Goal: Task Accomplishment & Management: Manage account settings

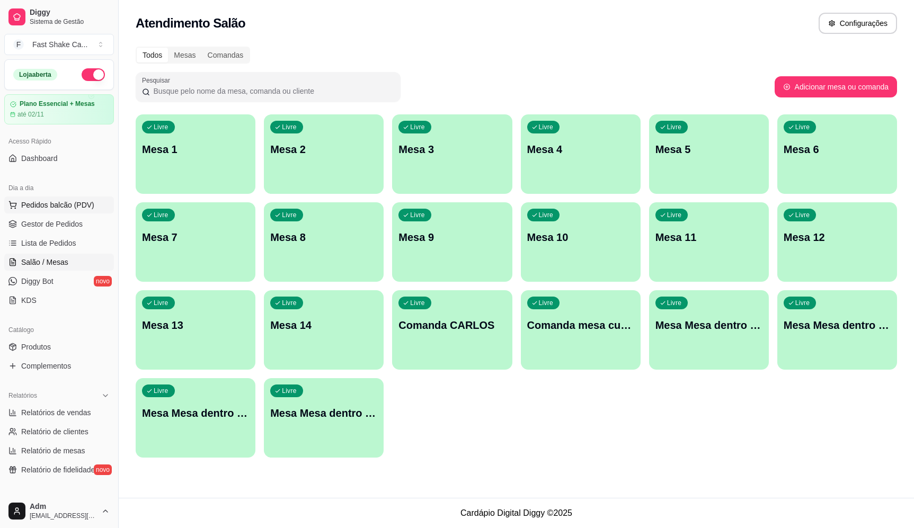
click at [80, 203] on span "Pedidos balcão (PDV)" at bounding box center [57, 205] width 73 height 11
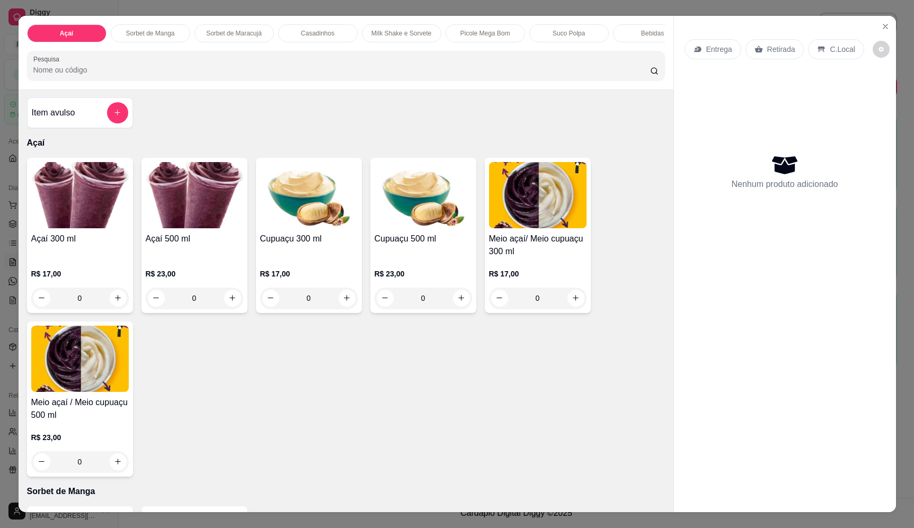
click at [323, 75] on input "Pesquisa" at bounding box center [341, 70] width 616 height 11
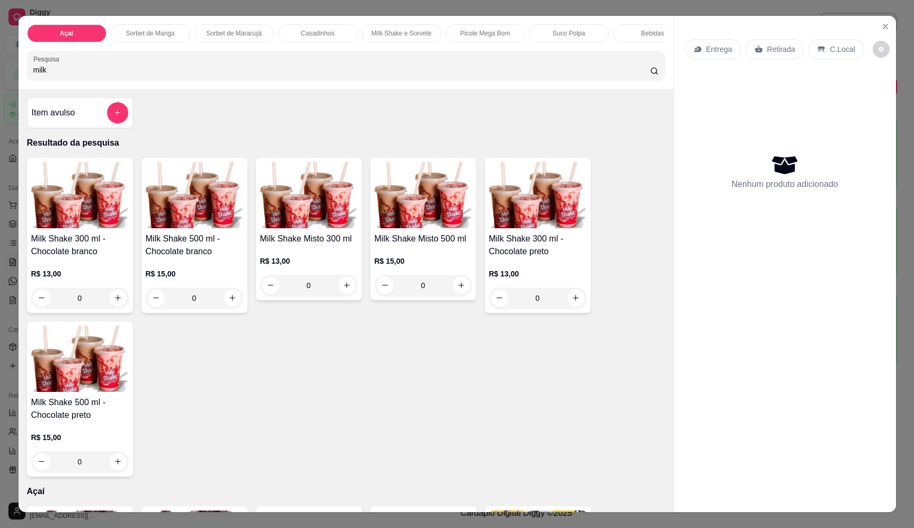
type input "milk"
click at [343, 293] on div "0" at bounding box center [308, 285] width 97 height 21
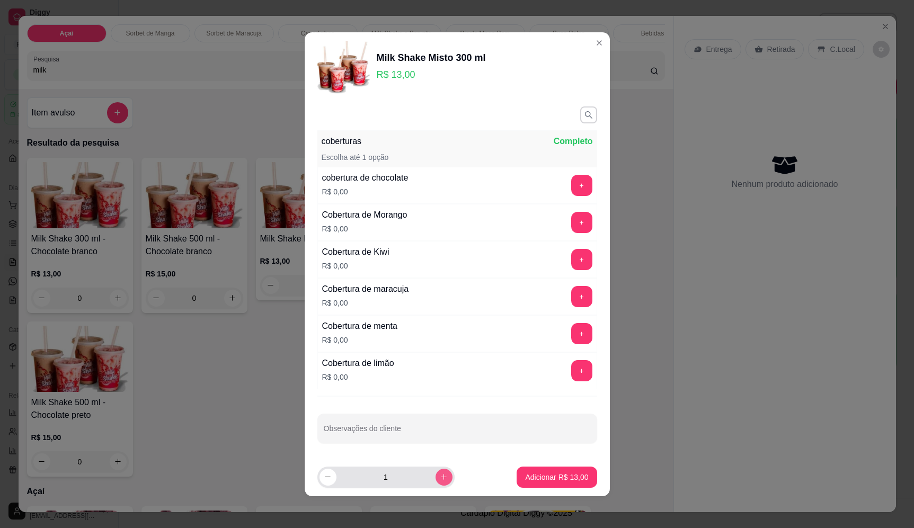
click at [440, 476] on icon "increase-product-quantity" at bounding box center [444, 477] width 8 height 8
type input "3"
click at [545, 476] on p "Adicionar R$ 39,00" at bounding box center [556, 477] width 63 height 11
type input "3"
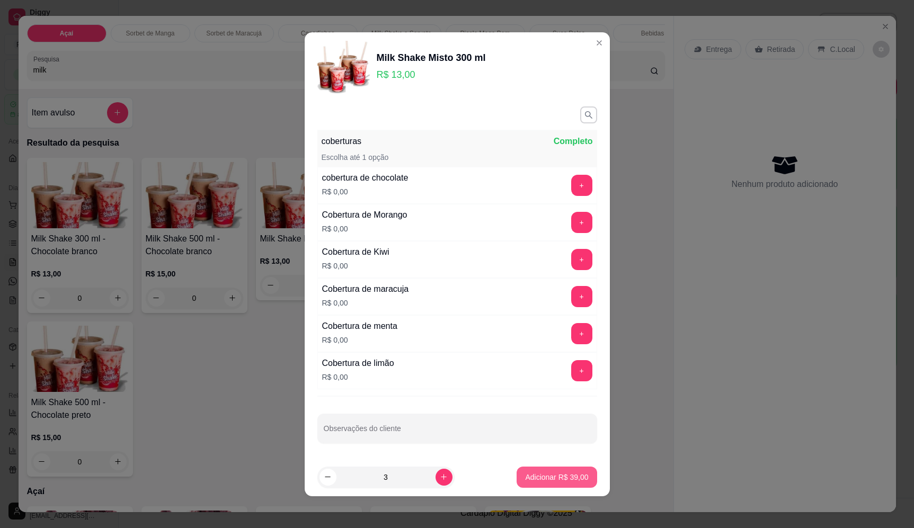
type input "3"
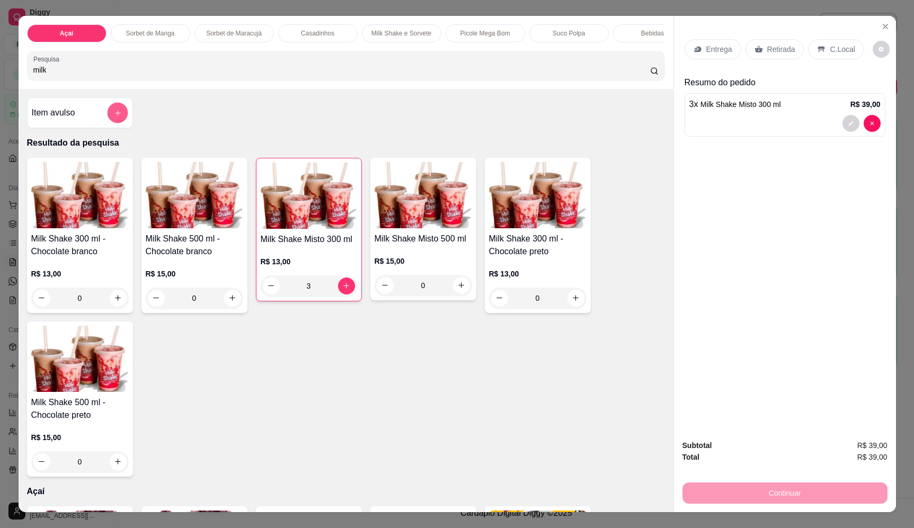
click at [115, 117] on icon "add-separate-item" at bounding box center [117, 113] width 8 height 8
click at [466, 227] on input "Nome do produto" at bounding box center [456, 227] width 199 height 11
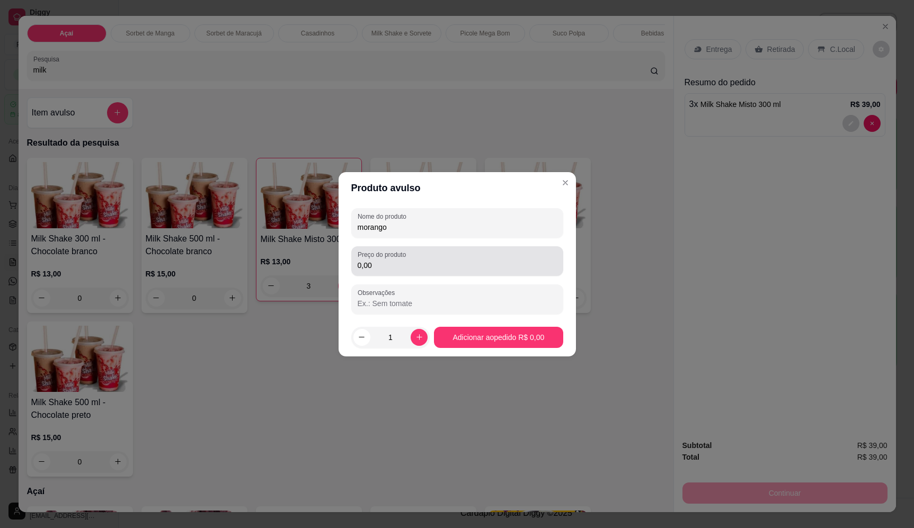
type input "morango"
click at [499, 271] on div "0,00" at bounding box center [456, 261] width 199 height 21
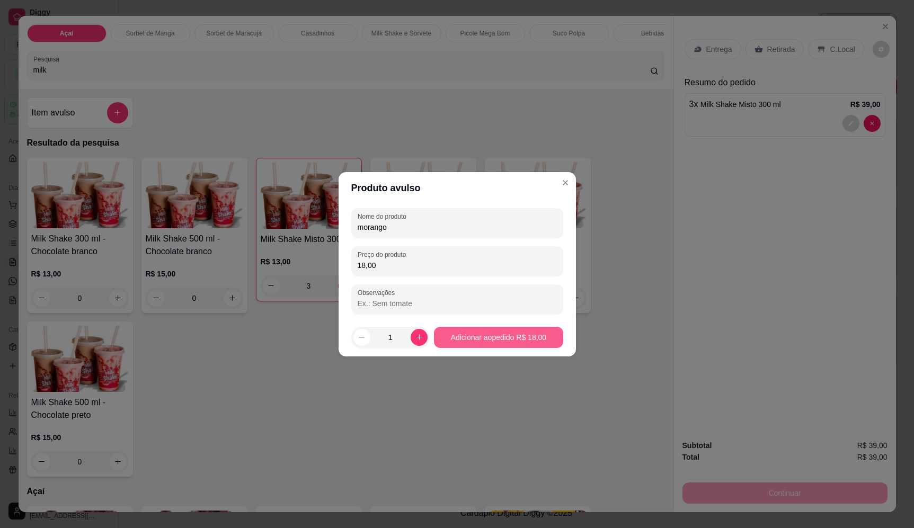
type input "18,00"
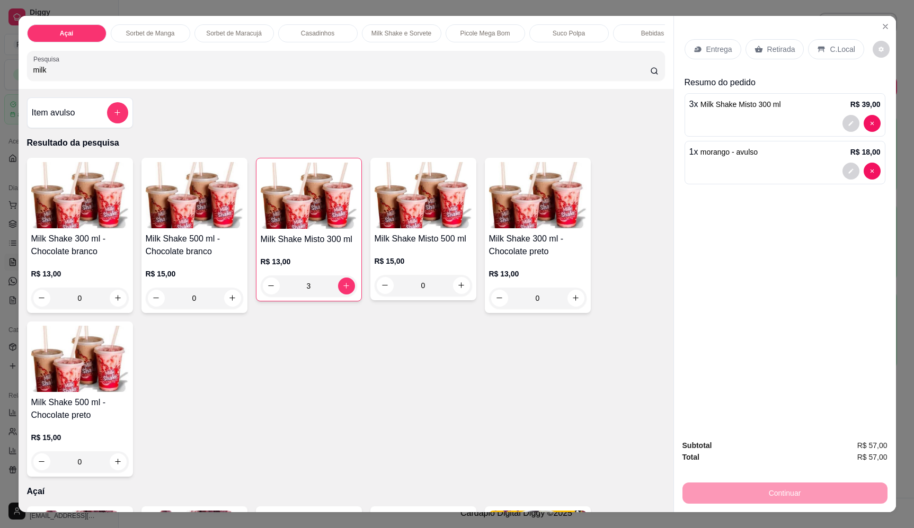
click at [718, 47] on p "Entrega" at bounding box center [719, 49] width 26 height 11
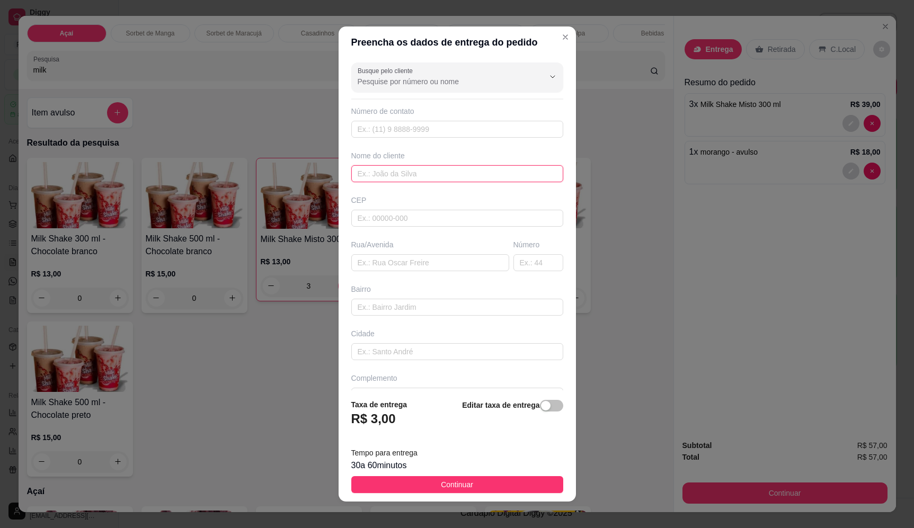
click at [417, 174] on input "text" at bounding box center [457, 173] width 212 height 17
type input "marlon"
click at [419, 263] on input "text" at bounding box center [430, 262] width 158 height 17
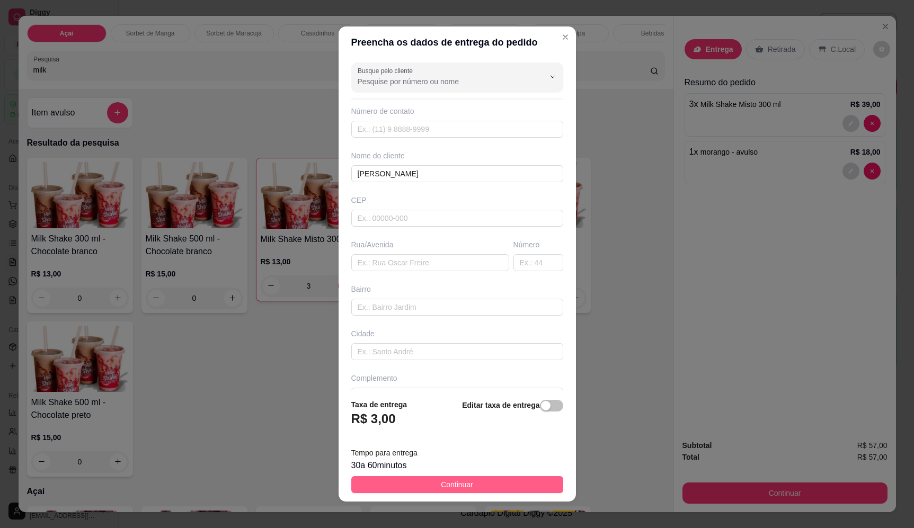
click at [460, 481] on span "Continuar" at bounding box center [457, 485] width 32 height 12
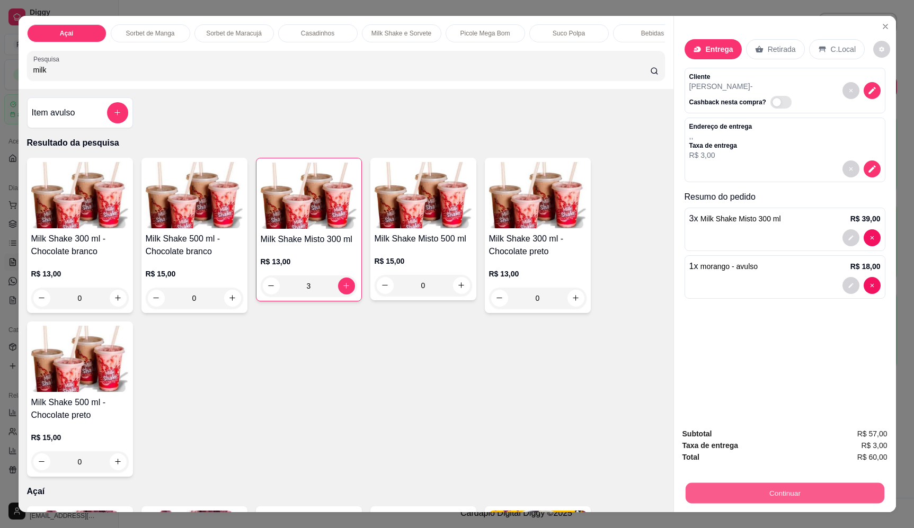
click at [810, 494] on button "Continuar" at bounding box center [784, 493] width 199 height 21
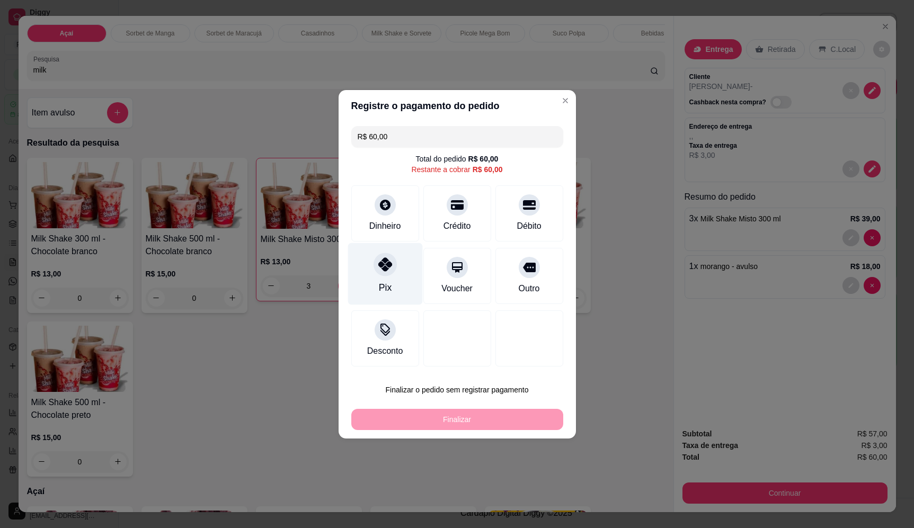
click at [379, 264] on icon at bounding box center [385, 264] width 14 height 14
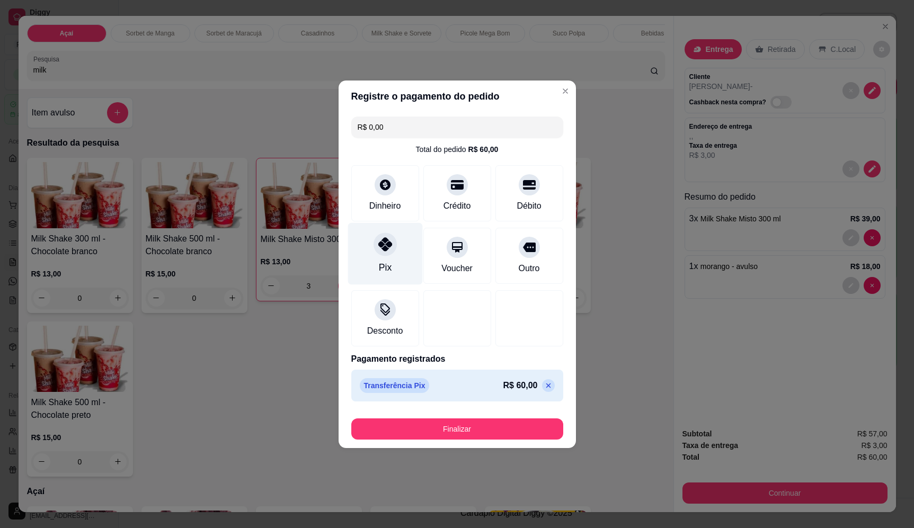
type input "R$ 0,00"
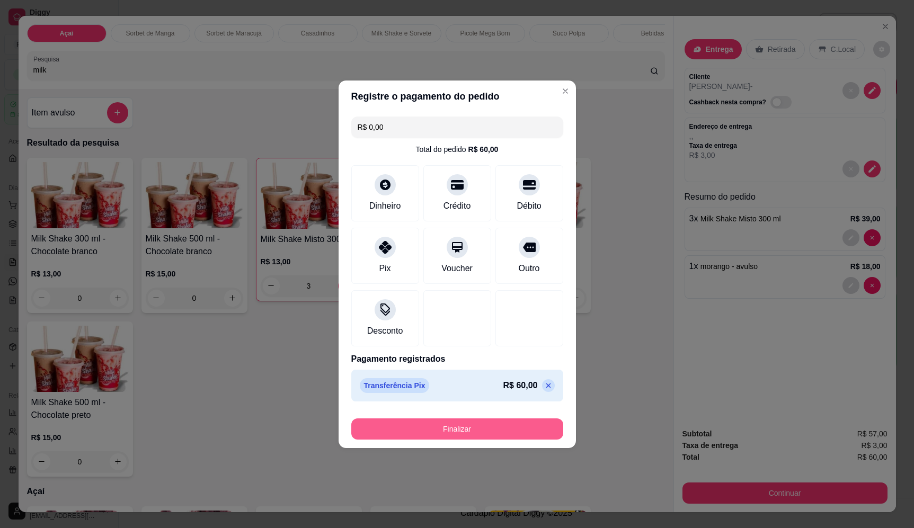
click at [463, 437] on button "Finalizar" at bounding box center [457, 428] width 212 height 21
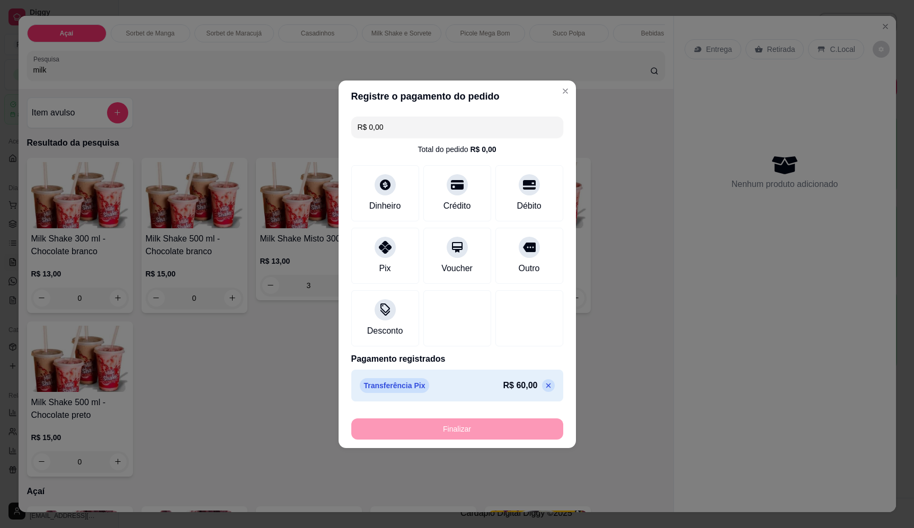
type input "0"
type input "-R$ 60,00"
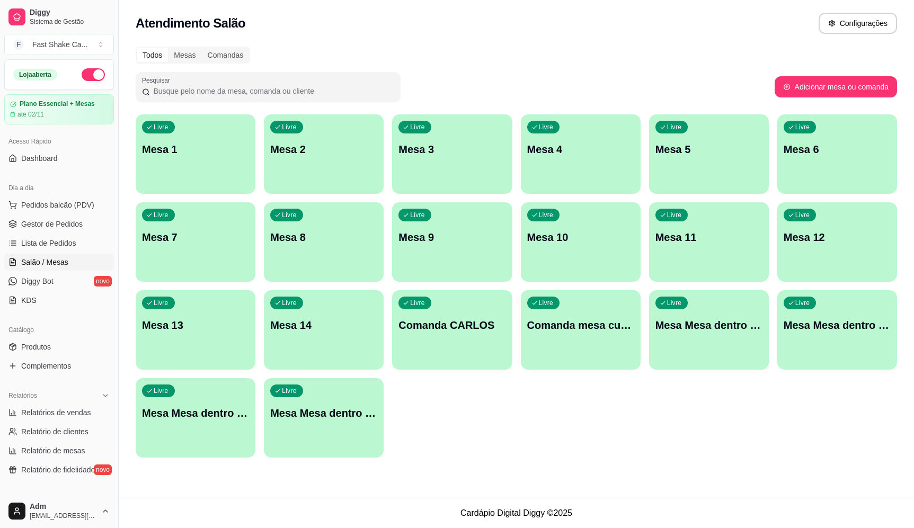
click at [828, 307] on div "Livre Mesa Mesa dentro laranja" at bounding box center [837, 323] width 120 height 67
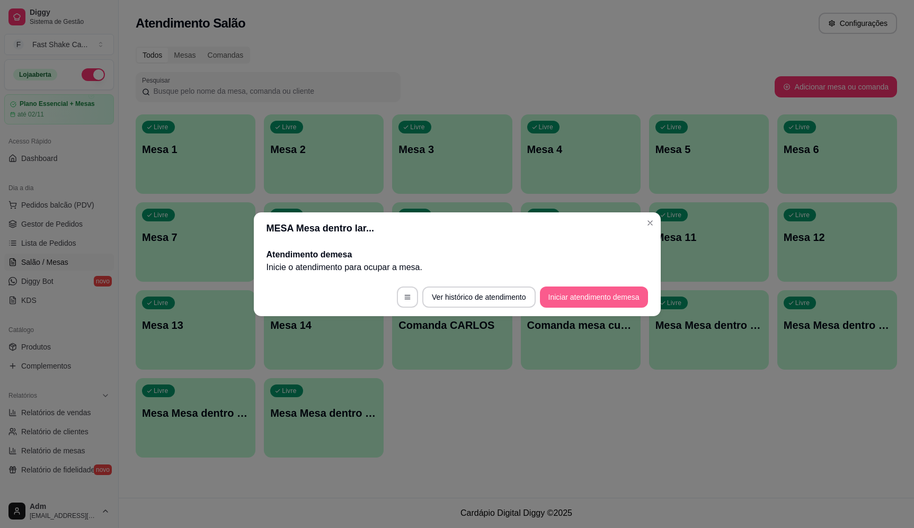
click at [564, 306] on button "Iniciar atendimento de mesa" at bounding box center [594, 297] width 108 height 21
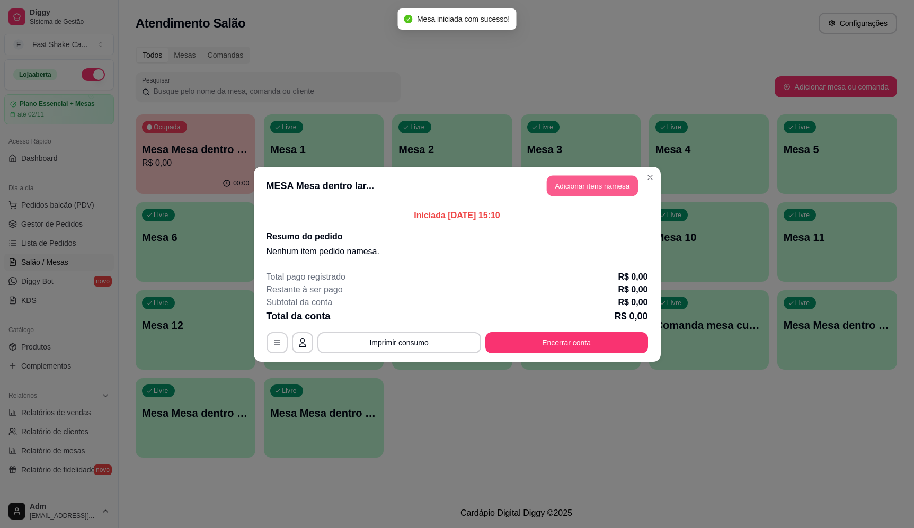
click at [606, 184] on button "Adicionar itens na mesa" at bounding box center [592, 185] width 91 height 21
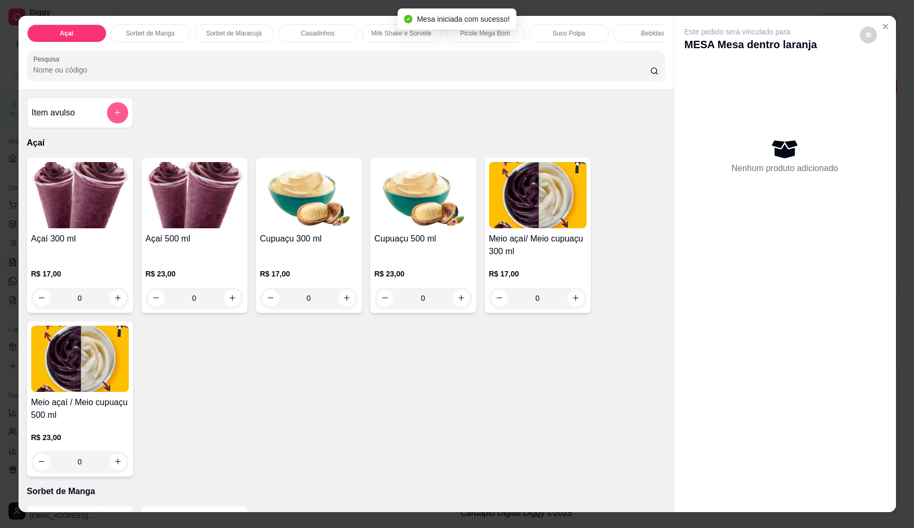
click at [113, 117] on icon "add-separate-item" at bounding box center [117, 113] width 8 height 8
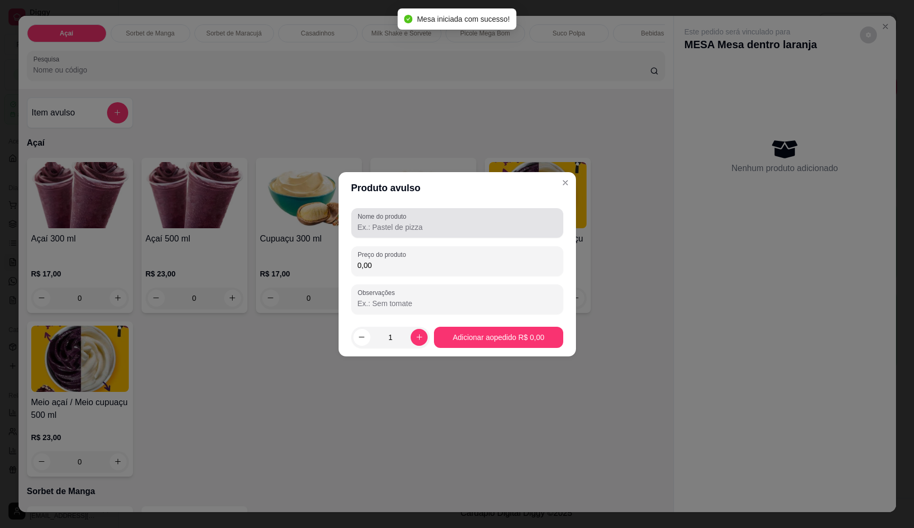
click at [405, 218] on label "Nome do produto" at bounding box center [383, 216] width 52 height 9
click at [405, 222] on input "Nome do produto" at bounding box center [456, 227] width 199 height 11
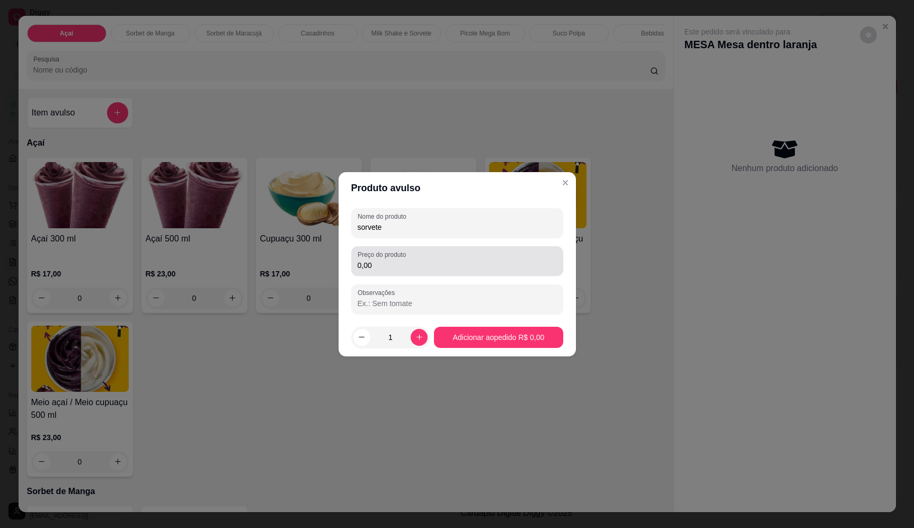
type input "sorvete"
click at [407, 262] on input "0,00" at bounding box center [456, 265] width 199 height 11
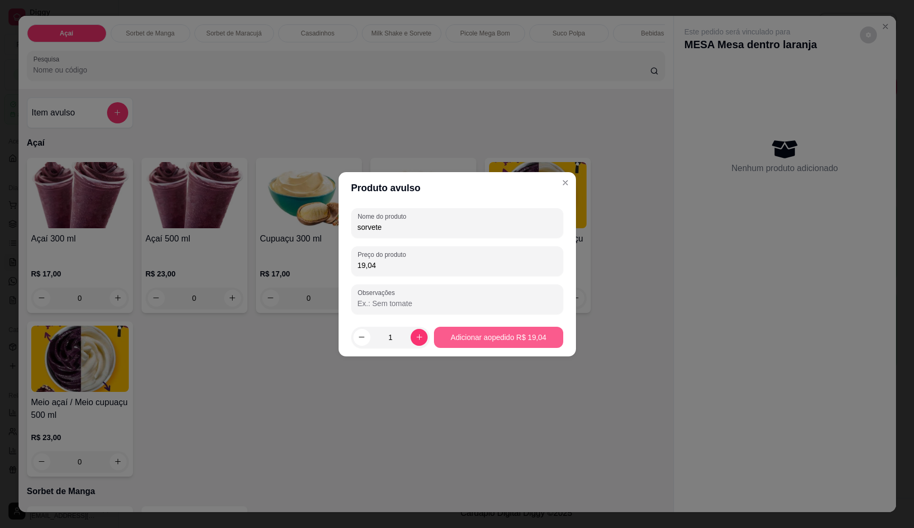
type input "19,04"
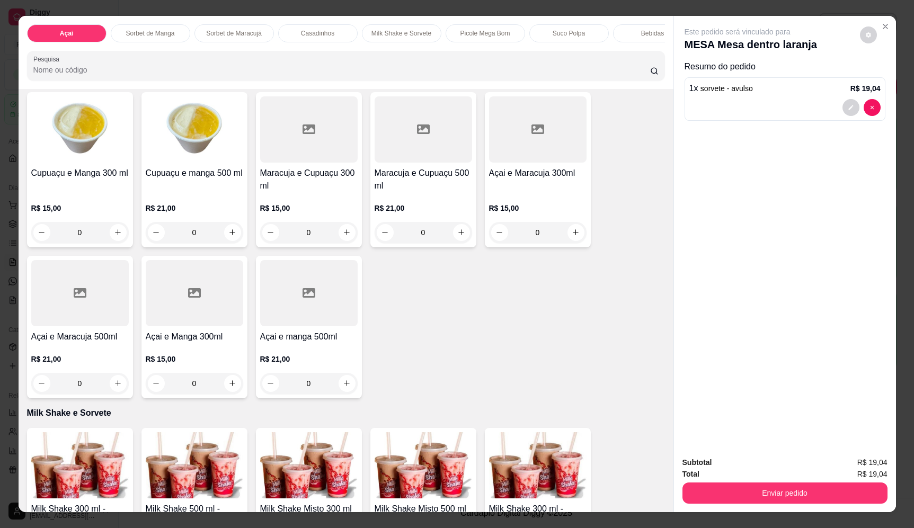
scroll to position [1006, 0]
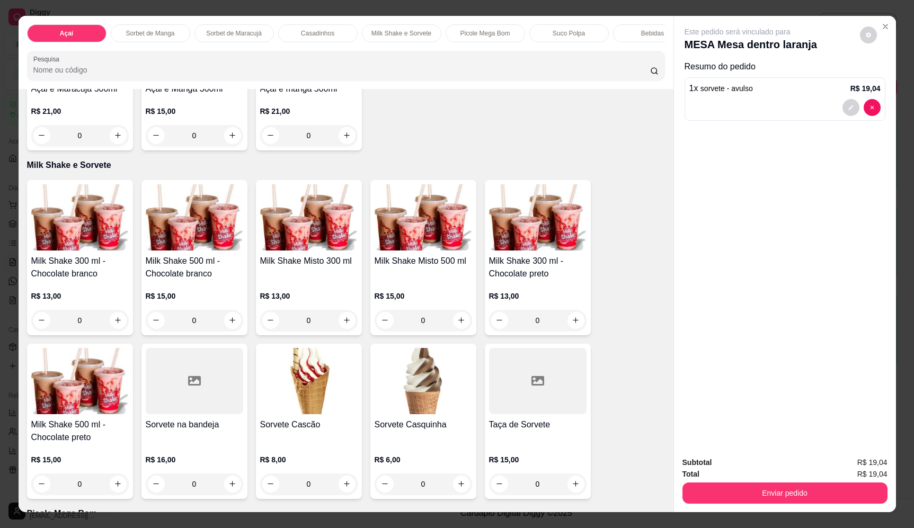
click at [341, 331] on div "0" at bounding box center [308, 320] width 97 height 21
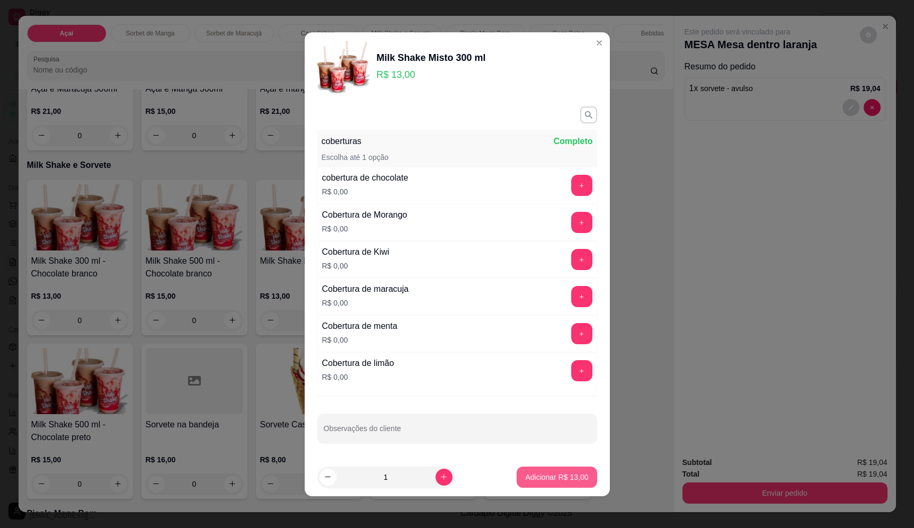
click at [580, 473] on button "Adicionar R$ 13,00" at bounding box center [556, 477] width 80 height 21
type input "1"
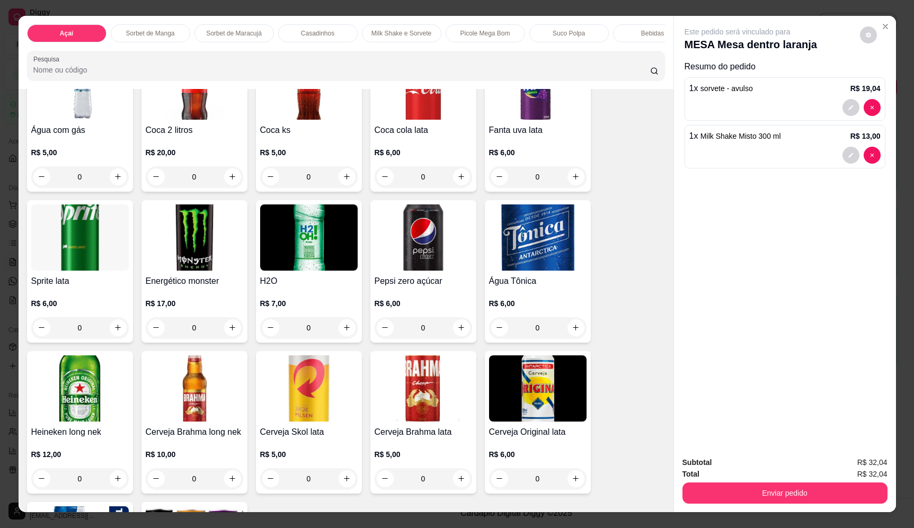
scroll to position [2648, 0]
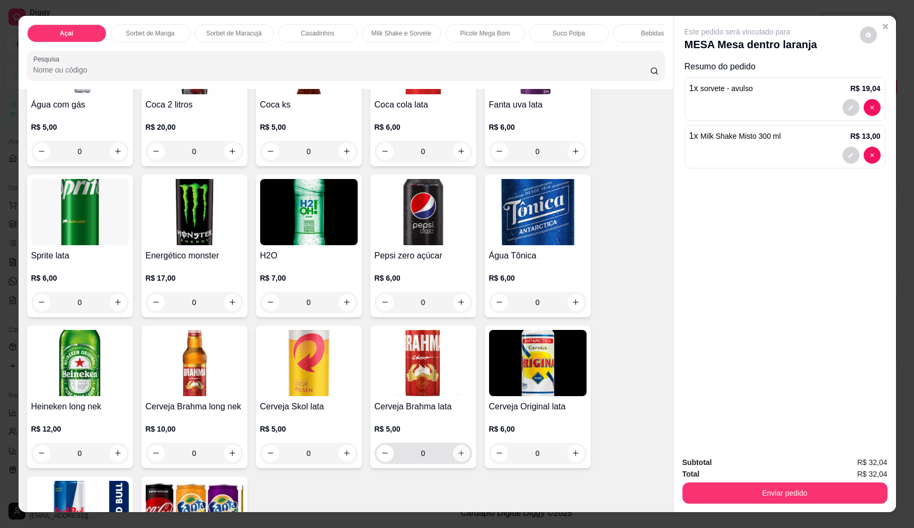
click at [453, 452] on button "increase-product-quantity" at bounding box center [461, 453] width 17 height 17
type input "1"
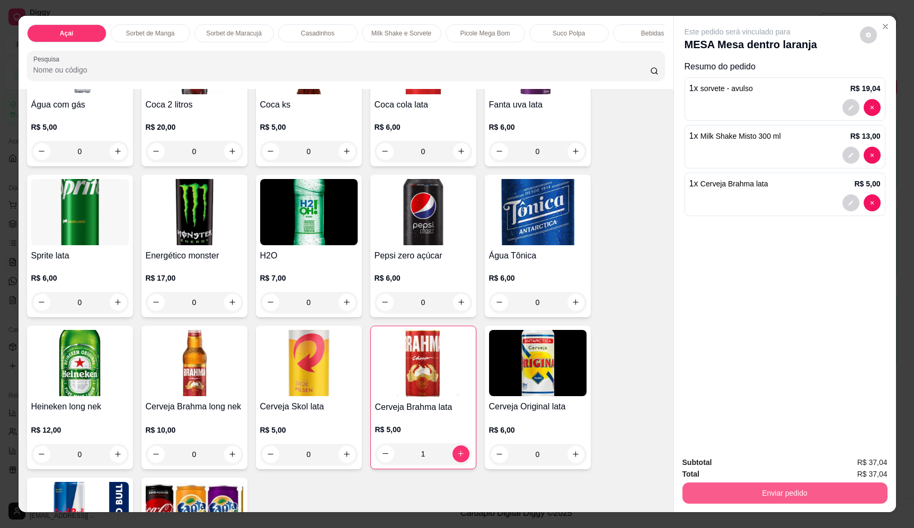
click at [761, 491] on button "Enviar pedido" at bounding box center [784, 492] width 205 height 21
click at [854, 462] on button "Enviar pedido" at bounding box center [859, 467] width 60 height 20
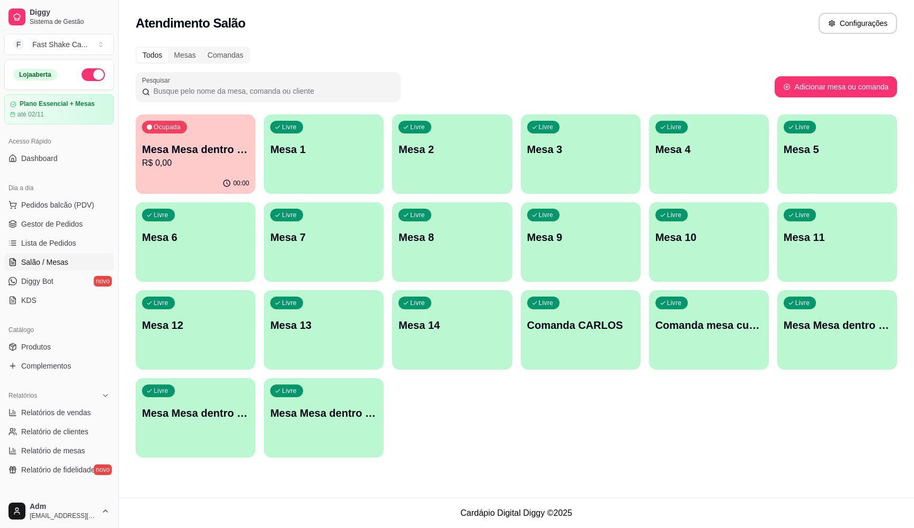
click at [202, 150] on p "Mesa Mesa dentro laranja" at bounding box center [195, 149] width 107 height 15
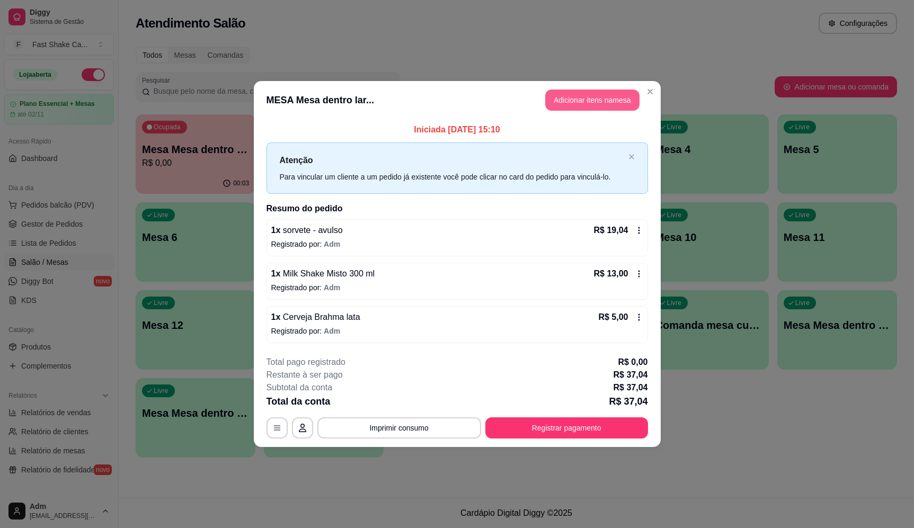
click at [610, 86] on header "MESA Mesa dentro lar... Adicionar itens na mesa" at bounding box center [457, 100] width 407 height 38
click at [606, 93] on button "Adicionar itens na mesa" at bounding box center [592, 100] width 94 height 21
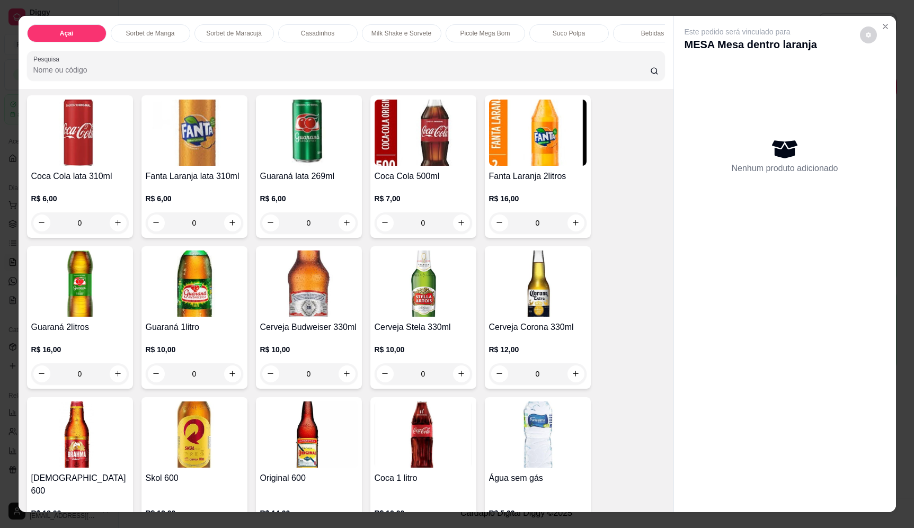
scroll to position [2171, 0]
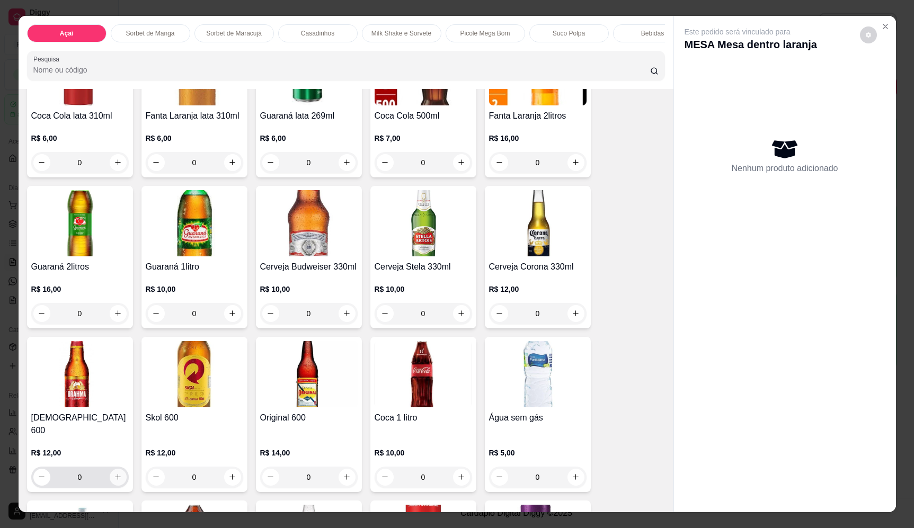
click at [118, 473] on icon "increase-product-quantity" at bounding box center [118, 477] width 8 height 8
type input "1"
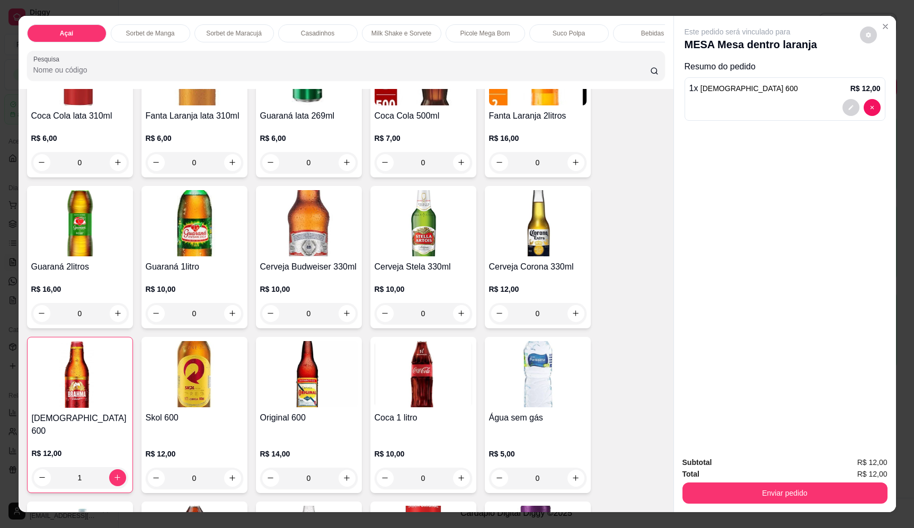
click at [776, 490] on button "Enviar pedido" at bounding box center [784, 492] width 205 height 21
click at [881, 464] on button "Enviar pedido" at bounding box center [859, 467] width 60 height 20
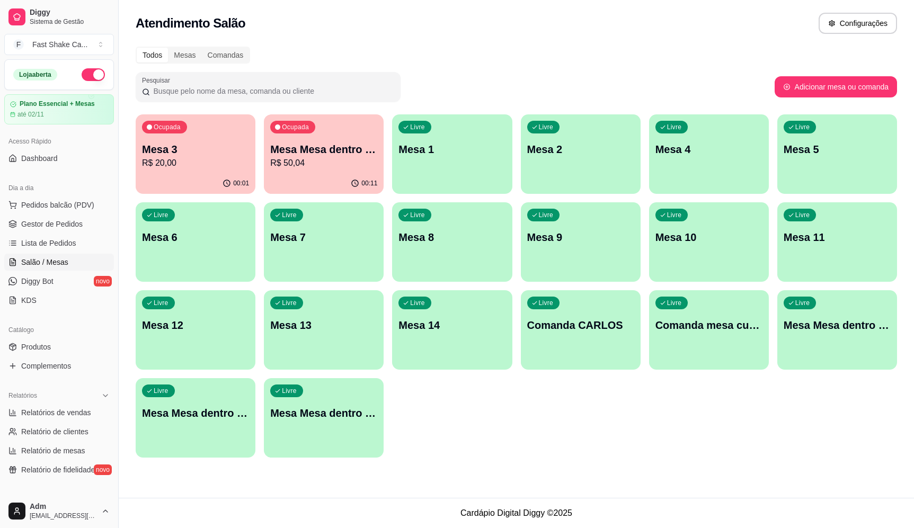
click at [169, 135] on div "Ocupada Mesa 3 R$ 20,00" at bounding box center [196, 143] width 120 height 59
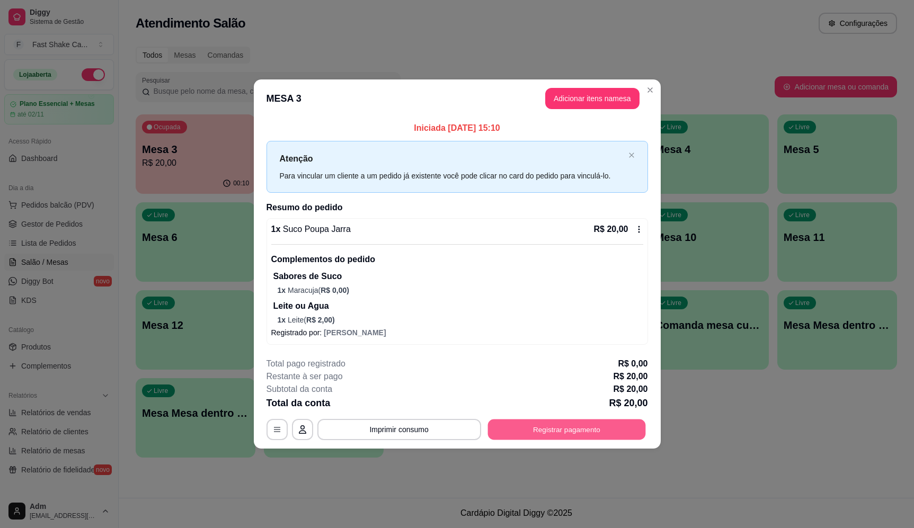
click at [531, 427] on button "Registrar pagamento" at bounding box center [566, 429] width 158 height 21
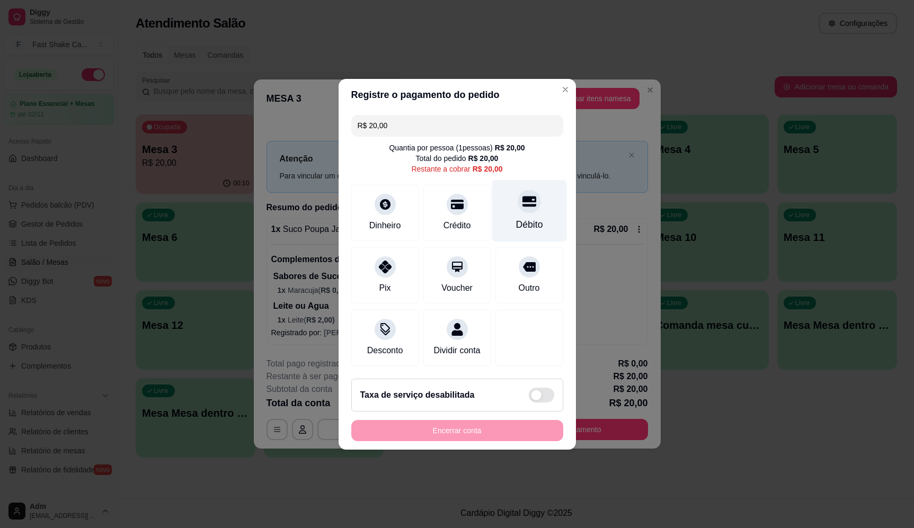
click at [524, 218] on div "Débito" at bounding box center [528, 225] width 27 height 14
type input "R$ 0,00"
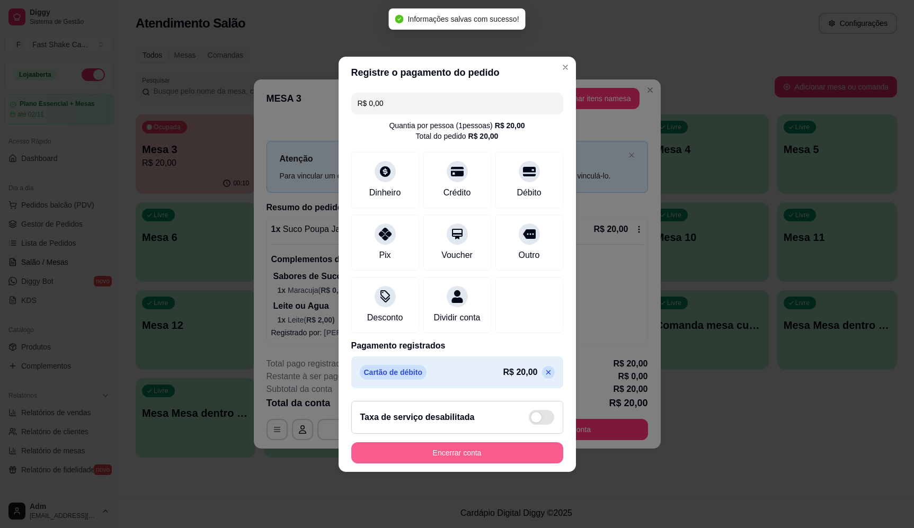
click at [513, 460] on button "Encerrar conta" at bounding box center [457, 452] width 212 height 21
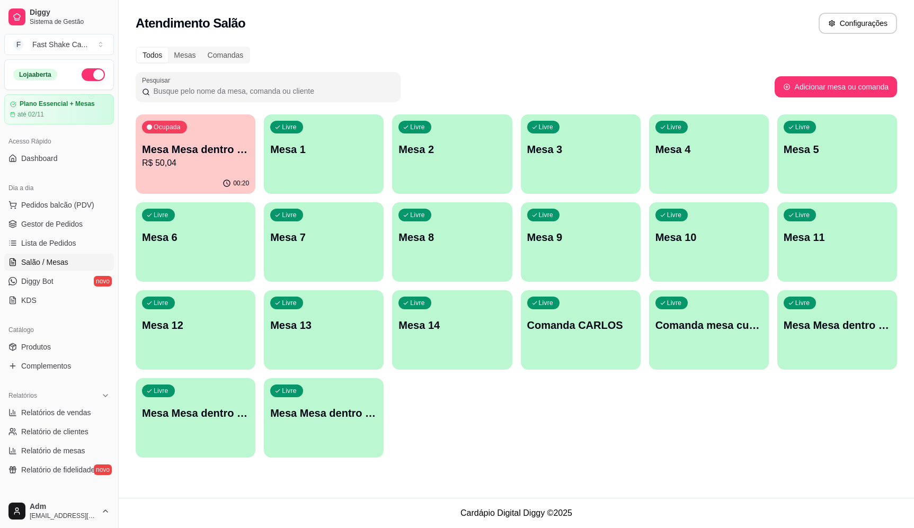
click at [197, 171] on div "Ocupada Mesa Mesa dentro laranja R$ 50,04" at bounding box center [196, 143] width 120 height 59
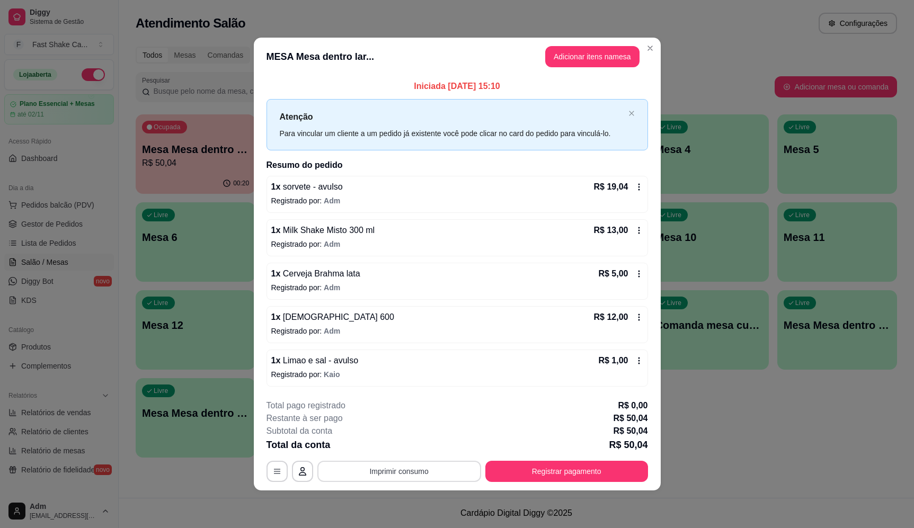
click at [466, 473] on button "Imprimir consumo" at bounding box center [399, 471] width 164 height 21
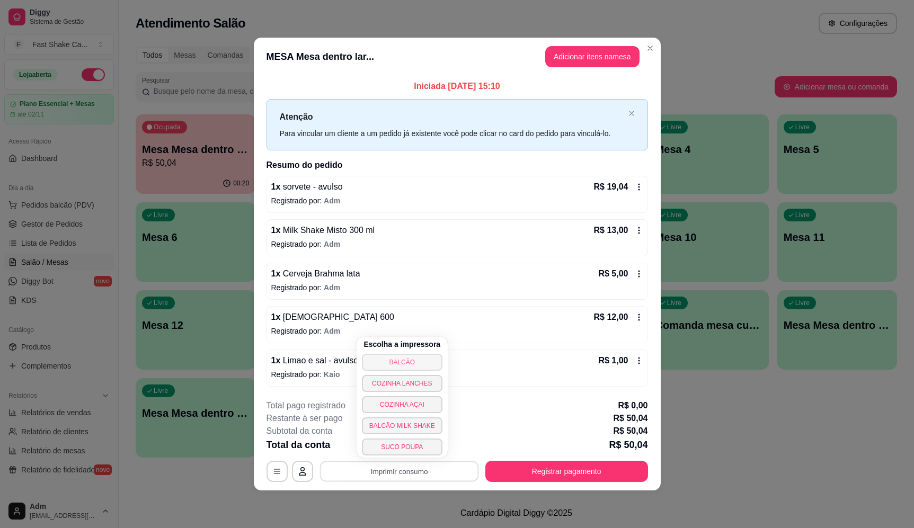
click at [411, 366] on button "BALCÃO" at bounding box center [402, 362] width 81 height 17
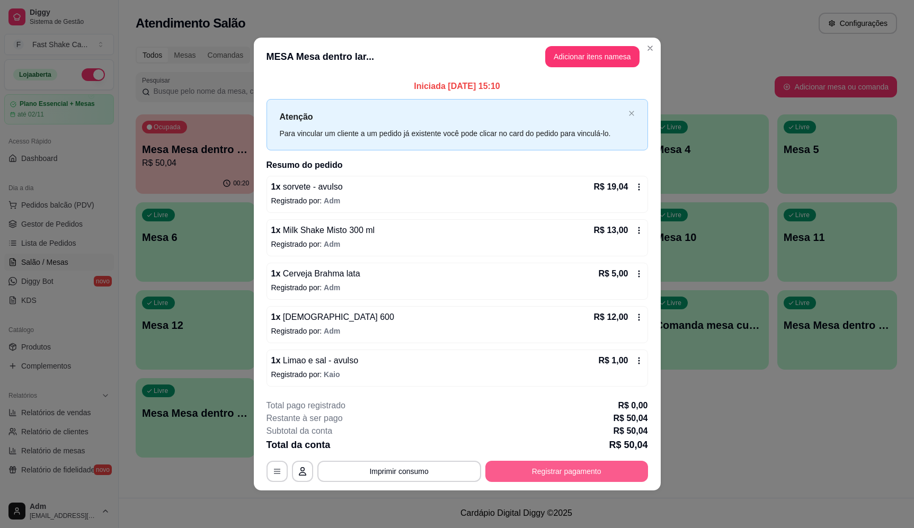
click at [536, 469] on button "Registrar pagamento" at bounding box center [566, 471] width 163 height 21
click at [526, 221] on div "Débito" at bounding box center [528, 225] width 27 height 14
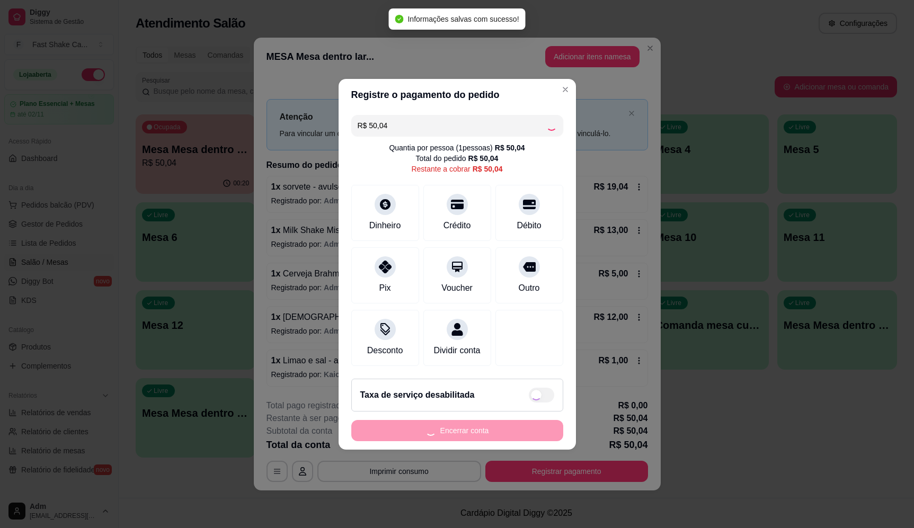
type input "R$ 0,00"
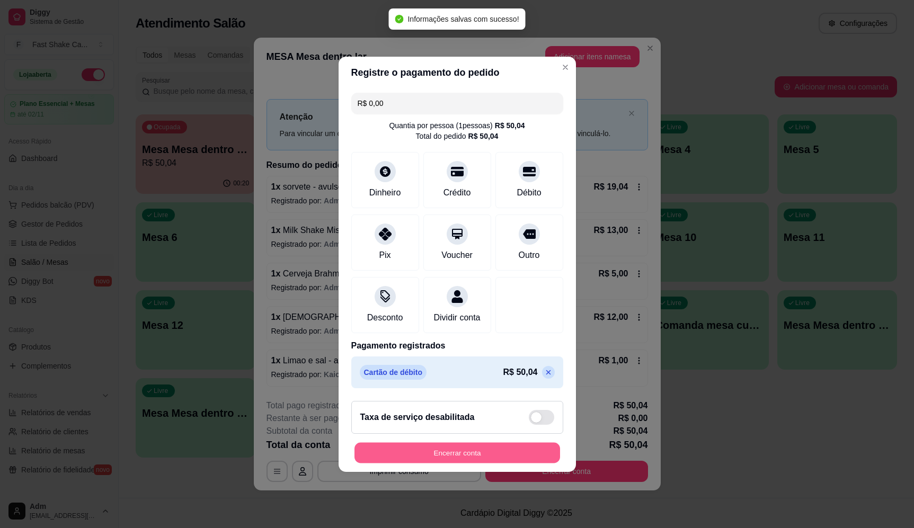
click at [484, 451] on button "Encerrar conta" at bounding box center [456, 452] width 205 height 21
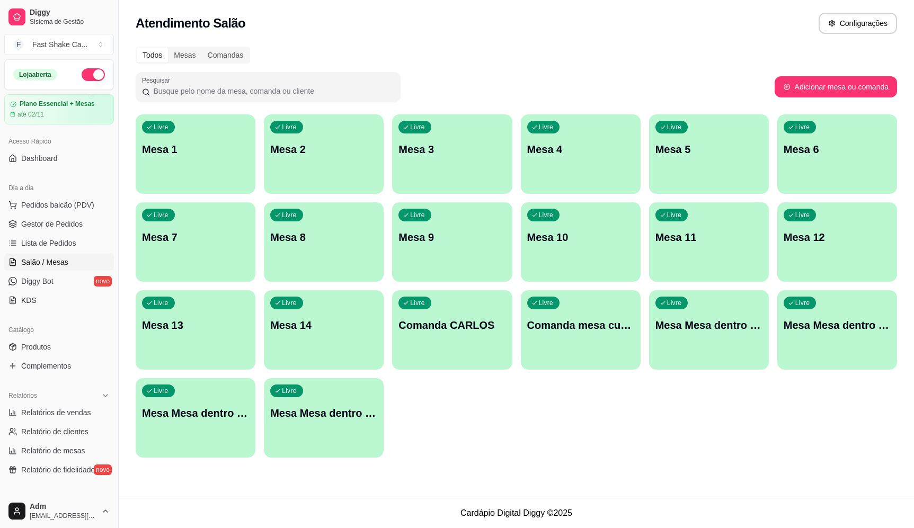
click at [409, 151] on p "Mesa 3" at bounding box center [451, 149] width 107 height 15
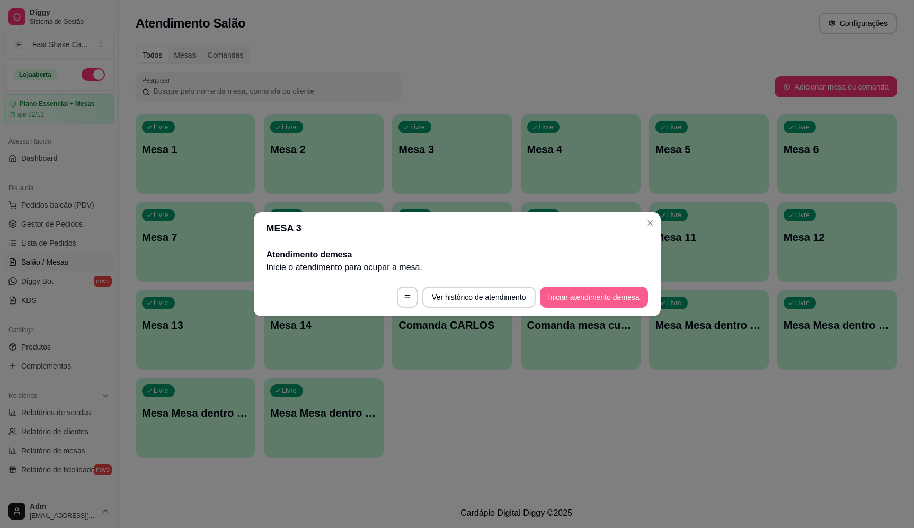
click at [575, 295] on button "Iniciar atendimento de mesa" at bounding box center [594, 297] width 108 height 21
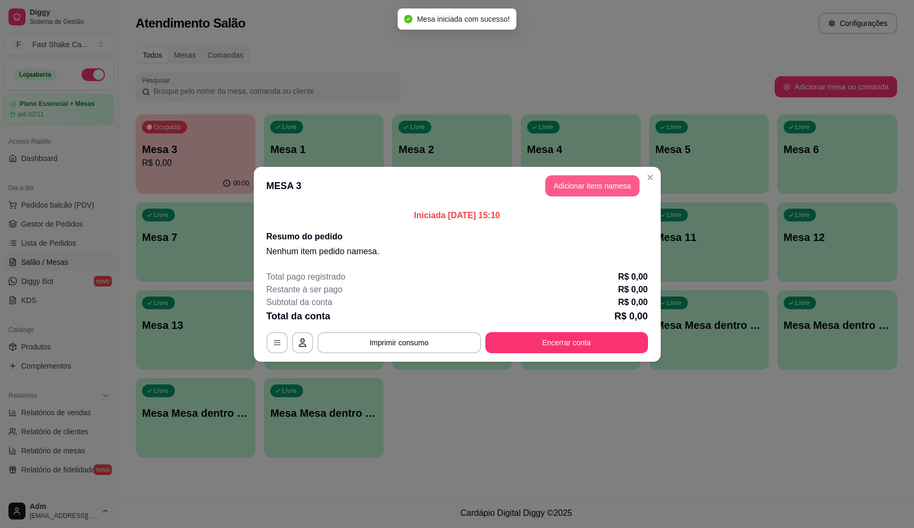
click at [602, 187] on button "Adicionar itens na mesa" at bounding box center [592, 185] width 94 height 21
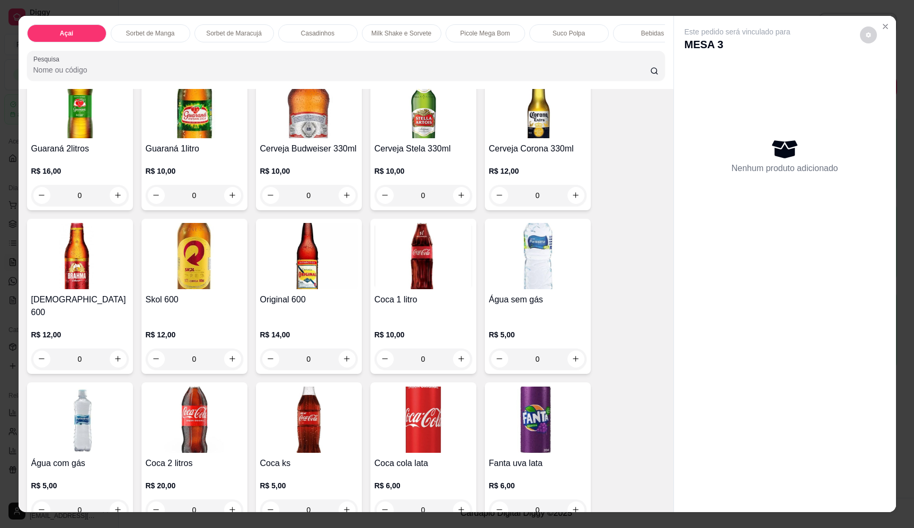
scroll to position [2330, 0]
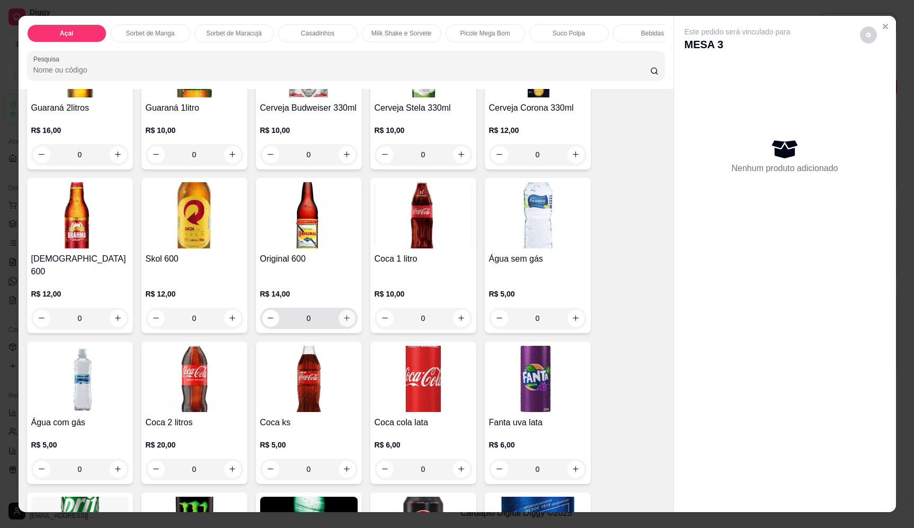
click at [344, 315] on icon "increase-product-quantity" at bounding box center [347, 318] width 8 height 8
type input "1"
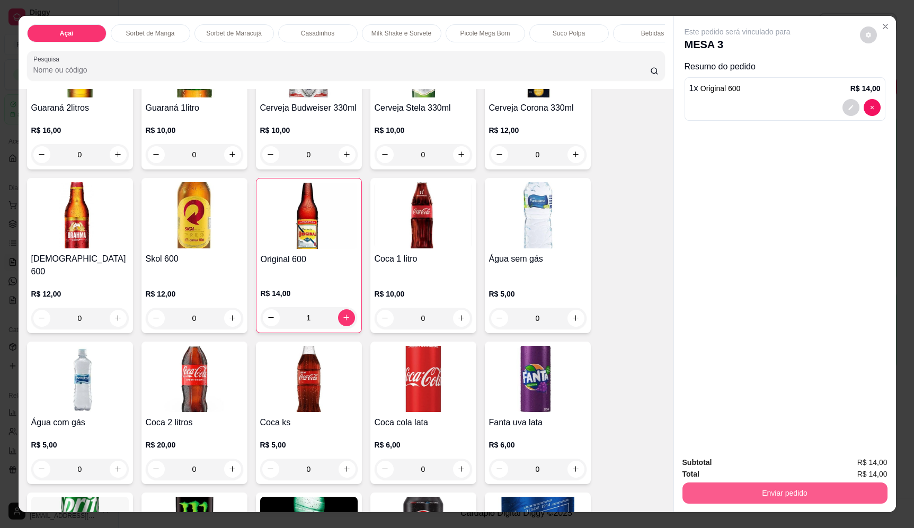
click at [784, 494] on button "Enviar pedido" at bounding box center [784, 492] width 205 height 21
click at [867, 467] on button "Enviar pedido" at bounding box center [859, 467] width 60 height 20
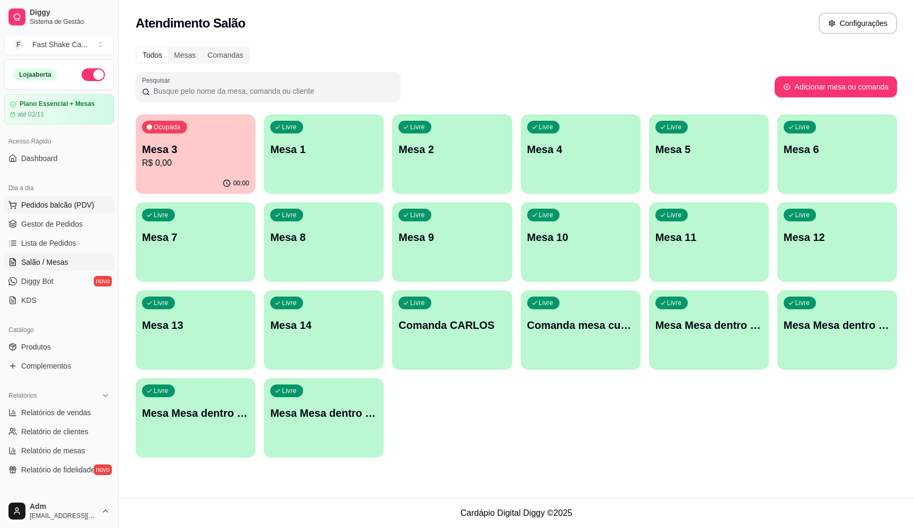
click at [37, 201] on span "Pedidos balcão (PDV)" at bounding box center [57, 205] width 73 height 11
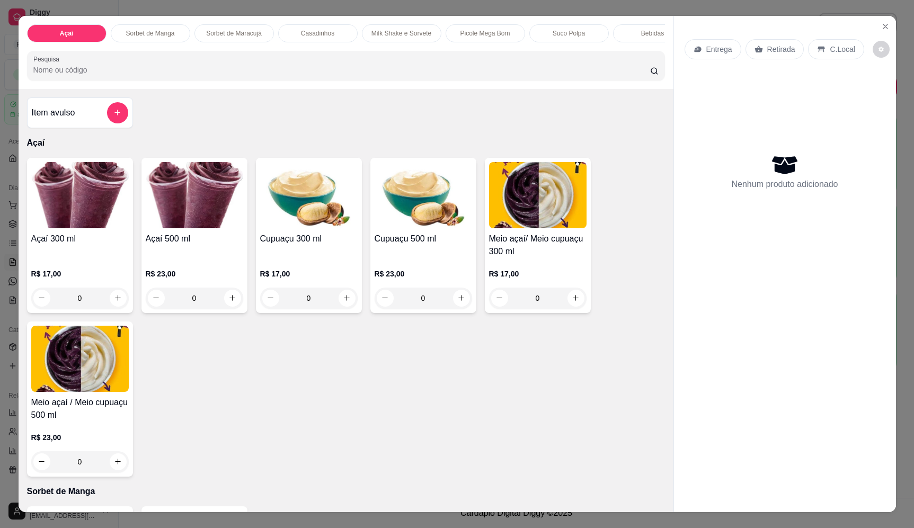
click at [113, 307] on div "0" at bounding box center [79, 298] width 97 height 21
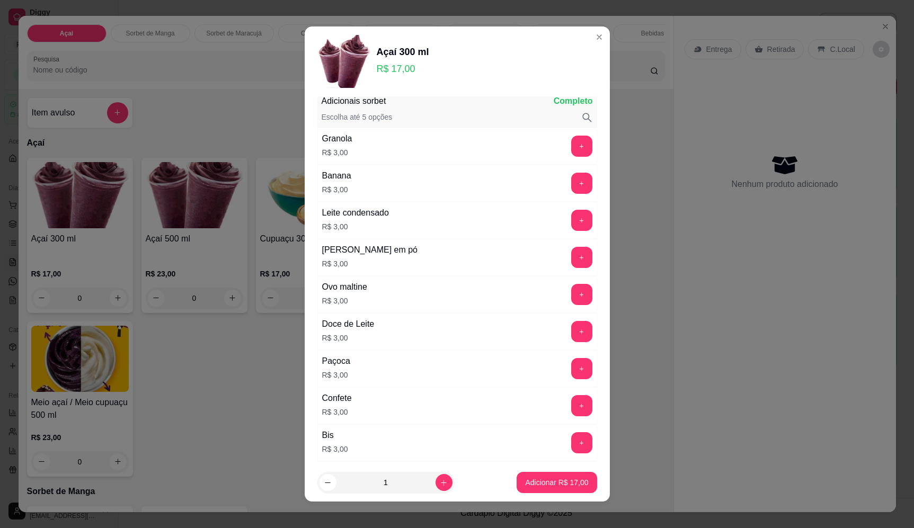
scroll to position [53, 0]
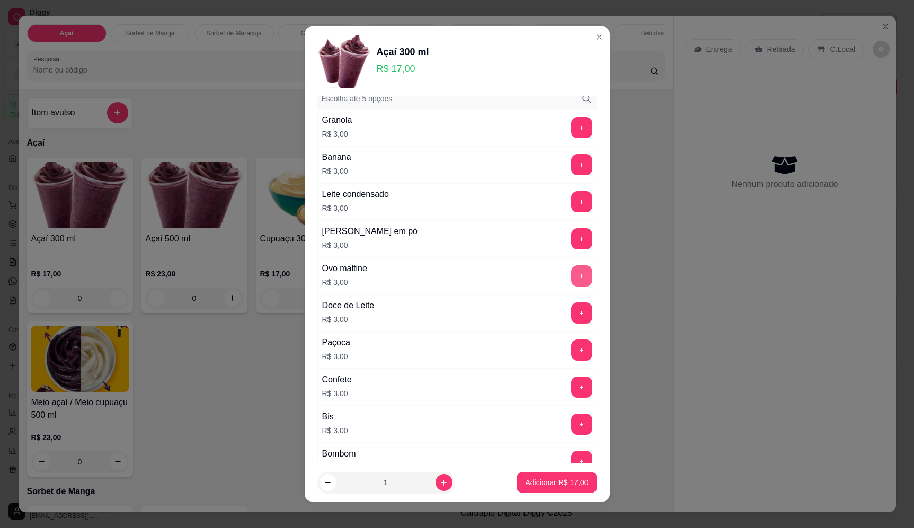
click at [571, 273] on button "+" at bounding box center [581, 275] width 21 height 21
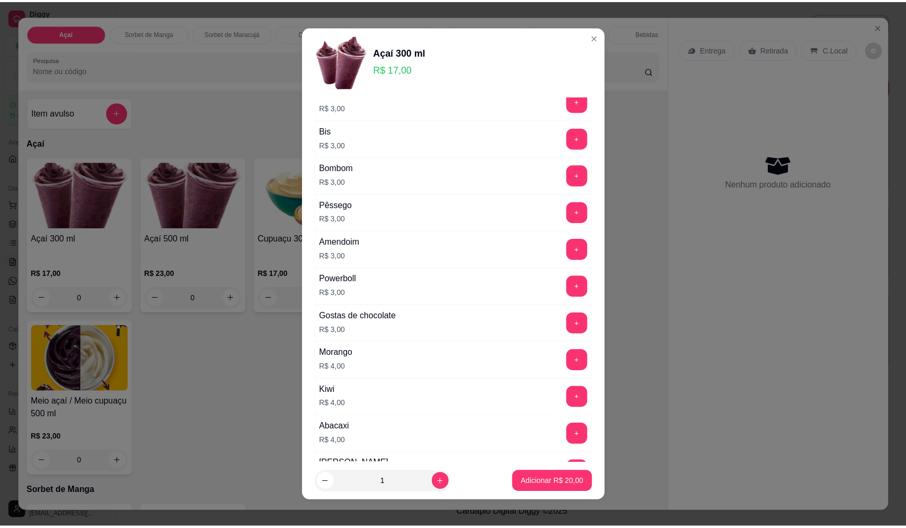
scroll to position [371, 0]
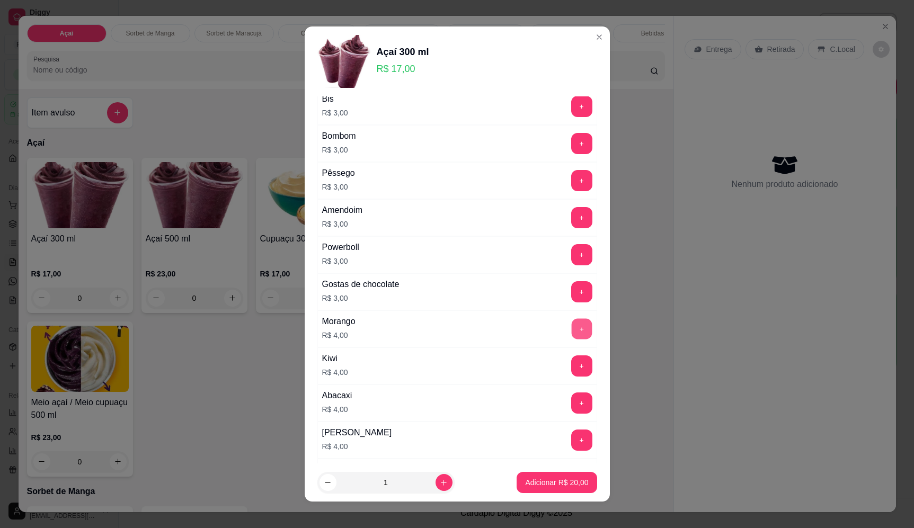
click at [571, 318] on button "+" at bounding box center [581, 328] width 21 height 21
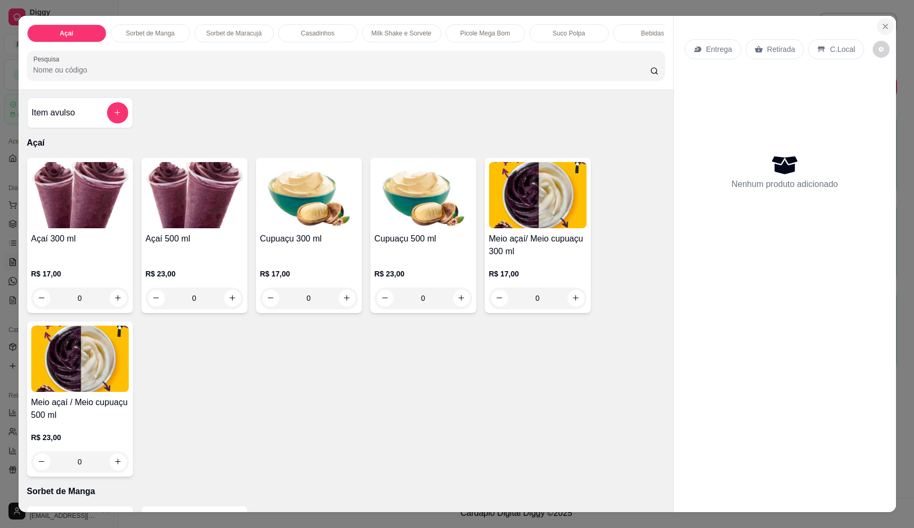
click at [886, 22] on button "Close" at bounding box center [884, 26] width 17 height 17
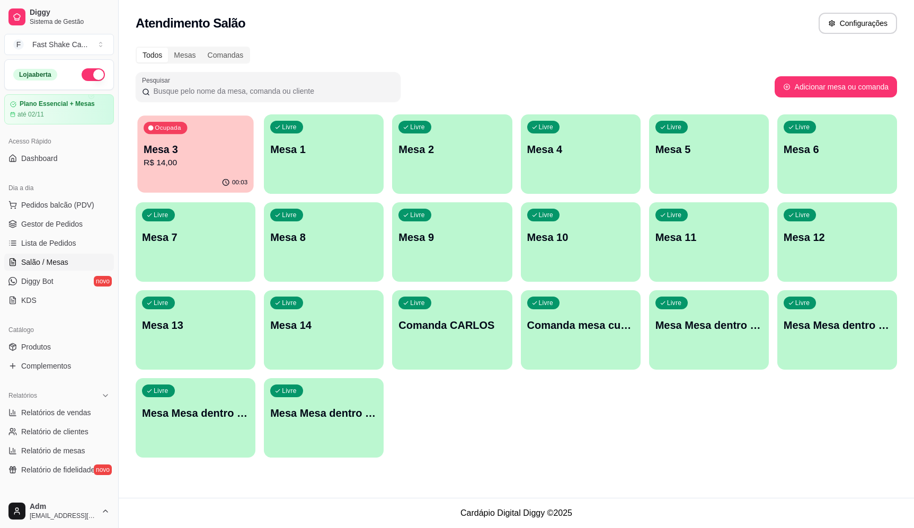
click at [191, 164] on p "R$ 14,00" at bounding box center [196, 163] width 104 height 12
click at [196, 414] on p "Mesa Mesa dentro verde" at bounding box center [195, 413] width 107 height 15
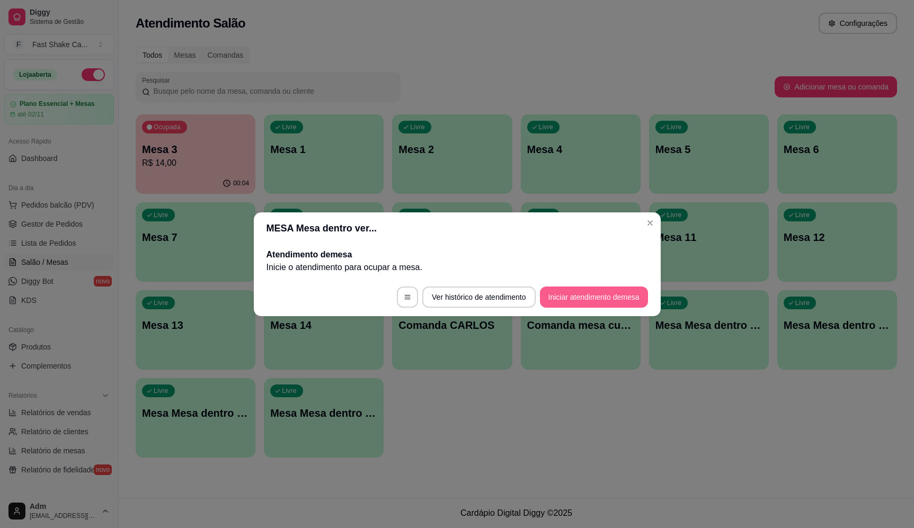
click at [601, 298] on button "Iniciar atendimento de mesa" at bounding box center [594, 297] width 108 height 21
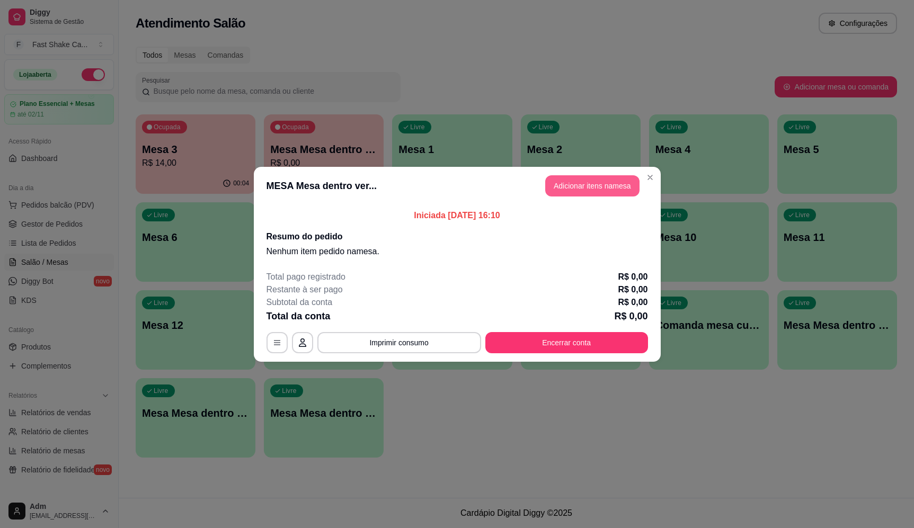
click at [577, 189] on button "Adicionar itens na mesa" at bounding box center [592, 185] width 94 height 21
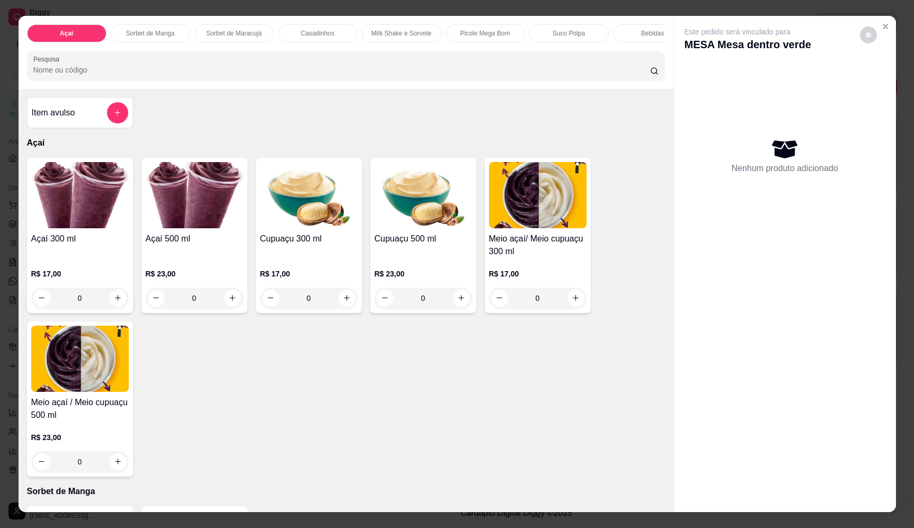
click at [205, 73] on input "Pesquisa" at bounding box center [341, 70] width 616 height 11
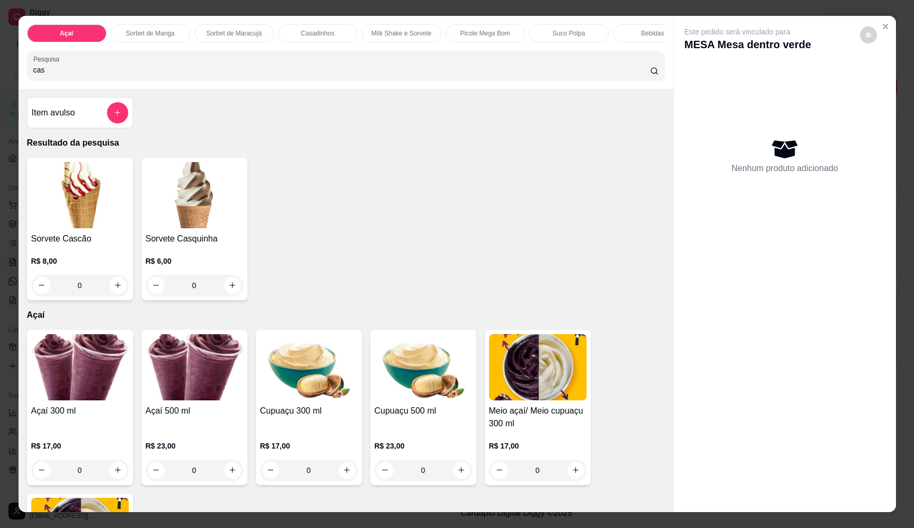
type input "cas"
click at [116, 290] on div "0" at bounding box center [79, 285] width 97 height 21
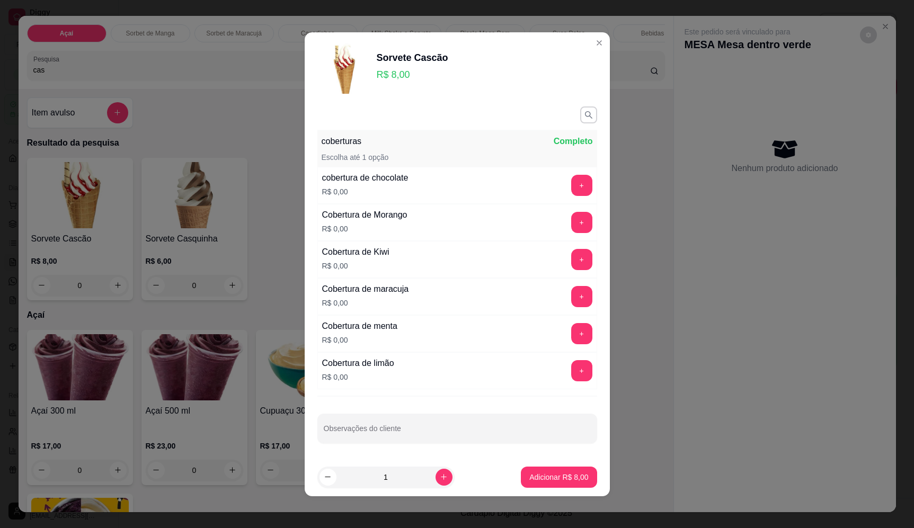
click at [435, 483] on button "increase-product-quantity" at bounding box center [443, 477] width 17 height 17
type input "2"
click at [534, 479] on p "Adicionar R$ 16,00" at bounding box center [556, 477] width 63 height 11
type input "2"
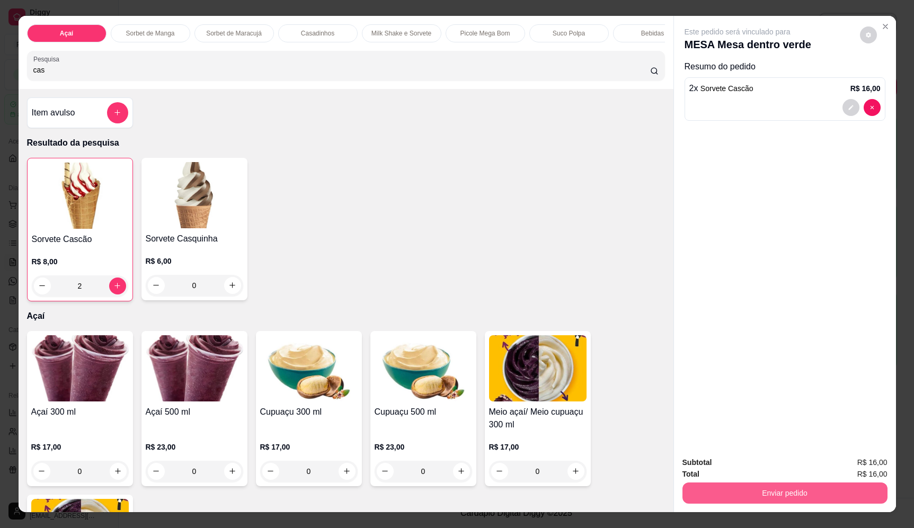
click at [736, 495] on button "Enviar pedido" at bounding box center [784, 492] width 205 height 21
click at [859, 469] on button "Enviar pedido" at bounding box center [859, 467] width 58 height 20
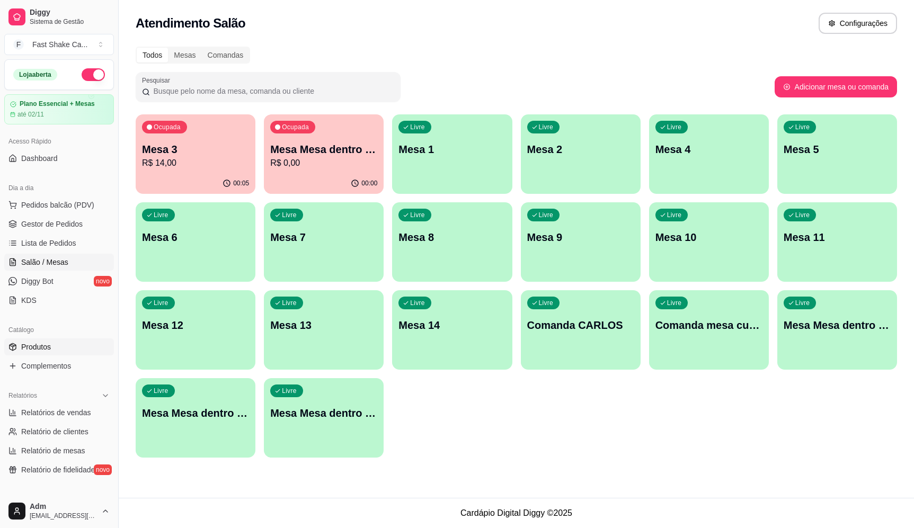
click at [47, 345] on span "Produtos" at bounding box center [36, 347] width 30 height 11
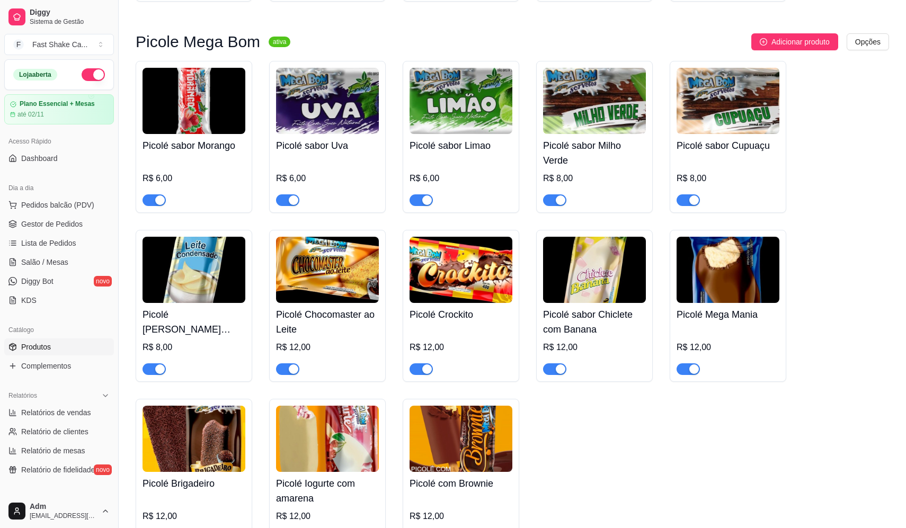
scroll to position [1907, 0]
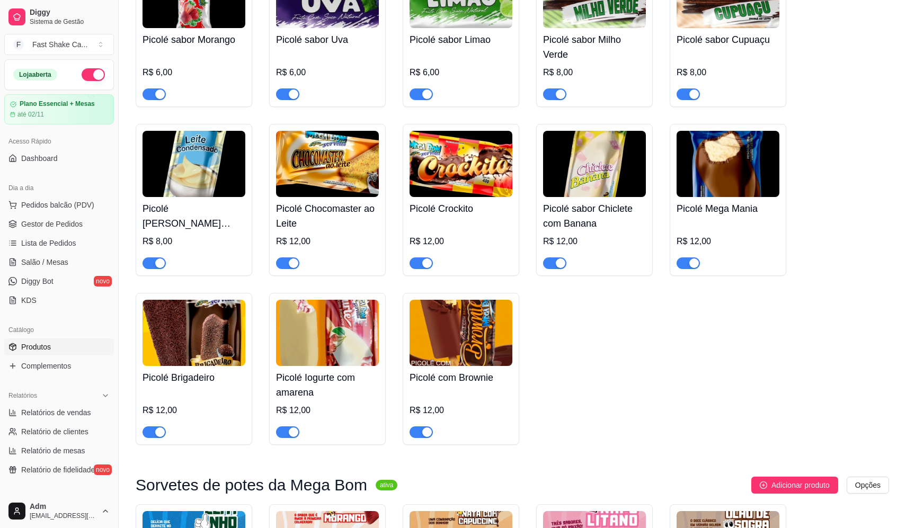
click at [155, 438] on button "button" at bounding box center [153, 432] width 23 height 12
click at [57, 258] on span "Salão / Mesas" at bounding box center [44, 262] width 47 height 11
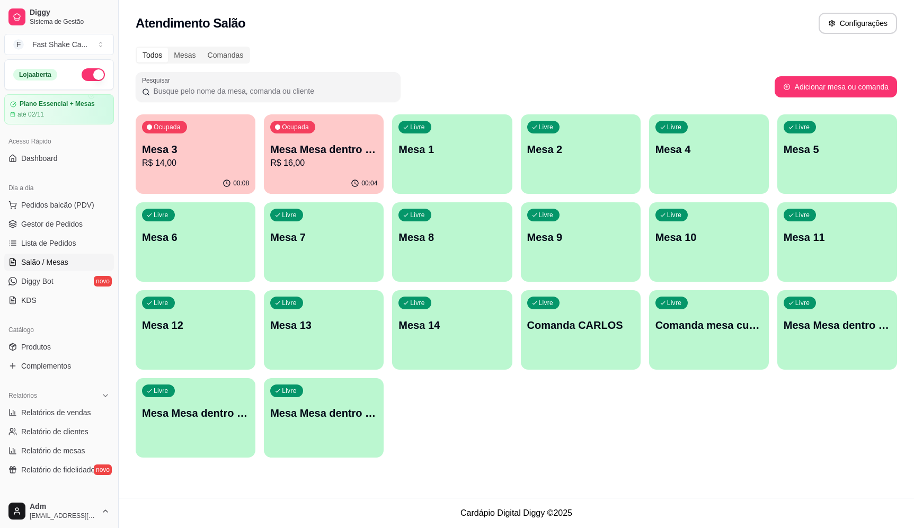
click at [248, 147] on p "Mesa 3" at bounding box center [195, 149] width 107 height 15
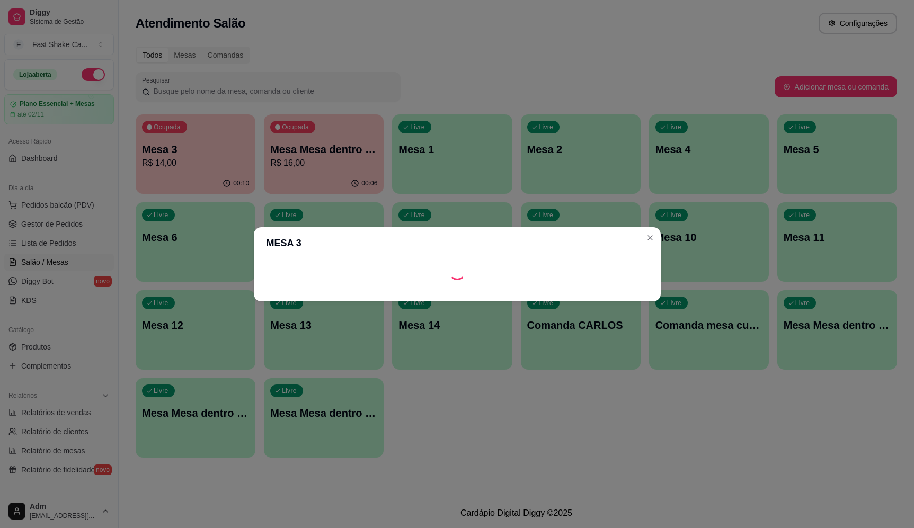
click at [373, 148] on div "MESA 3" at bounding box center [457, 264] width 914 height 528
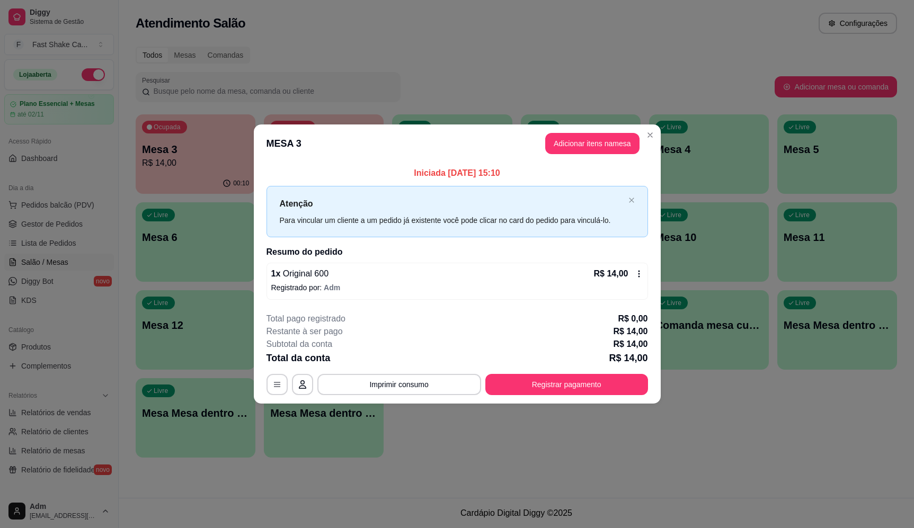
click at [369, 150] on header "MESA 3 Adicionar itens na mesa" at bounding box center [457, 143] width 407 height 38
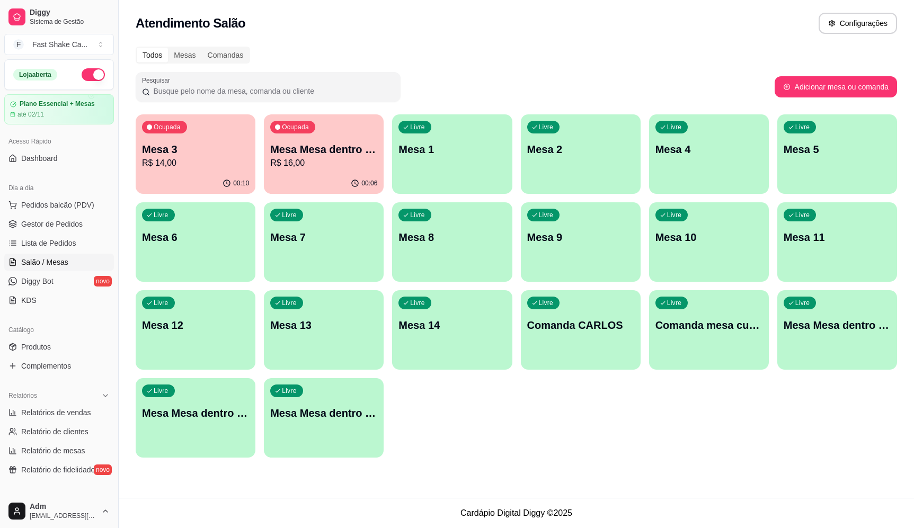
click at [344, 153] on p "Mesa Mesa dentro verde" at bounding box center [323, 149] width 107 height 15
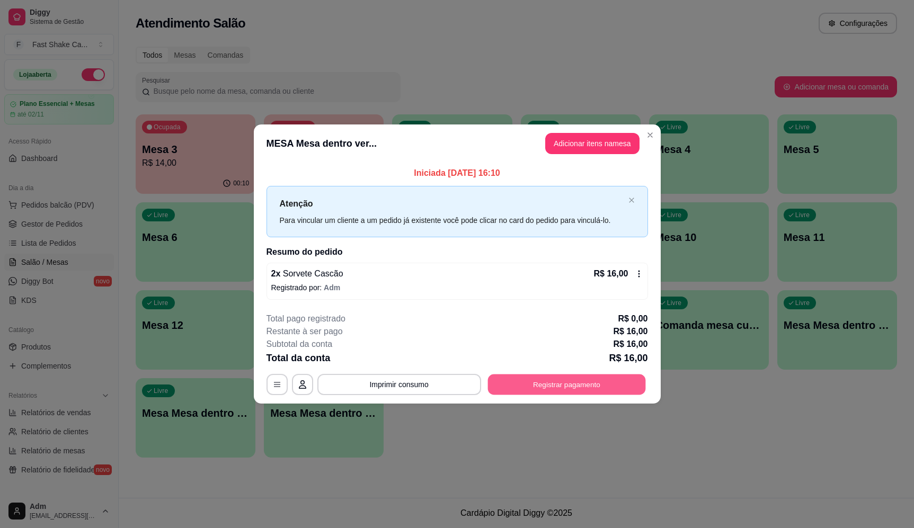
click at [573, 389] on button "Registrar pagamento" at bounding box center [566, 384] width 158 height 21
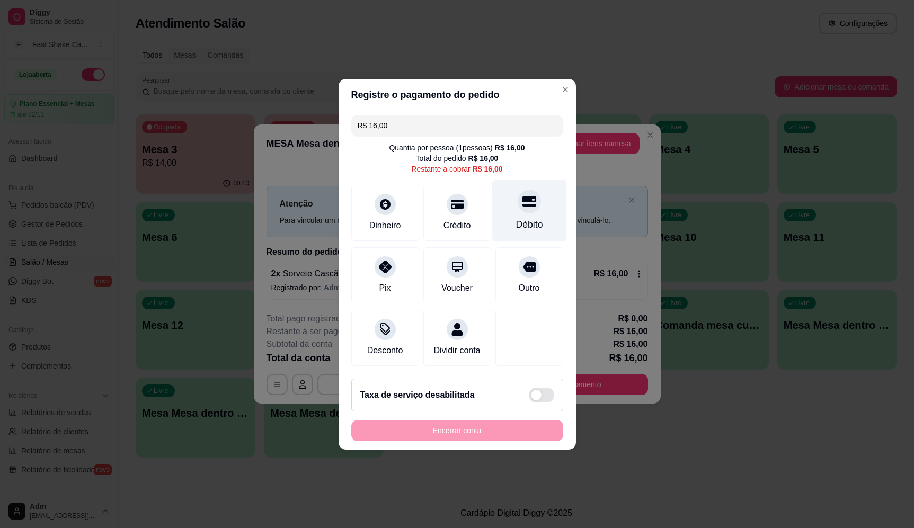
click at [535, 217] on div "Débito" at bounding box center [528, 211] width 75 height 62
type input "R$ 0,00"
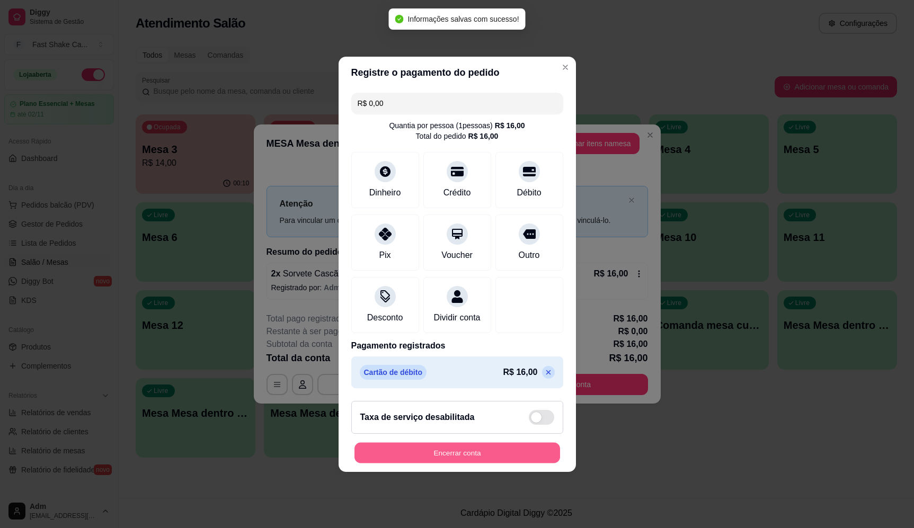
click at [455, 451] on button "Encerrar conta" at bounding box center [456, 452] width 205 height 21
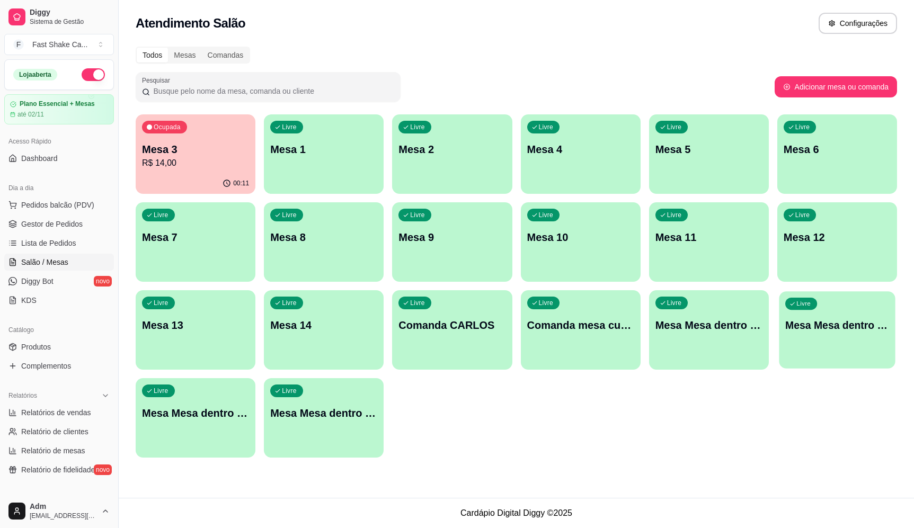
click at [846, 348] on div "Livre Mesa Mesa dentro laranja" at bounding box center [837, 323] width 116 height 65
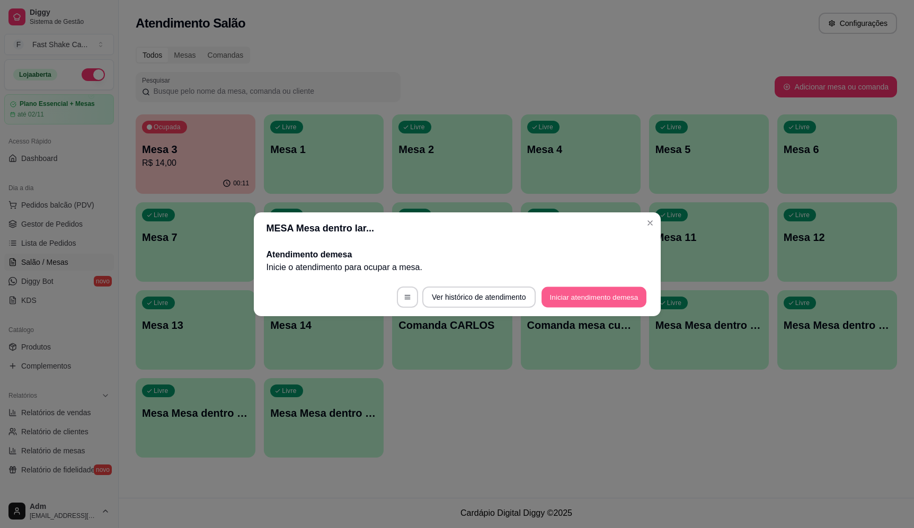
click at [574, 302] on button "Iniciar atendimento de mesa" at bounding box center [593, 297] width 105 height 21
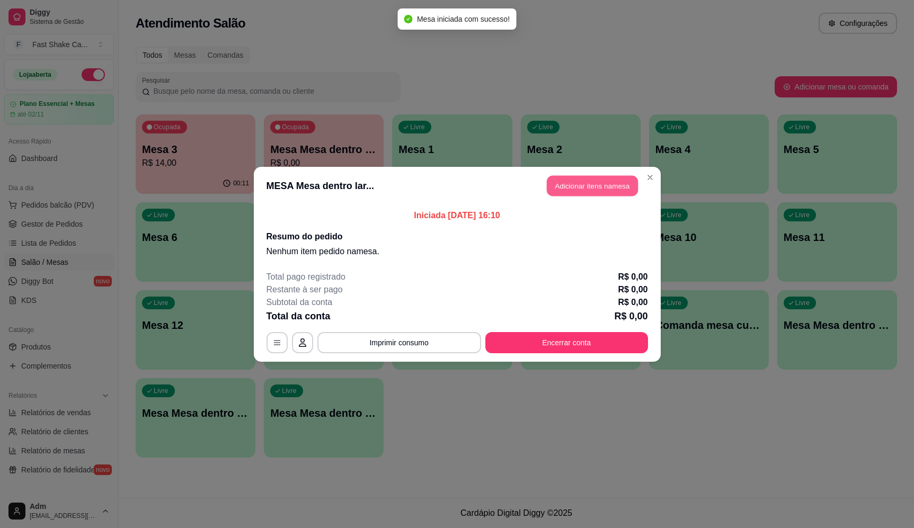
click at [609, 193] on button "Adicionar itens na mesa" at bounding box center [592, 185] width 91 height 21
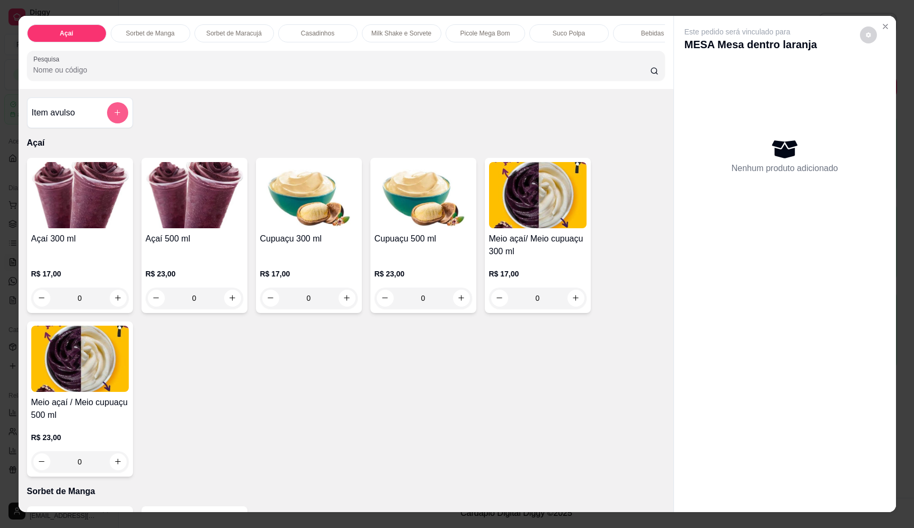
click at [110, 123] on button "add-separate-item" at bounding box center [117, 112] width 21 height 21
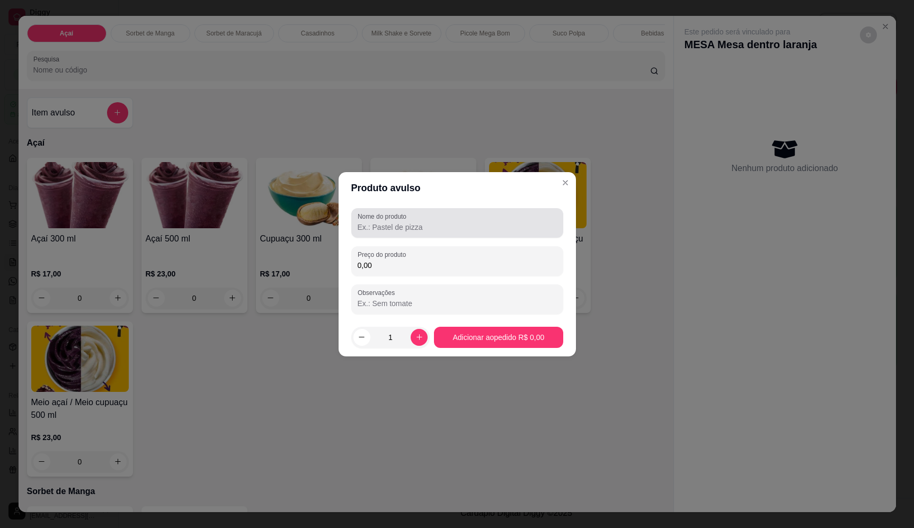
click at [439, 222] on input "Nome do produto" at bounding box center [456, 227] width 199 height 11
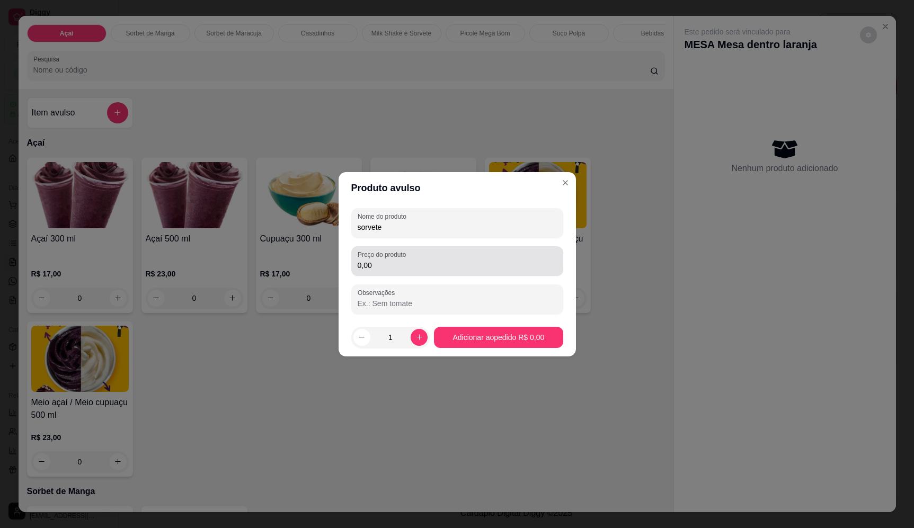
type input "sorvete"
click at [423, 265] on input "0,00" at bounding box center [456, 265] width 199 height 11
type input "9,52"
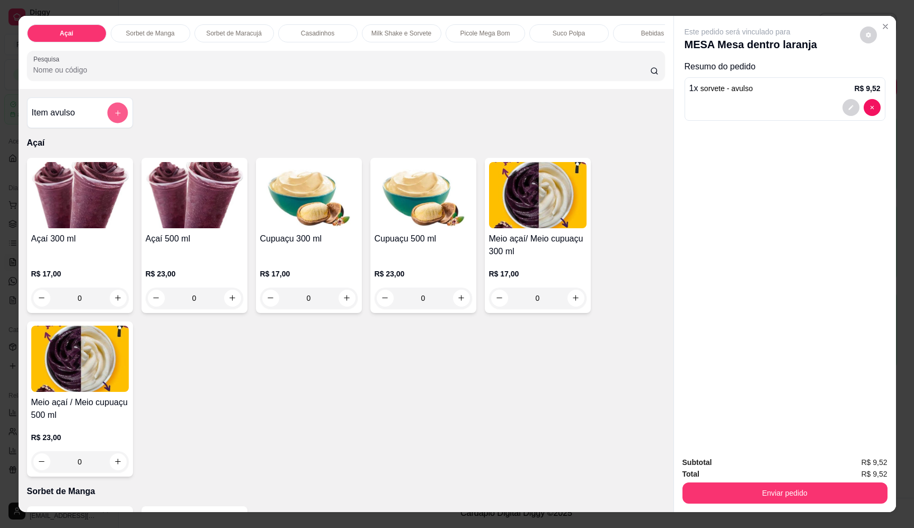
click at [113, 117] on icon "add-separate-item" at bounding box center [117, 113] width 8 height 8
click at [400, 222] on input "Nome do produto" at bounding box center [456, 227] width 199 height 11
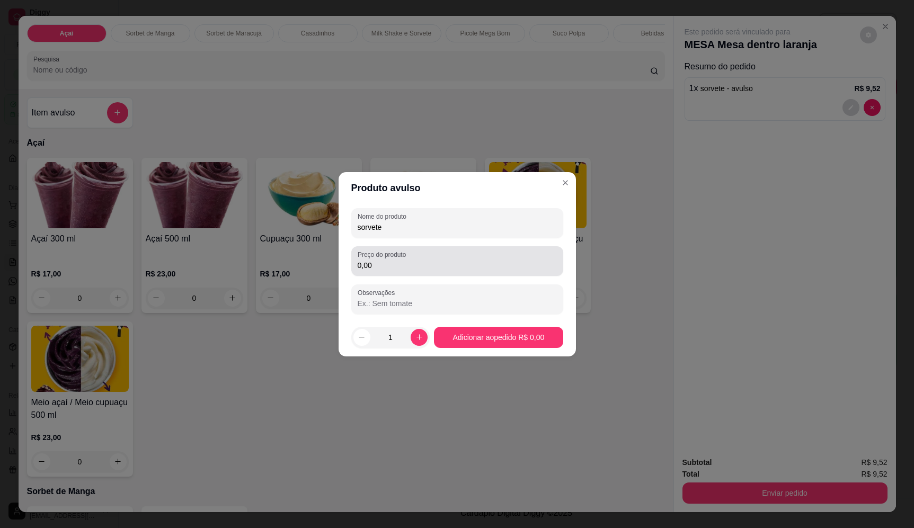
type input "sorvete"
click at [380, 271] on div "0,00" at bounding box center [456, 261] width 199 height 21
click at [521, 350] on div "Produto avulso Nome do produto sorvete Preço do produto 15,64 Observações 1 Adi…" at bounding box center [457, 264] width 914 height 528
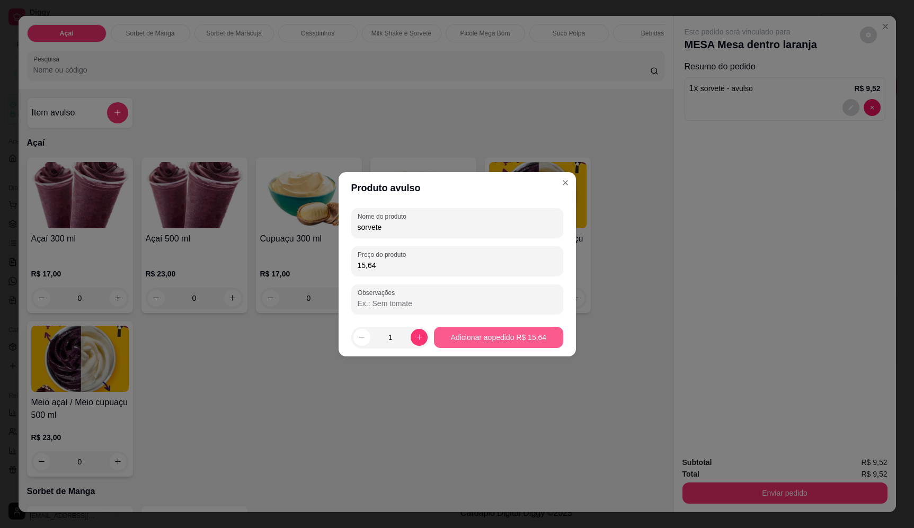
type input "15,64"
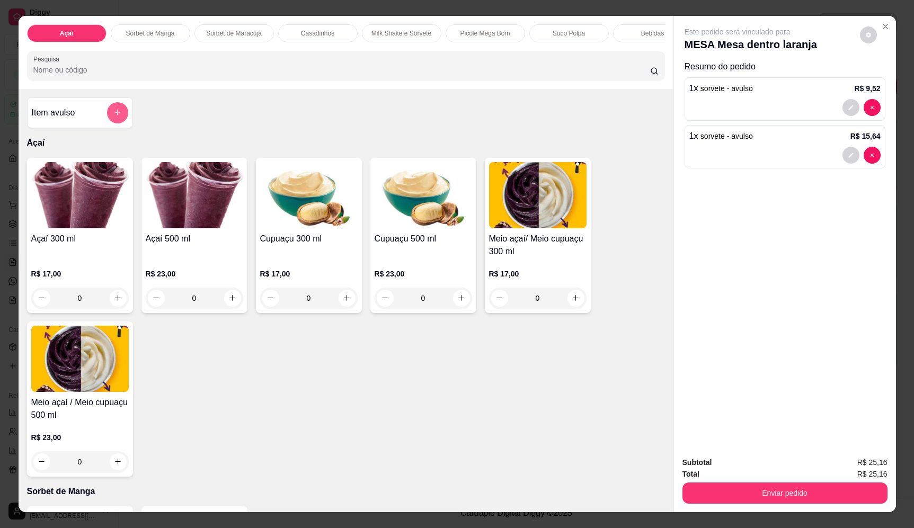
click at [112, 123] on button "add-separate-item" at bounding box center [117, 112] width 21 height 21
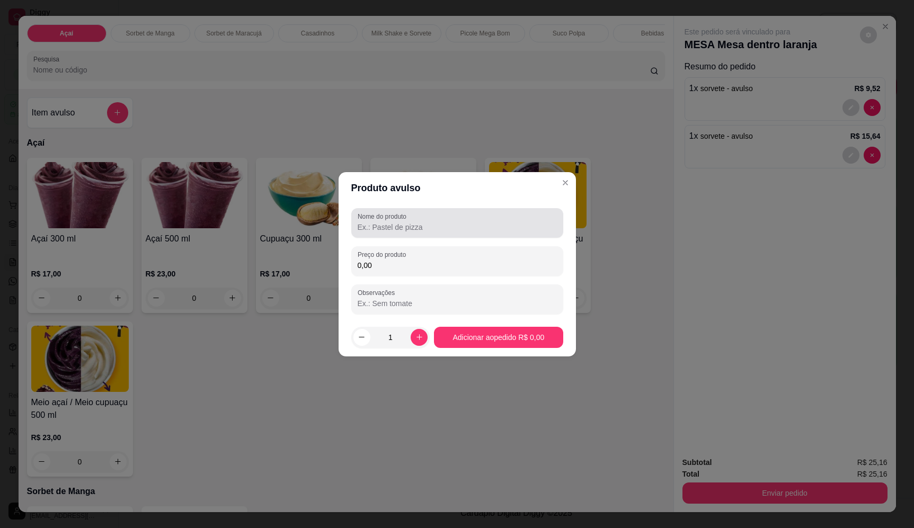
click at [393, 222] on input "Nome do produto" at bounding box center [456, 227] width 199 height 11
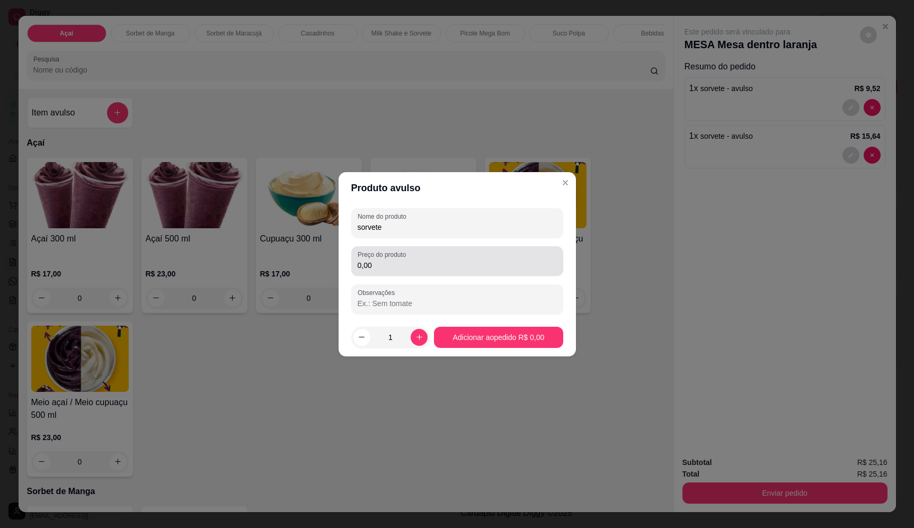
type input "sorvete"
click at [421, 266] on input "0,00" at bounding box center [456, 265] width 199 height 11
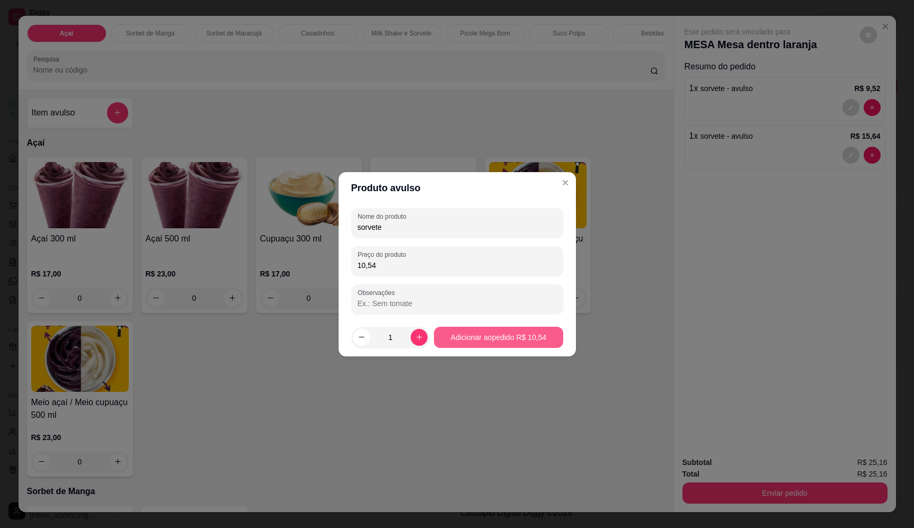
type input "10,54"
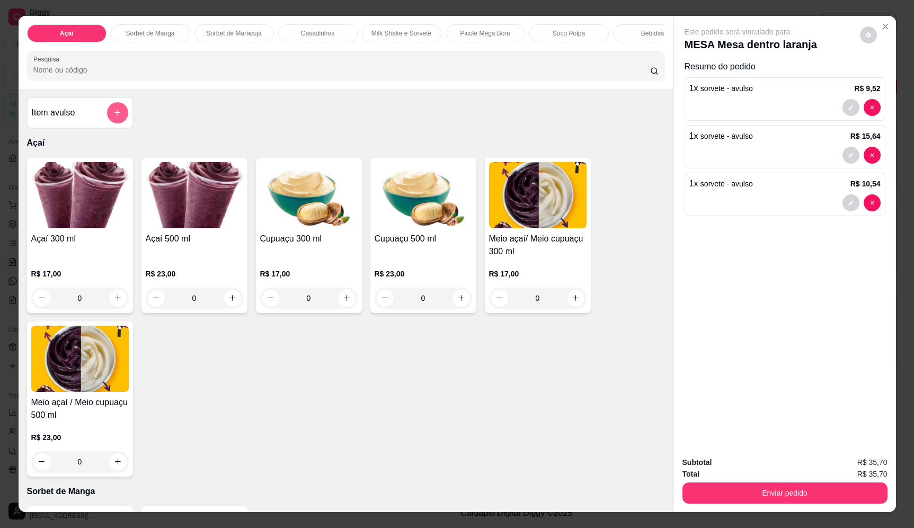
click at [117, 117] on icon "add-separate-item" at bounding box center [117, 113] width 8 height 8
click at [471, 223] on input "Nome do produto" at bounding box center [457, 226] width 200 height 11
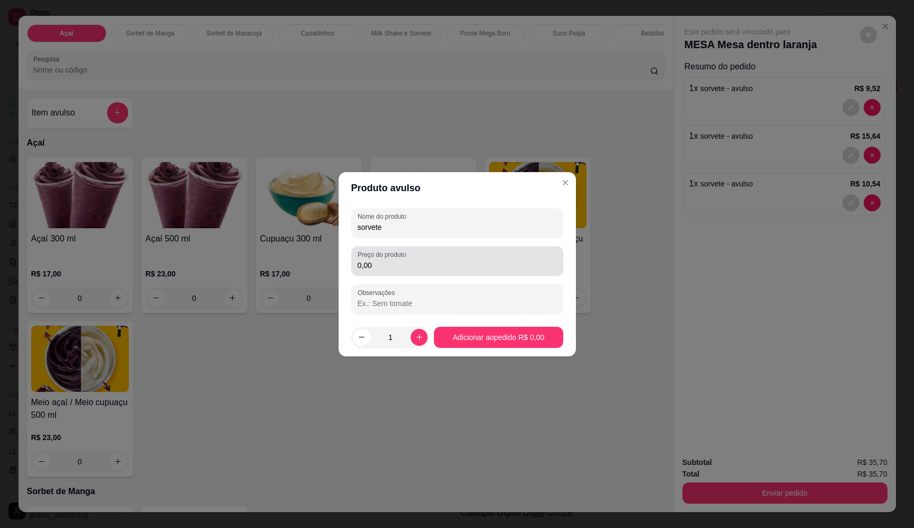
type input "sorvete"
click at [431, 259] on div "0,00" at bounding box center [456, 261] width 199 height 21
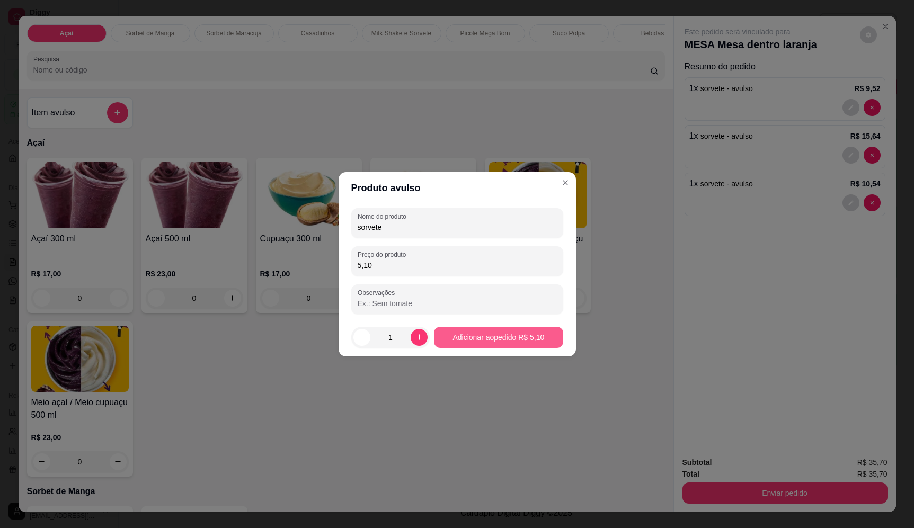
type input "5,10"
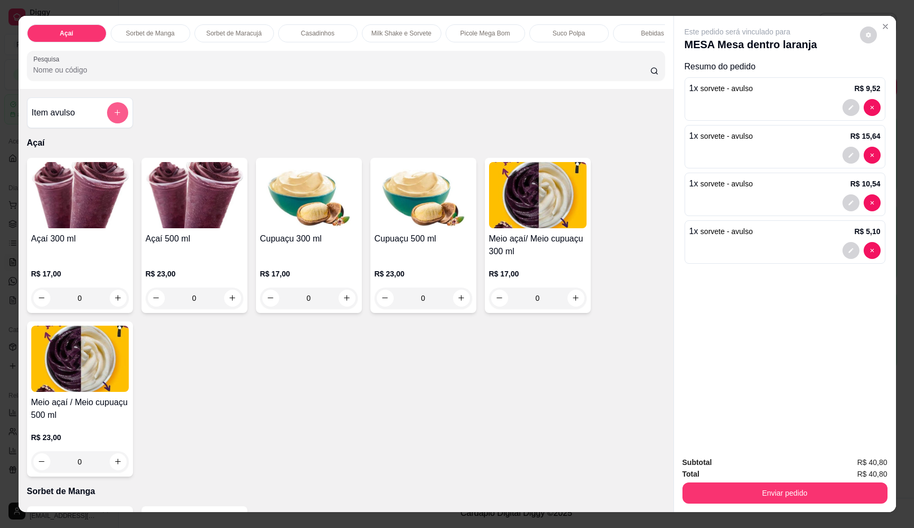
click at [120, 118] on button "add-separate-item" at bounding box center [117, 112] width 21 height 21
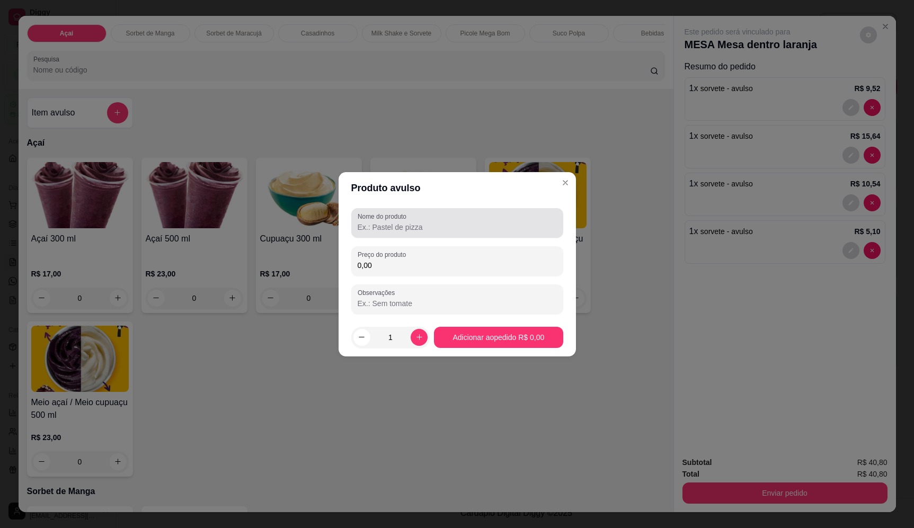
click at [398, 220] on div "Nome do produto" at bounding box center [457, 223] width 212 height 30
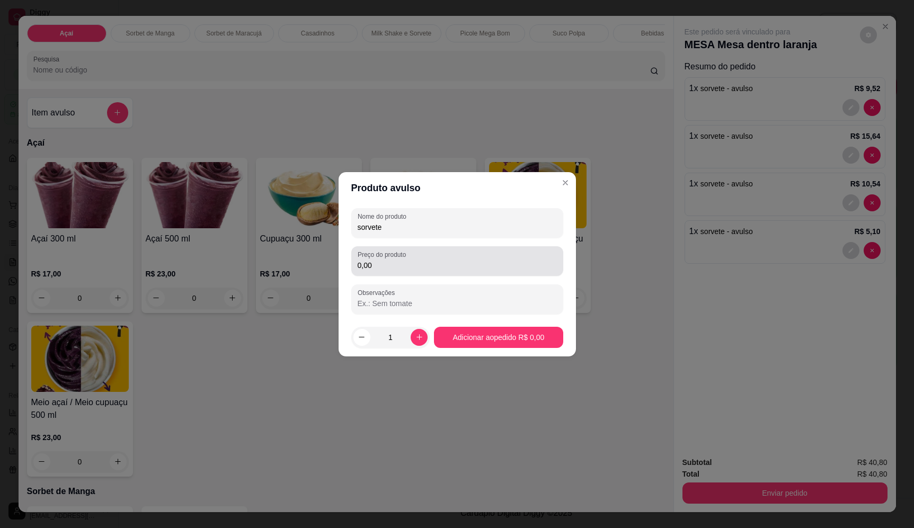
type input "sorvete"
click at [388, 258] on label "Preço do produto" at bounding box center [383, 254] width 52 height 9
click at [393, 272] on div "Preço do produto 0,00" at bounding box center [457, 261] width 212 height 30
type input "1,70"
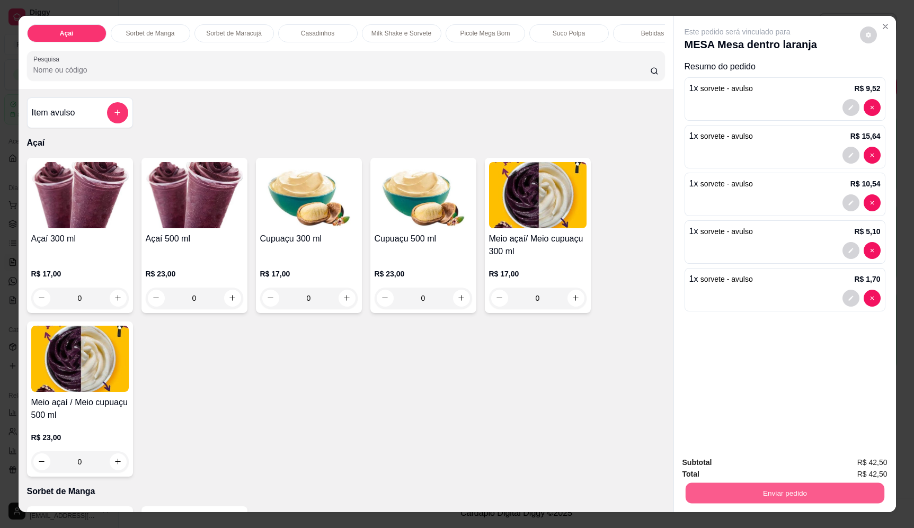
click at [829, 495] on button "Enviar pedido" at bounding box center [784, 493] width 199 height 21
click at [860, 468] on button "Enviar pedido" at bounding box center [859, 467] width 60 height 20
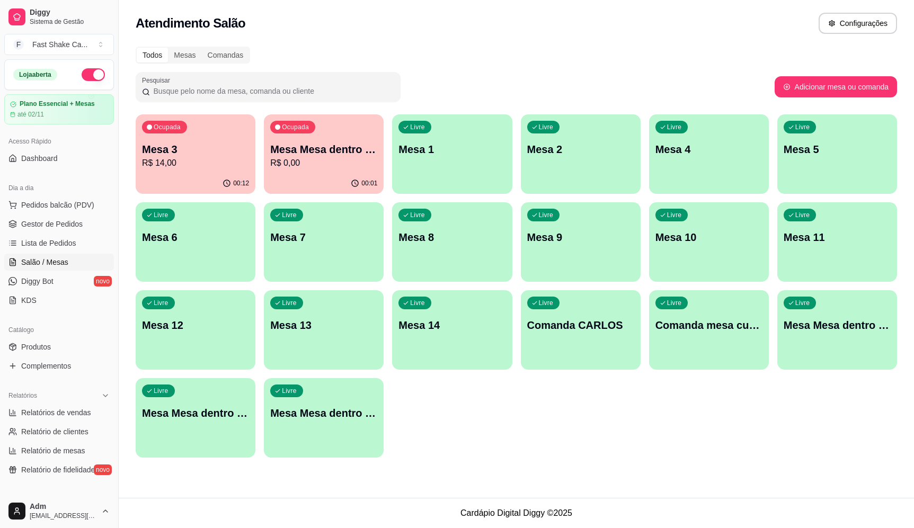
click at [305, 154] on p "Mesa Mesa dentro laranja" at bounding box center [323, 149] width 107 height 15
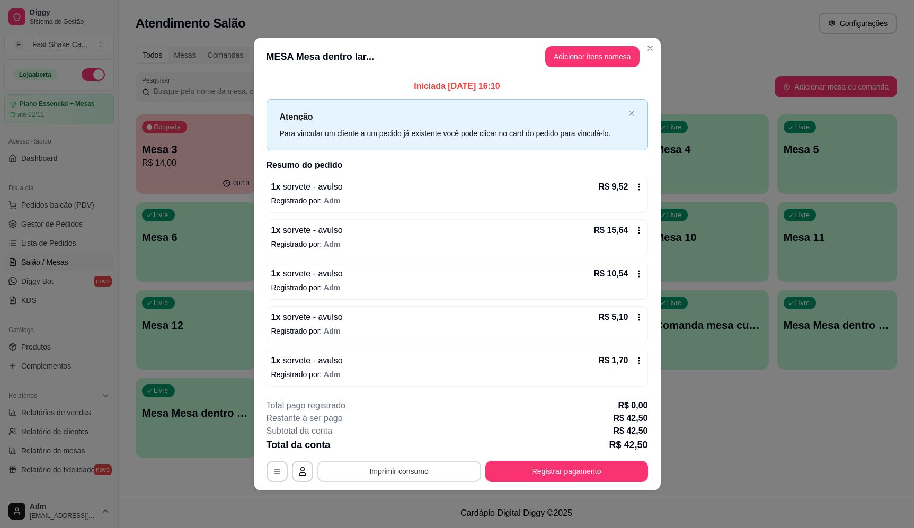
click at [442, 473] on button "Imprimir consumo" at bounding box center [399, 471] width 164 height 21
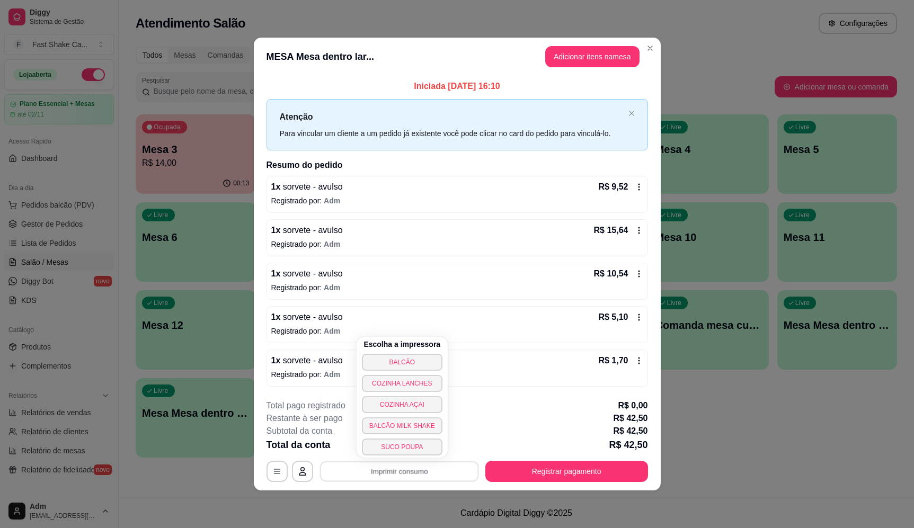
click at [406, 351] on div "Escolha a impressora BALCÃO COZINHA LANCHES COZINHA AÇAI BALCÃO MILK SHAKE SUCO…" at bounding box center [401, 397] width 91 height 121
click at [412, 358] on button "BALCÃO" at bounding box center [402, 362] width 81 height 17
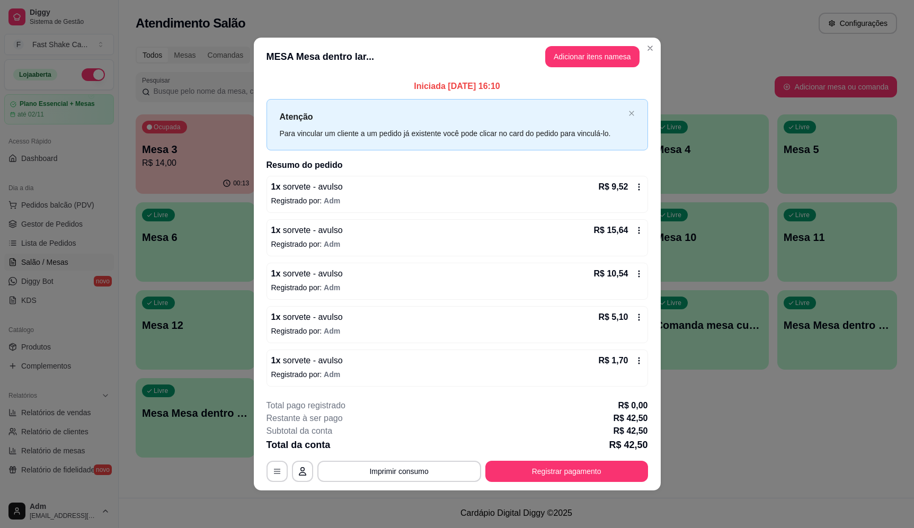
click at [591, 460] on div "**********" at bounding box center [456, 440] width 381 height 83
click at [591, 464] on button "Registrar pagamento" at bounding box center [566, 471] width 163 height 21
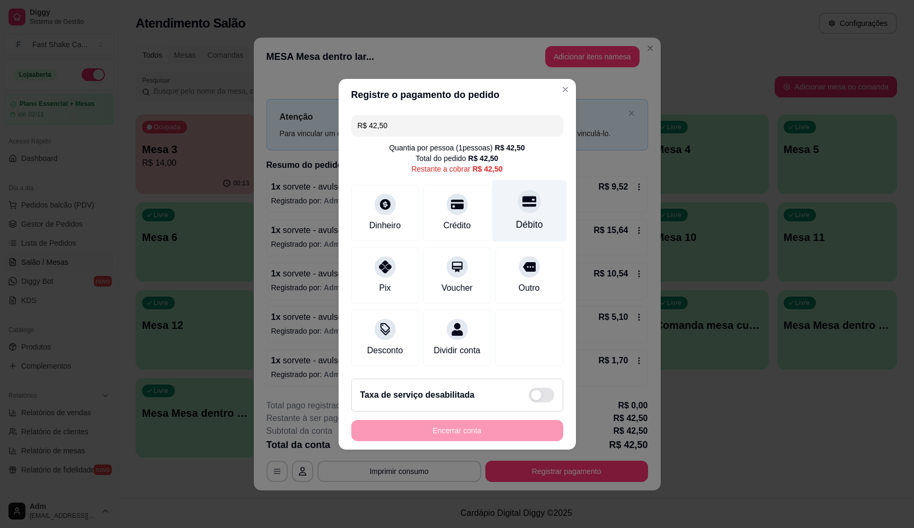
click at [530, 195] on div at bounding box center [528, 201] width 23 height 23
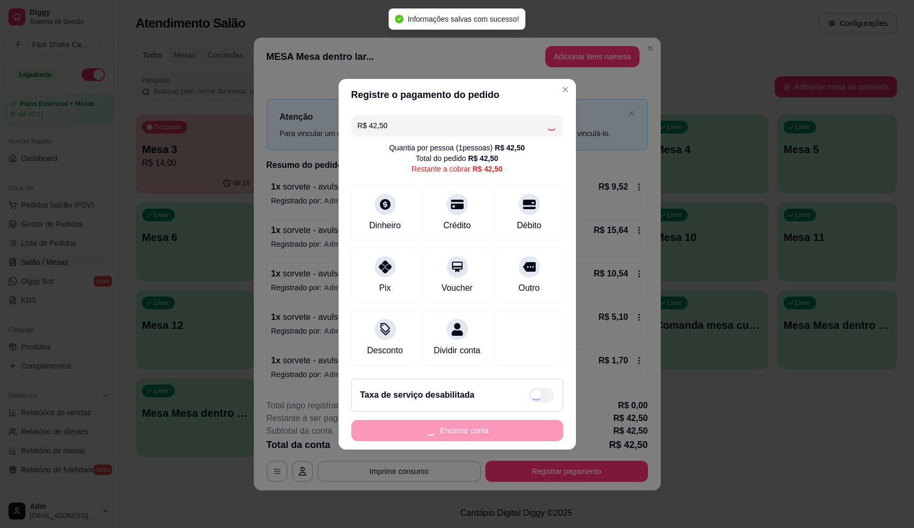
type input "R$ 0,00"
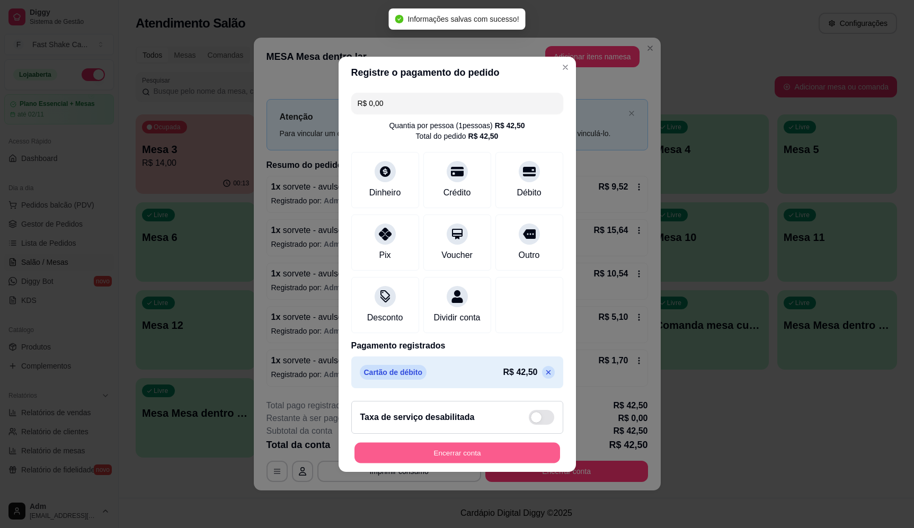
click at [485, 449] on button "Encerrar conta" at bounding box center [456, 452] width 205 height 21
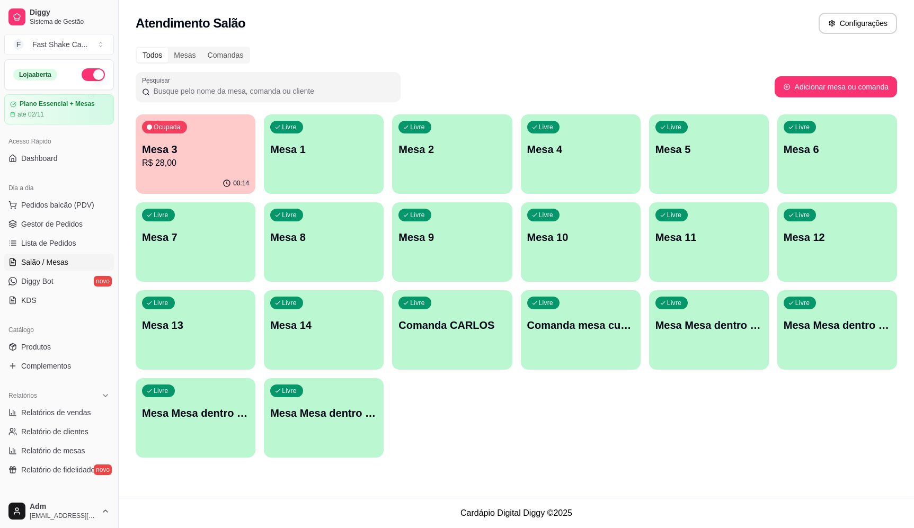
click at [245, 175] on div "00:14" at bounding box center [196, 183] width 120 height 21
click at [240, 157] on p "R$ 28,00" at bounding box center [196, 163] width 104 height 12
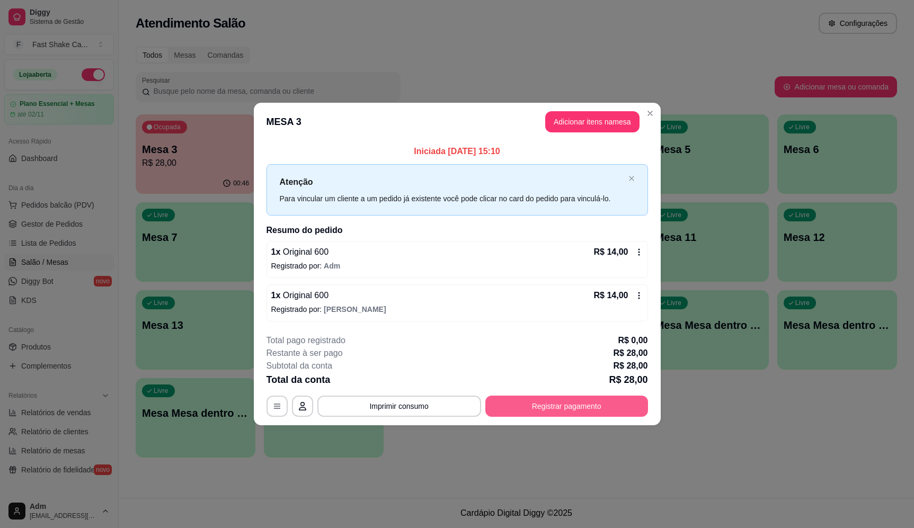
click at [578, 415] on button "Registrar pagamento" at bounding box center [566, 406] width 163 height 21
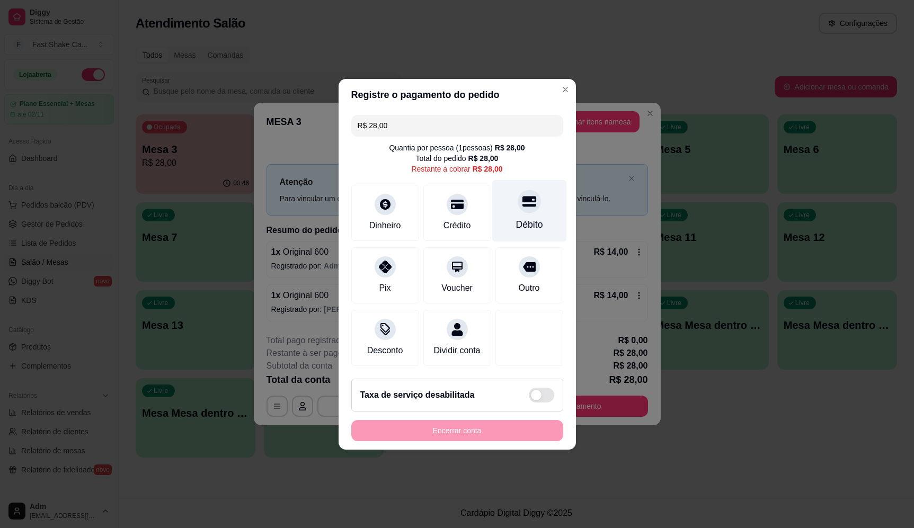
click at [517, 196] on div at bounding box center [528, 201] width 23 height 23
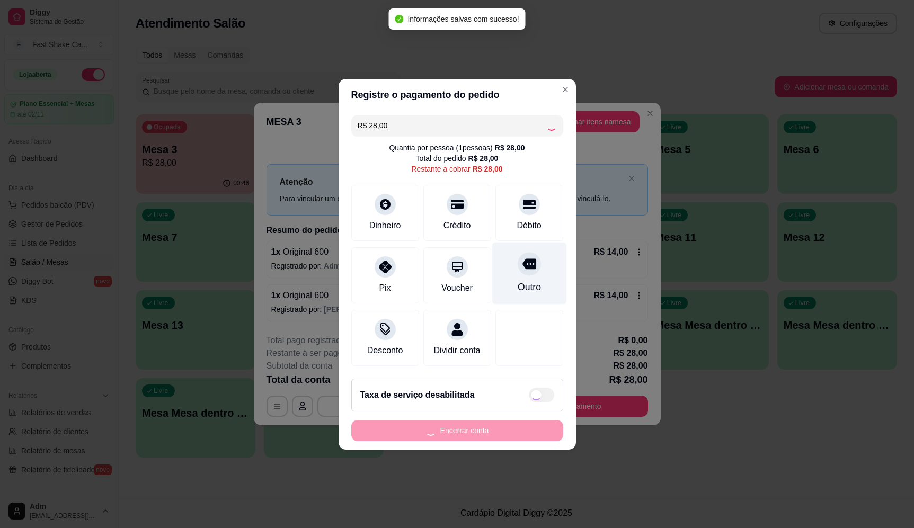
type input "R$ 0,00"
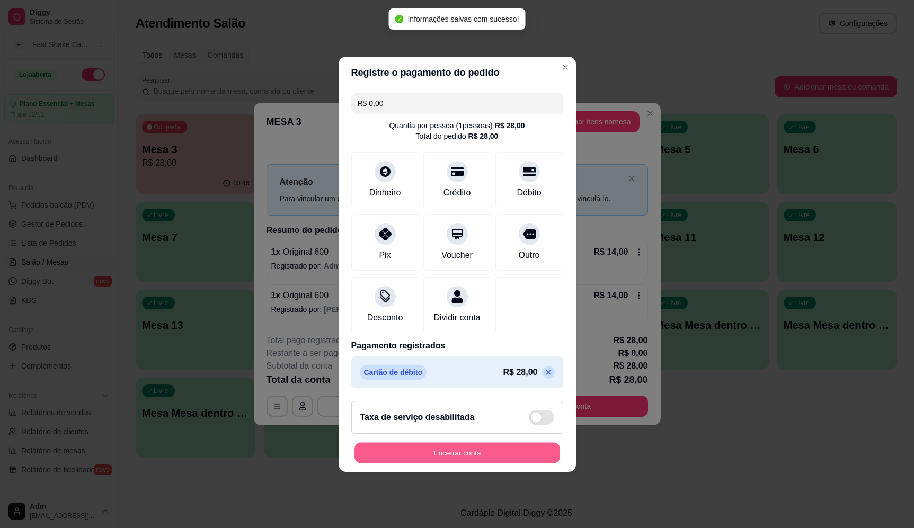
click at [511, 461] on button "Encerrar conta" at bounding box center [456, 452] width 205 height 21
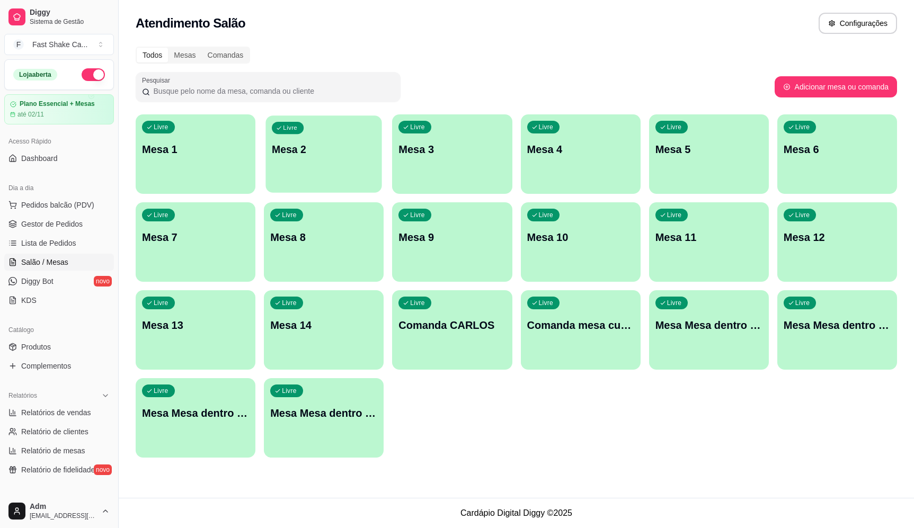
click at [348, 142] on p "Mesa 2" at bounding box center [324, 149] width 104 height 14
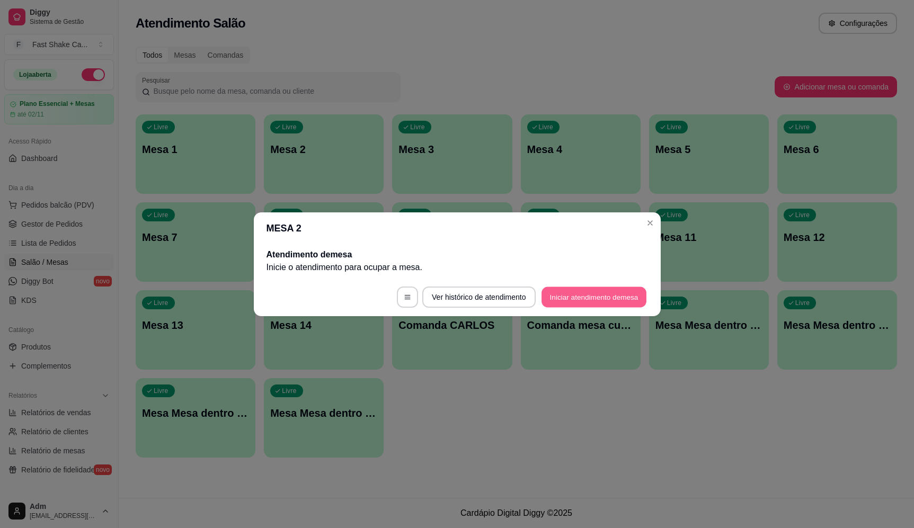
click at [612, 298] on button "Iniciar atendimento de mesa" at bounding box center [593, 297] width 105 height 21
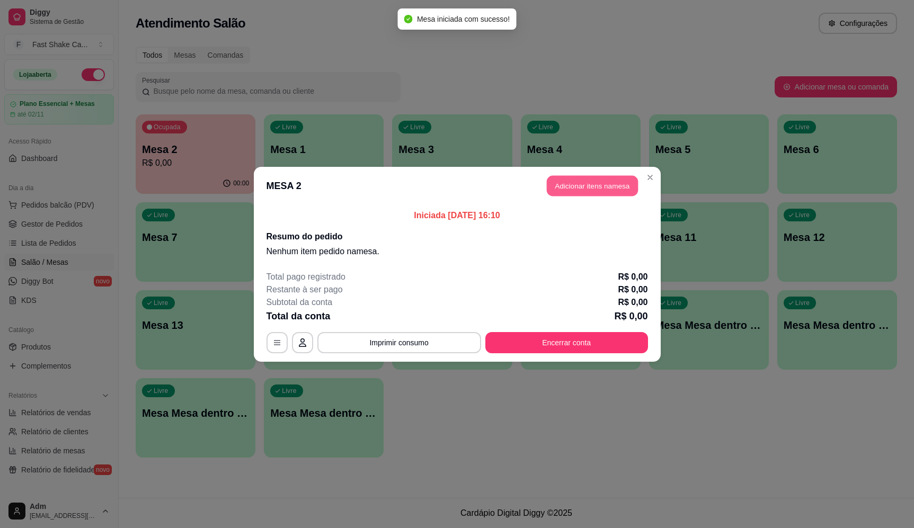
click at [566, 181] on button "Adicionar itens na mesa" at bounding box center [592, 185] width 91 height 21
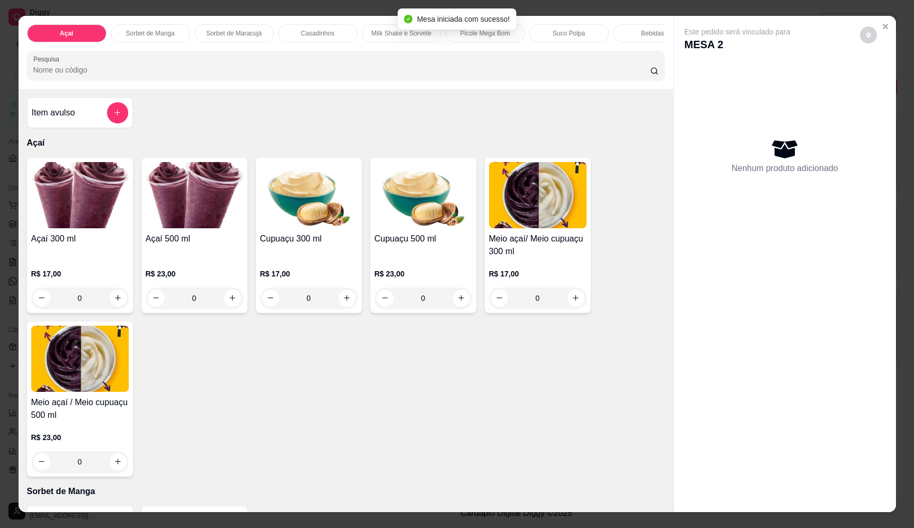
click at [324, 75] on input "Pesquisa" at bounding box center [341, 70] width 616 height 11
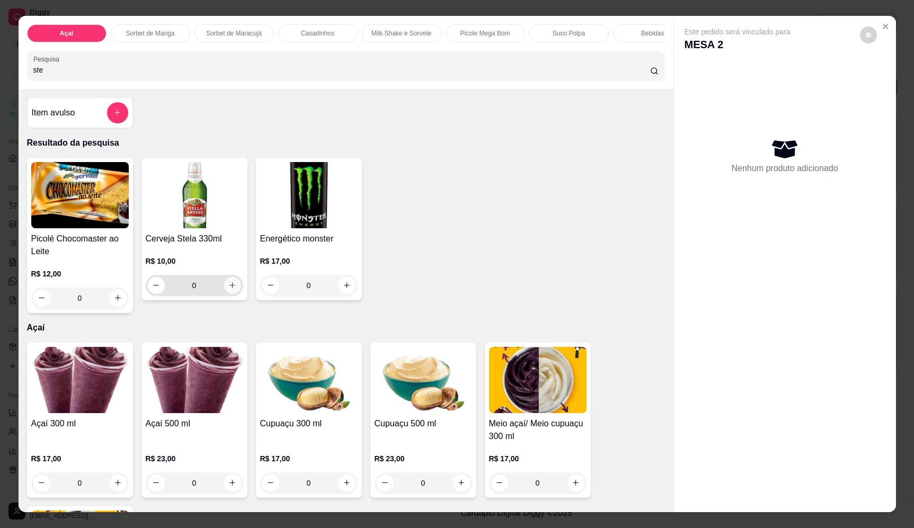
type input "ste"
click at [229, 289] on icon "increase-product-quantity" at bounding box center [232, 286] width 6 height 6
type input "1"
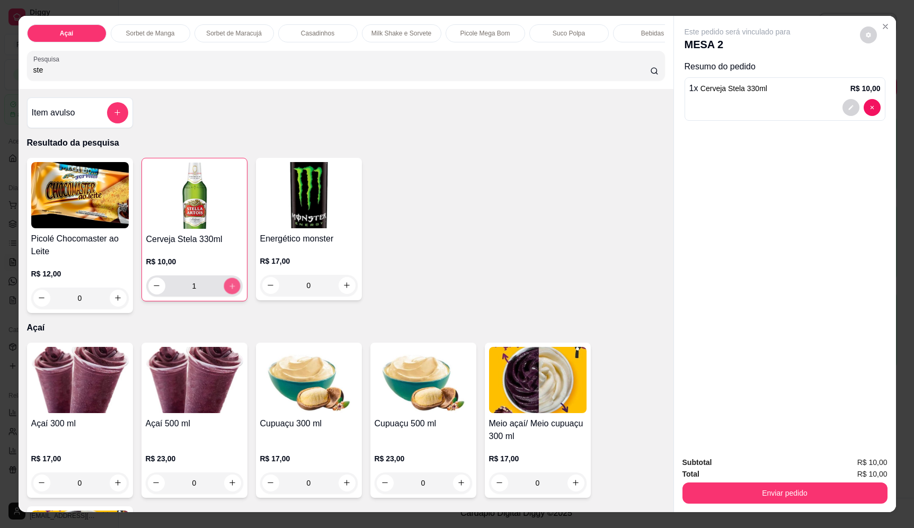
click at [228, 290] on icon "increase-product-quantity" at bounding box center [232, 286] width 8 height 8
type input "2"
click at [228, 290] on icon "increase-product-quantity" at bounding box center [232, 286] width 8 height 8
type input "3"
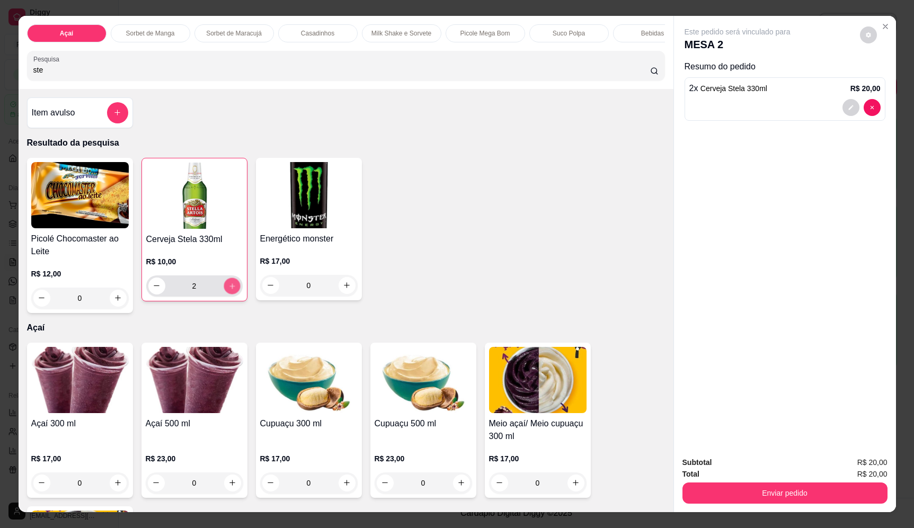
type input "3"
click at [843, 511] on div "Subtotal R$ 30,00 Total R$ 30,00 Enviar pedido" at bounding box center [785, 480] width 222 height 64
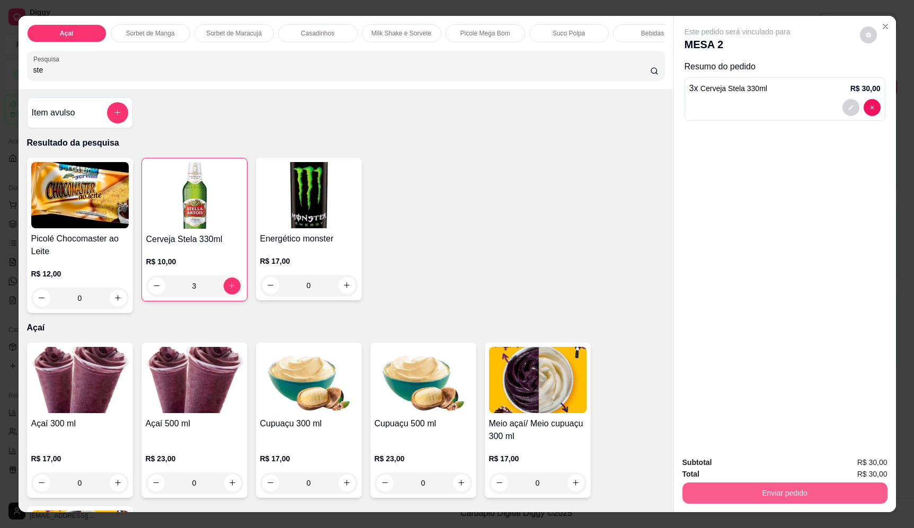
click at [840, 495] on button "Enviar pedido" at bounding box center [784, 492] width 205 height 21
click at [868, 467] on button "Enviar pedido" at bounding box center [859, 467] width 58 height 20
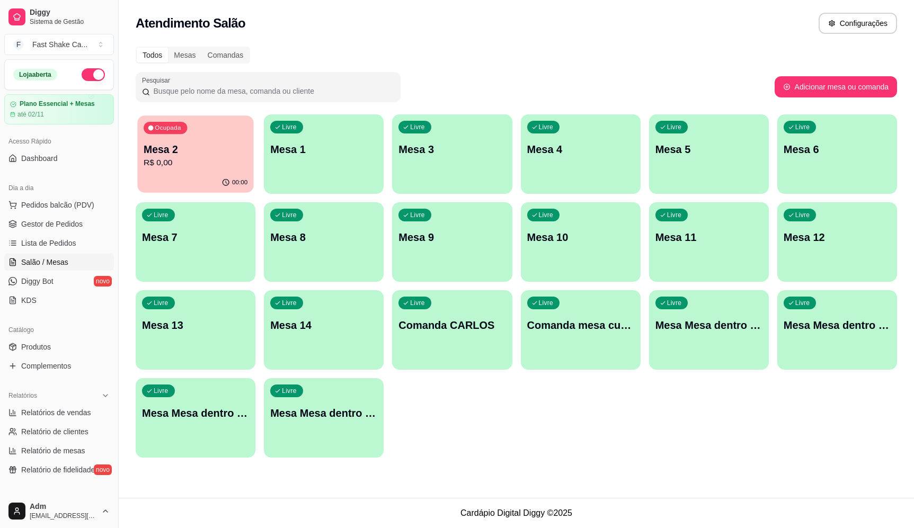
click at [219, 141] on div "Ocupada Mesa 2 R$ 0,00" at bounding box center [195, 143] width 116 height 57
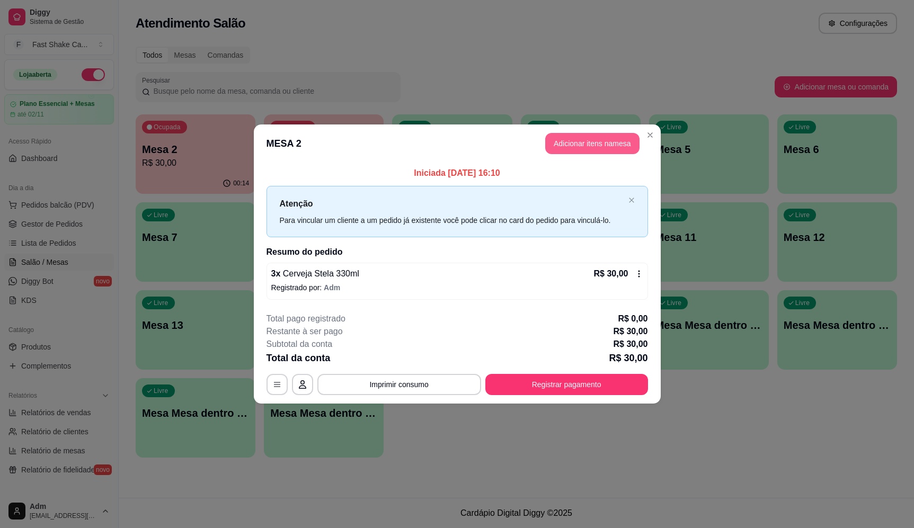
click at [586, 140] on button "Adicionar itens na mesa" at bounding box center [592, 143] width 94 height 21
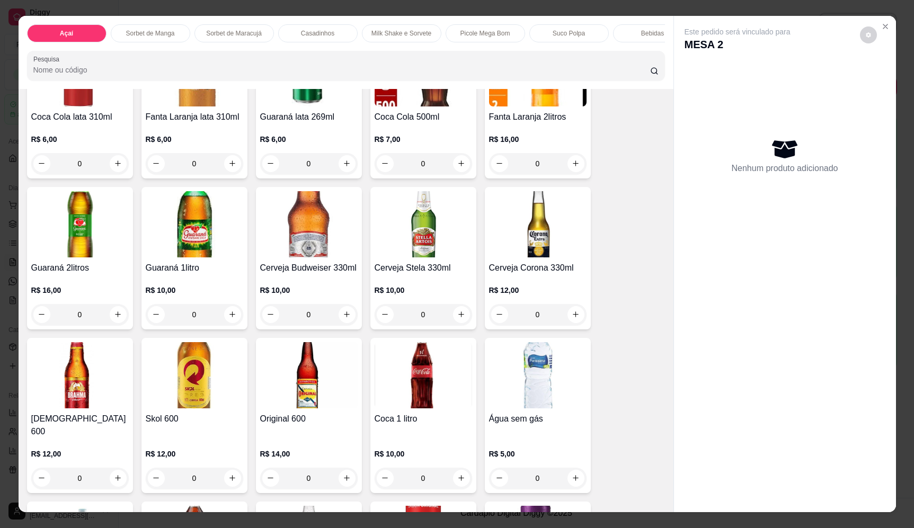
scroll to position [2171, 0]
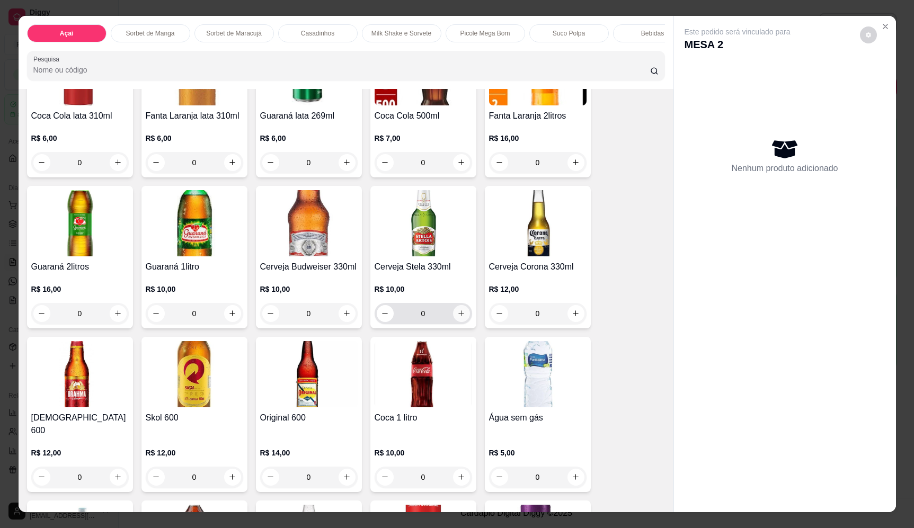
click at [457, 317] on icon "increase-product-quantity" at bounding box center [461, 313] width 8 height 8
type input "1"
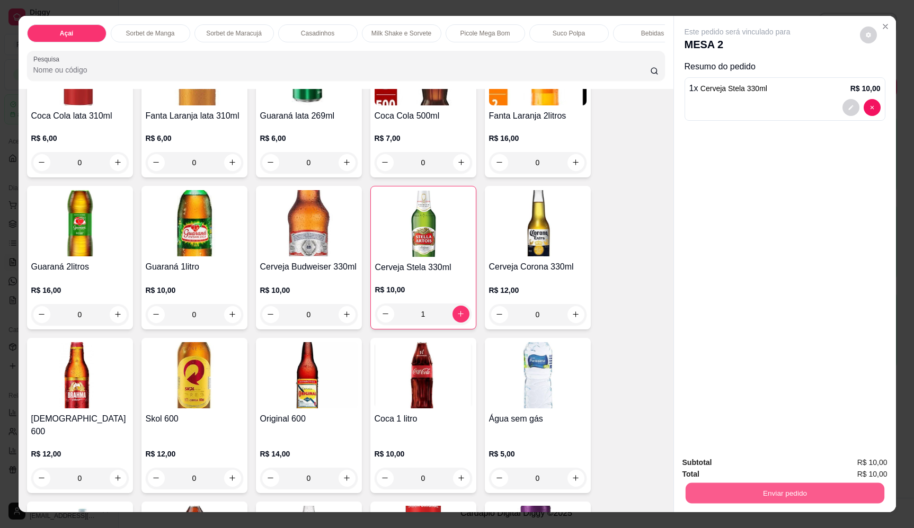
click at [725, 494] on button "Enviar pedido" at bounding box center [784, 493] width 199 height 21
click at [855, 463] on button "Enviar pedido" at bounding box center [859, 467] width 60 height 20
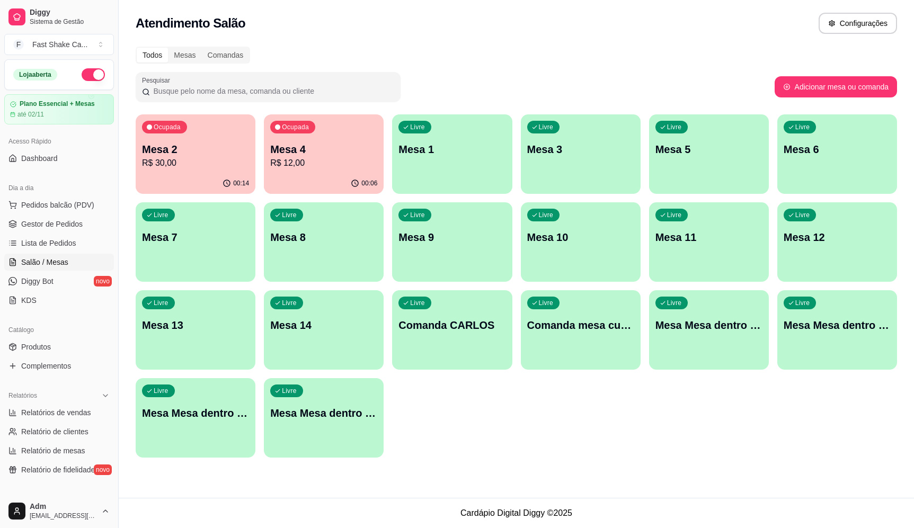
click at [459, 179] on div "Livre Mesa 1" at bounding box center [452, 147] width 120 height 67
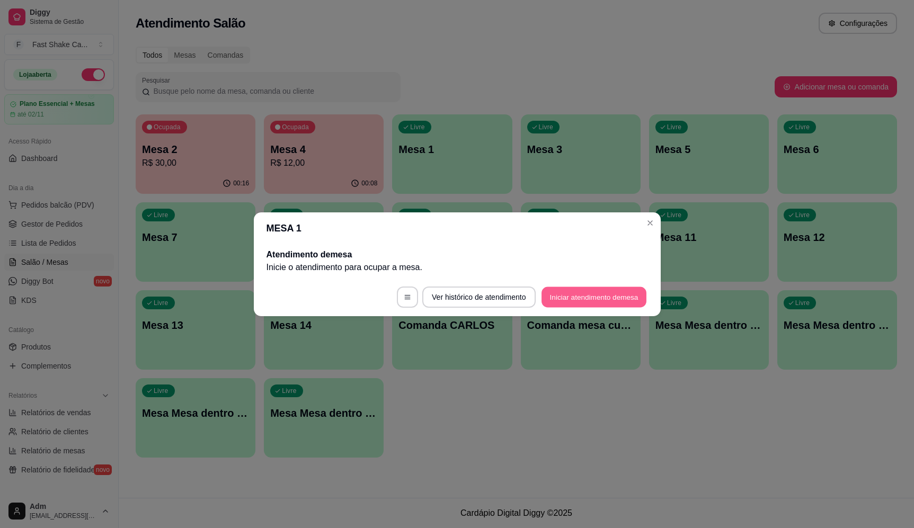
click at [597, 300] on button "Iniciar atendimento de mesa" at bounding box center [593, 297] width 105 height 21
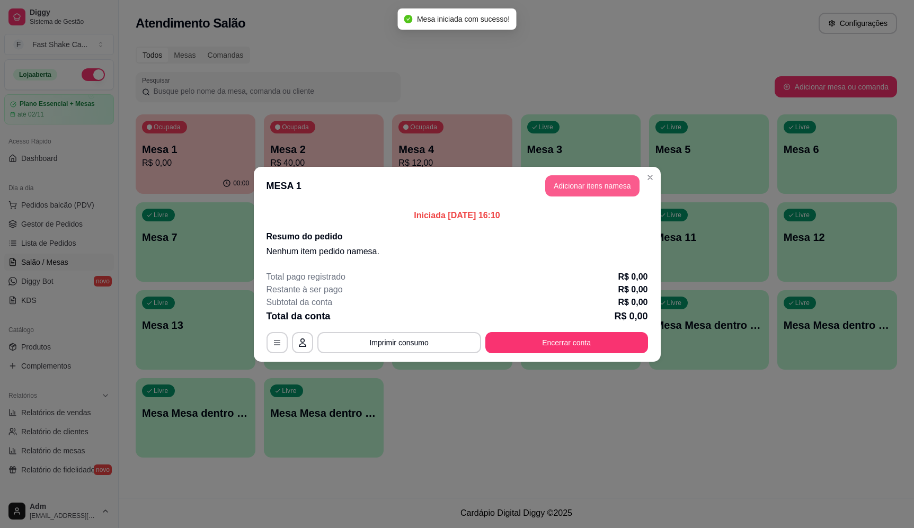
click at [575, 178] on button "Adicionar itens na mesa" at bounding box center [592, 185] width 94 height 21
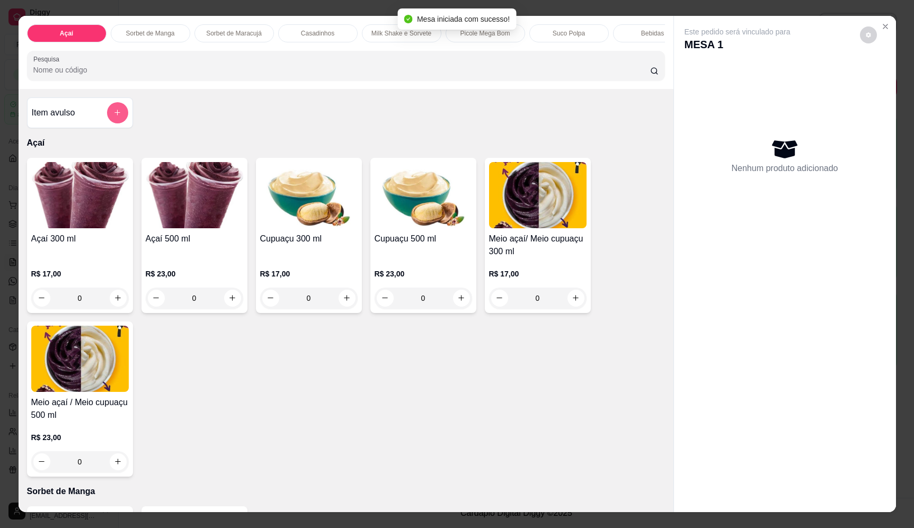
click at [113, 117] on icon "add-separate-item" at bounding box center [117, 113] width 8 height 8
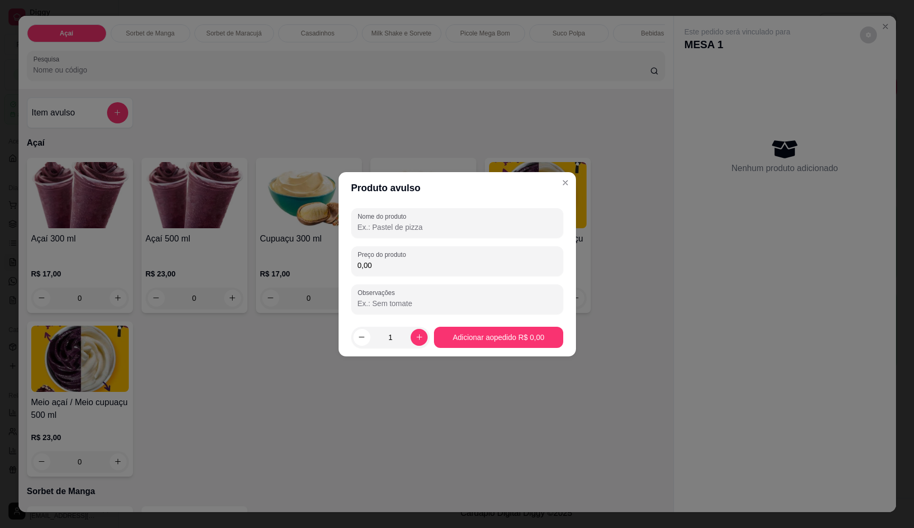
click at [383, 230] on input "Nome do produto" at bounding box center [456, 227] width 199 height 11
type input "sorvete"
click at [458, 266] on input "0,00" at bounding box center [456, 265] width 199 height 11
type input "28,90"
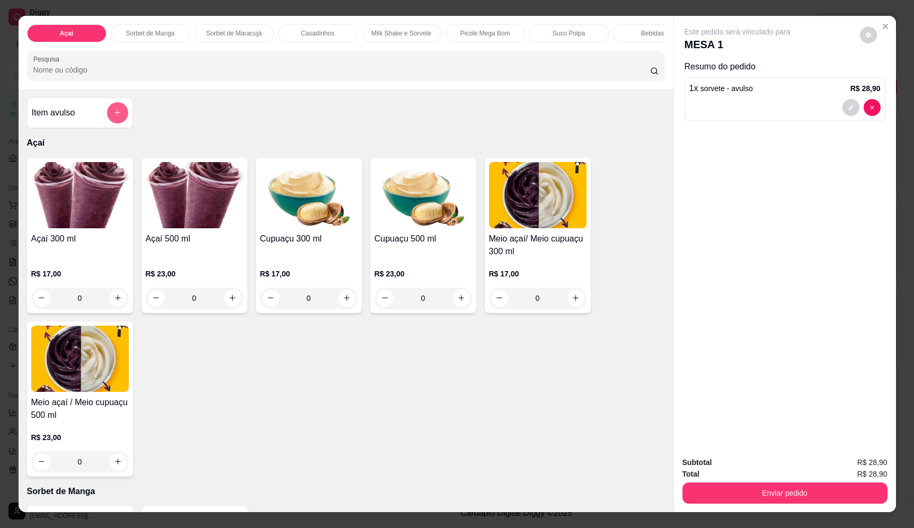
click at [113, 117] on icon "add-separate-item" at bounding box center [117, 113] width 8 height 8
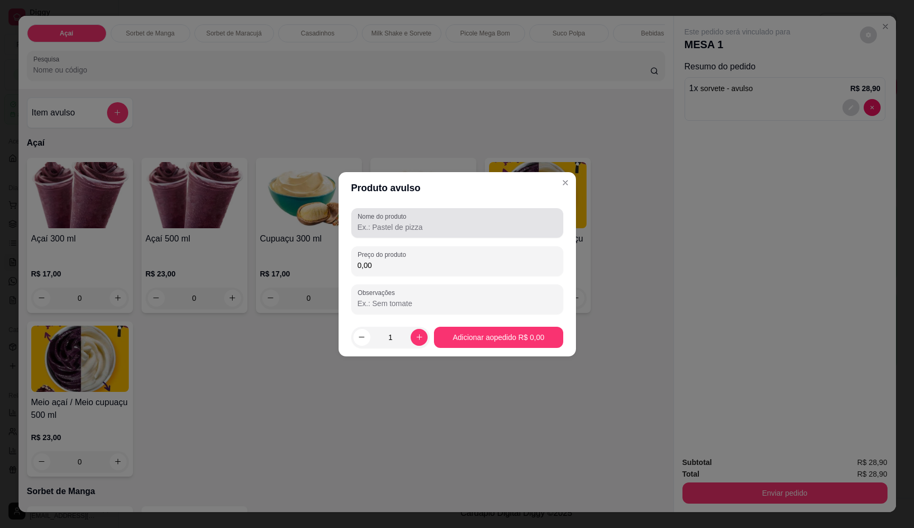
drag, startPoint x: 463, startPoint y: 230, endPoint x: 464, endPoint y: 239, distance: 9.0
click at [465, 236] on div "Nome do produto" at bounding box center [457, 223] width 212 height 30
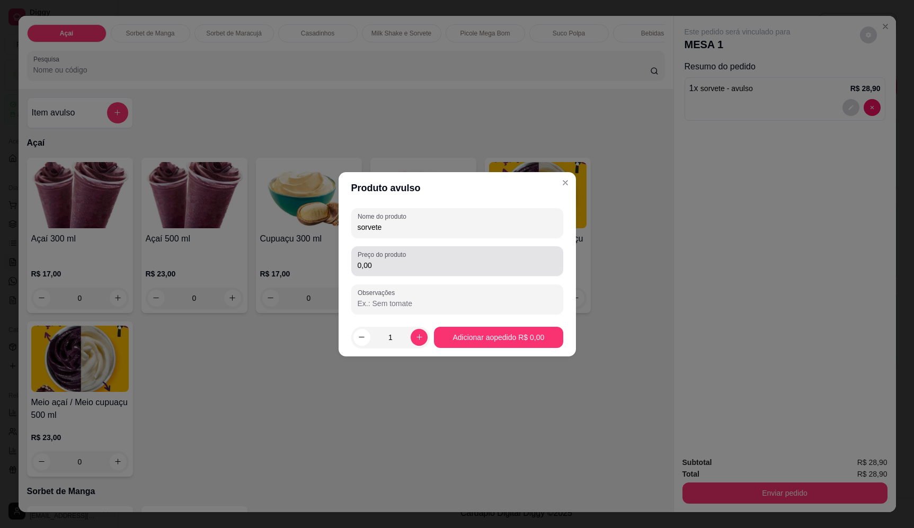
type input "sorvete"
click at [369, 262] on input "0,00" at bounding box center [456, 265] width 199 height 11
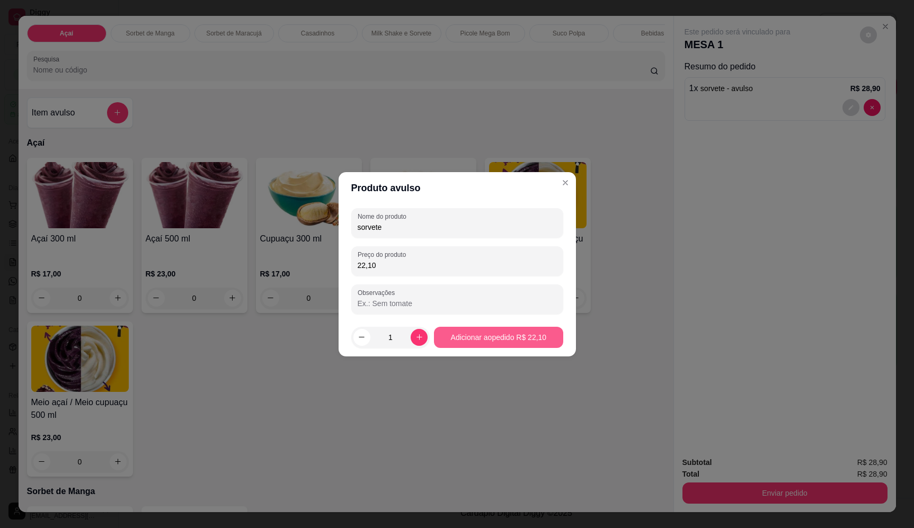
type input "22,10"
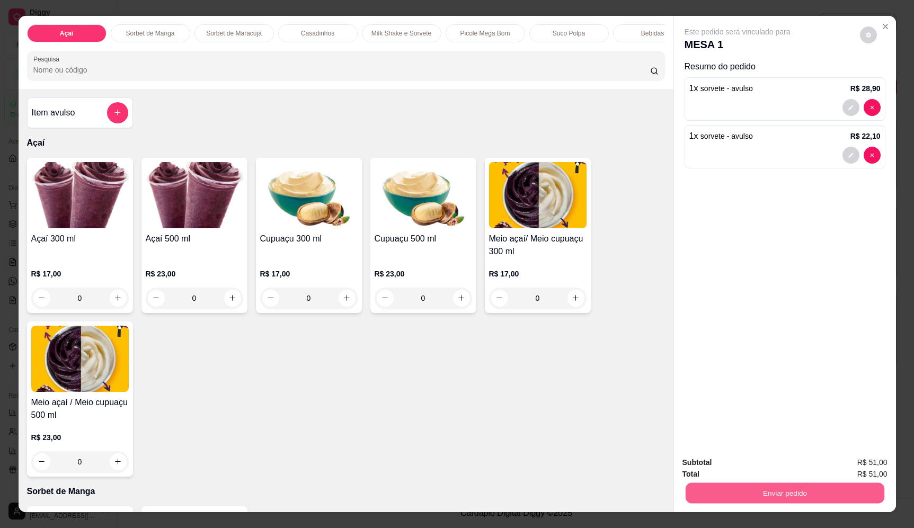
click at [830, 499] on button "Enviar pedido" at bounding box center [784, 493] width 199 height 21
click at [878, 467] on button "Enviar pedido" at bounding box center [859, 467] width 60 height 20
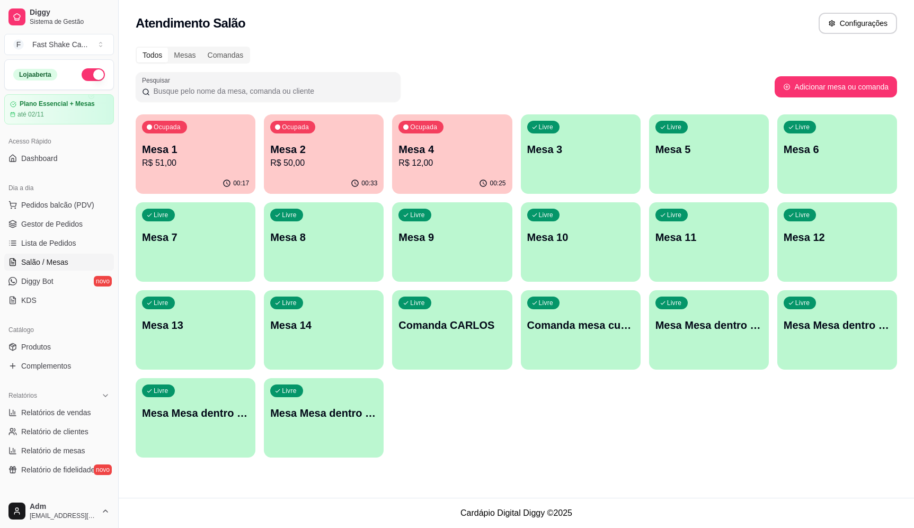
click at [631, 155] on p "Mesa 3" at bounding box center [580, 149] width 107 height 15
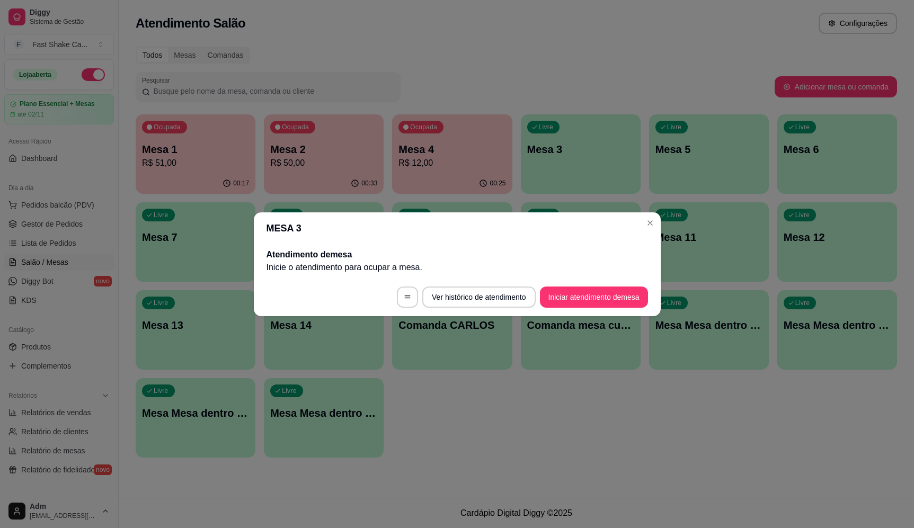
click at [604, 310] on footer "Ver histórico de atendimento Iniciar atendimento de mesa" at bounding box center [457, 297] width 407 height 38
click at [605, 305] on button "Iniciar atendimento de mesa" at bounding box center [594, 297] width 108 height 21
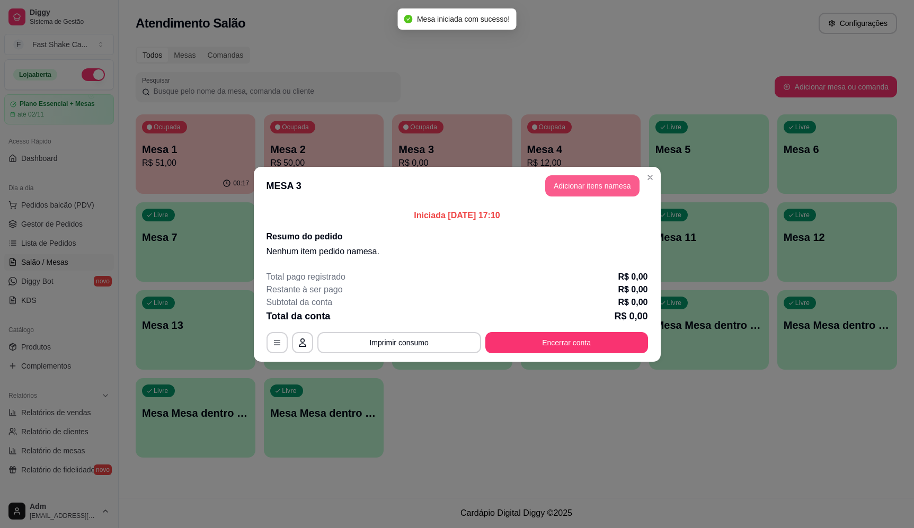
click at [603, 190] on button "Adicionar itens na mesa" at bounding box center [592, 185] width 94 height 21
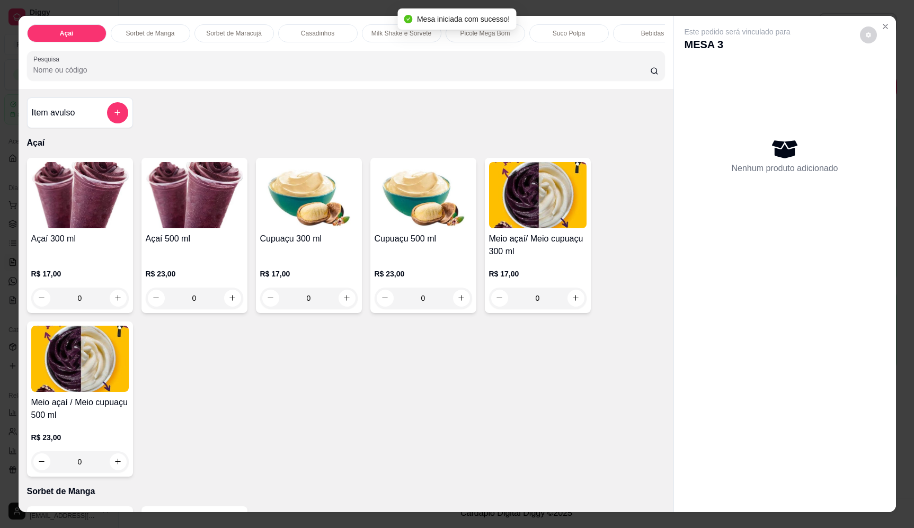
click at [109, 122] on button "add-separate-item" at bounding box center [117, 112] width 21 height 21
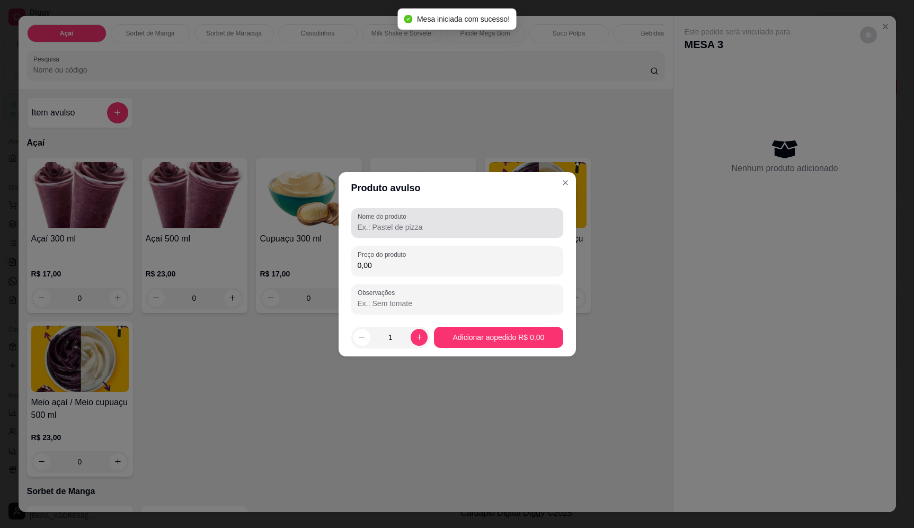
click at [552, 220] on div at bounding box center [456, 222] width 199 height 21
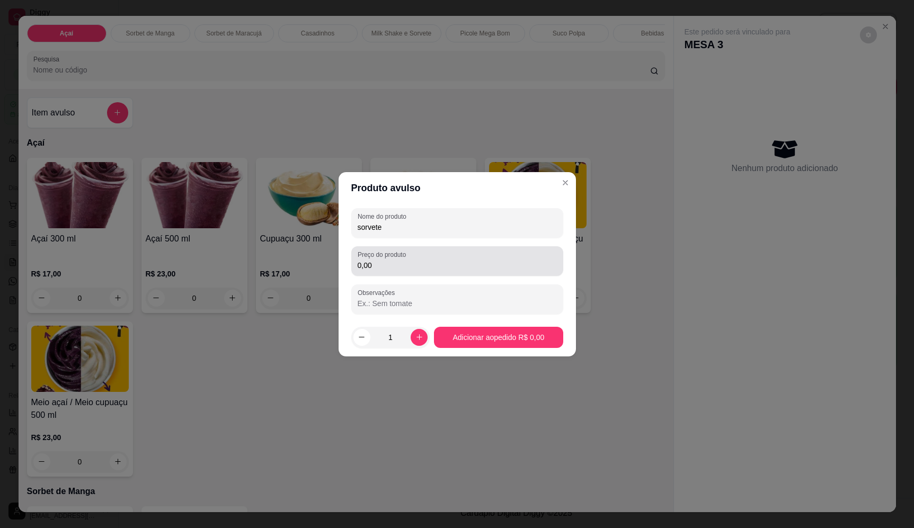
type input "sorvete"
click at [529, 279] on div "Nome do produto sorvete Preço do produto 0,00 Observações" at bounding box center [457, 261] width 212 height 106
click at [521, 263] on input "0,00" at bounding box center [456, 265] width 199 height 11
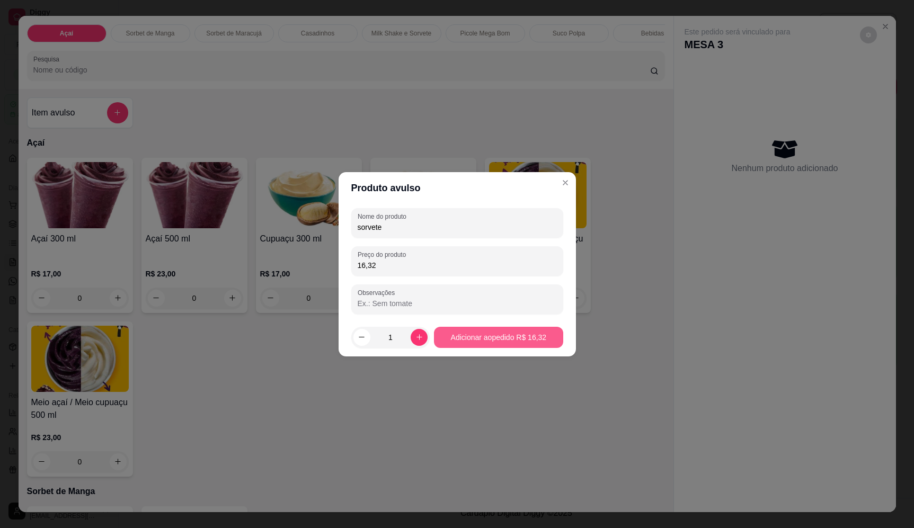
type input "16,32"
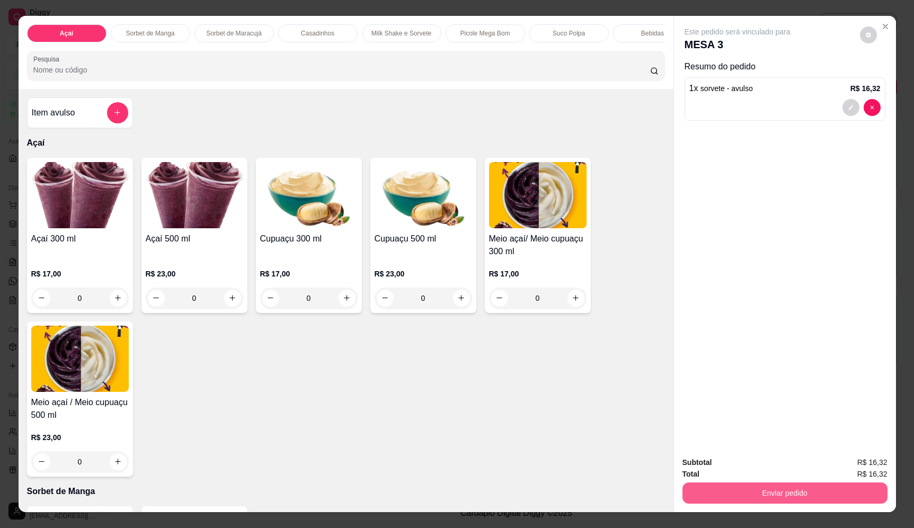
click at [809, 495] on button "Enviar pedido" at bounding box center [784, 492] width 205 height 21
click at [847, 463] on button "Enviar pedido" at bounding box center [859, 467] width 60 height 20
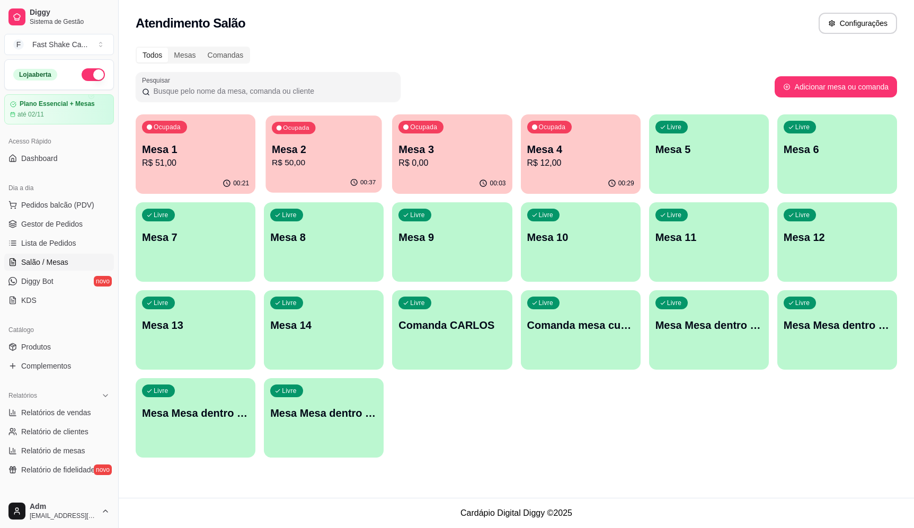
click at [313, 167] on p "R$ 50,00" at bounding box center [324, 163] width 104 height 12
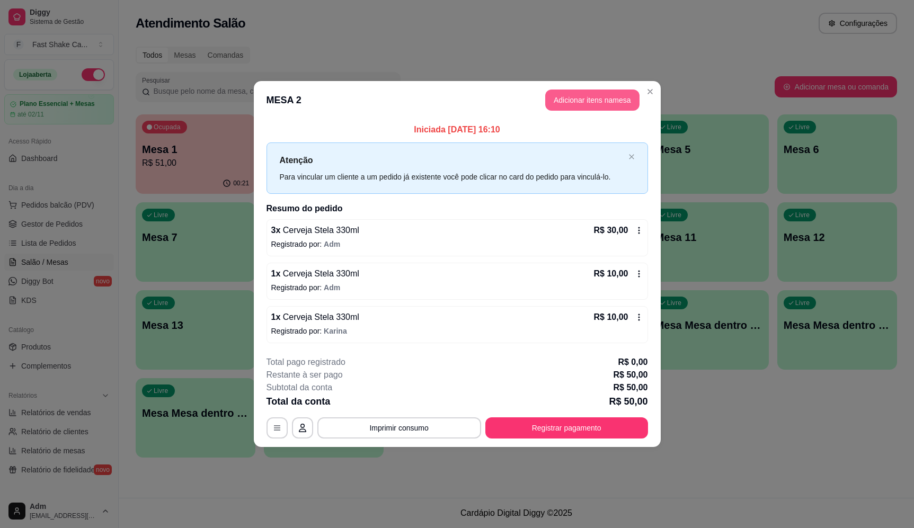
click at [562, 106] on button "Adicionar itens na mesa" at bounding box center [592, 100] width 94 height 21
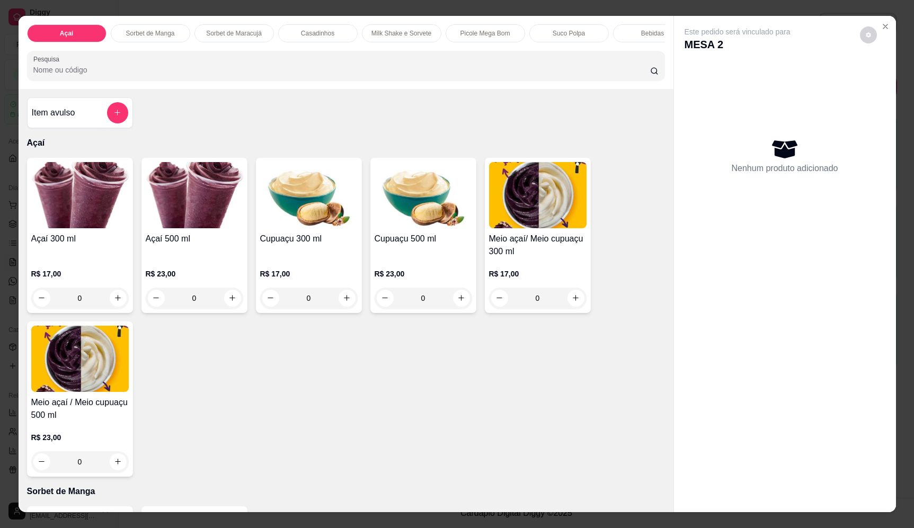
click at [335, 75] on input "Pesquisa" at bounding box center [341, 70] width 616 height 11
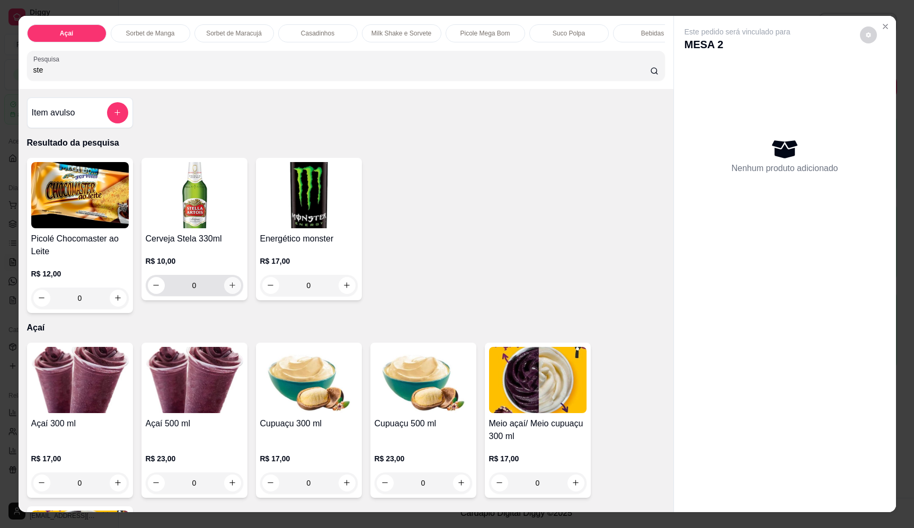
type input "ste"
click at [228, 289] on icon "increase-product-quantity" at bounding box center [232, 285] width 8 height 8
type input "1"
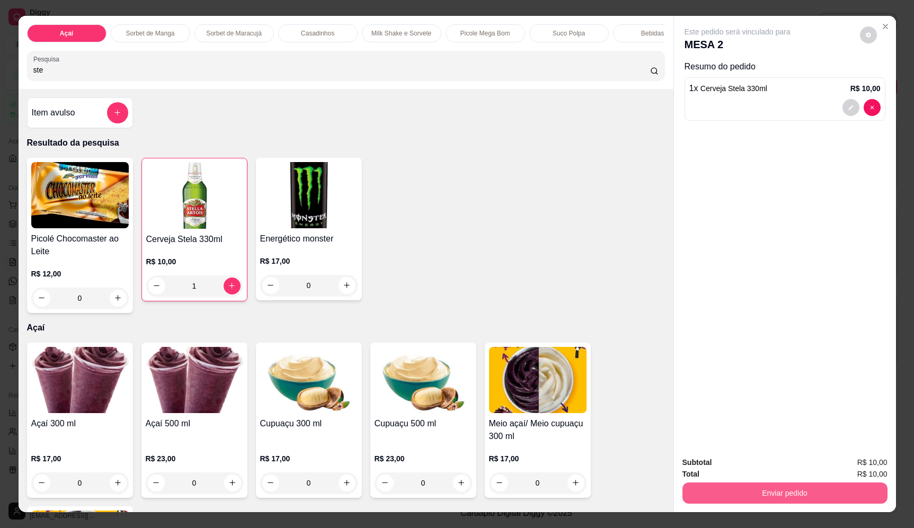
click at [792, 493] on button "Enviar pedido" at bounding box center [784, 492] width 205 height 21
click at [858, 472] on button "Enviar pedido" at bounding box center [859, 467] width 58 height 20
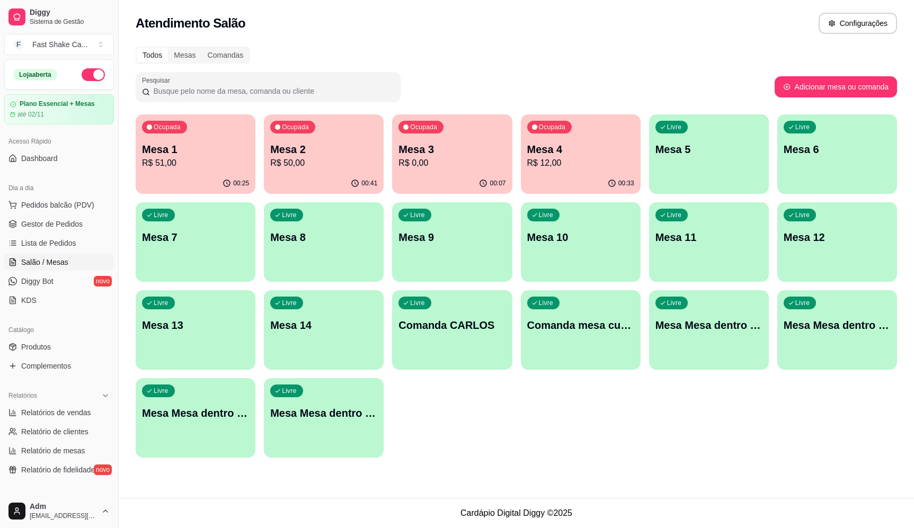
click at [228, 148] on p "Mesa 1" at bounding box center [195, 149] width 107 height 15
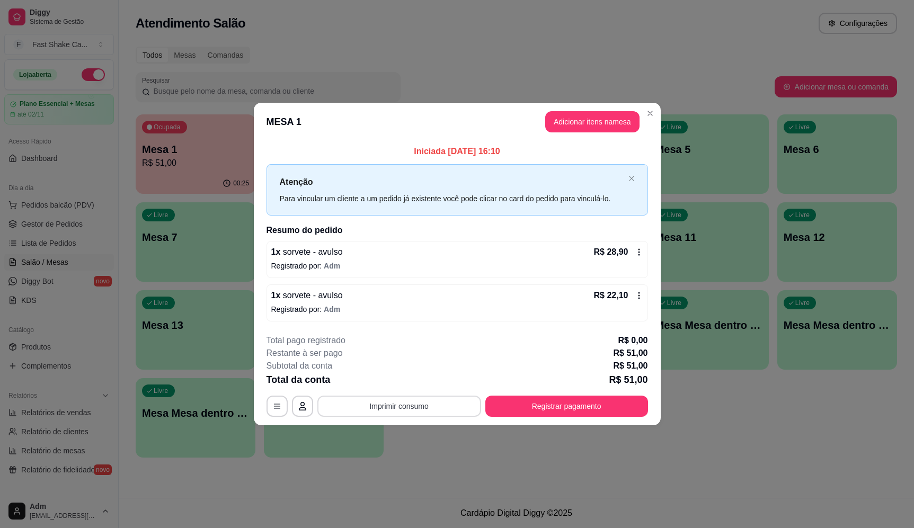
click at [442, 399] on button "Imprimir consumo" at bounding box center [399, 406] width 164 height 21
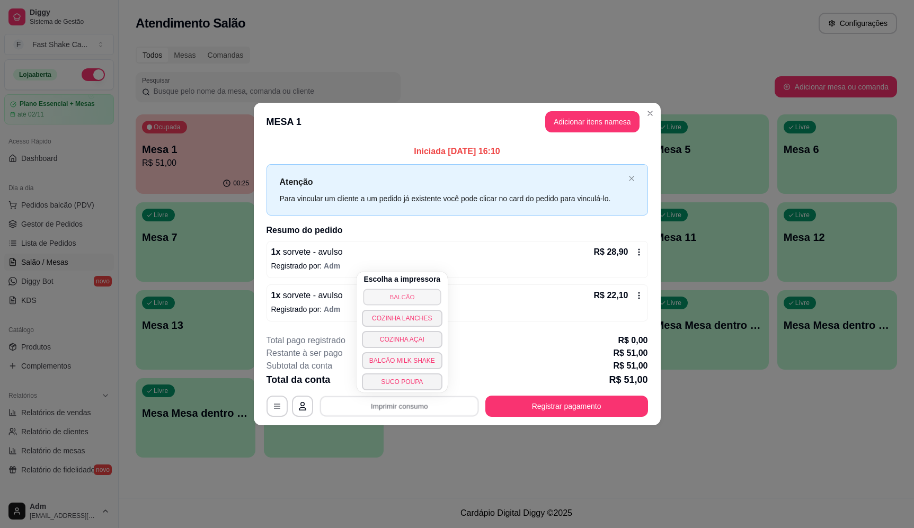
click at [434, 290] on button "BALCÃO" at bounding box center [402, 297] width 78 height 16
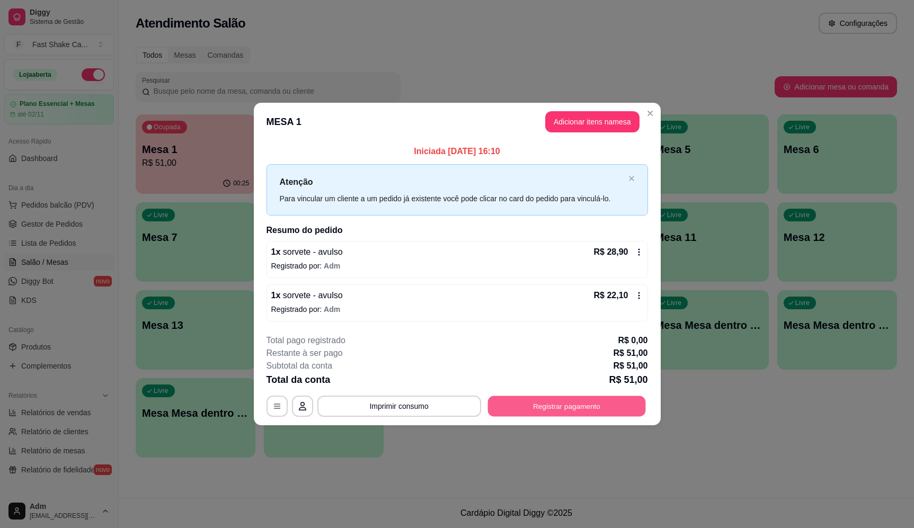
click at [570, 414] on button "Registrar pagamento" at bounding box center [566, 406] width 158 height 21
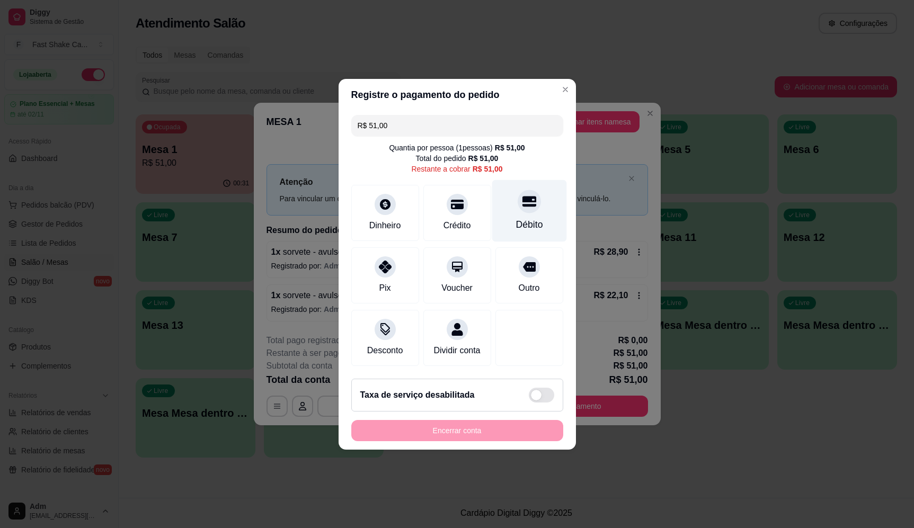
click at [540, 198] on div "Débito" at bounding box center [528, 211] width 75 height 62
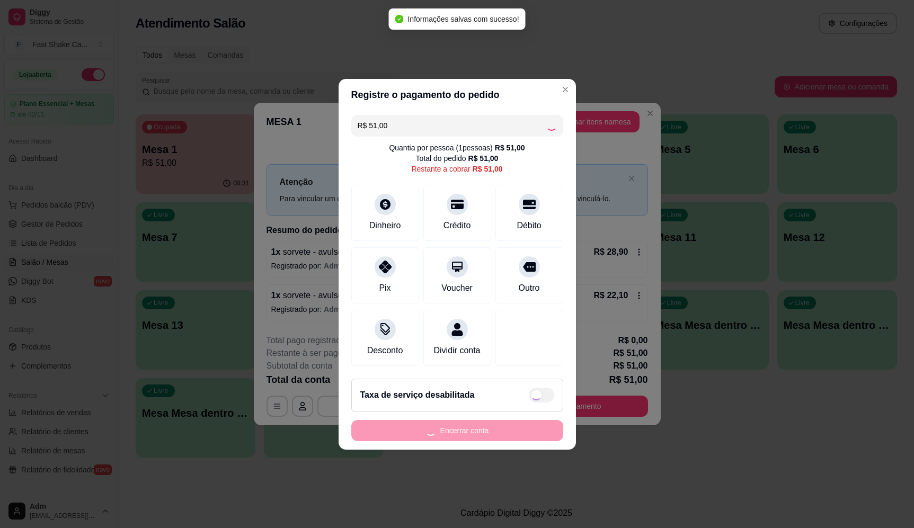
type input "R$ 0,00"
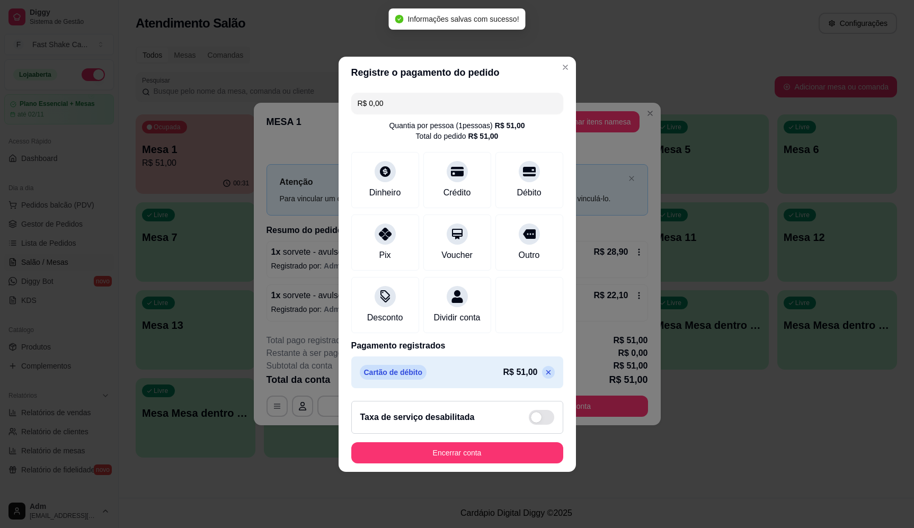
click at [502, 452] on button "Encerrar conta" at bounding box center [457, 452] width 212 height 21
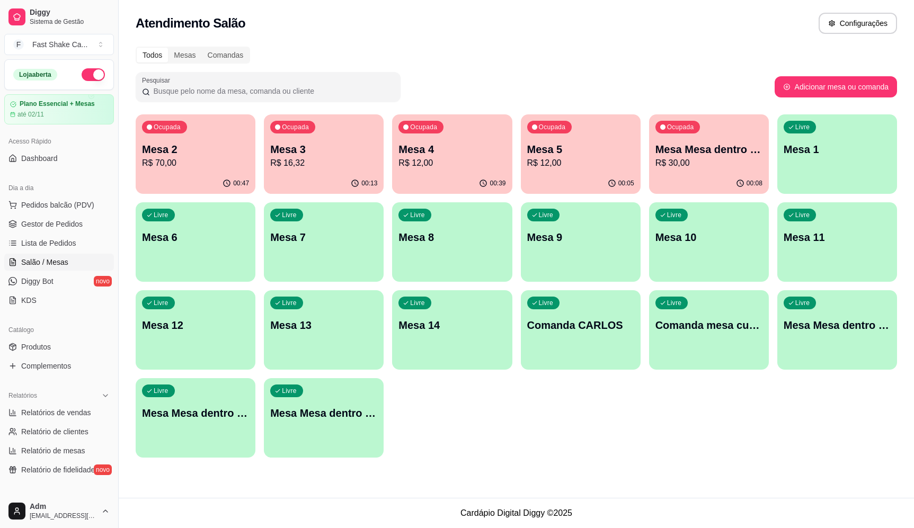
click at [330, 151] on p "Mesa 3" at bounding box center [323, 149] width 107 height 15
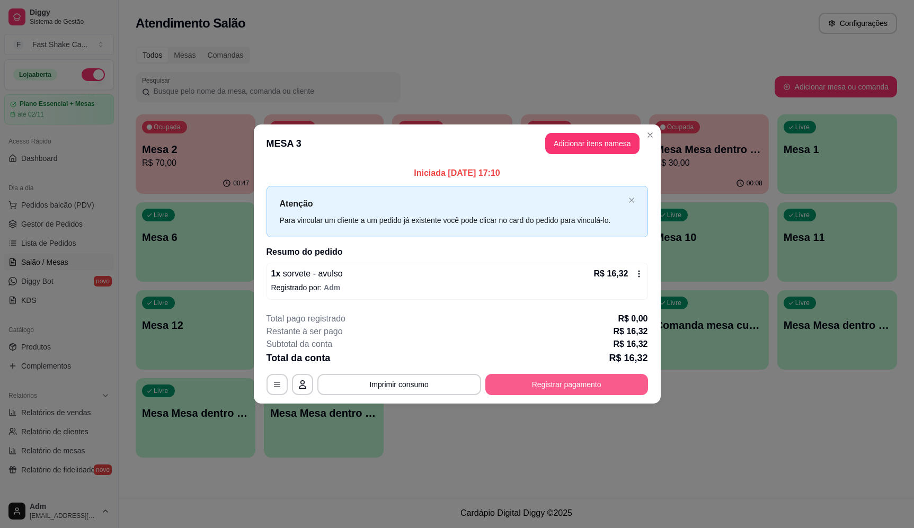
click at [569, 383] on button "Registrar pagamento" at bounding box center [566, 384] width 163 height 21
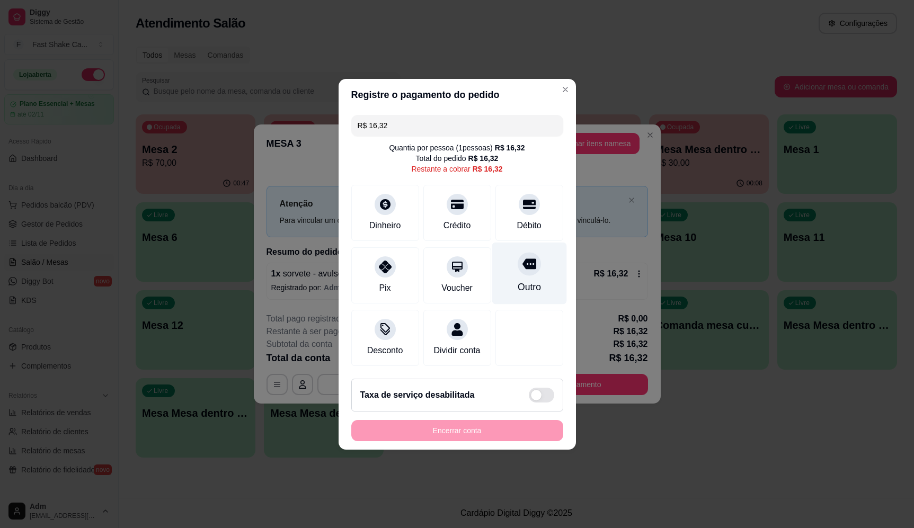
click at [536, 248] on div "Outro" at bounding box center [528, 273] width 75 height 62
type input "R$ 0,00"
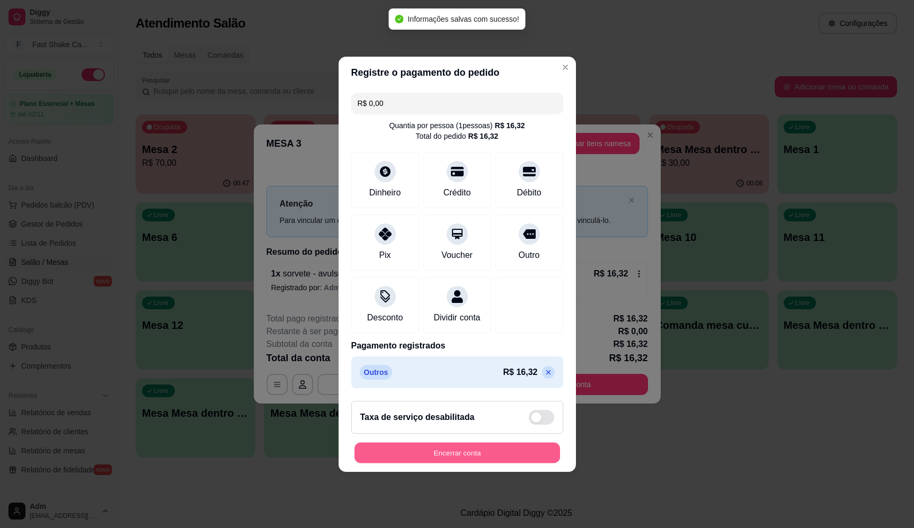
click at [504, 463] on button "Encerrar conta" at bounding box center [456, 452] width 205 height 21
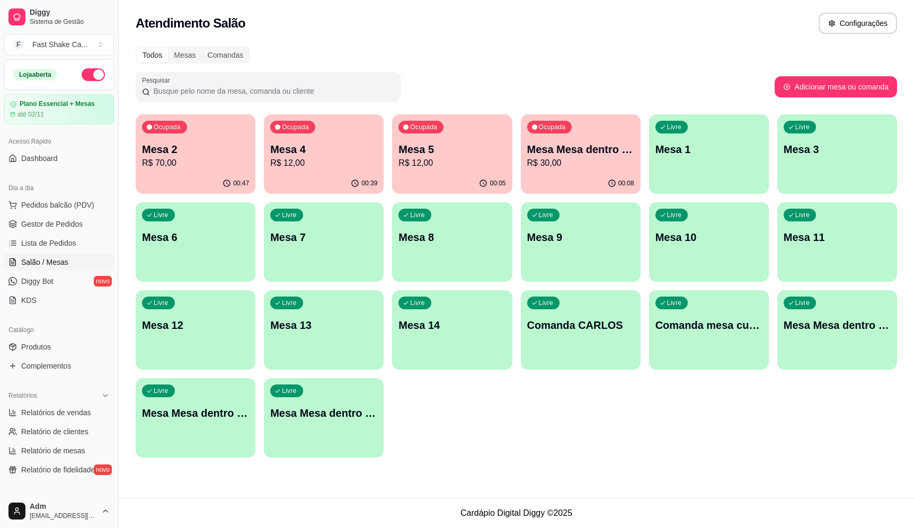
click at [564, 140] on div "Ocupada Mesa Mesa dentro verde R$ 30,00" at bounding box center [581, 143] width 120 height 59
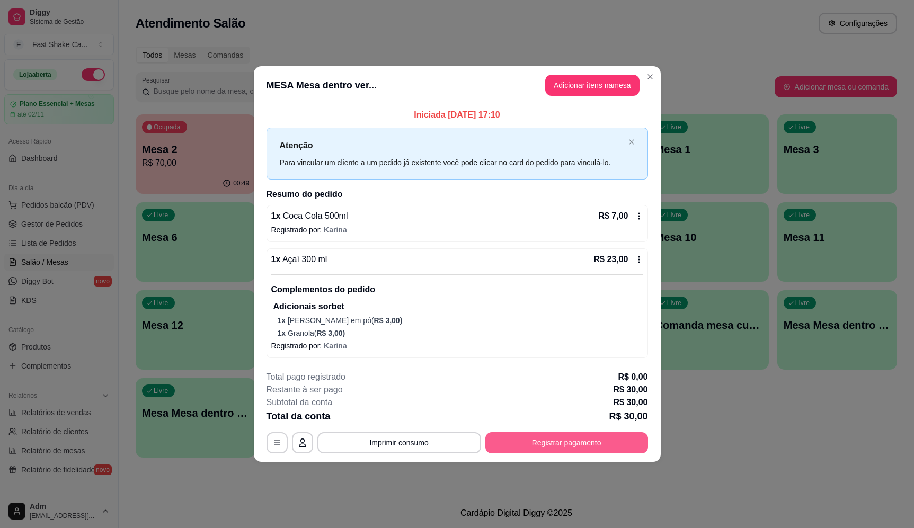
click at [567, 436] on button "Registrar pagamento" at bounding box center [566, 442] width 163 height 21
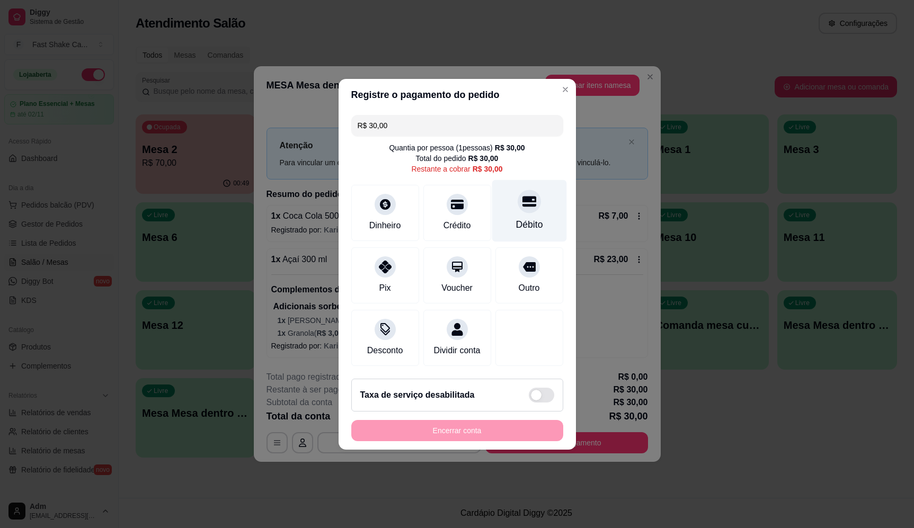
click at [513, 204] on div "Débito" at bounding box center [528, 211] width 75 height 62
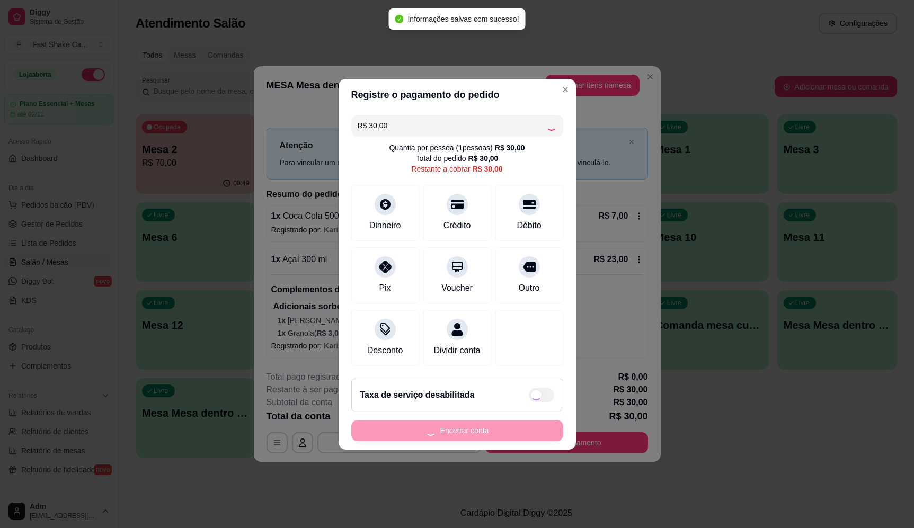
type input "R$ 0,00"
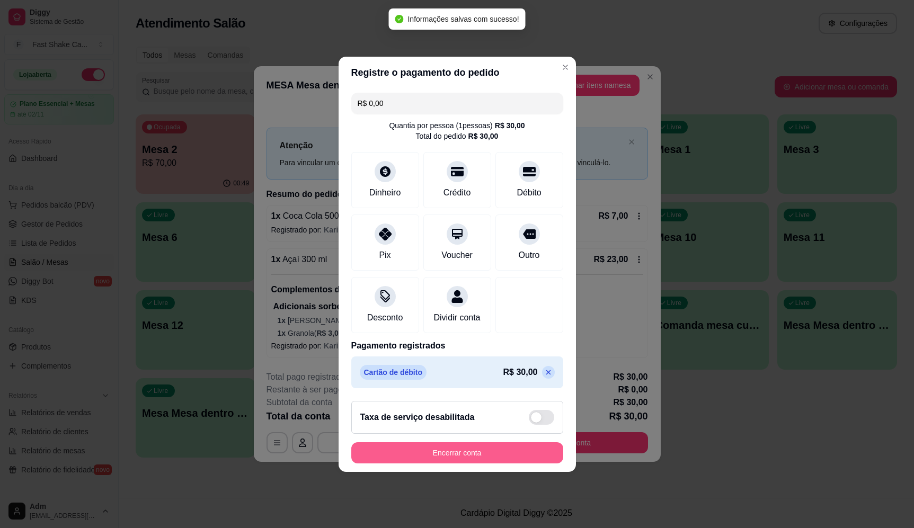
click at [516, 458] on button "Encerrar conta" at bounding box center [457, 452] width 212 height 21
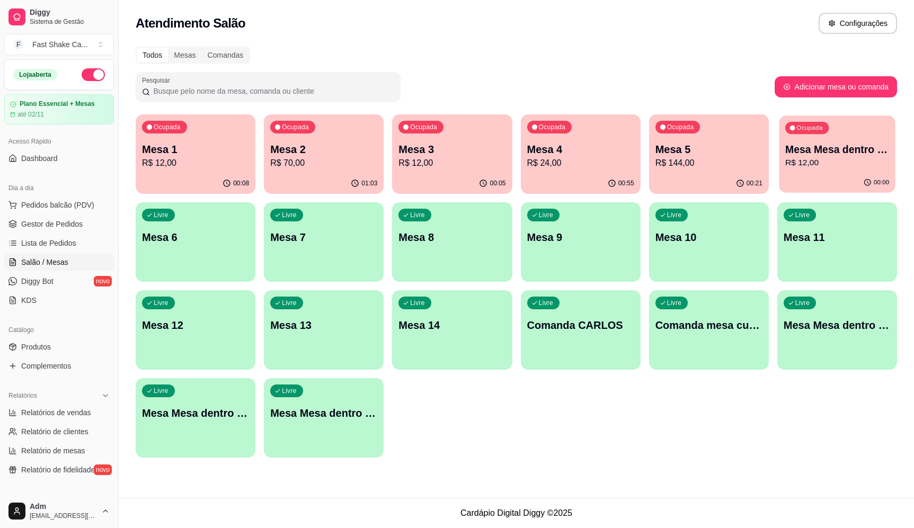
click at [842, 165] on p "R$ 12,00" at bounding box center [837, 163] width 104 height 12
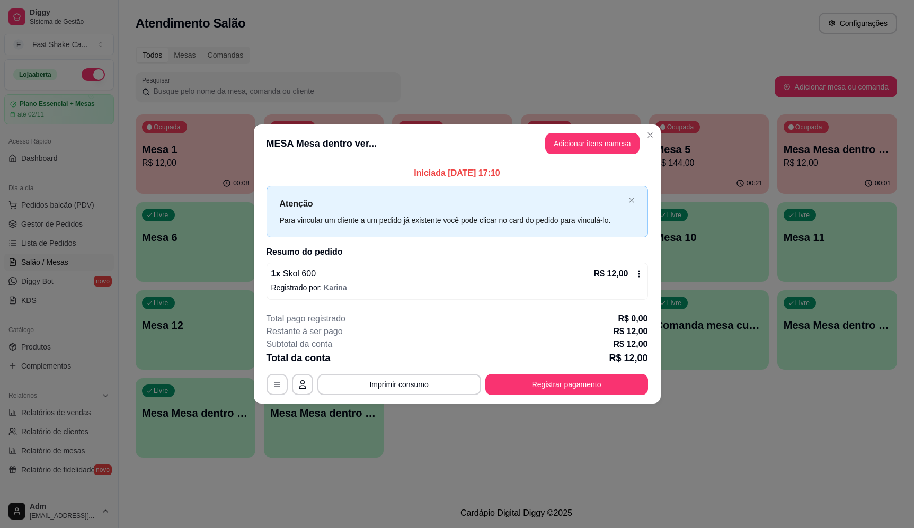
click at [567, 155] on header "MESA Mesa dentro ver... Adicionar itens na mesa" at bounding box center [457, 143] width 407 height 38
click at [576, 144] on button "Adicionar itens na mesa" at bounding box center [592, 143] width 91 height 21
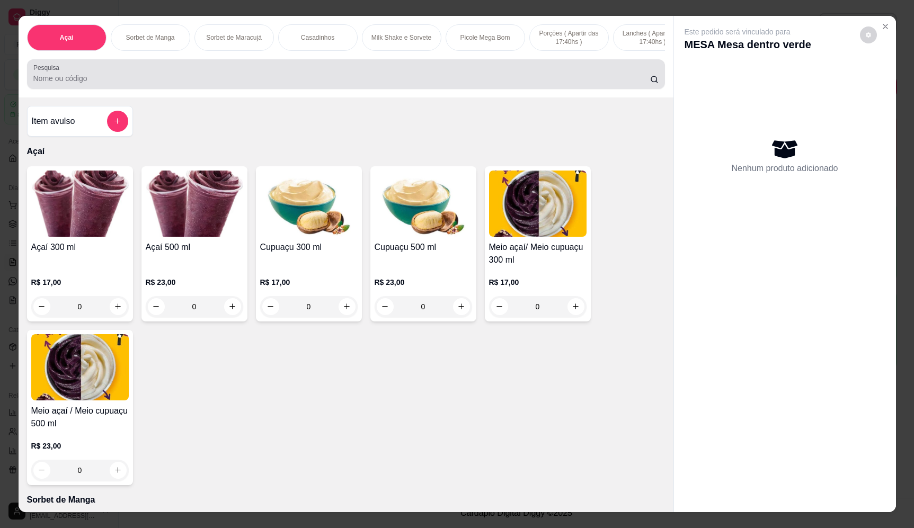
click at [378, 89] on div "Pesquisa" at bounding box center [346, 74] width 638 height 30
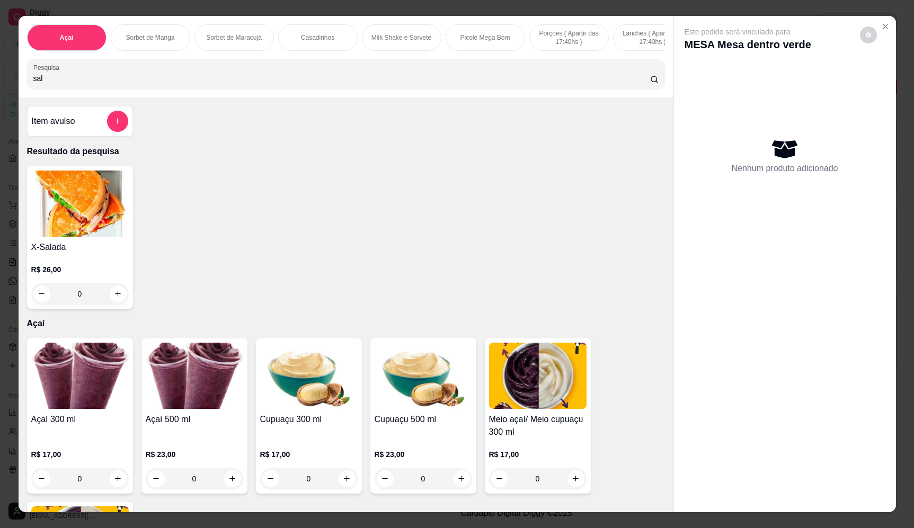
click at [222, 84] on input "sal" at bounding box center [341, 78] width 616 height 11
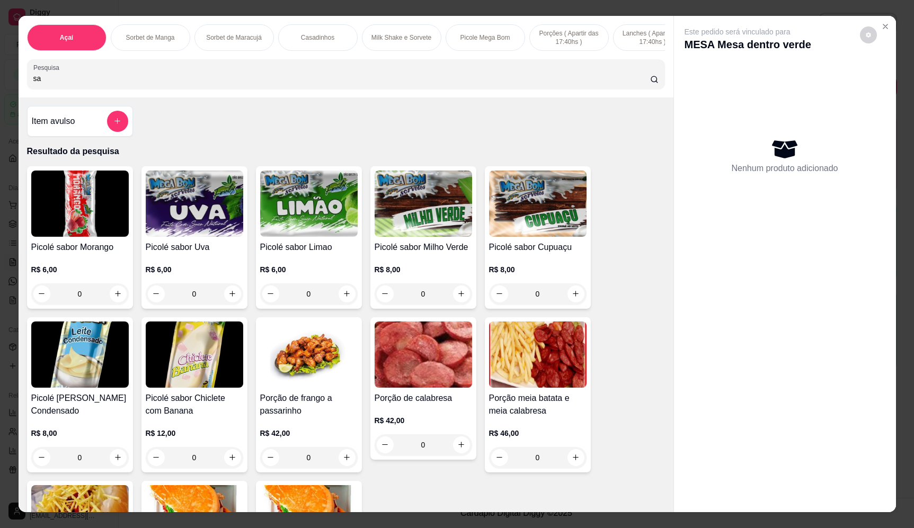
type input "s"
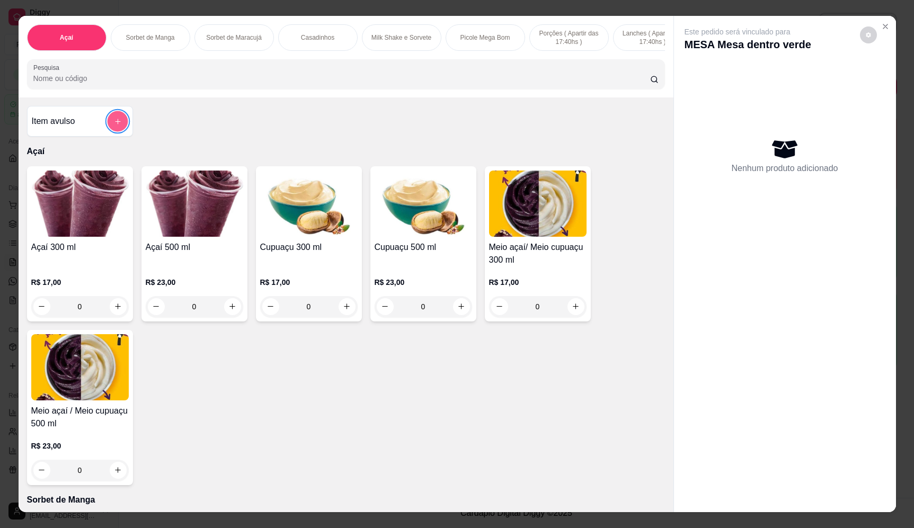
click at [113, 126] on icon "add-separate-item" at bounding box center [117, 122] width 8 height 8
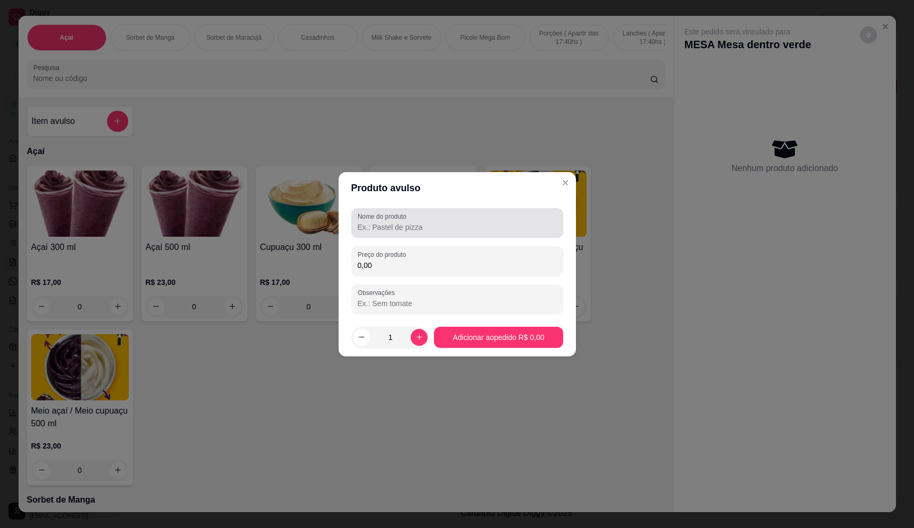
click at [407, 219] on label "Nome do produto" at bounding box center [383, 216] width 52 height 9
click at [407, 222] on input "Nome do produto" at bounding box center [456, 227] width 199 height 11
type input "salgadinho"
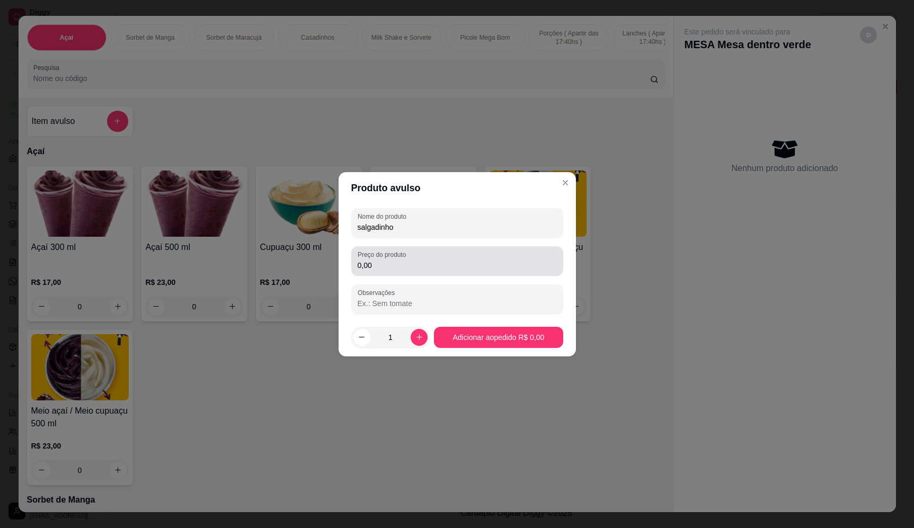
click at [406, 252] on label "Preço do produto" at bounding box center [383, 254] width 52 height 9
click at [406, 260] on input "0,00" at bounding box center [456, 265] width 199 height 11
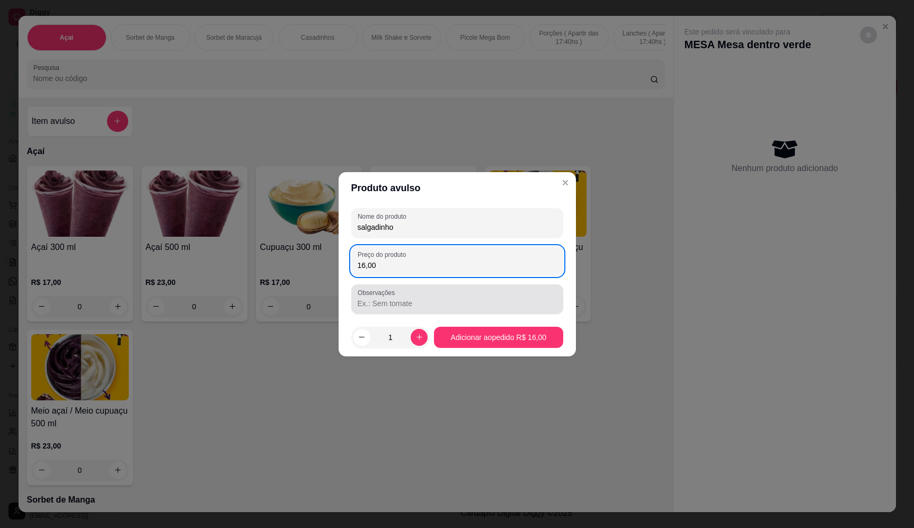
type input "16,00"
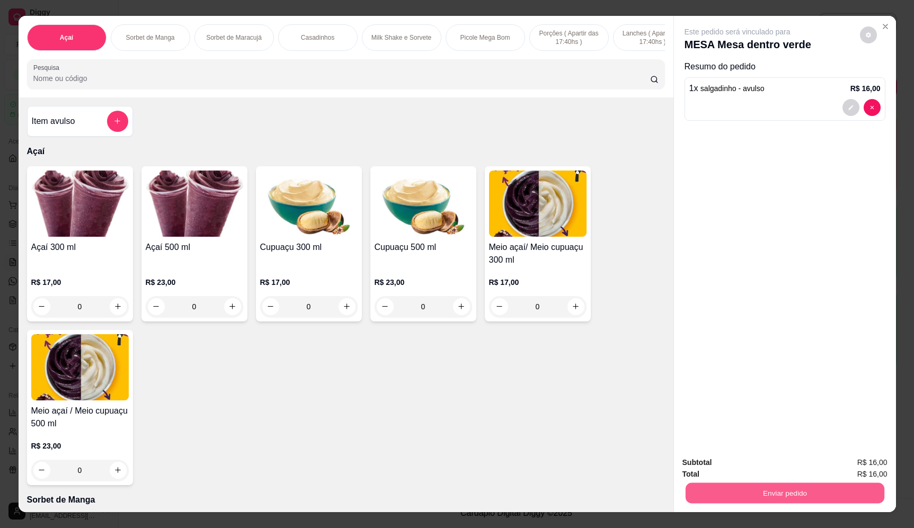
click at [804, 489] on button "Enviar pedido" at bounding box center [784, 493] width 199 height 21
click at [853, 472] on button "Enviar pedido" at bounding box center [859, 467] width 60 height 20
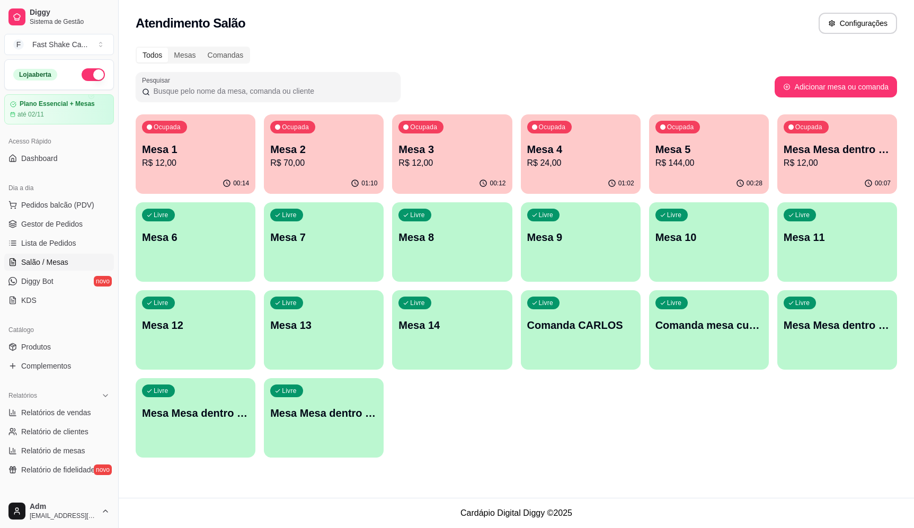
click at [211, 410] on p "Mesa Mesa dentro laranja" at bounding box center [195, 413] width 107 height 15
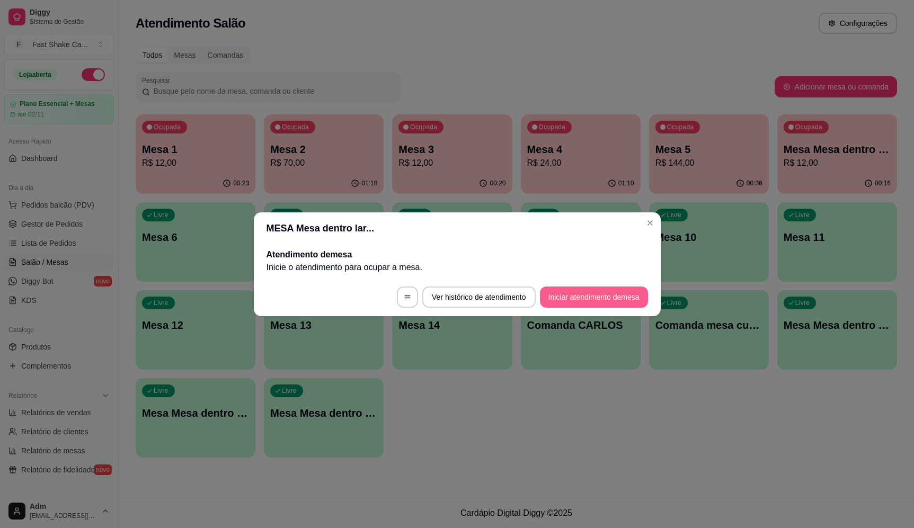
click at [567, 303] on button "Iniciar atendimento de mesa" at bounding box center [594, 297] width 108 height 21
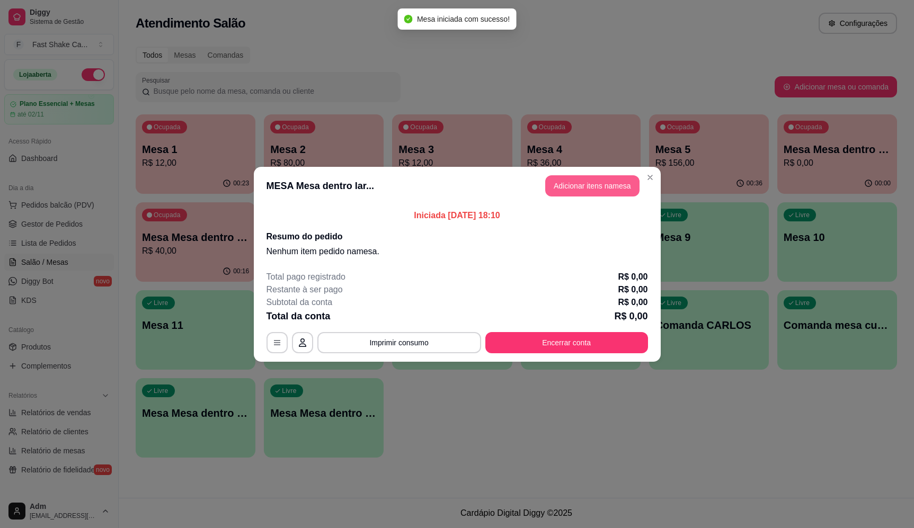
click at [570, 182] on button "Adicionar itens na mesa" at bounding box center [592, 185] width 94 height 21
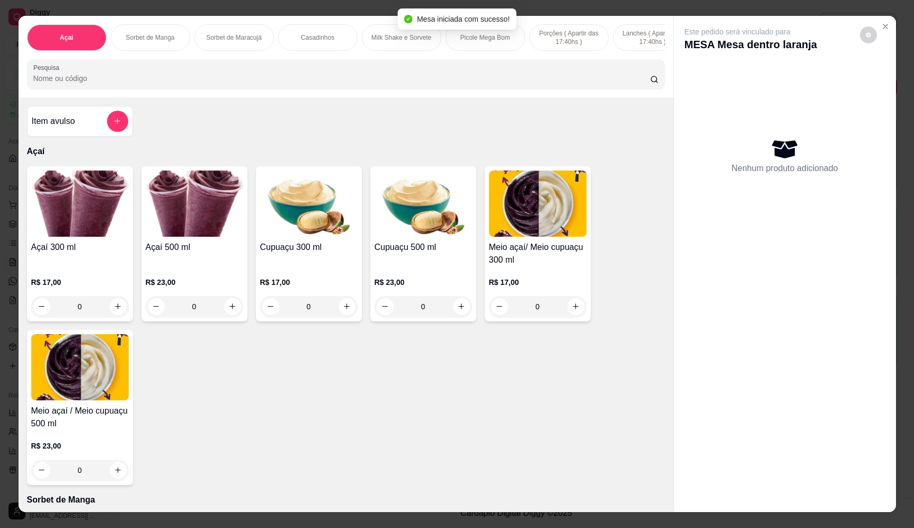
click at [118, 125] on button "add-separate-item" at bounding box center [117, 121] width 21 height 21
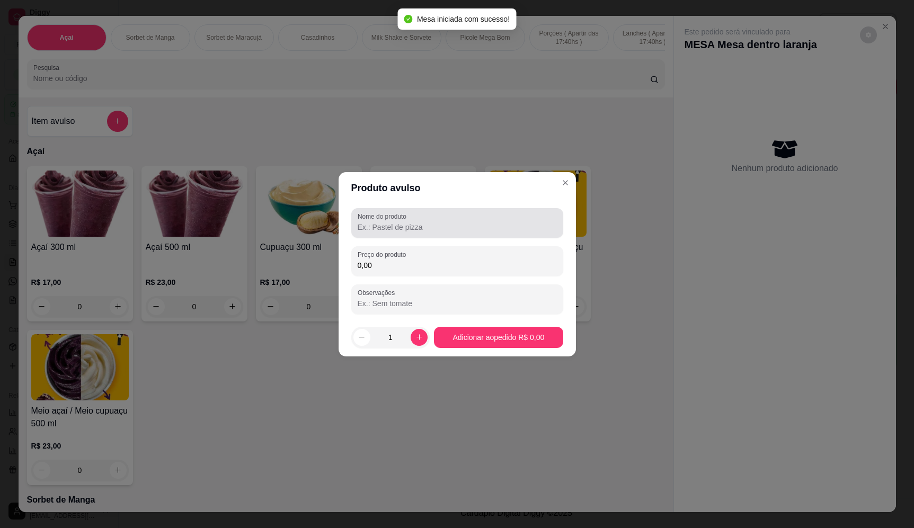
drag, startPoint x: 456, startPoint y: 229, endPoint x: 458, endPoint y: 220, distance: 9.1
click at [457, 224] on input "Nome do produto" at bounding box center [456, 227] width 199 height 11
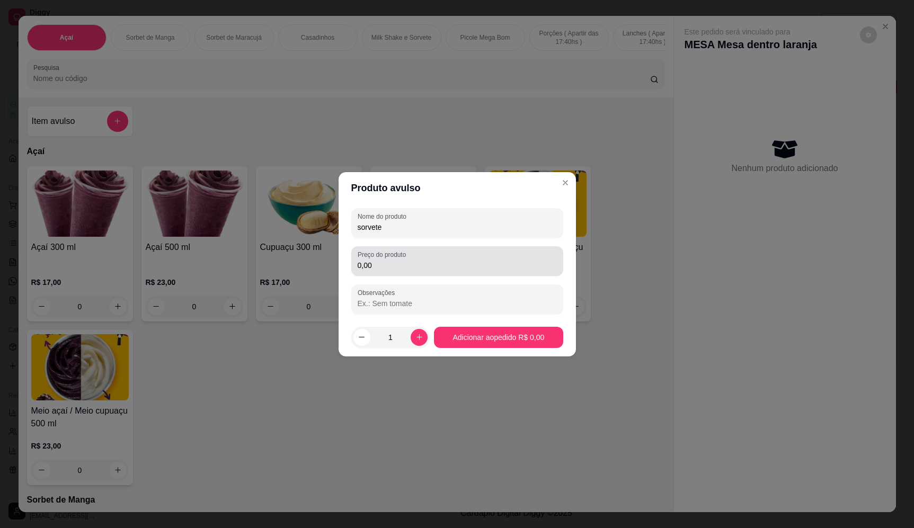
type input "sorvete"
click at [410, 262] on input "0,00" at bounding box center [456, 265] width 199 height 11
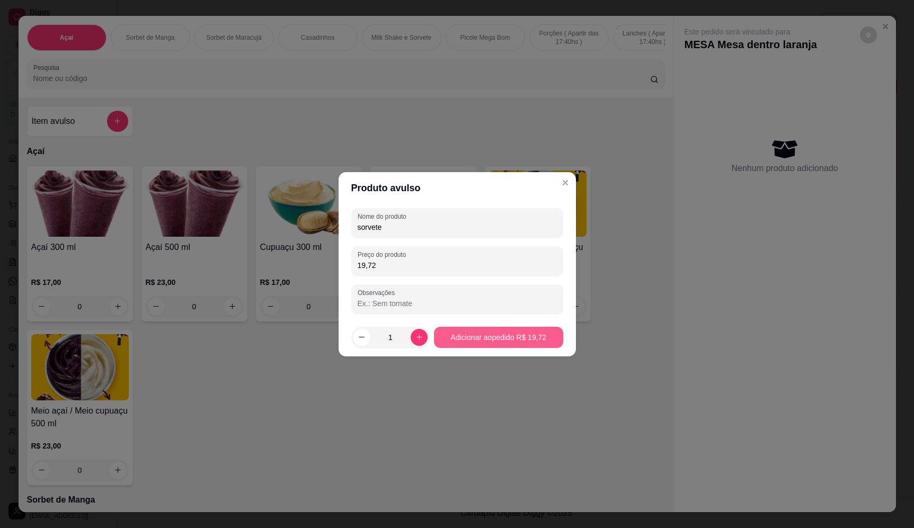
type input "19,72"
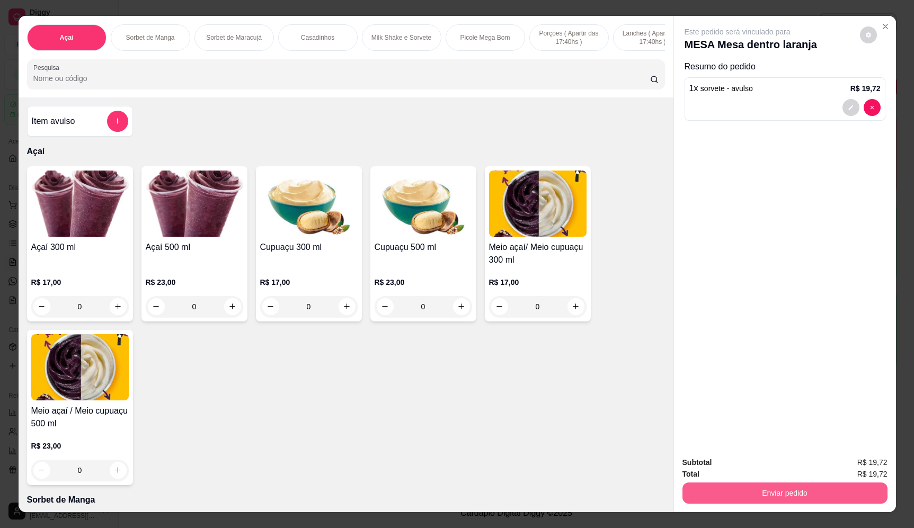
click at [806, 500] on button "Enviar pedido" at bounding box center [784, 492] width 205 height 21
click at [857, 468] on button "Enviar pedido" at bounding box center [859, 467] width 60 height 20
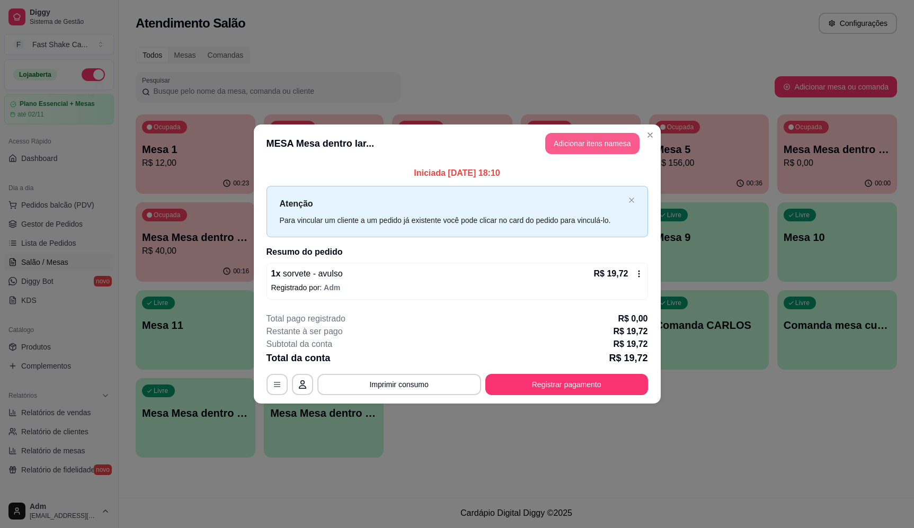
click at [585, 139] on button "Adicionar itens na mesa" at bounding box center [592, 143] width 94 height 21
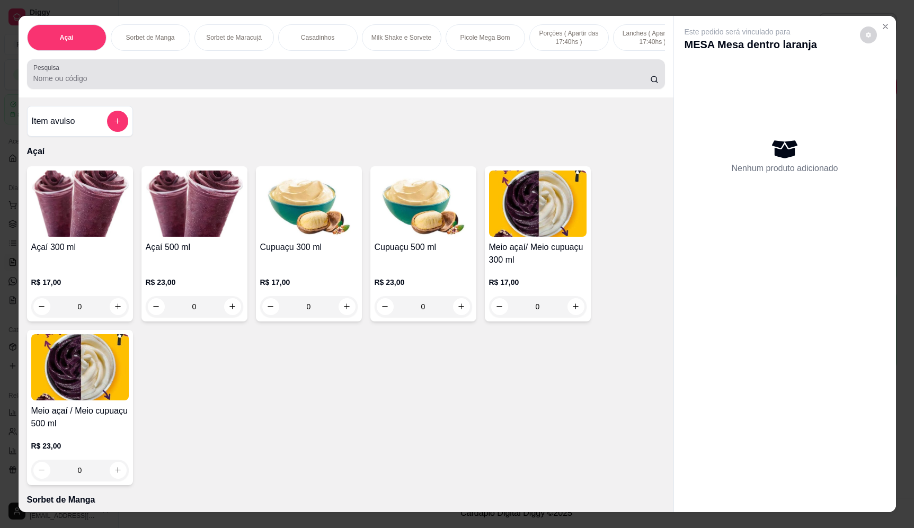
click at [353, 80] on div at bounding box center [345, 74] width 625 height 21
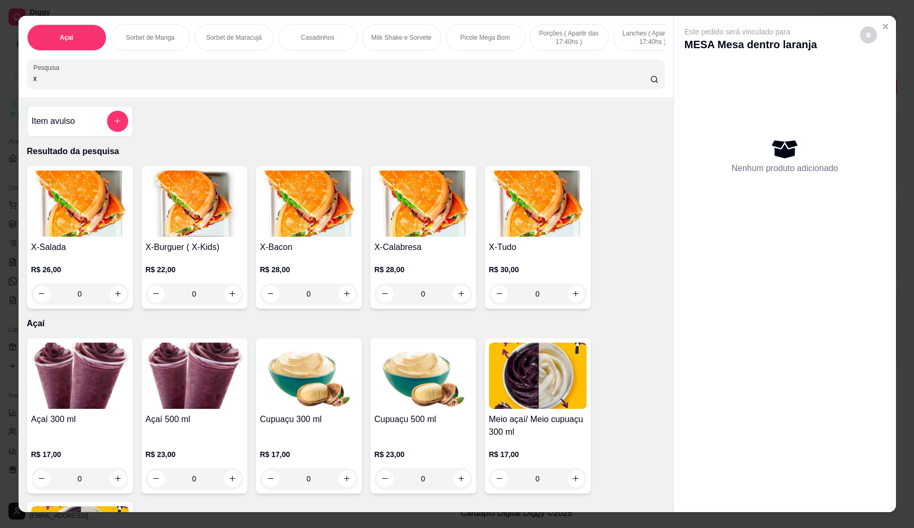
type input "x"
click at [116, 302] on div "0" at bounding box center [79, 293] width 97 height 21
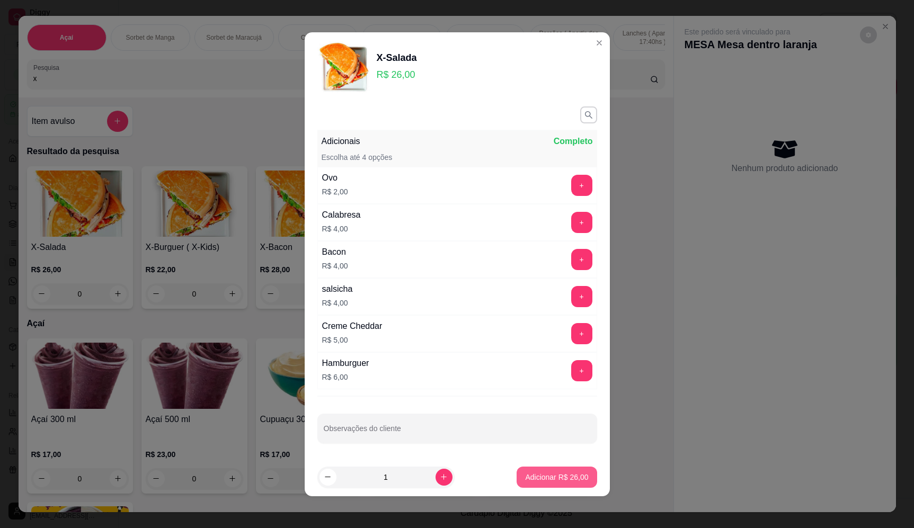
click at [558, 477] on p "Adicionar R$ 26,00" at bounding box center [556, 477] width 63 height 11
type input "1"
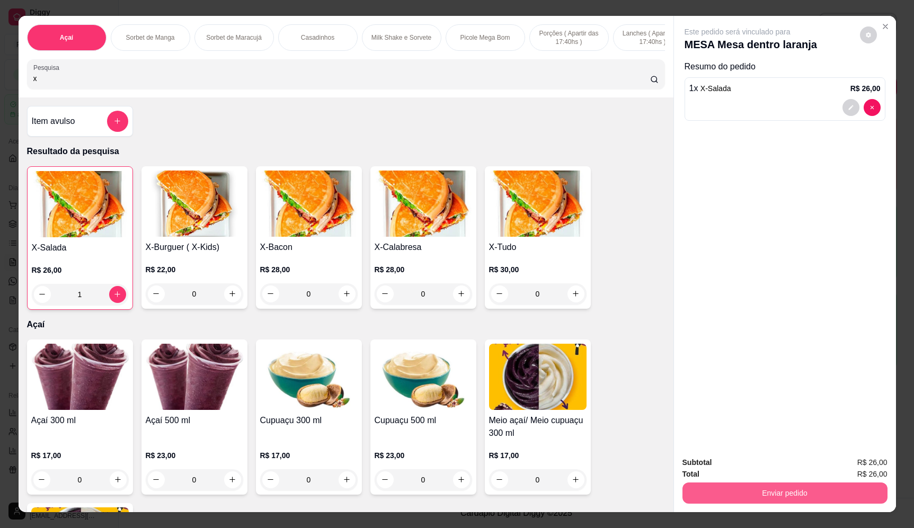
click at [824, 496] on button "Enviar pedido" at bounding box center [784, 492] width 205 height 21
click at [866, 470] on button "Enviar pedido" at bounding box center [859, 467] width 60 height 20
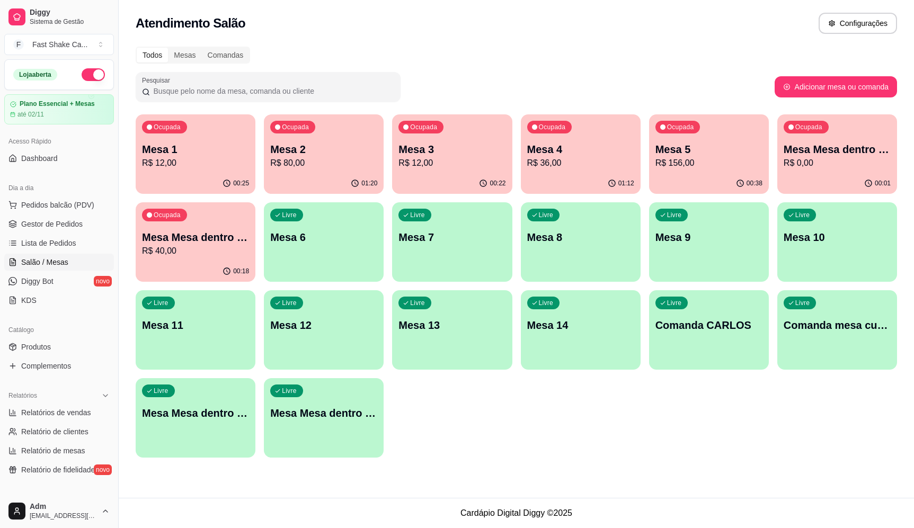
click at [318, 160] on p "R$ 80,00" at bounding box center [323, 163] width 107 height 13
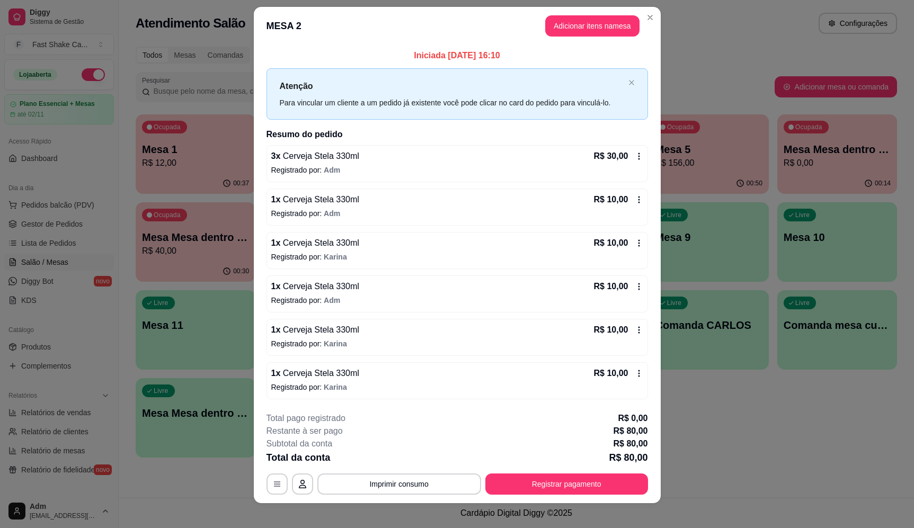
scroll to position [18, 0]
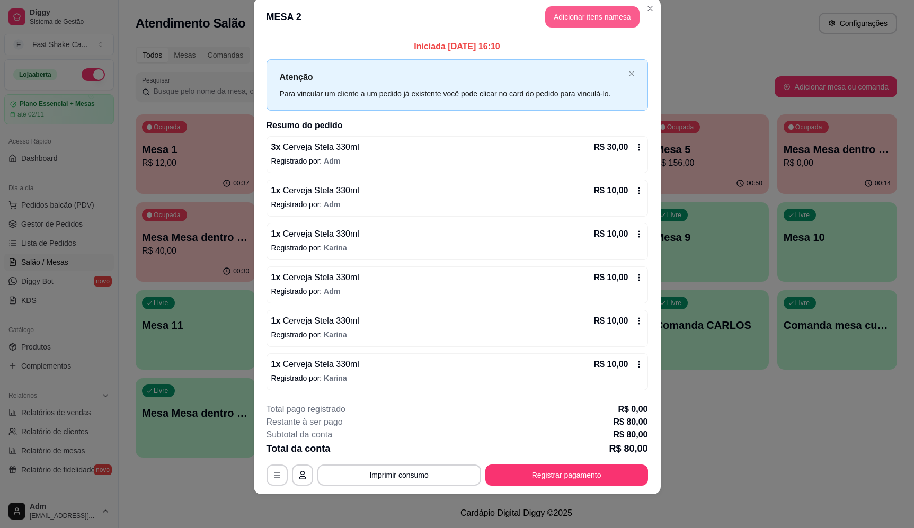
click at [586, 25] on button "Adicionar itens na mesa" at bounding box center [592, 16] width 94 height 21
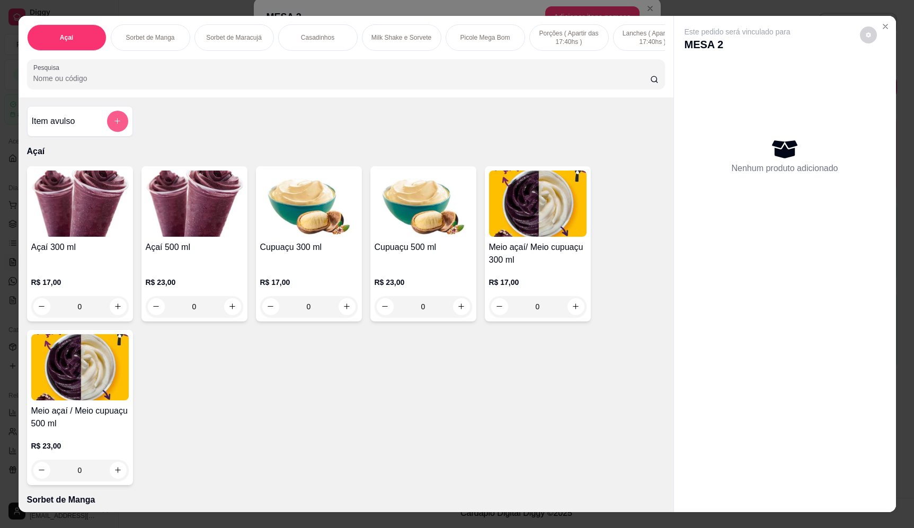
click at [114, 125] on icon "add-separate-item" at bounding box center [117, 121] width 8 height 8
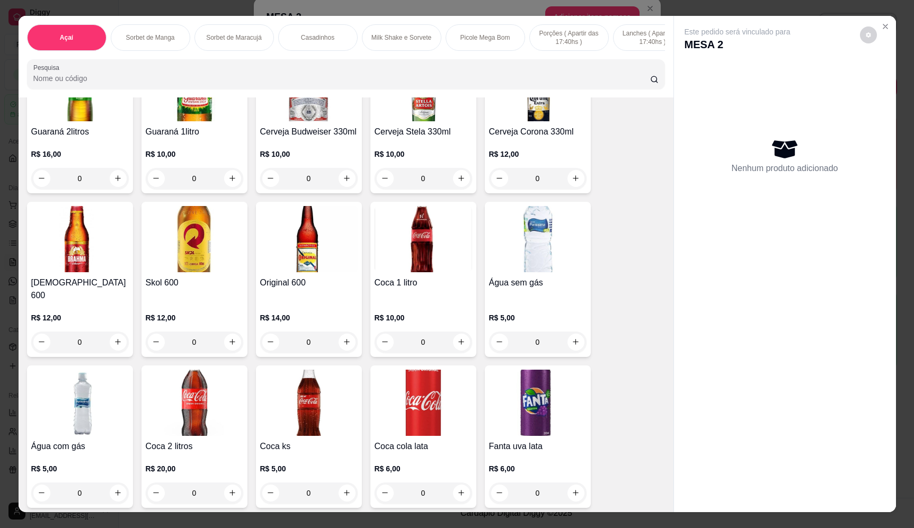
scroll to position [2975, 0]
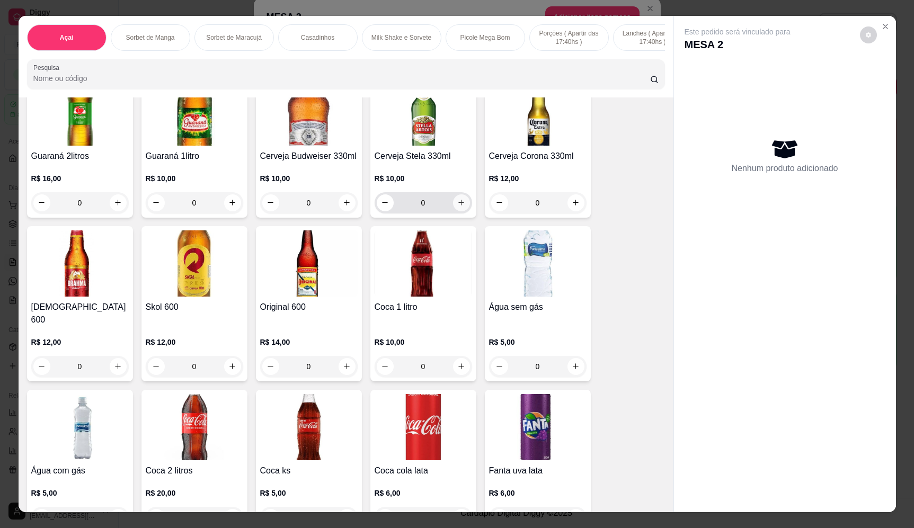
click at [458, 207] on icon "increase-product-quantity" at bounding box center [461, 203] width 8 height 8
type input "1"
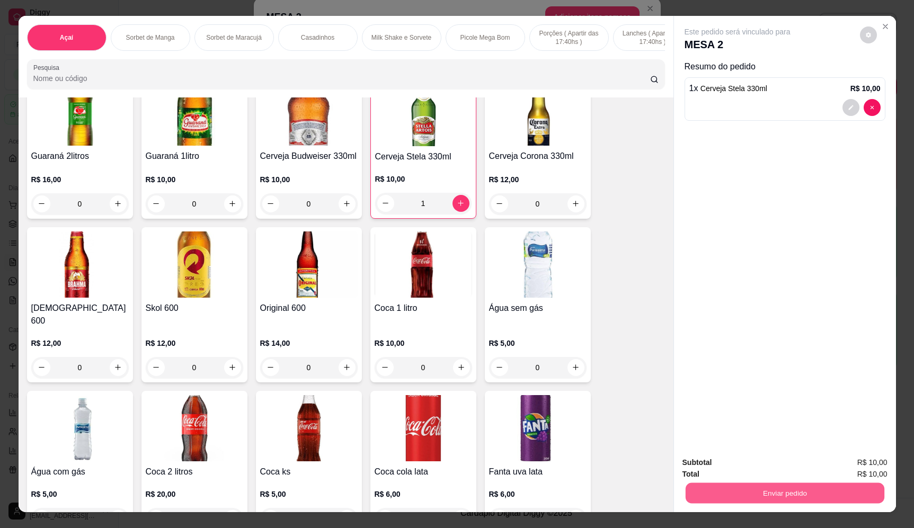
click at [758, 499] on button "Enviar pedido" at bounding box center [784, 493] width 199 height 21
click at [884, 466] on button "Enviar pedido" at bounding box center [859, 467] width 60 height 20
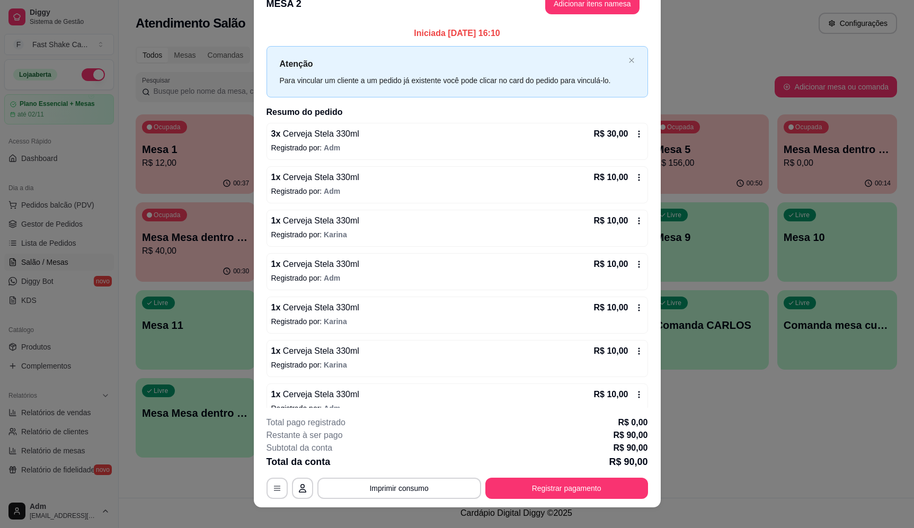
scroll to position [5, 0]
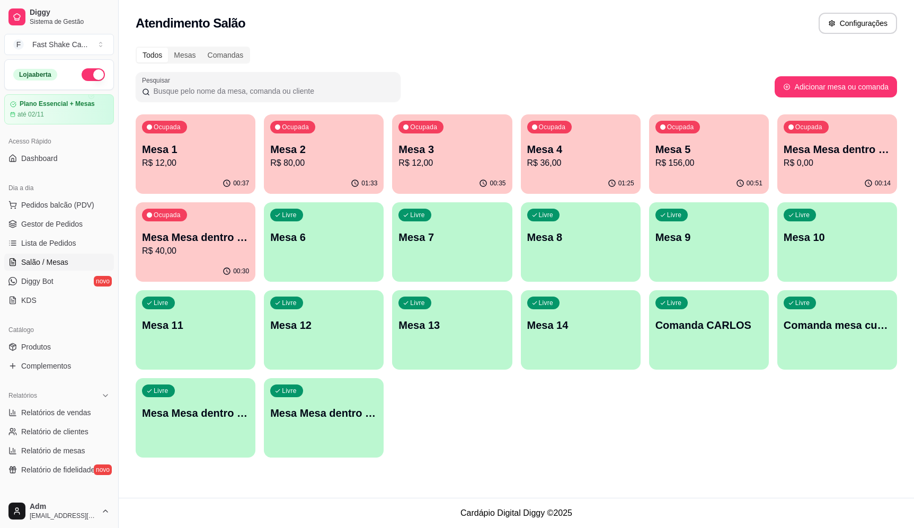
click at [863, 145] on p "Mesa Mesa dentro laranja" at bounding box center [836, 149] width 107 height 15
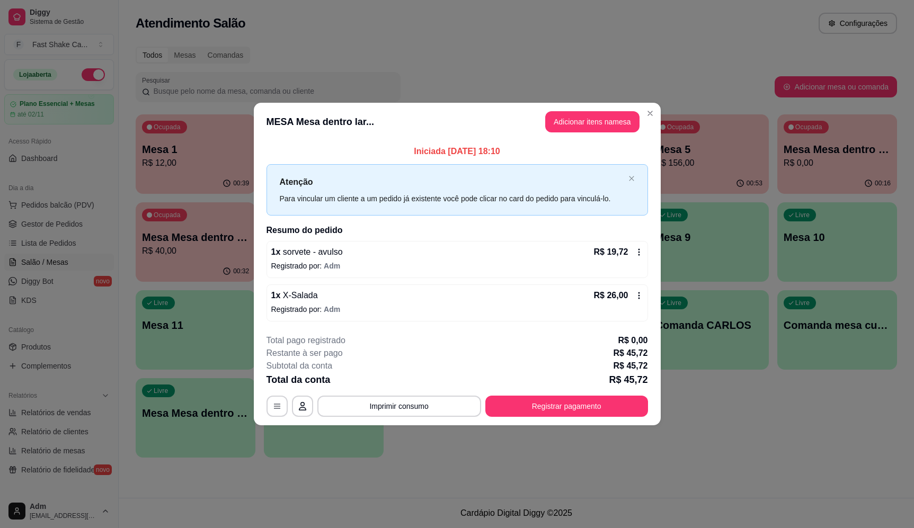
click at [599, 124] on button "Adicionar itens na mesa" at bounding box center [592, 121] width 94 height 21
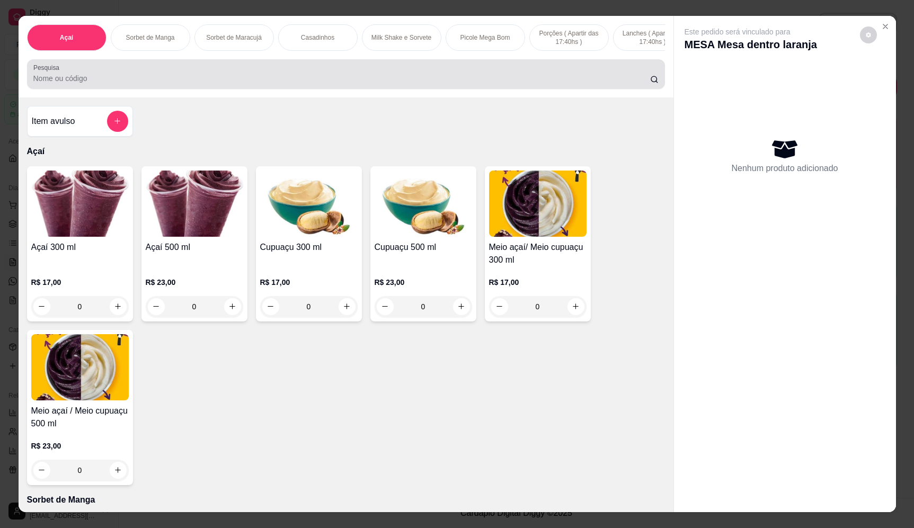
click at [234, 85] on div at bounding box center [345, 74] width 625 height 21
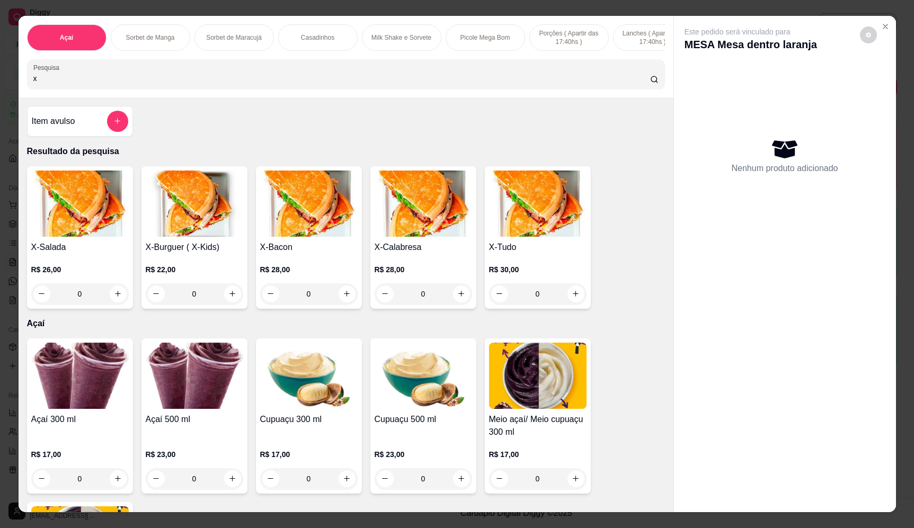
type input "x"
click at [108, 300] on div "0" at bounding box center [79, 293] width 97 height 21
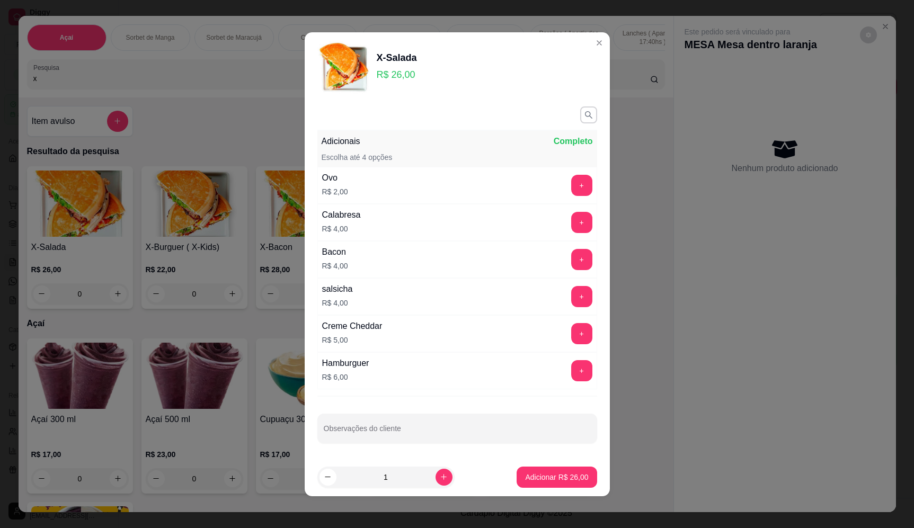
click at [541, 473] on p "Adicionar R$ 26,00" at bounding box center [556, 477] width 63 height 11
type input "1"
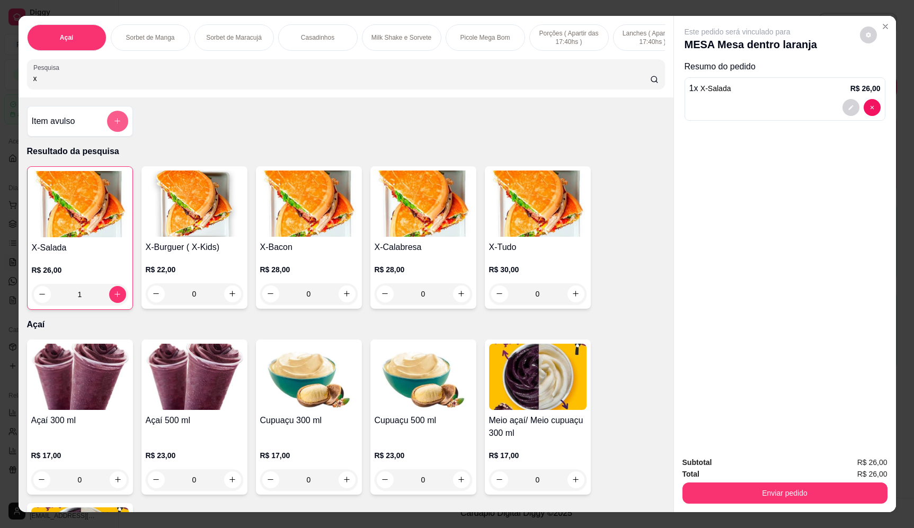
click at [114, 124] on icon "add-separate-item" at bounding box center [117, 122] width 6 height 6
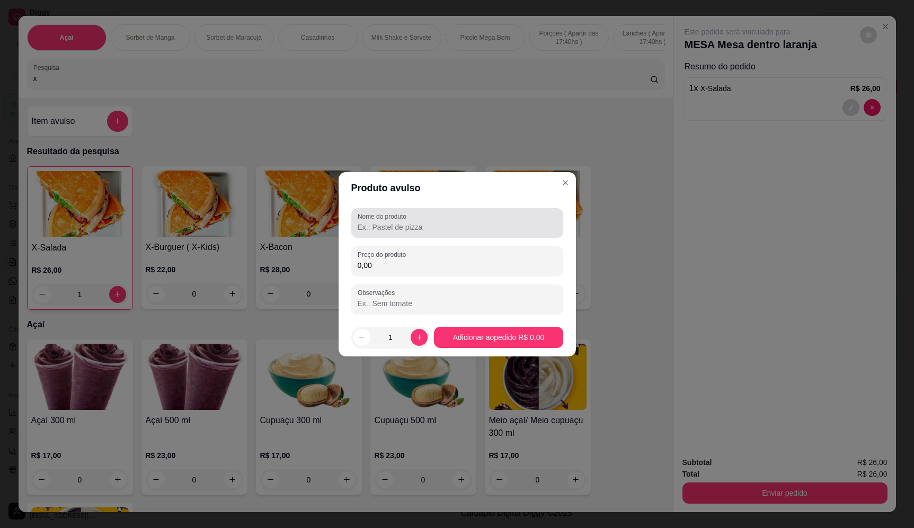
click at [413, 224] on input "Nome do produto" at bounding box center [456, 227] width 199 height 11
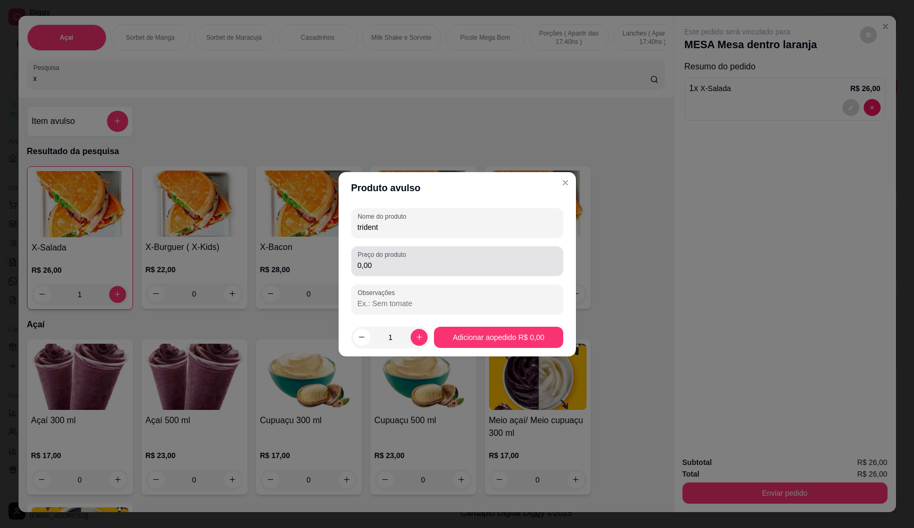
type input "trident"
click at [411, 271] on div "0,00" at bounding box center [456, 261] width 199 height 21
type input "4,00"
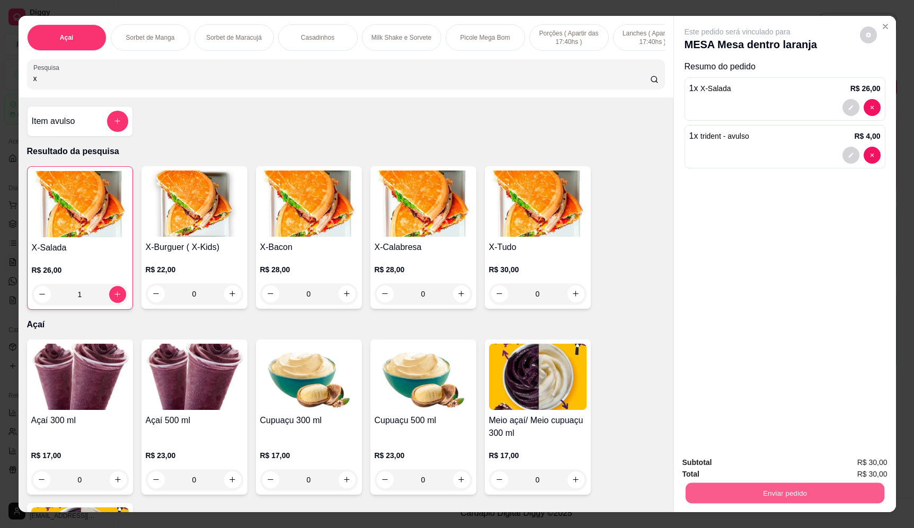
click at [785, 489] on button "Enviar pedido" at bounding box center [784, 493] width 199 height 21
click at [865, 470] on button "Enviar pedido" at bounding box center [859, 467] width 60 height 20
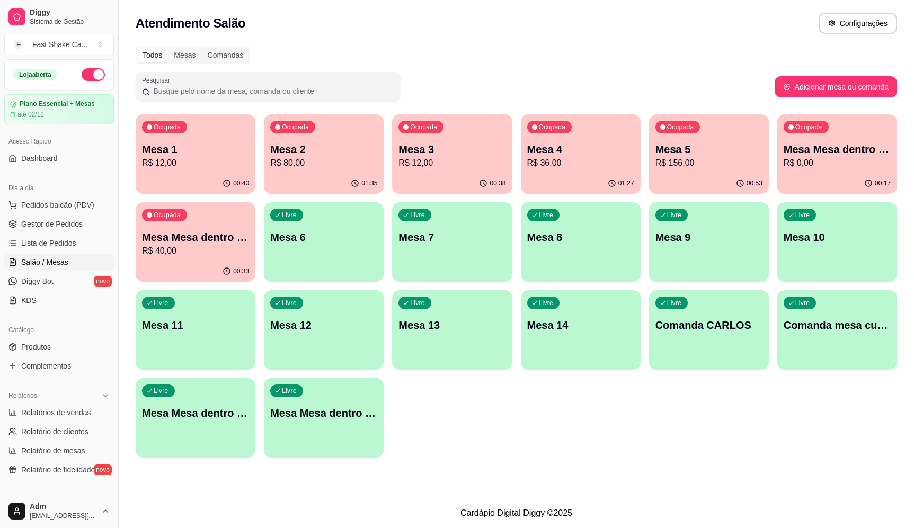
click at [239, 173] on div "00:40" at bounding box center [196, 183] width 120 height 21
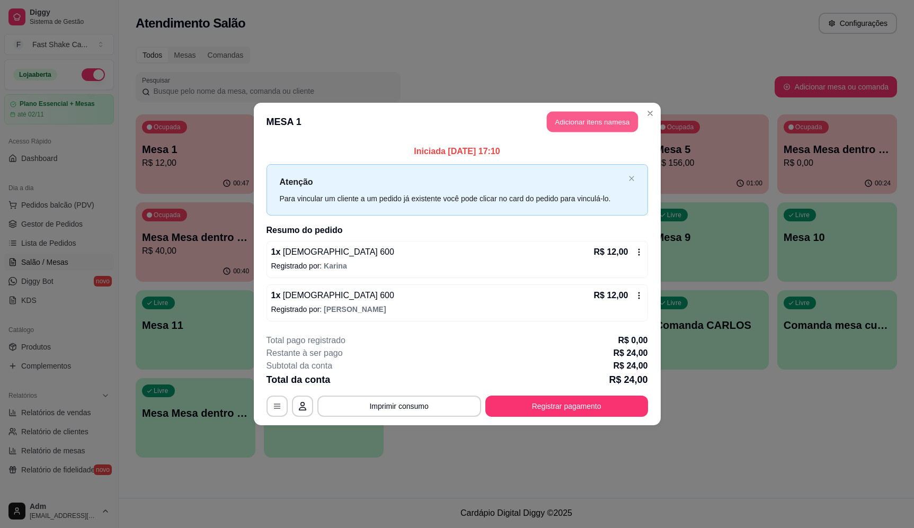
click at [561, 130] on button "Adicionar itens na mesa" at bounding box center [592, 122] width 91 height 21
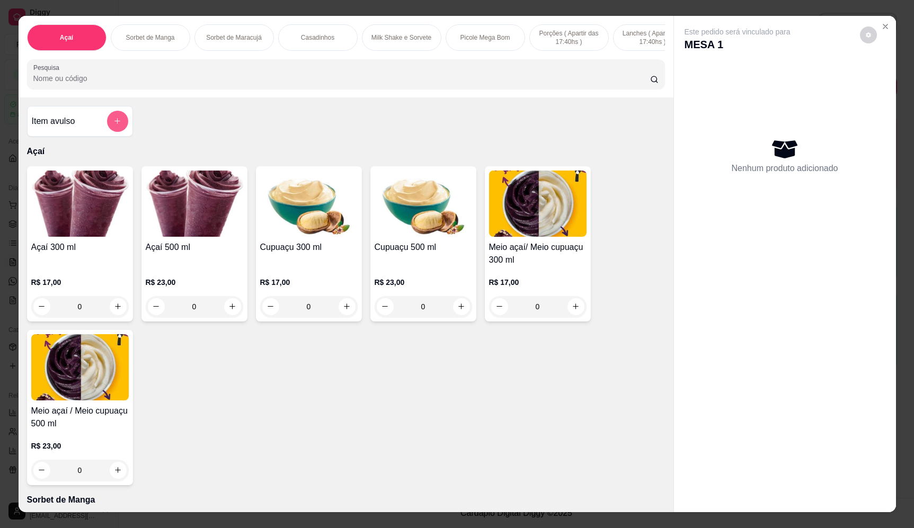
click at [113, 132] on button "add-separate-item" at bounding box center [117, 121] width 21 height 21
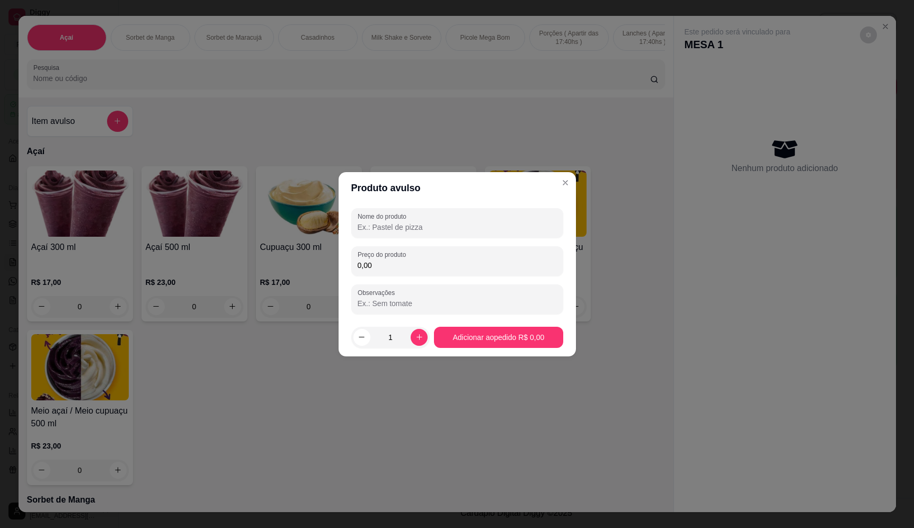
click at [414, 225] on input "Nome do produto" at bounding box center [456, 227] width 199 height 11
type input "halls"
click at [432, 258] on div "0,00" at bounding box center [456, 261] width 199 height 21
type input "4,00"
click at [514, 325] on footer "1 Adicionar ao pedido R$ 4,00" at bounding box center [456, 337] width 237 height 38
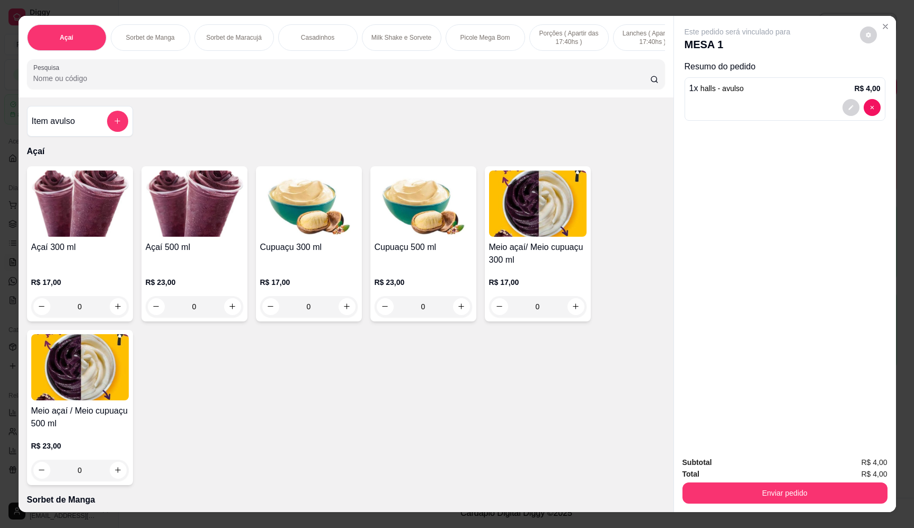
click at [769, 487] on button "Enviar pedido" at bounding box center [784, 492] width 205 height 21
click at [837, 465] on button "Enviar pedido" at bounding box center [859, 467] width 60 height 20
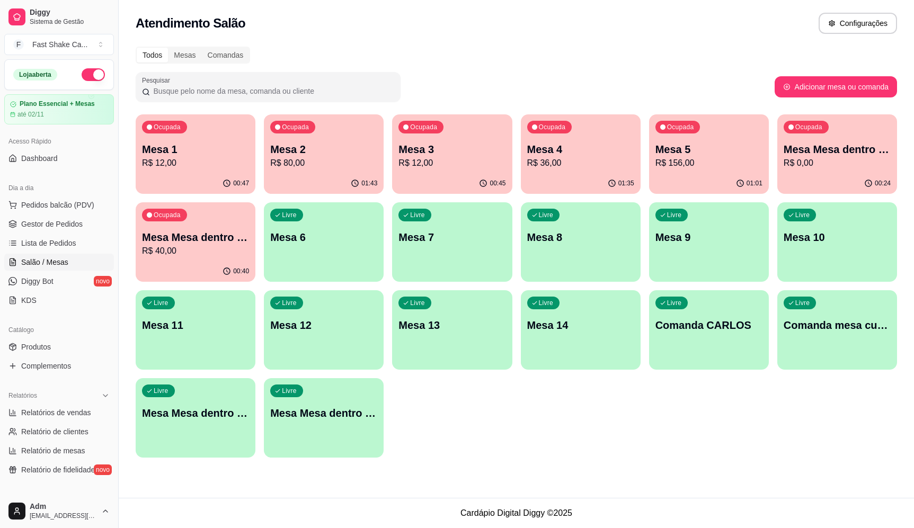
click at [336, 146] on p "Mesa 2" at bounding box center [323, 149] width 107 height 15
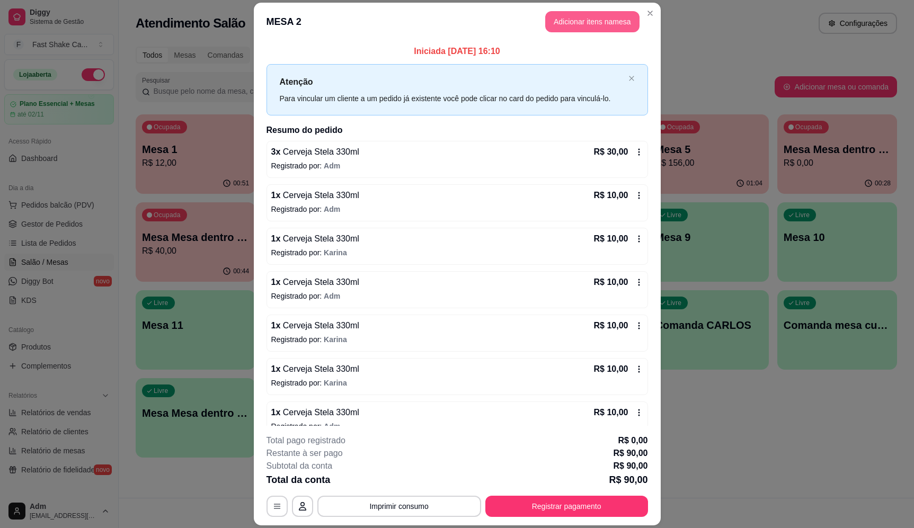
click at [606, 24] on button "Adicionar itens na mesa" at bounding box center [592, 21] width 94 height 21
click at [380, 70] on div "Pesquisa" at bounding box center [346, 74] width 638 height 30
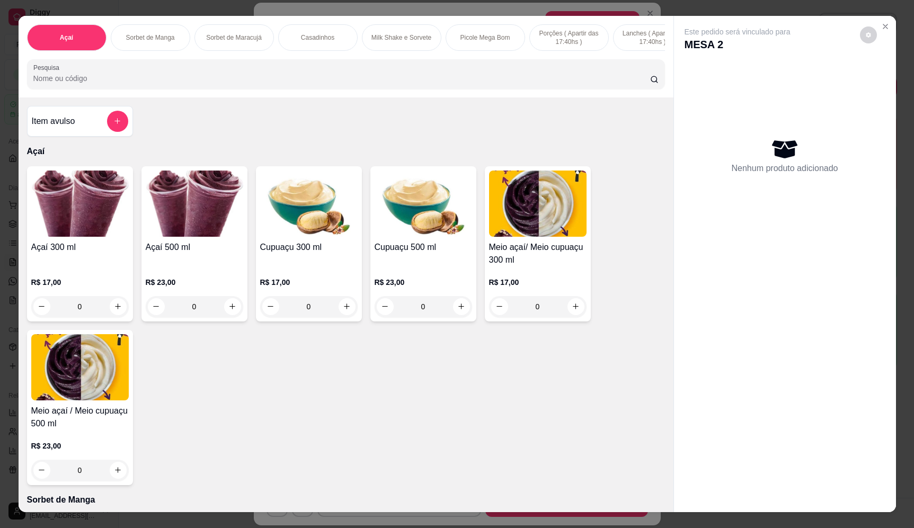
click at [375, 81] on input "Pesquisa" at bounding box center [341, 78] width 616 height 11
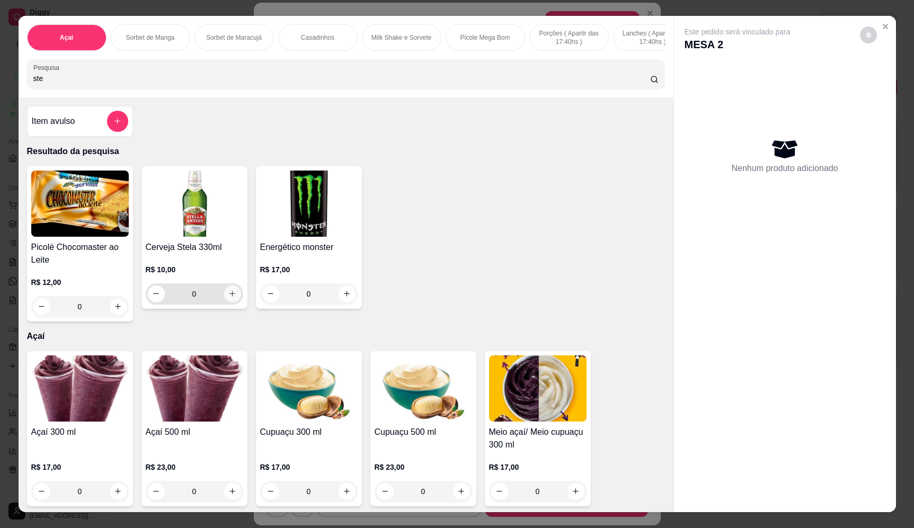
type input "ste"
click at [226, 296] on button "increase-product-quantity" at bounding box center [232, 293] width 17 height 17
type input "1"
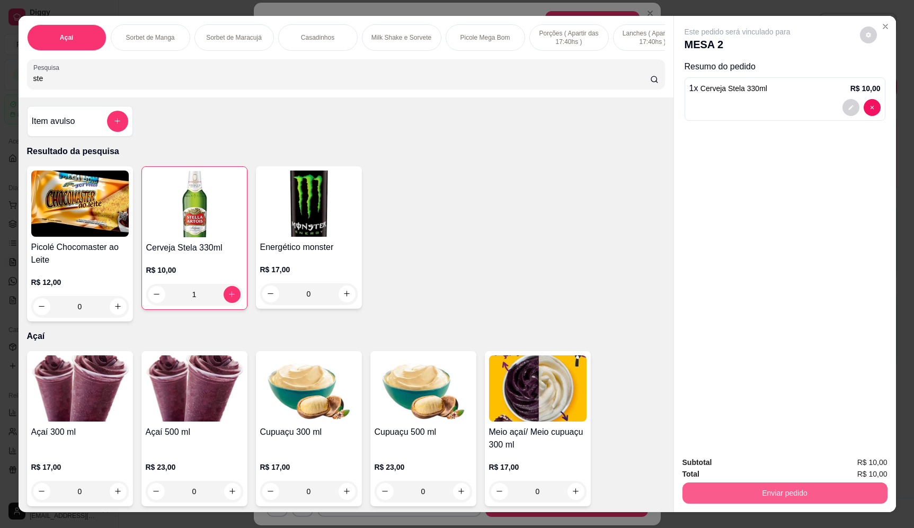
click at [769, 492] on button "Enviar pedido" at bounding box center [784, 492] width 205 height 21
click at [847, 470] on button "Enviar pedido" at bounding box center [859, 467] width 60 height 20
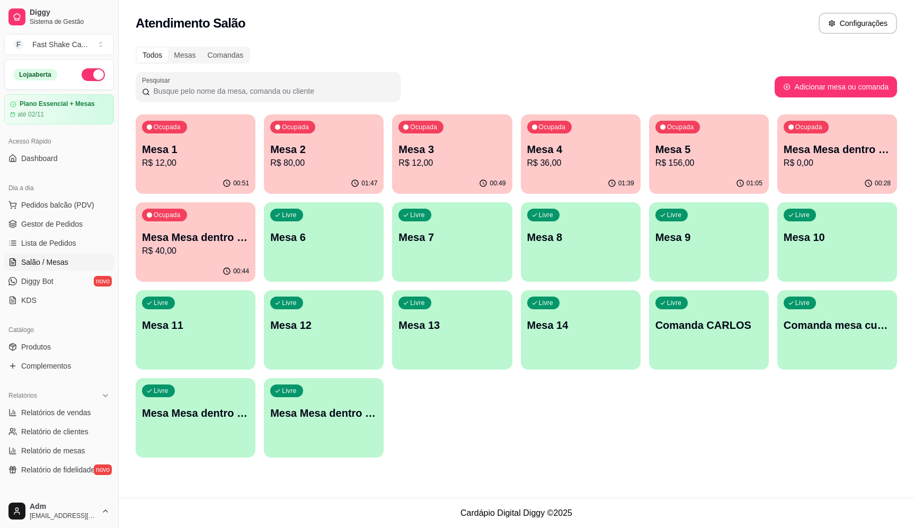
click at [357, 438] on div "Livre Mesa Mesa dentro vermelha" at bounding box center [324, 411] width 120 height 67
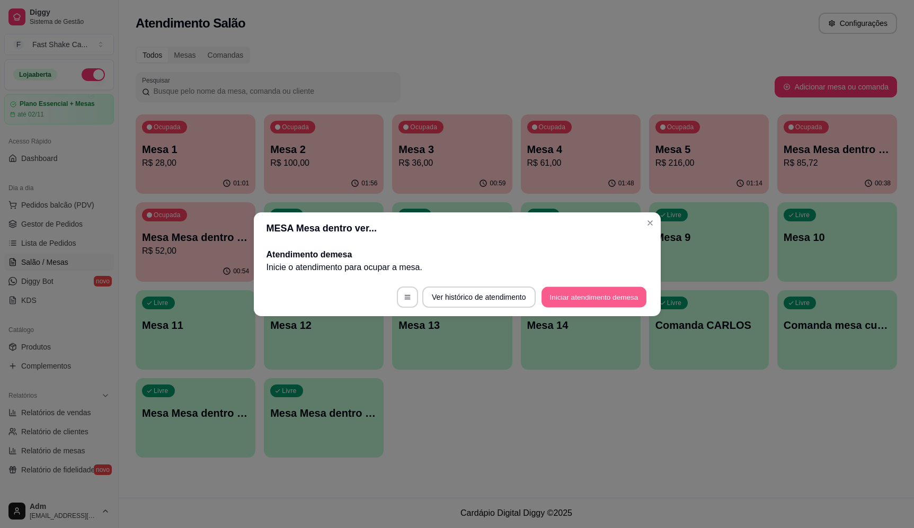
click at [574, 301] on button "Iniciar atendimento de mesa" at bounding box center [593, 297] width 105 height 21
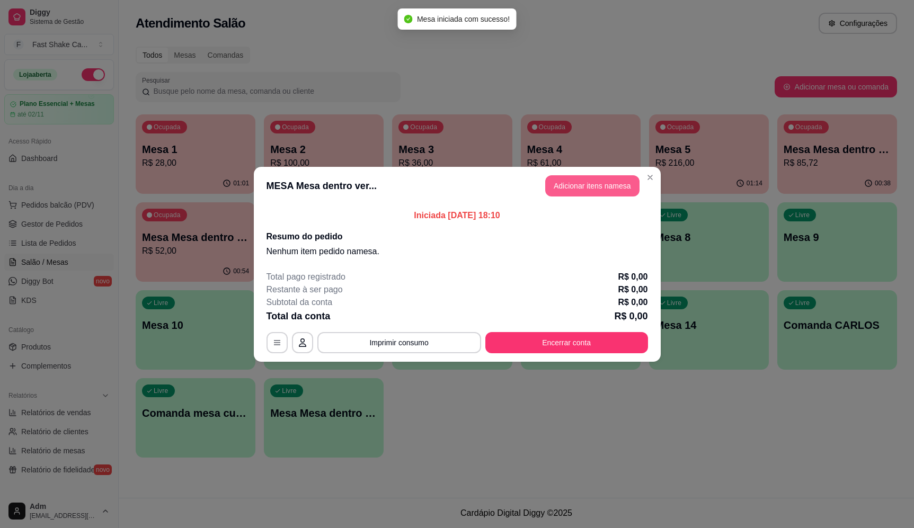
click at [588, 188] on button "Adicionar itens na mesa" at bounding box center [592, 185] width 94 height 21
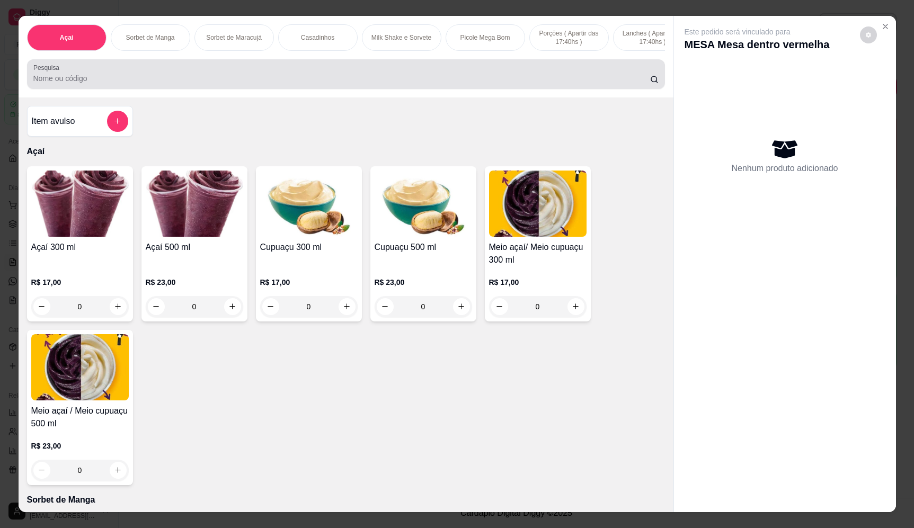
click at [238, 84] on input "Pesquisa" at bounding box center [341, 78] width 616 height 11
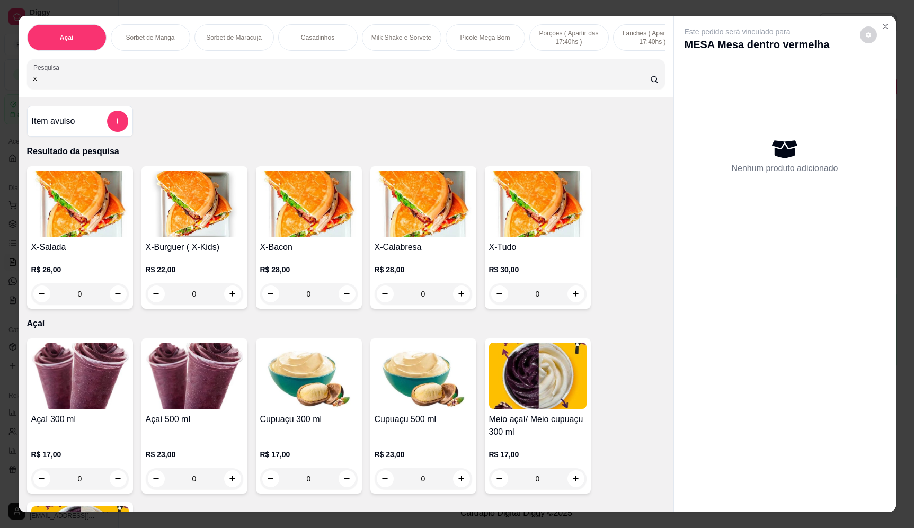
type input "x"
click at [574, 301] on div "0" at bounding box center [537, 293] width 97 height 21
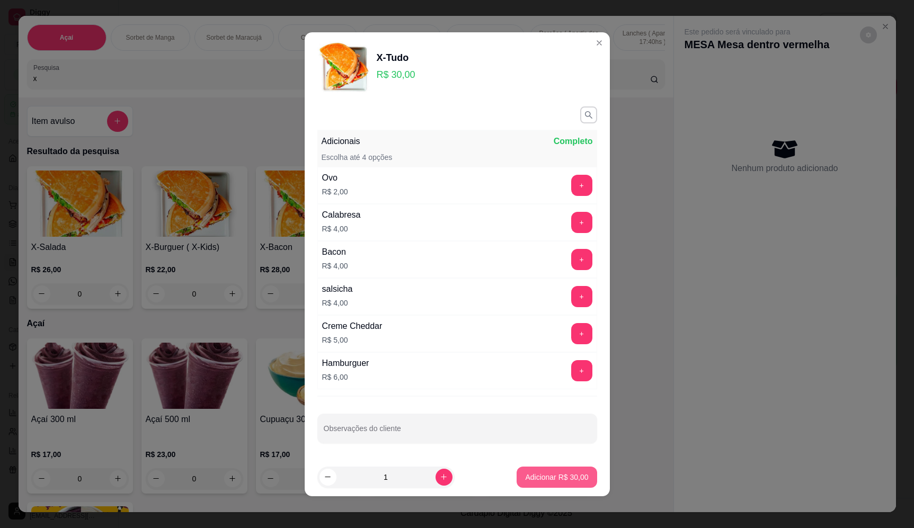
click at [552, 468] on button "Adicionar R$ 30,00" at bounding box center [556, 477] width 80 height 21
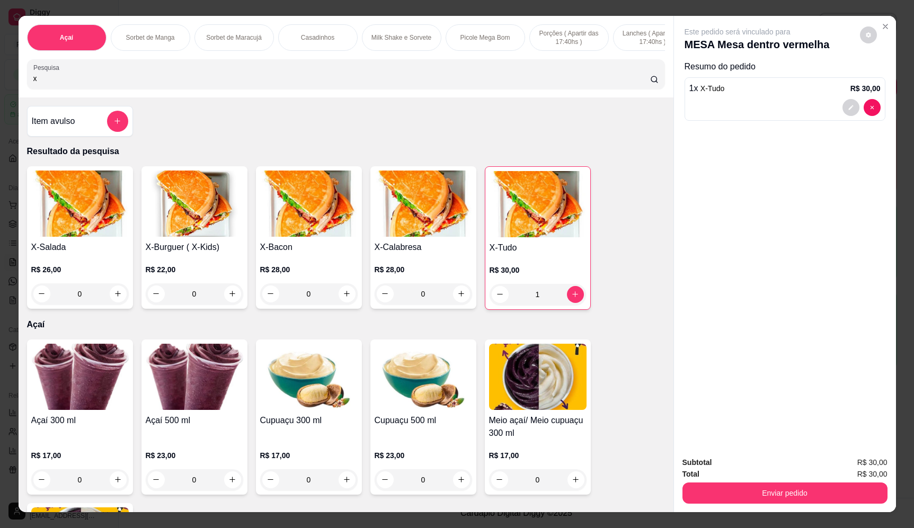
type input "1"
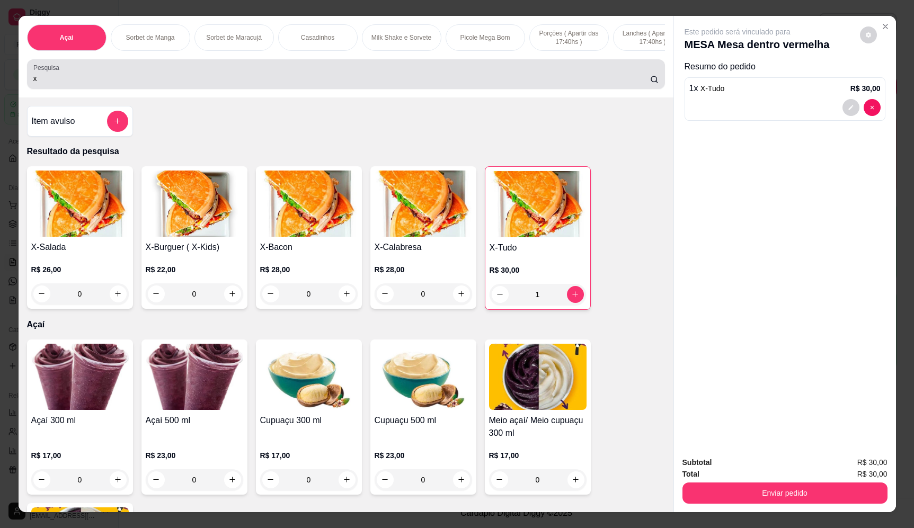
click at [518, 84] on input "x" at bounding box center [341, 78] width 616 height 11
click at [637, 85] on div "x" at bounding box center [345, 74] width 625 height 21
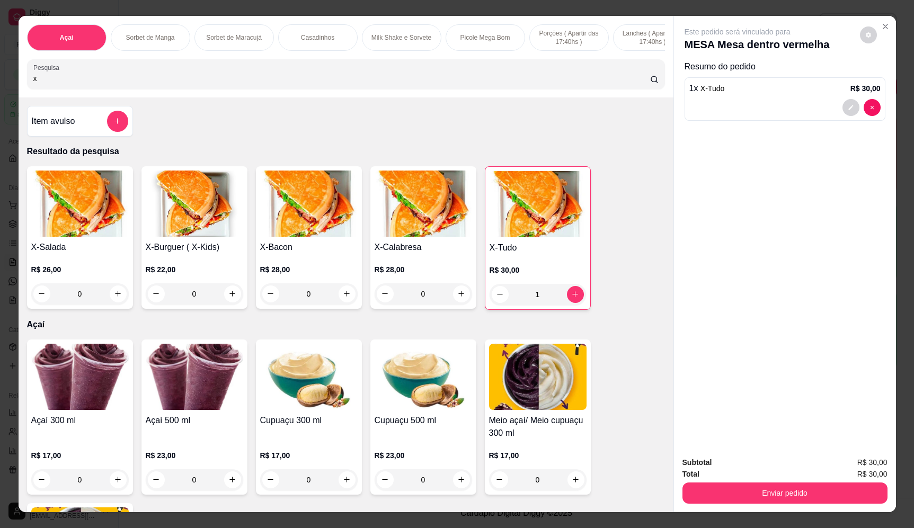
click at [638, 84] on input "x" at bounding box center [341, 78] width 616 height 11
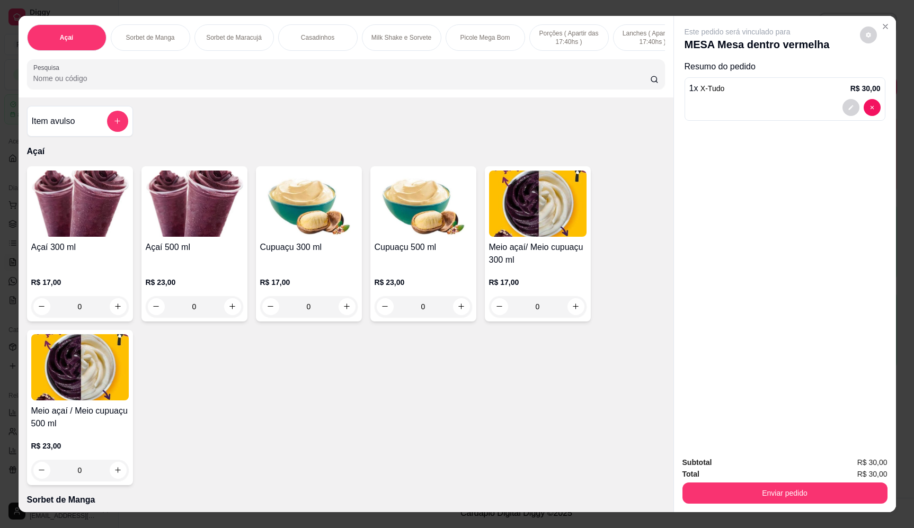
click at [231, 315] on div "0" at bounding box center [194, 306] width 97 height 21
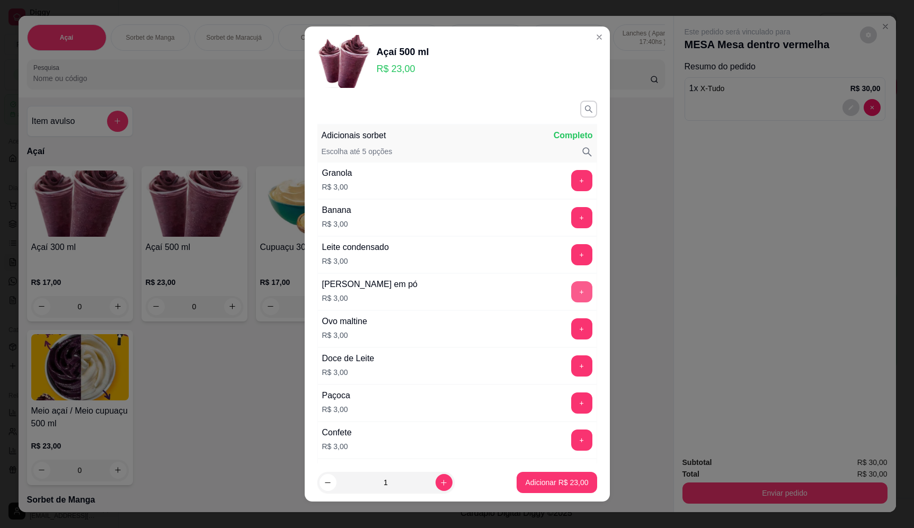
click at [571, 291] on button "+" at bounding box center [581, 291] width 21 height 21
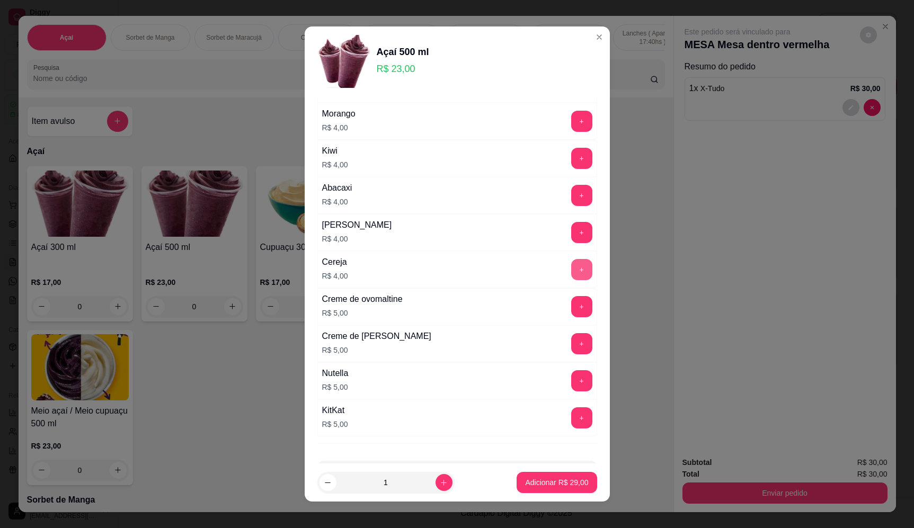
scroll to position [583, 0]
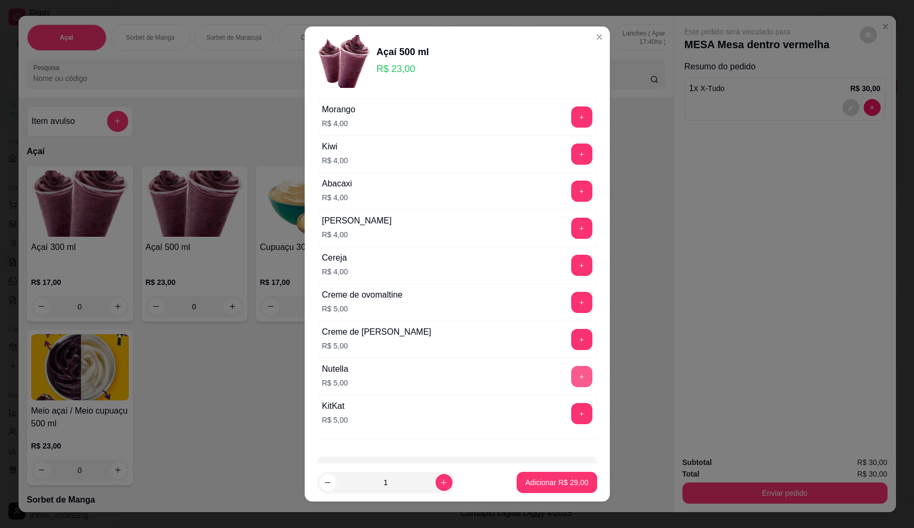
click at [571, 372] on button "+" at bounding box center [581, 376] width 21 height 21
click at [560, 481] on p "Adicionar R$ 34,00" at bounding box center [556, 482] width 63 height 11
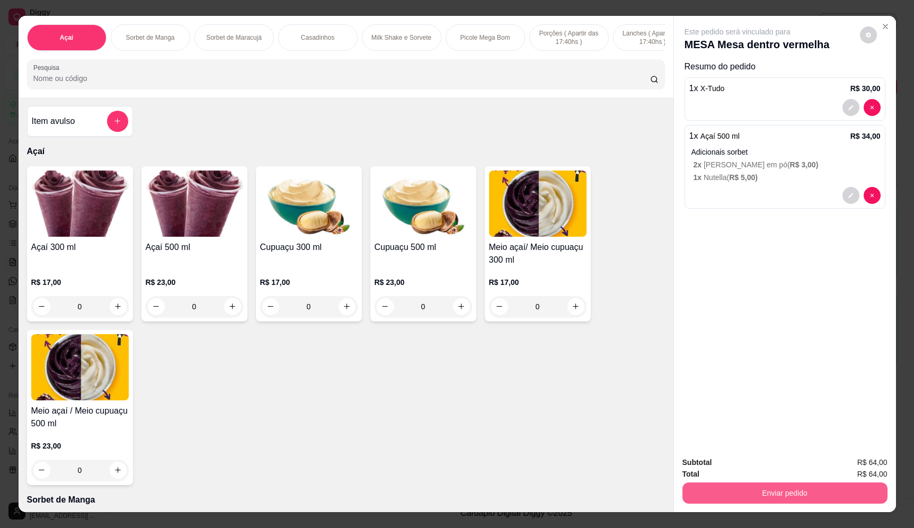
click at [738, 490] on button "Enviar pedido" at bounding box center [784, 492] width 205 height 21
click at [856, 471] on button "Enviar pedido" at bounding box center [859, 467] width 60 height 20
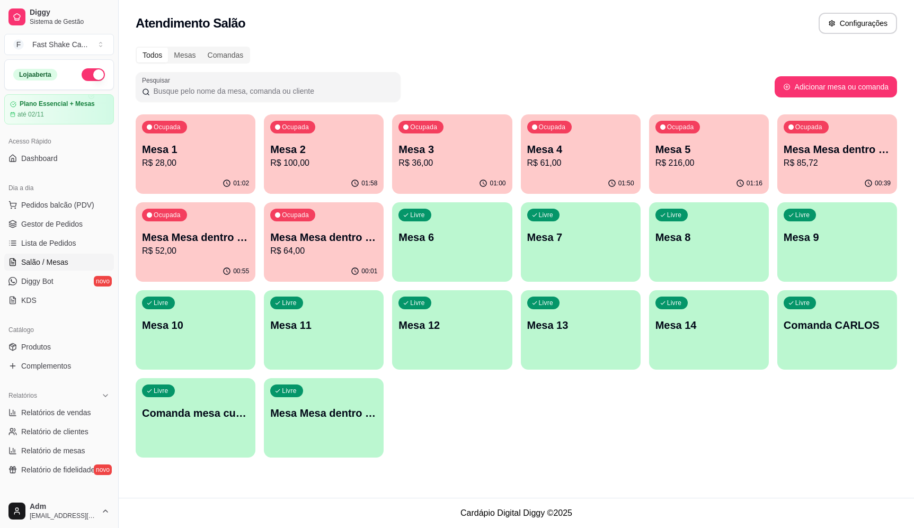
click at [203, 223] on div "Ocupada Mesa Mesa dentro verde R$ 52,00" at bounding box center [196, 231] width 120 height 59
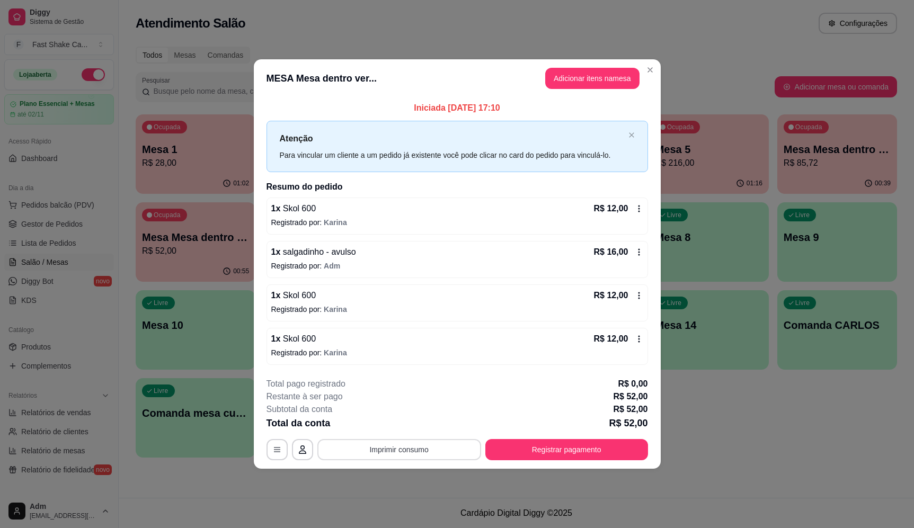
click at [397, 446] on button "Imprimir consumo" at bounding box center [399, 449] width 164 height 21
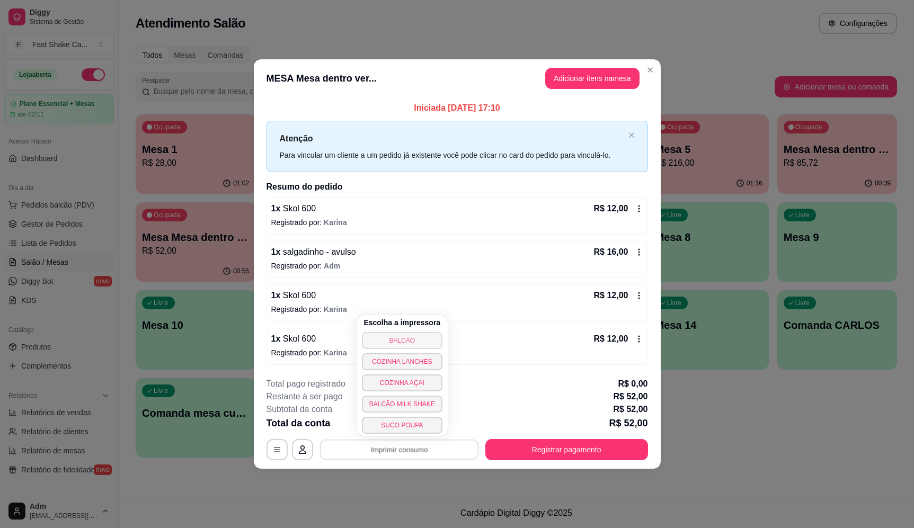
click at [398, 346] on button "BALCÃO" at bounding box center [402, 340] width 81 height 17
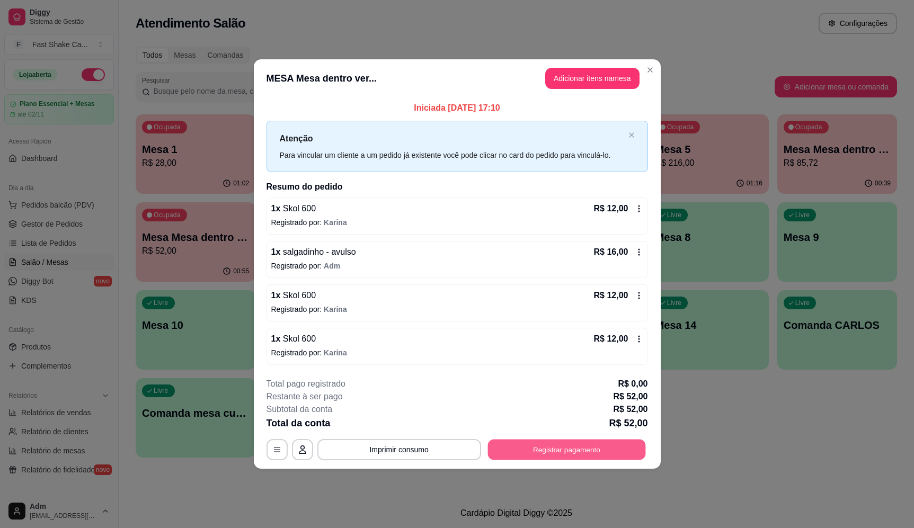
click at [582, 455] on button "Registrar pagamento" at bounding box center [566, 450] width 158 height 21
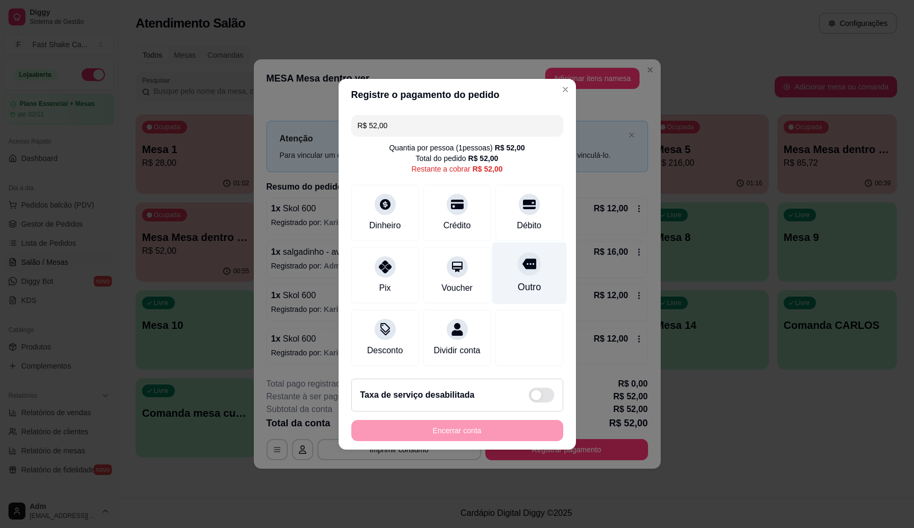
click at [532, 262] on div at bounding box center [528, 263] width 23 height 23
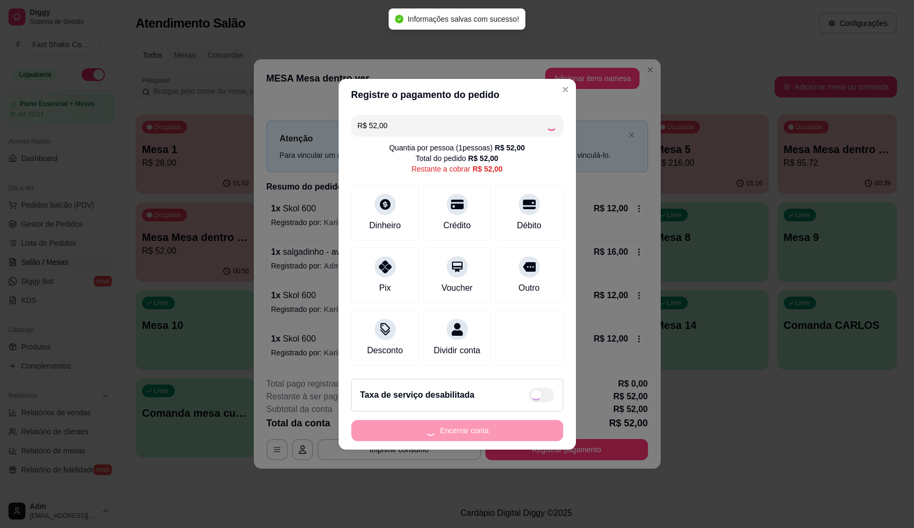
type input "R$ 0,00"
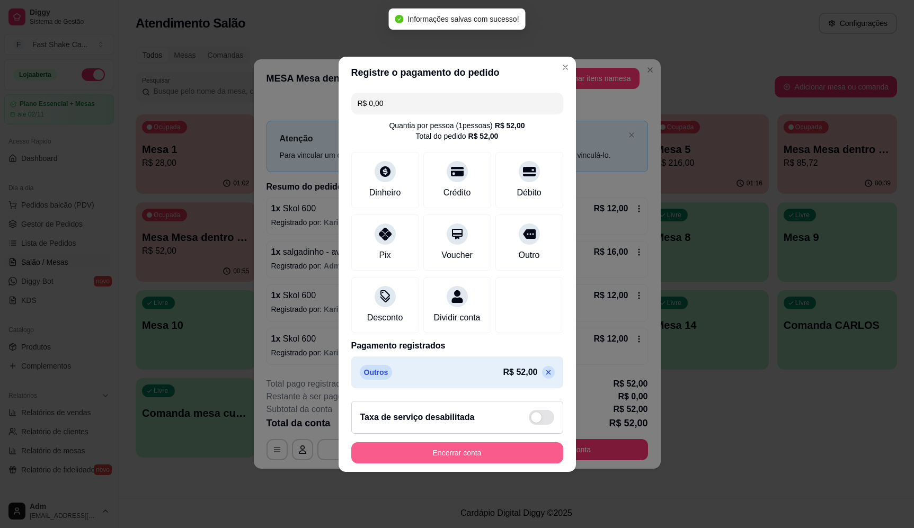
click at [481, 457] on button "Encerrar conta" at bounding box center [457, 452] width 212 height 21
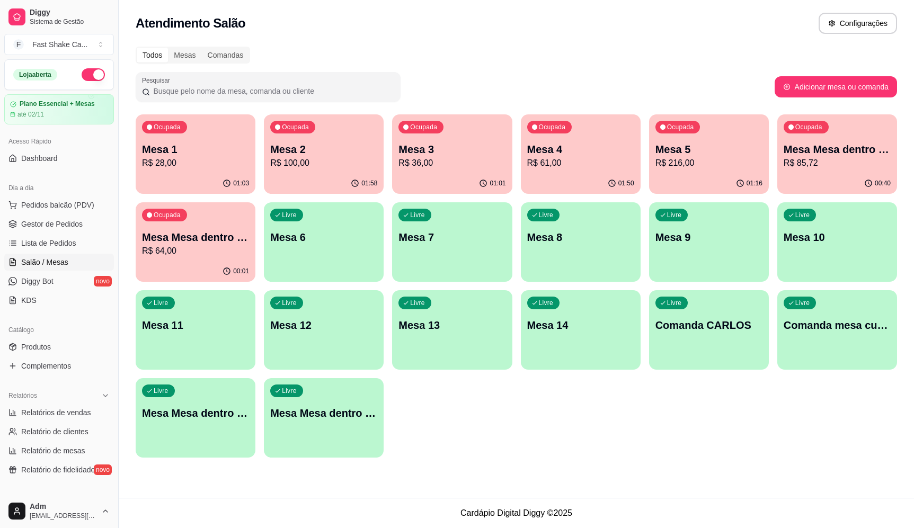
click at [609, 154] on p "Mesa 4" at bounding box center [580, 149] width 107 height 15
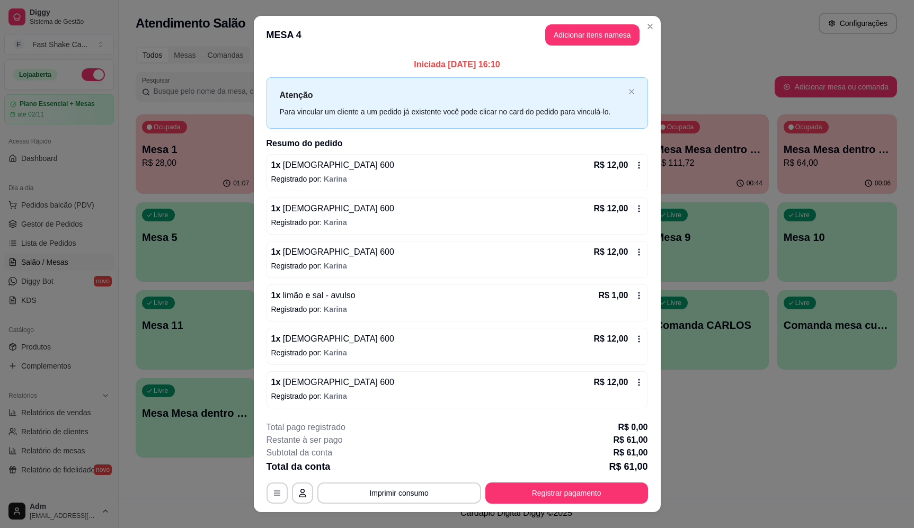
click at [354, 386] on div "1 x Brahma 600 R$ 12,00" at bounding box center [457, 382] width 372 height 13
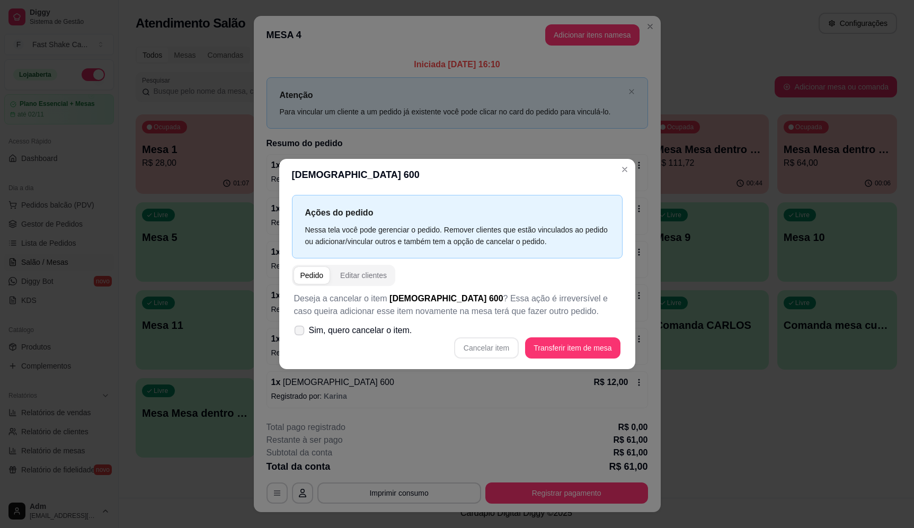
click at [374, 327] on span "Sim, quero cancelar o item." at bounding box center [360, 330] width 103 height 13
click at [300, 332] on input "Sim, quero cancelar o item." at bounding box center [296, 335] width 7 height 7
checkbox input "true"
click at [506, 342] on button "Cancelar item" at bounding box center [486, 347] width 63 height 21
click at [482, 352] on button "Cancelar item" at bounding box center [486, 347] width 63 height 21
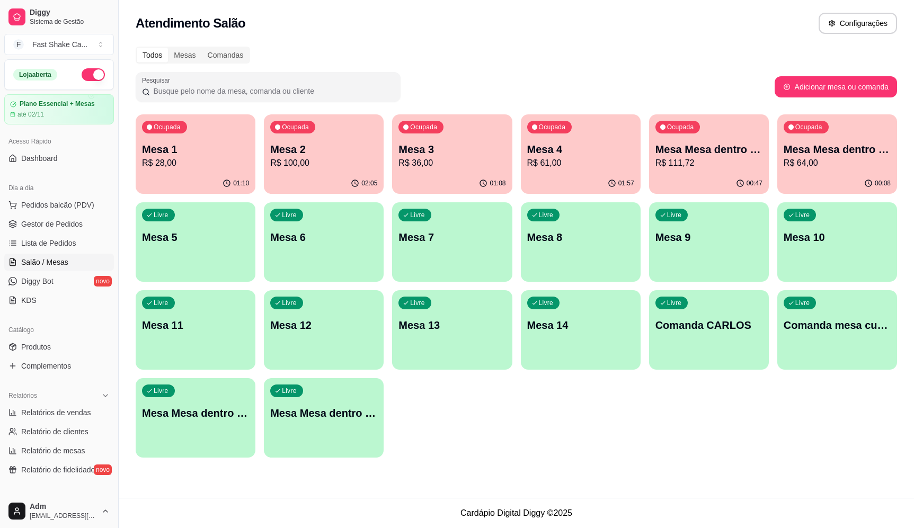
click at [346, 423] on div "Livre Mesa Mesa dentro verde" at bounding box center [324, 411] width 120 height 67
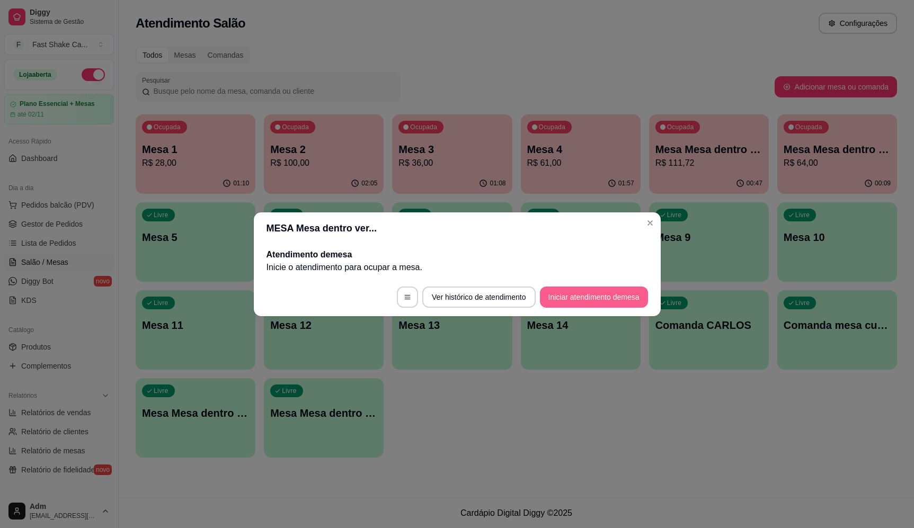
click at [586, 295] on button "Iniciar atendimento de mesa" at bounding box center [594, 297] width 108 height 21
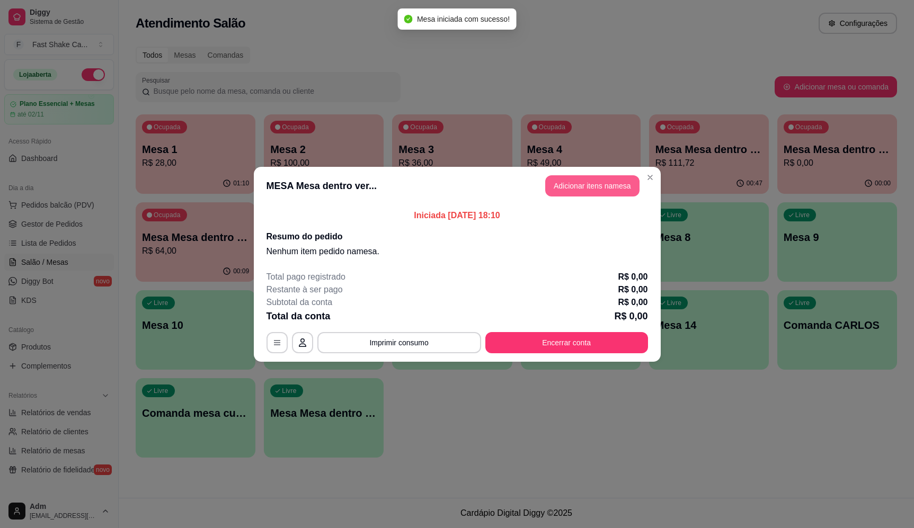
click at [587, 186] on button "Adicionar itens na mesa" at bounding box center [592, 185] width 94 height 21
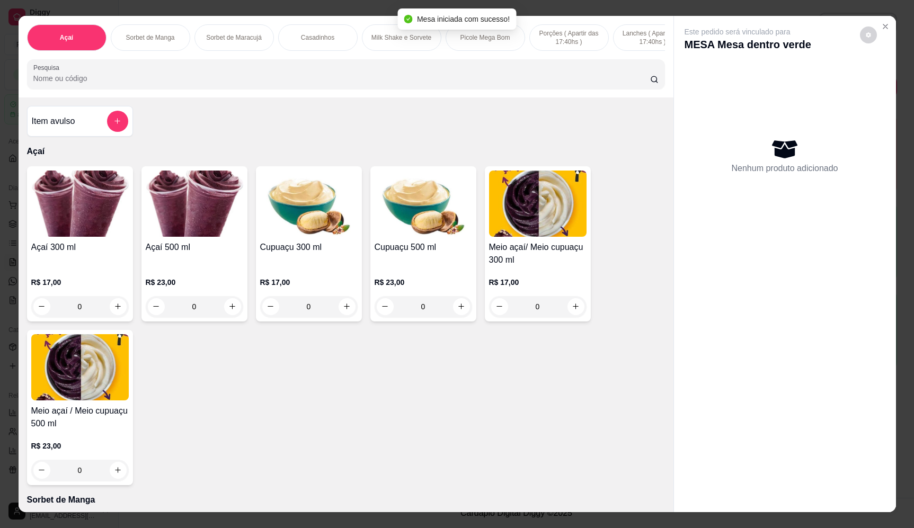
click at [192, 85] on div at bounding box center [345, 74] width 625 height 21
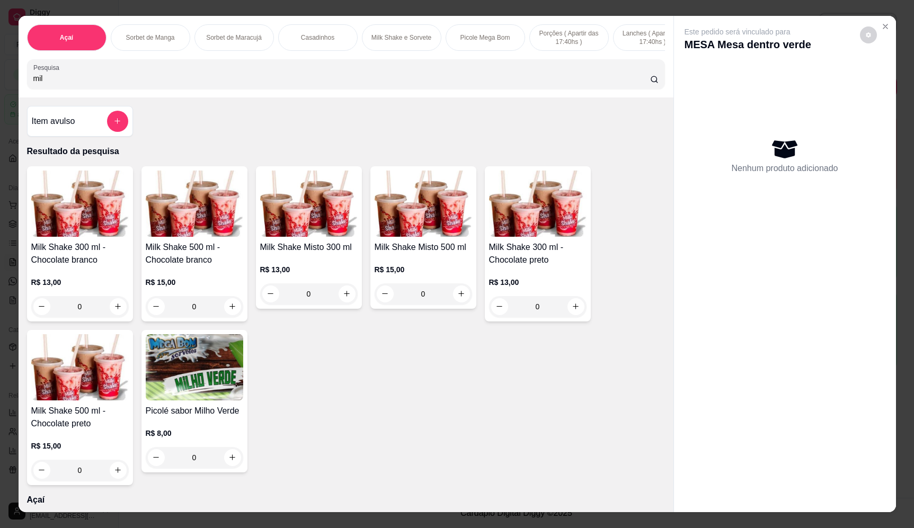
type input "mil"
click at [461, 297] on div "0" at bounding box center [422, 293] width 97 height 21
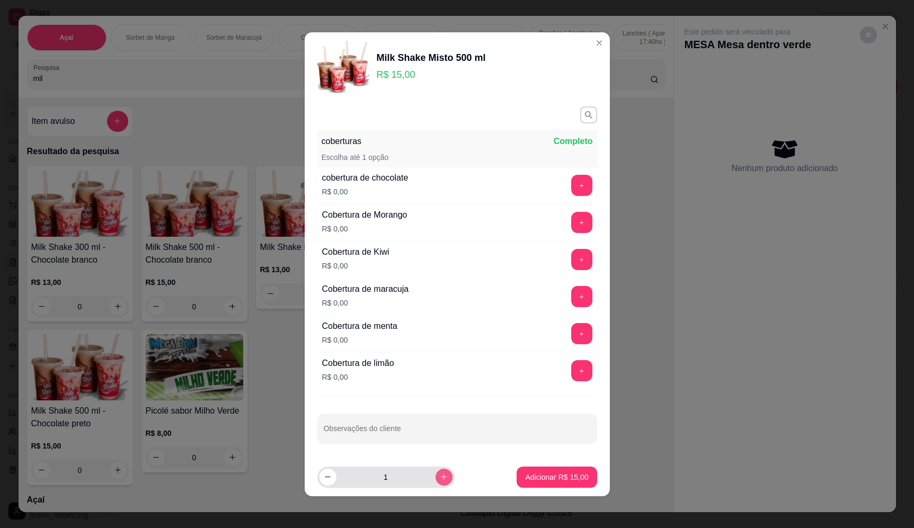
click at [441, 477] on icon "increase-product-quantity" at bounding box center [444, 477] width 6 height 6
type input "2"
click at [564, 474] on p "Adicionar R$ 30,00" at bounding box center [556, 477] width 61 height 10
type input "2"
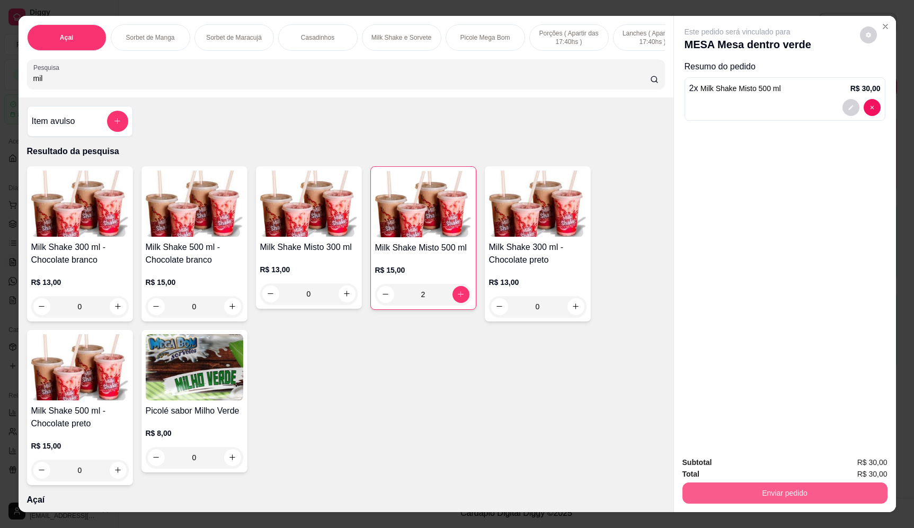
click at [791, 491] on button "Enviar pedido" at bounding box center [784, 492] width 205 height 21
click at [871, 466] on button "Enviar pedido" at bounding box center [859, 467] width 60 height 20
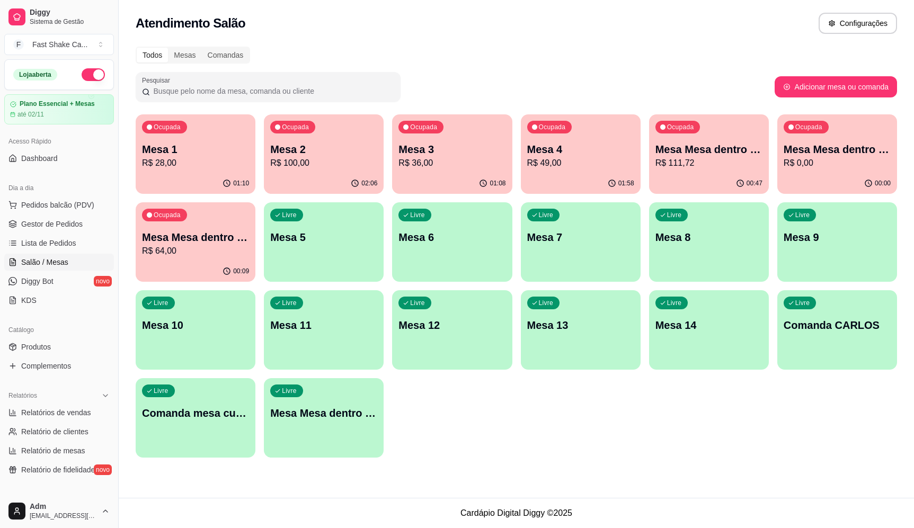
click at [804, 159] on div "Mesa Mesa dentro verde R$ 0,00" at bounding box center [836, 156] width 107 height 28
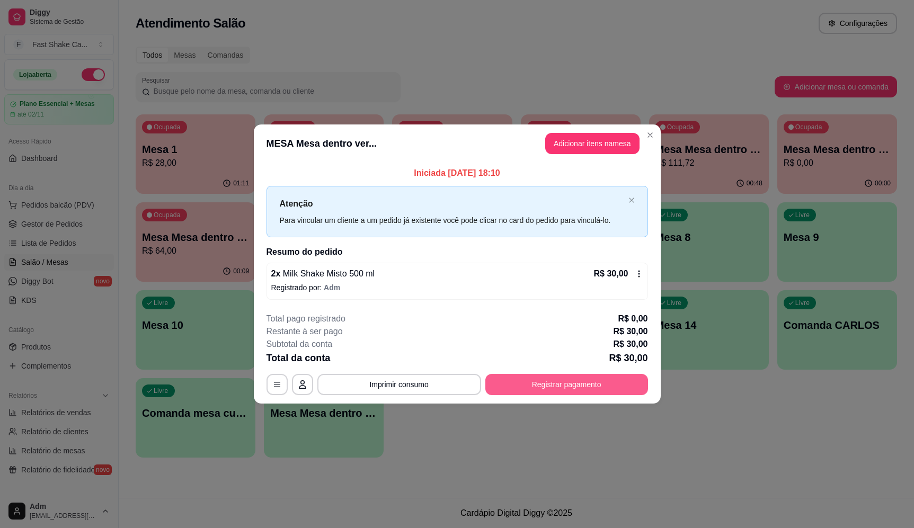
click at [587, 377] on button "Registrar pagamento" at bounding box center [566, 384] width 163 height 21
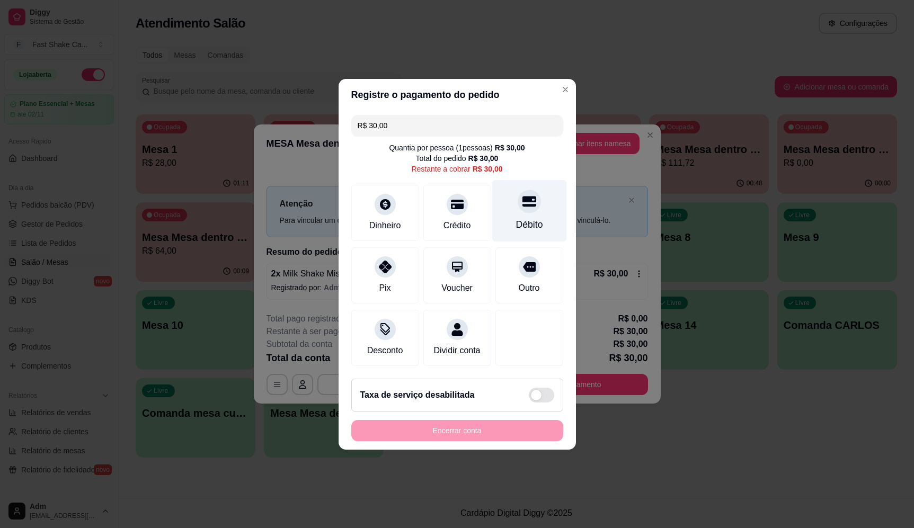
click at [519, 180] on div "Débito" at bounding box center [528, 211] width 75 height 62
type input "R$ 0,00"
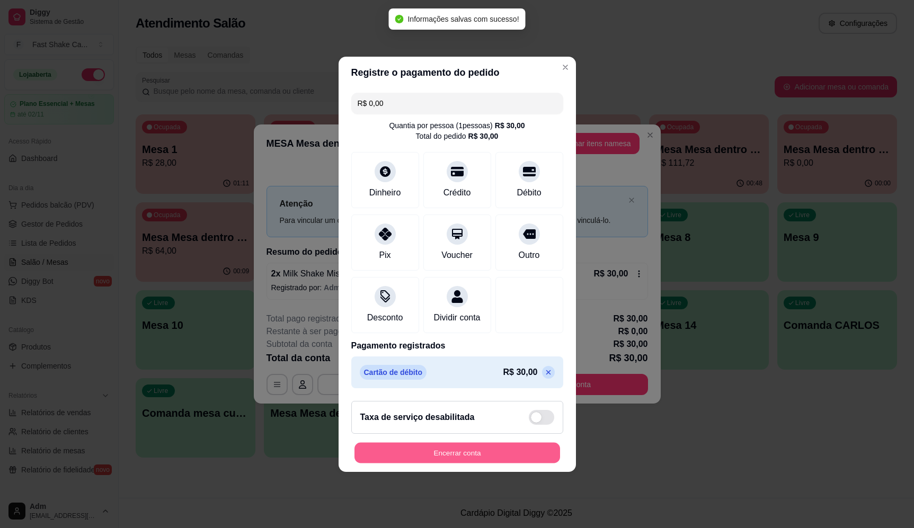
click at [472, 454] on button "Encerrar conta" at bounding box center [456, 452] width 205 height 21
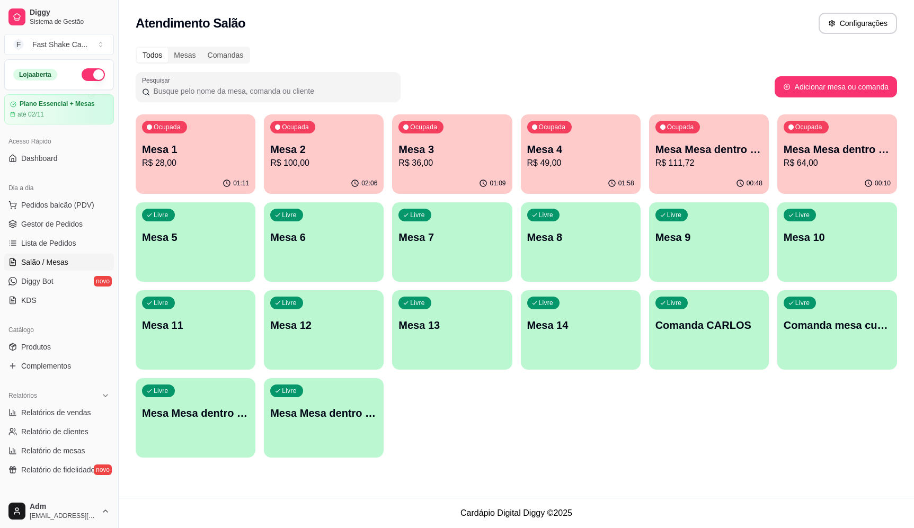
click at [740, 454] on div "Ocupada Mesa 1 R$ 28,00 01:11 Ocupada Mesa 2 R$ 100,00 02:06 Ocupada Mesa 3 R$ …" at bounding box center [516, 285] width 761 height 343
click at [857, 187] on div "00:10" at bounding box center [837, 183] width 116 height 20
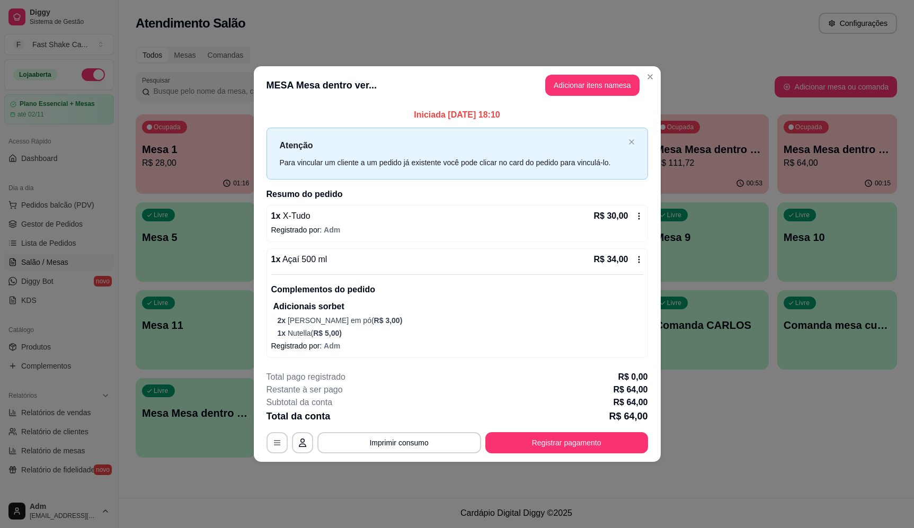
click at [593, 88] on button "Adicionar itens na mesa" at bounding box center [592, 85] width 94 height 21
click at [269, 84] on input "Pesquisa" at bounding box center [341, 78] width 616 height 11
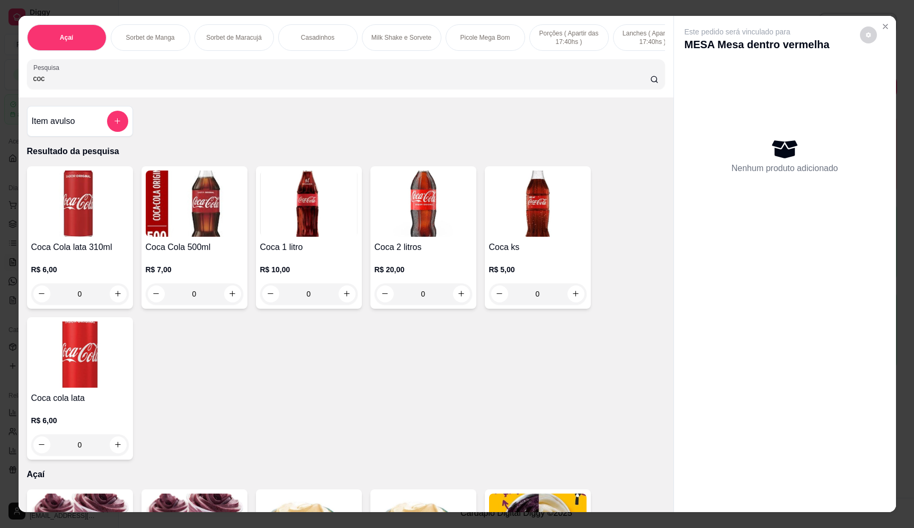
type input "coc"
click at [115, 298] on icon "increase-product-quantity" at bounding box center [118, 294] width 8 height 8
type input "1"
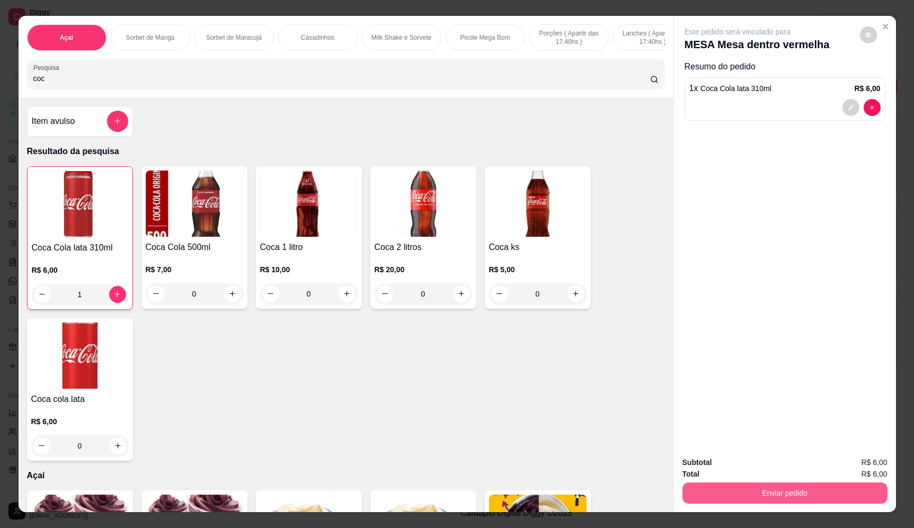
click at [788, 495] on button "Enviar pedido" at bounding box center [784, 492] width 205 height 21
click at [856, 465] on button "Enviar pedido" at bounding box center [859, 467] width 58 height 20
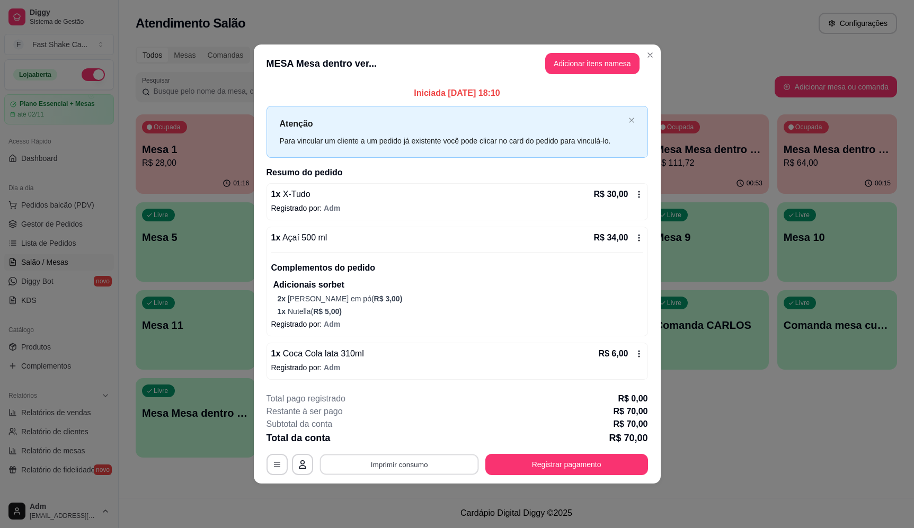
click at [419, 462] on button "Imprimir consumo" at bounding box center [398, 464] width 159 height 21
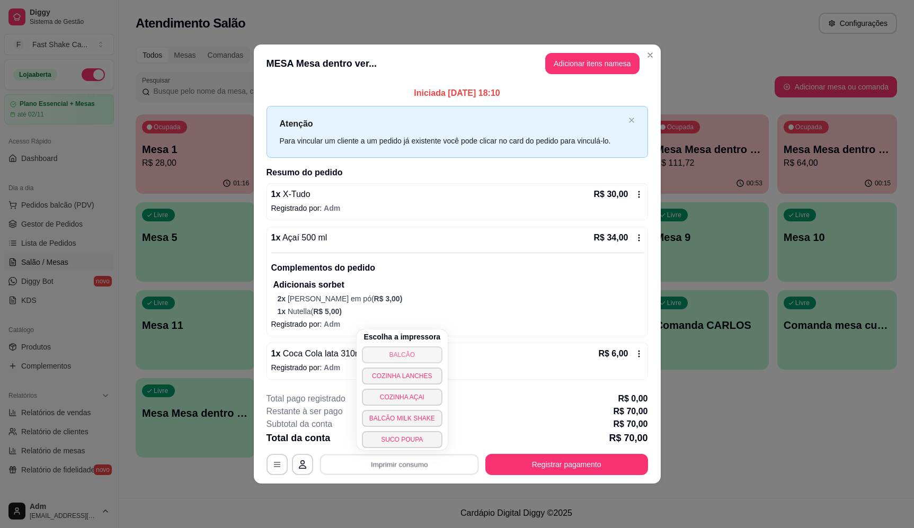
click at [400, 355] on button "BALCÃO" at bounding box center [402, 354] width 81 height 17
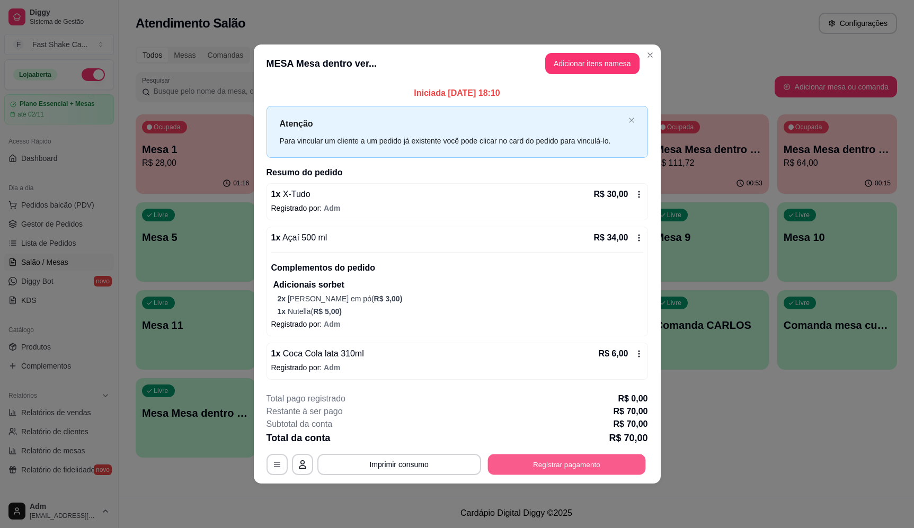
click at [564, 464] on button "Registrar pagamento" at bounding box center [566, 464] width 158 height 21
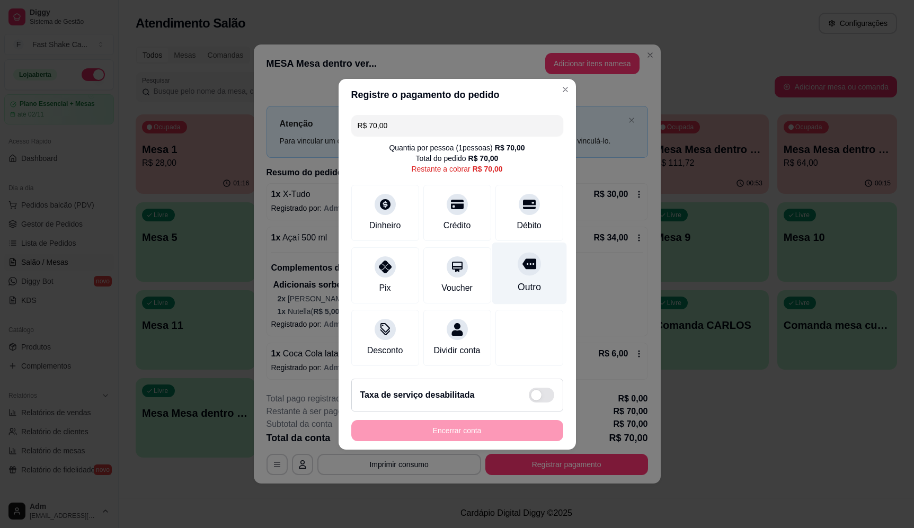
click at [523, 280] on div "Outro" at bounding box center [528, 287] width 23 height 14
type input "R$ 0,00"
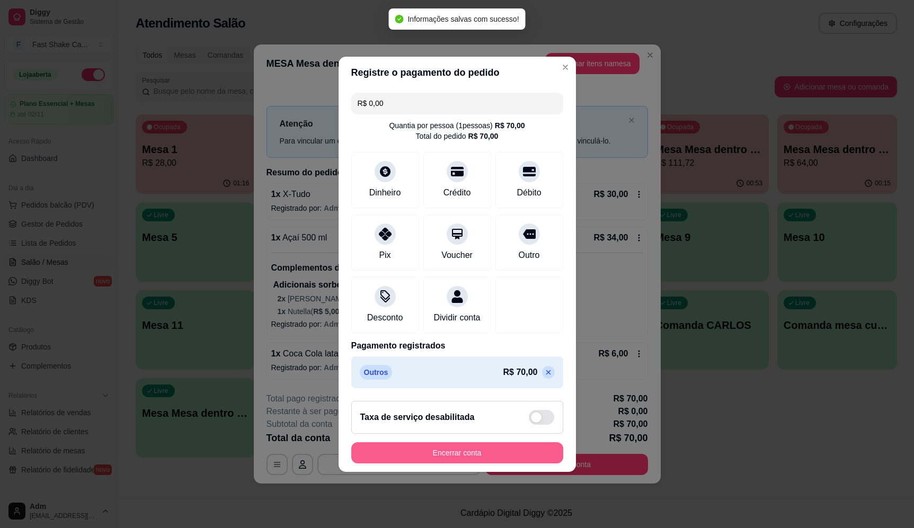
click at [514, 456] on button "Encerrar conta" at bounding box center [457, 452] width 212 height 21
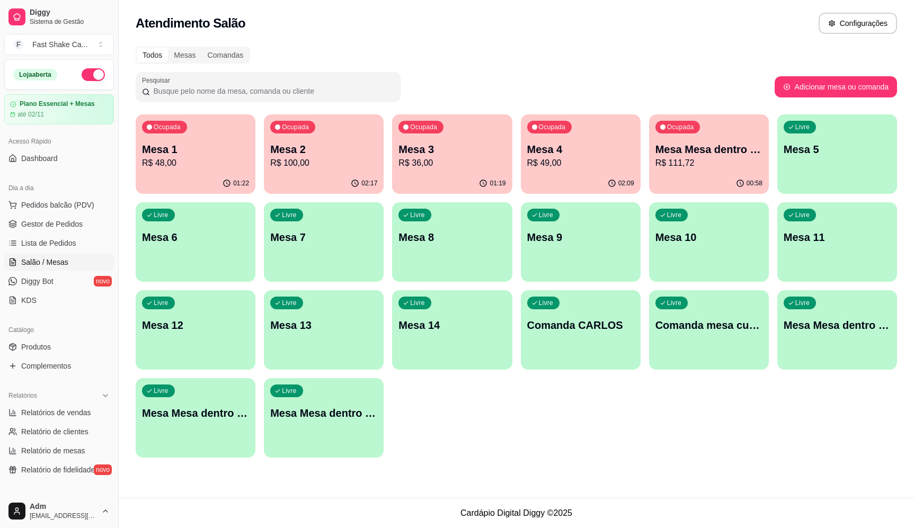
click at [714, 142] on p "Mesa Mesa dentro laranja" at bounding box center [708, 149] width 107 height 15
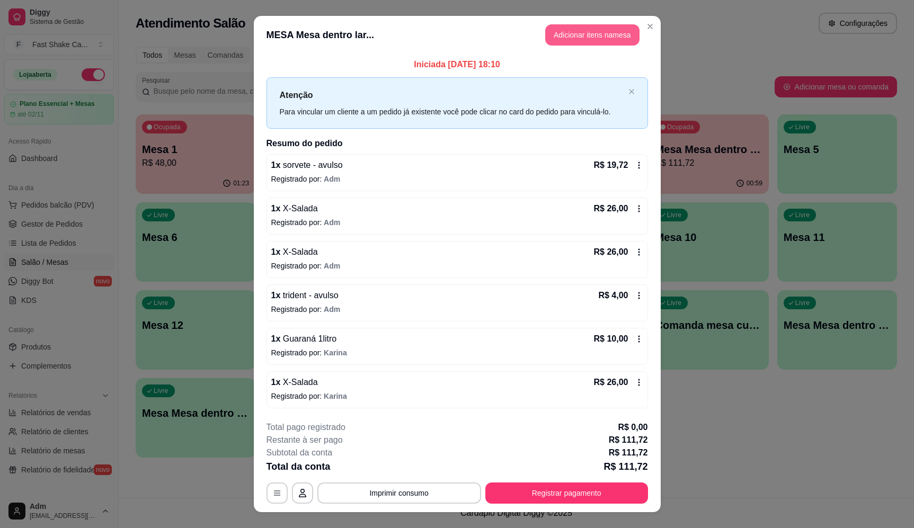
click at [602, 35] on button "Adicionar itens na mesa" at bounding box center [592, 34] width 94 height 21
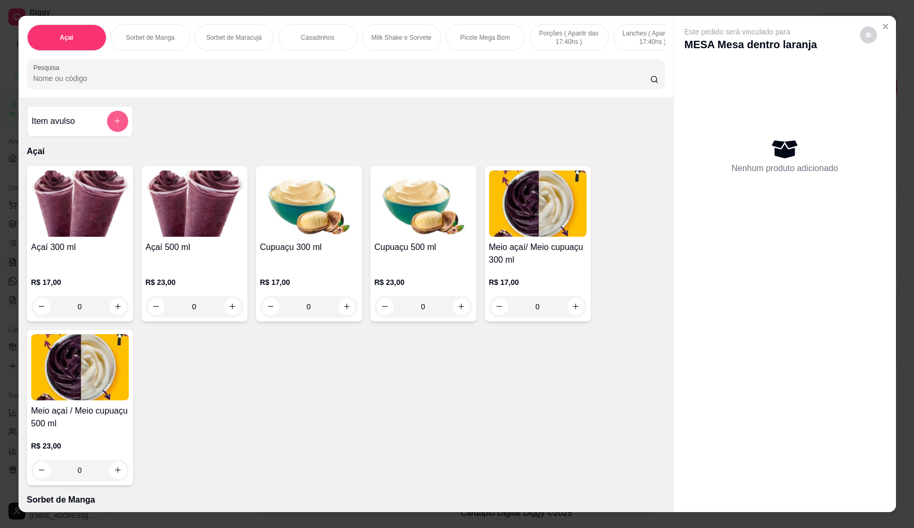
click at [108, 131] on button "add-separate-item" at bounding box center [117, 121] width 21 height 21
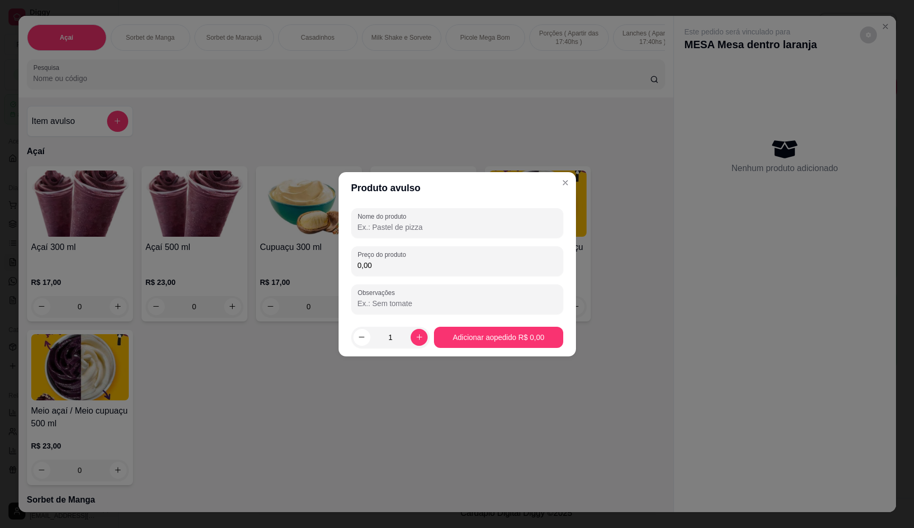
click at [413, 226] on input "Nome do produto" at bounding box center [456, 227] width 199 height 11
type input "fini"
click at [395, 267] on input "0,00" at bounding box center [456, 265] width 199 height 11
type input "10,00"
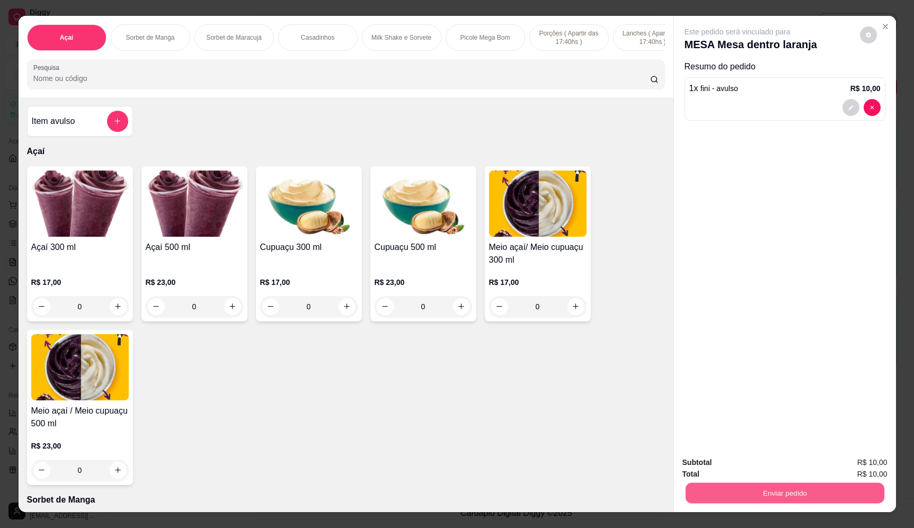
click at [699, 483] on button "Enviar pedido" at bounding box center [784, 493] width 199 height 21
click at [866, 493] on button "Enviar pedido" at bounding box center [784, 492] width 205 height 21
click at [876, 460] on button "Enviar pedido" at bounding box center [859, 467] width 60 height 20
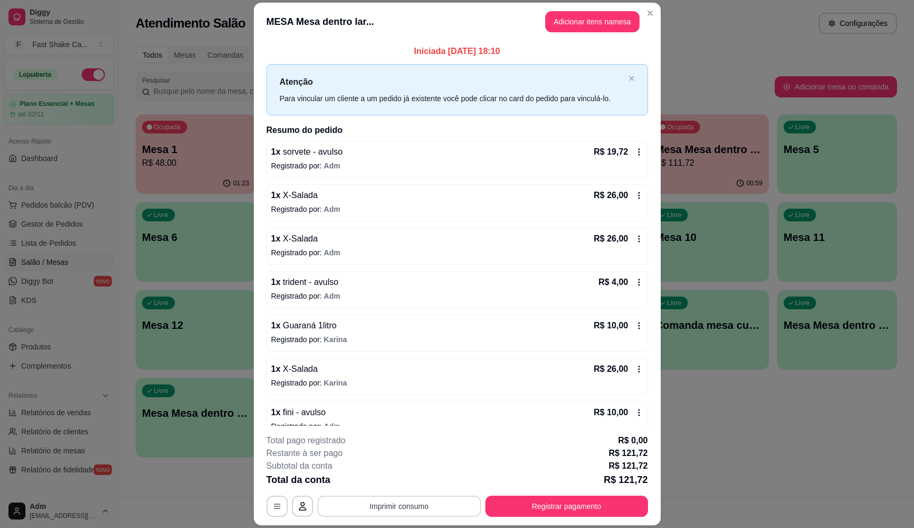
click at [415, 504] on button "Imprimir consumo" at bounding box center [399, 506] width 164 height 21
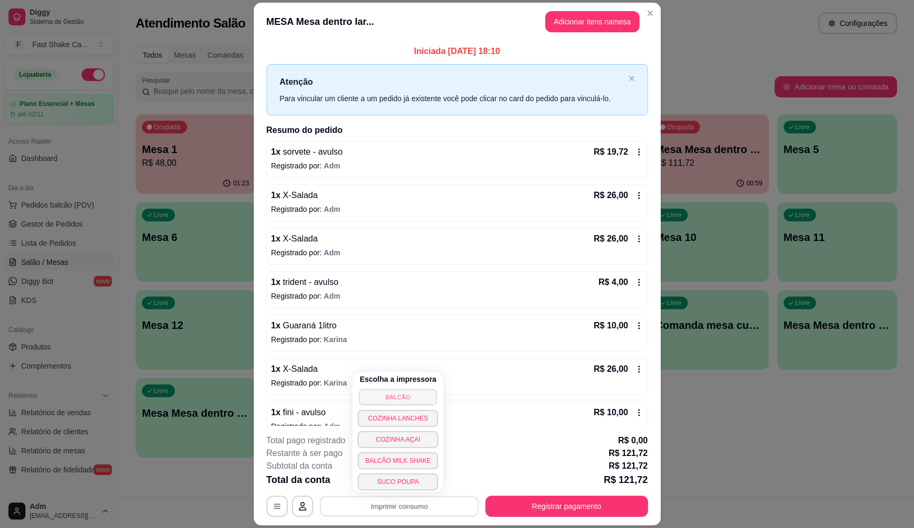
click at [413, 396] on button "BALCÃO" at bounding box center [398, 397] width 78 height 16
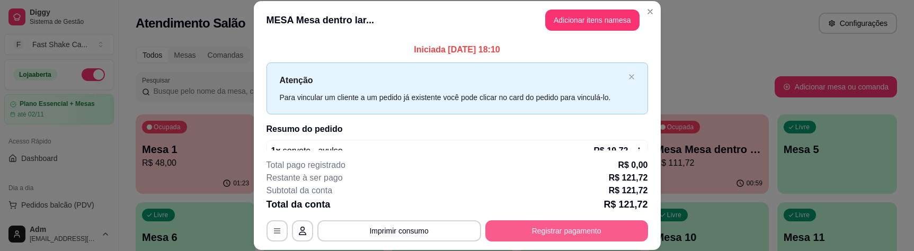
click at [608, 239] on button "Registrar pagamento" at bounding box center [566, 230] width 163 height 21
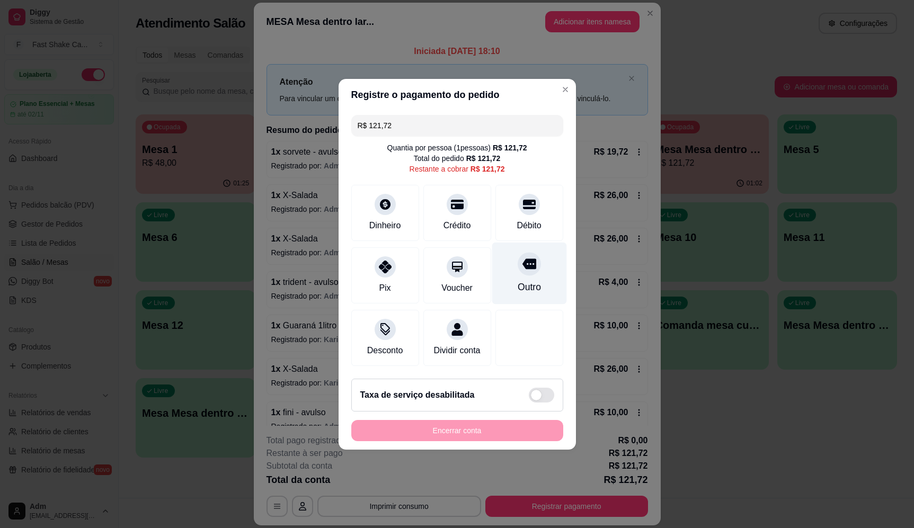
drag, startPoint x: 534, startPoint y: 267, endPoint x: 530, endPoint y: 275, distance: 9.0
click at [534, 267] on div "Outro" at bounding box center [528, 273] width 75 height 62
type input "R$ 0,00"
click at [499, 443] on footer "Taxa de serviço desabilitada Encerrar conta" at bounding box center [456, 409] width 237 height 79
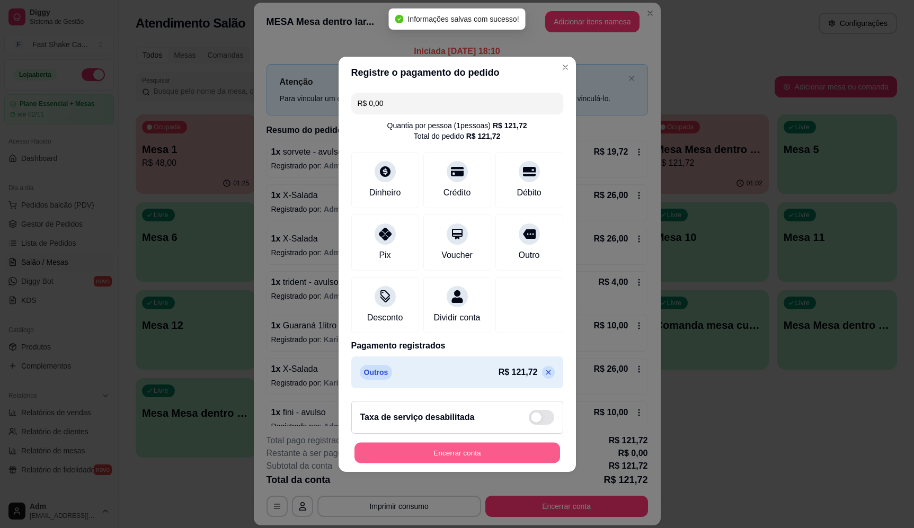
click at [500, 456] on button "Encerrar conta" at bounding box center [456, 452] width 205 height 21
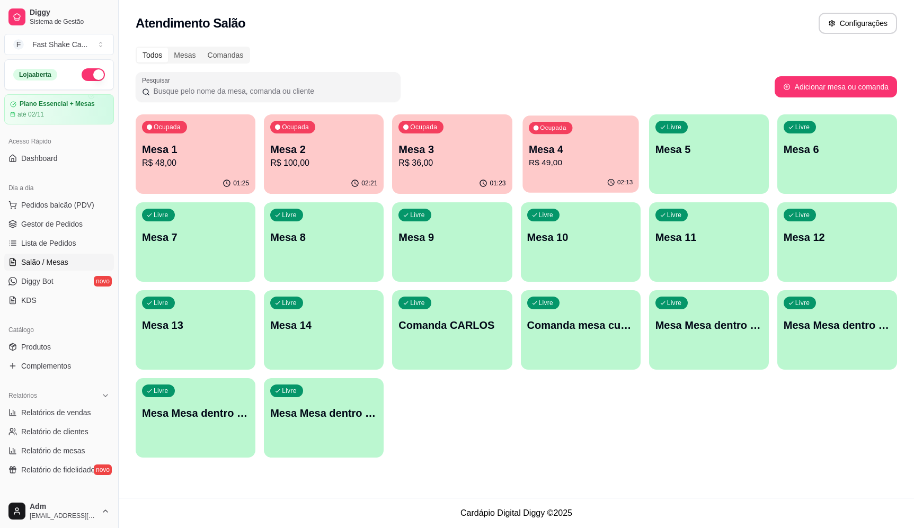
click at [606, 151] on p "Mesa 4" at bounding box center [581, 149] width 104 height 14
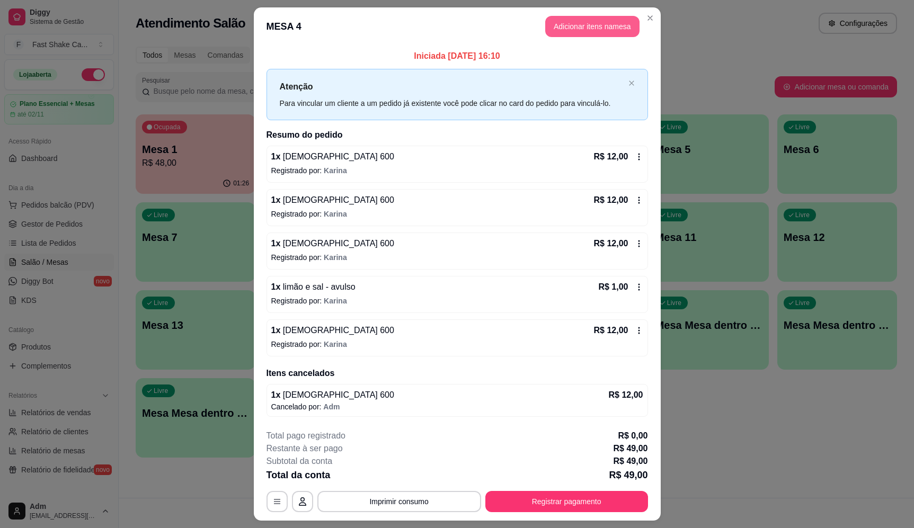
click at [607, 29] on button "Adicionar itens na mesa" at bounding box center [592, 26] width 94 height 21
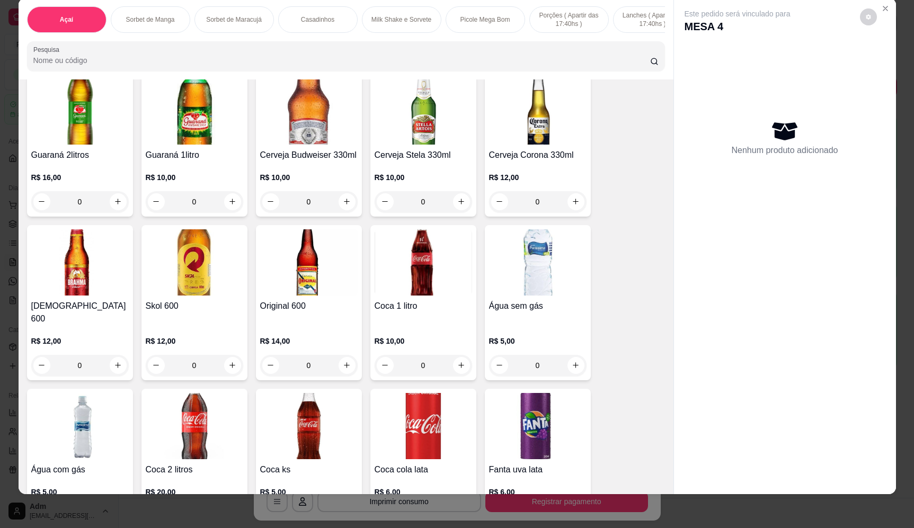
scroll to position [2966, 0]
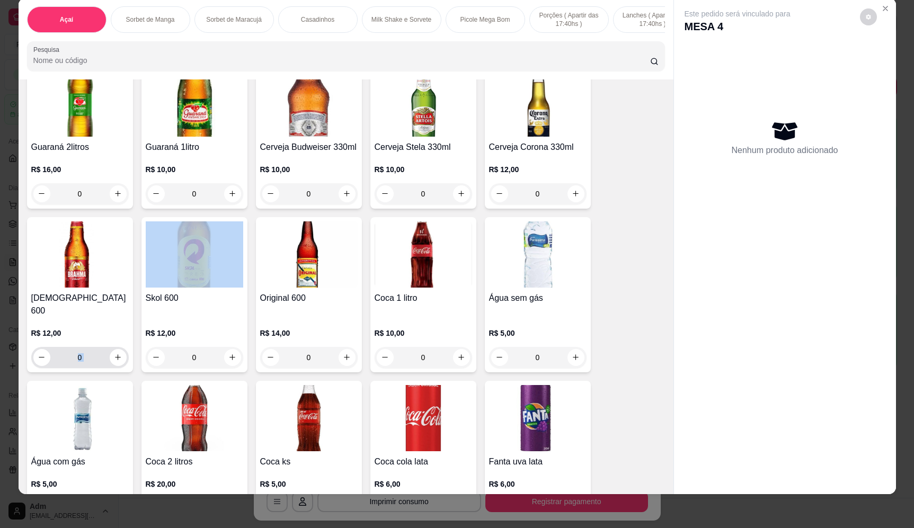
click at [106, 347] on div "0" at bounding box center [79, 357] width 93 height 21
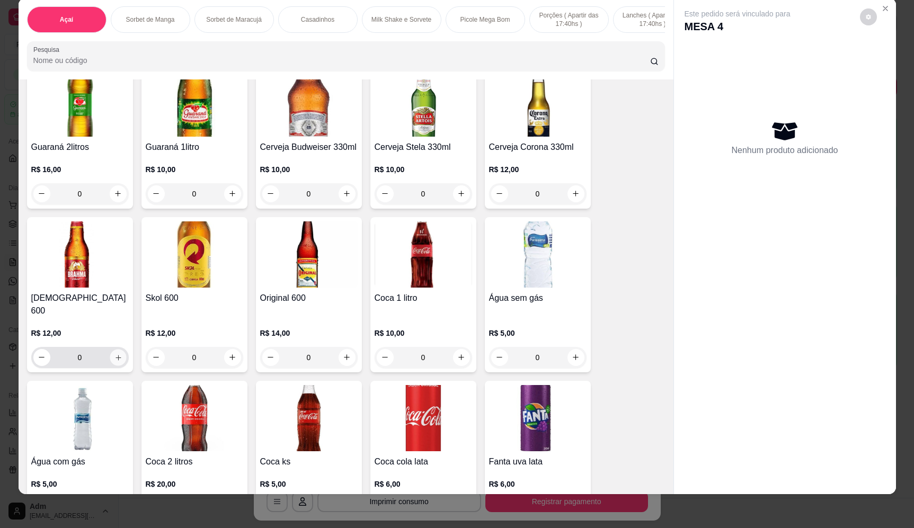
click at [110, 355] on button "increase-product-quantity" at bounding box center [118, 357] width 16 height 16
type input "1"
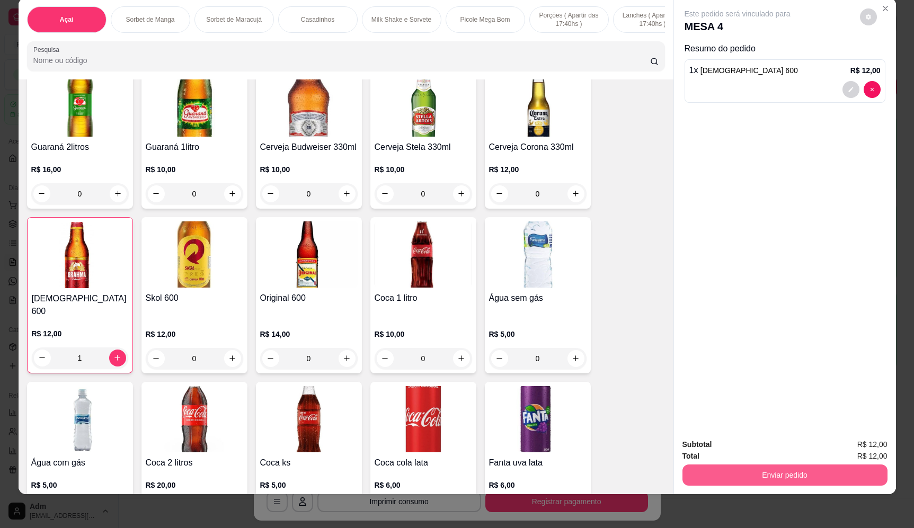
click at [689, 471] on button "Enviar pedido" at bounding box center [784, 474] width 205 height 21
click at [844, 440] on button "Enviar pedido" at bounding box center [859, 449] width 60 height 20
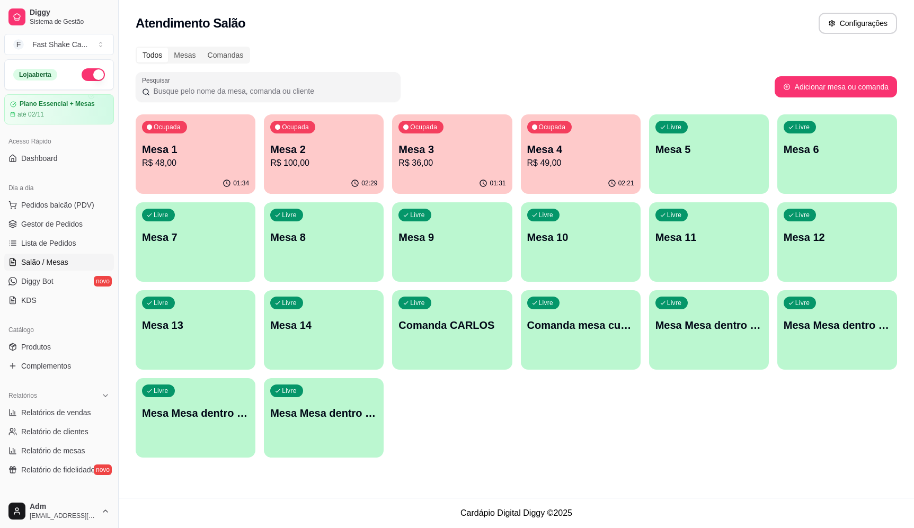
click at [480, 123] on div "Ocupada Mesa 3 R$ 36,00" at bounding box center [452, 143] width 120 height 59
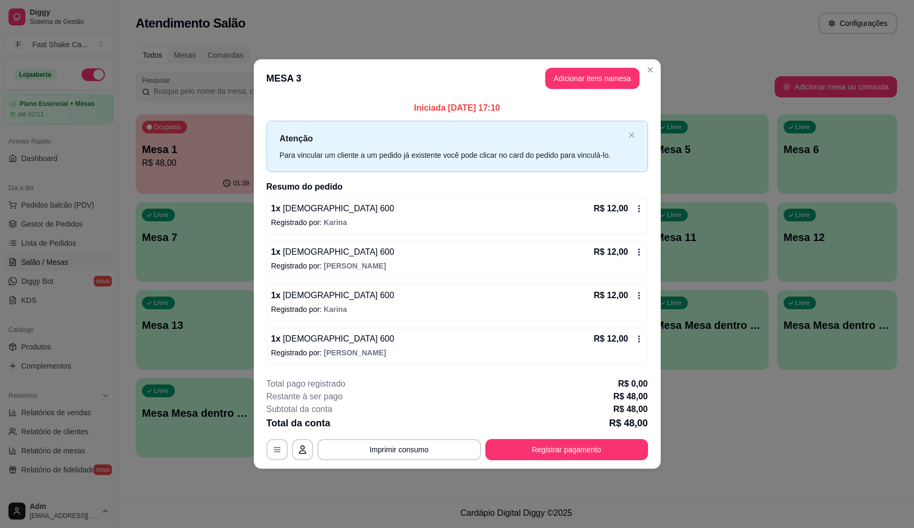
click at [447, 219] on p "Registrado por: Karina" at bounding box center [457, 222] width 372 height 11
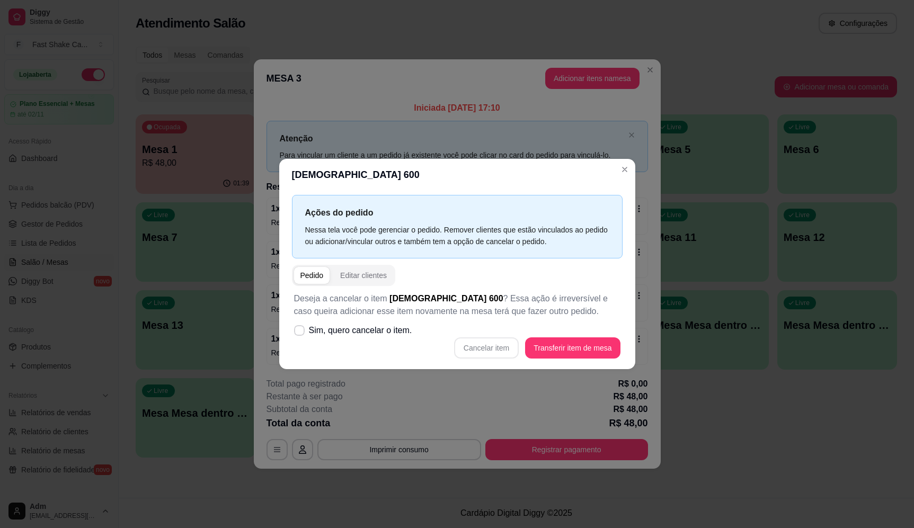
click at [390, 337] on label "Sim, quero cancelar o item." at bounding box center [353, 330] width 127 height 21
click at [300, 337] on input "Sim, quero cancelar o item." at bounding box center [296, 335] width 7 height 7
checkbox input "true"
click at [490, 347] on button "Cancelar item" at bounding box center [486, 347] width 65 height 21
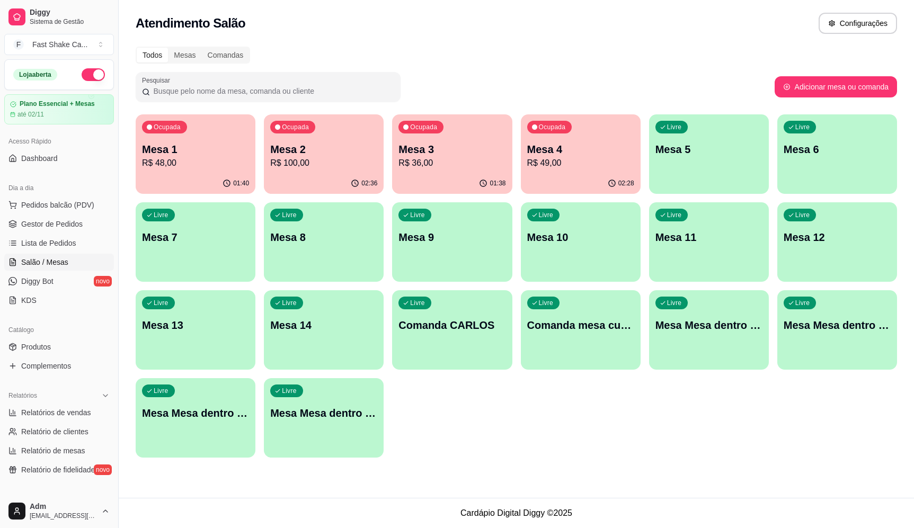
click at [307, 138] on div "Ocupada Mesa 2 R$ 100,00" at bounding box center [324, 143] width 120 height 59
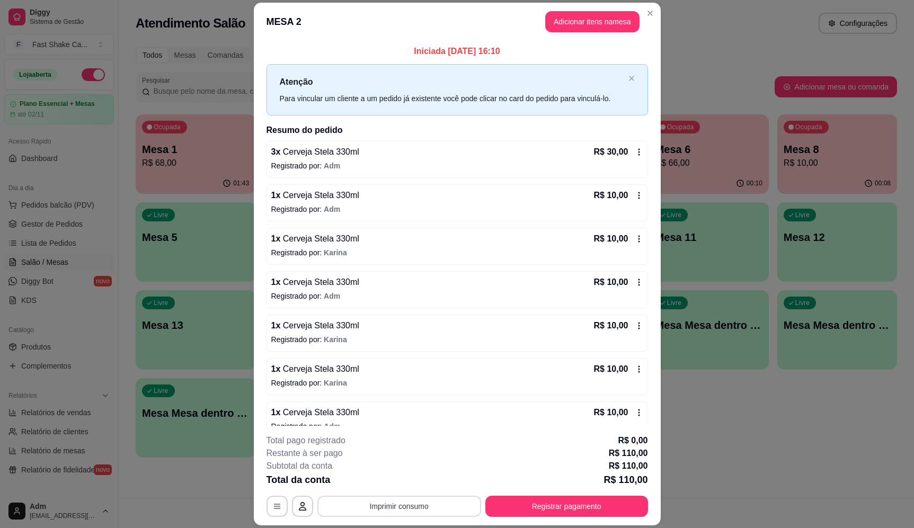
click at [361, 511] on button "Imprimir consumo" at bounding box center [399, 506] width 164 height 21
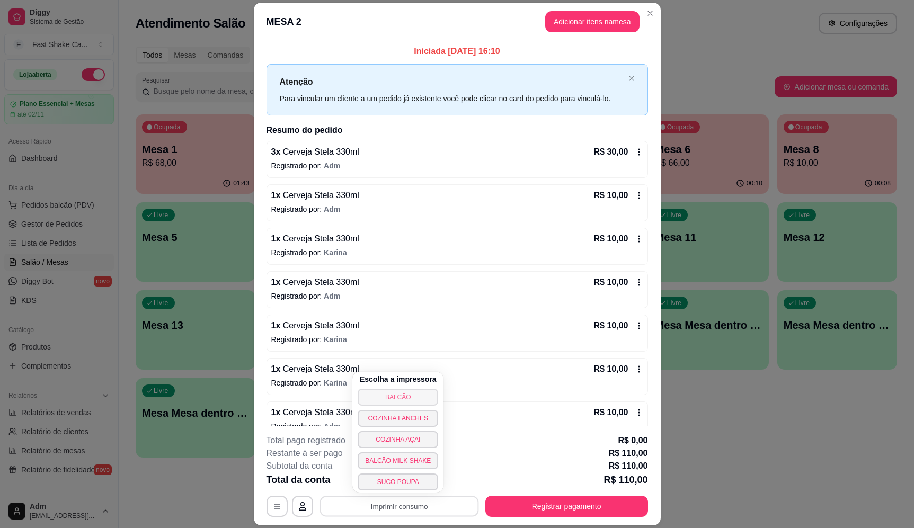
click at [422, 393] on button "BALCÃO" at bounding box center [397, 397] width 81 height 17
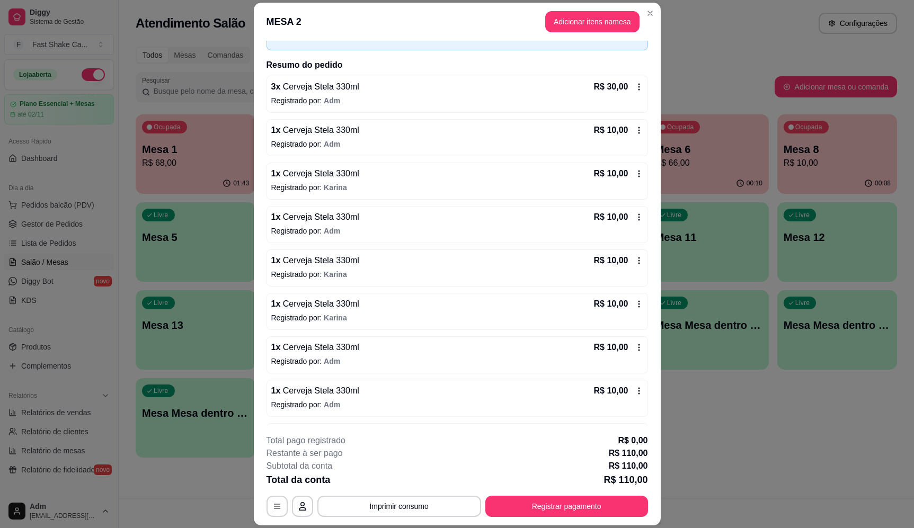
scroll to position [104, 0]
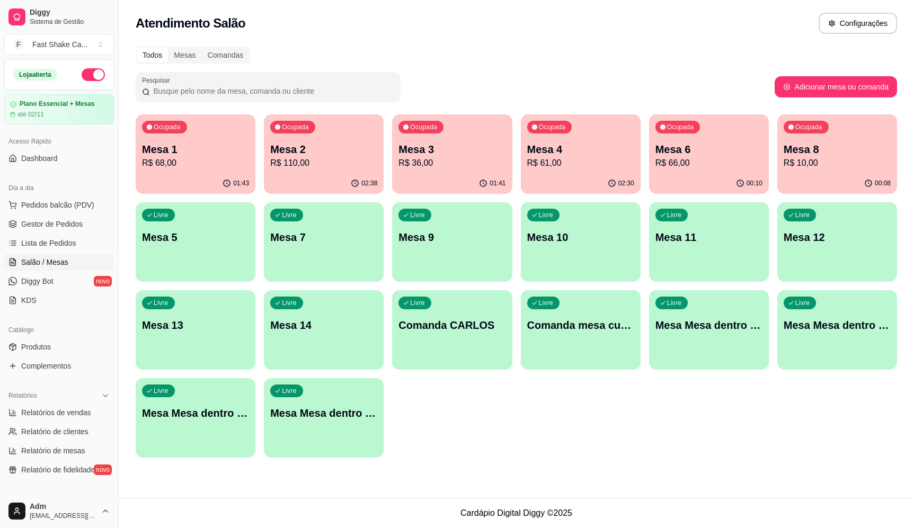
click at [197, 146] on p "Mesa 1" at bounding box center [195, 149] width 107 height 15
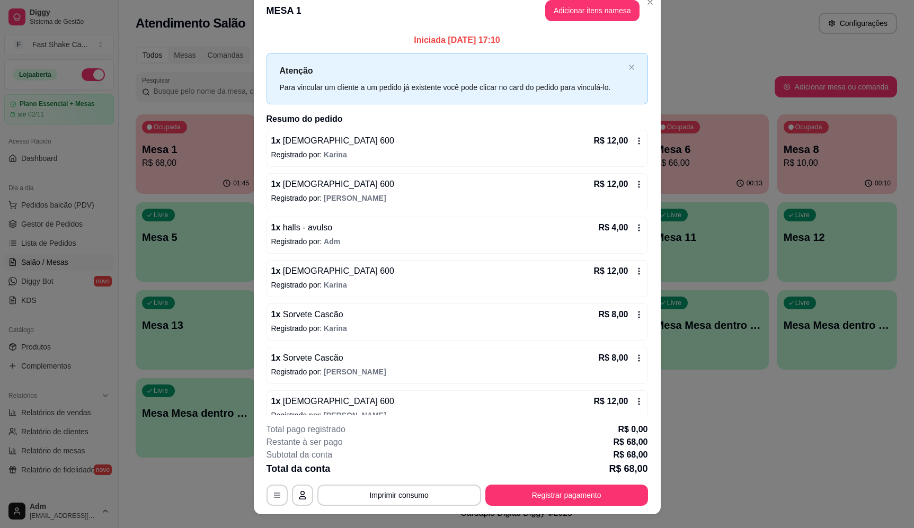
scroll to position [0, 0]
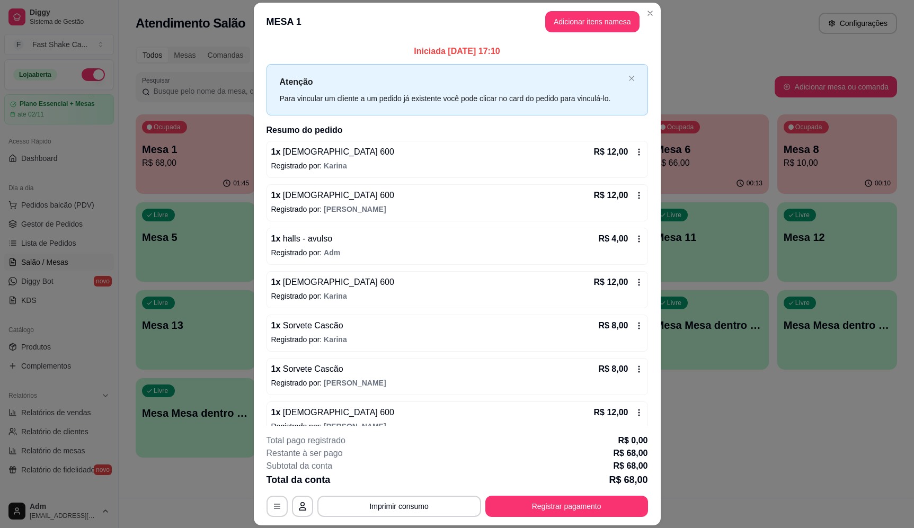
click at [595, 19] on button "Adicionar itens na mesa" at bounding box center [592, 21] width 94 height 21
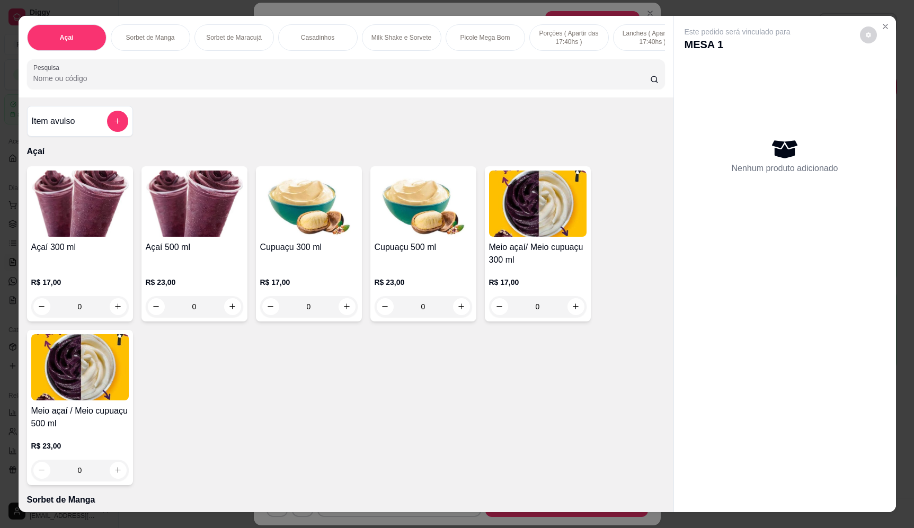
click at [396, 83] on input "Pesquisa" at bounding box center [341, 78] width 616 height 11
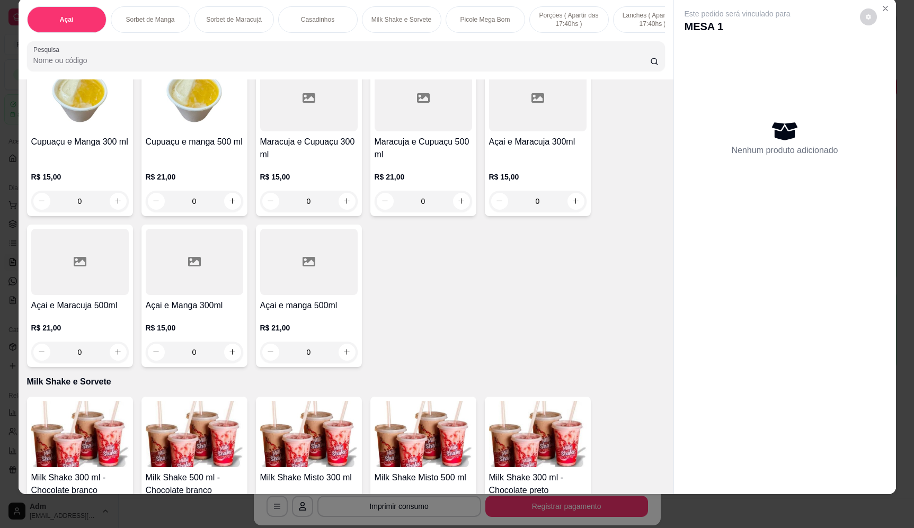
scroll to position [953, 0]
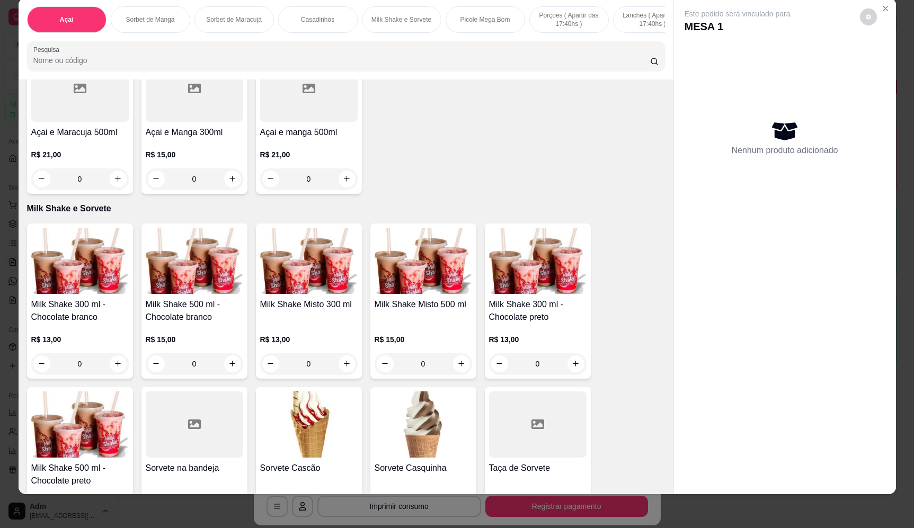
click at [459, 368] on div "0" at bounding box center [422, 363] width 97 height 21
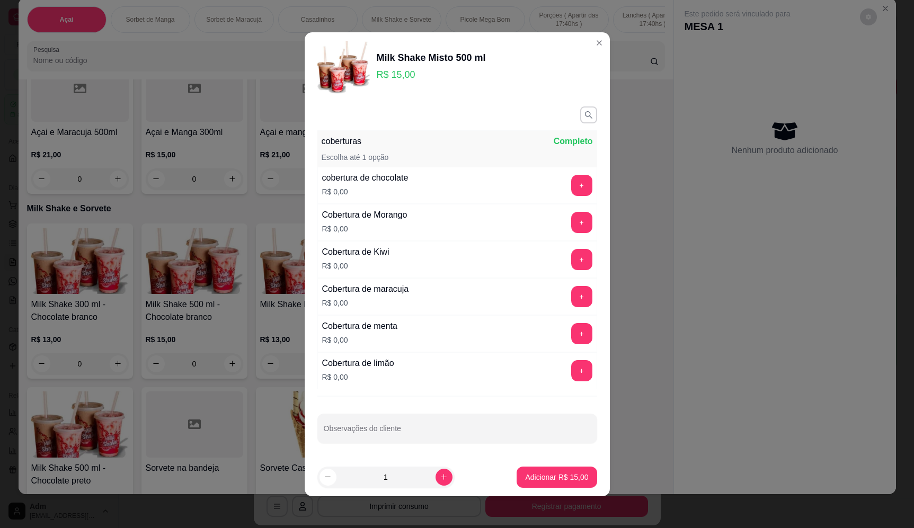
click at [588, 479] on footer "1 Adicionar R$ 15,00" at bounding box center [457, 477] width 305 height 38
click at [571, 476] on p "Adicionar R$ 15,00" at bounding box center [556, 477] width 61 height 10
type input "1"
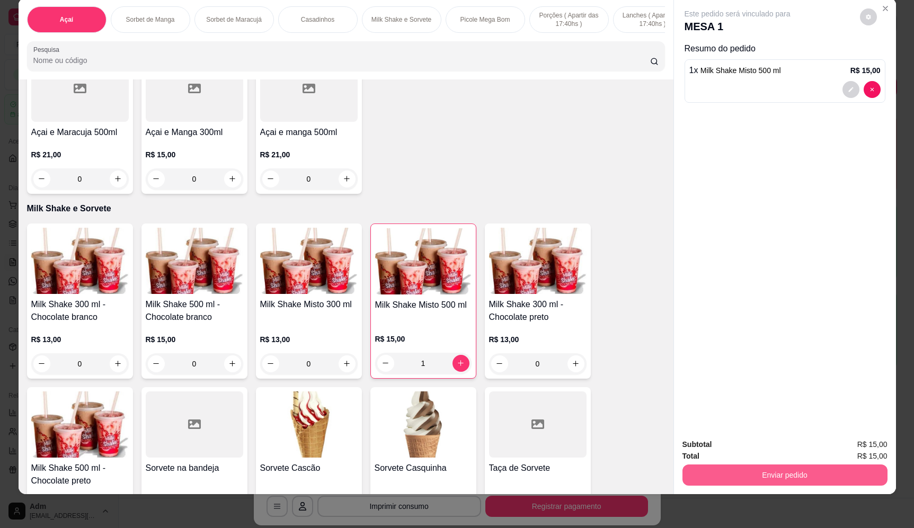
click at [782, 471] on button "Enviar pedido" at bounding box center [784, 474] width 205 height 21
click at [858, 447] on button "Enviar pedido" at bounding box center [859, 449] width 60 height 20
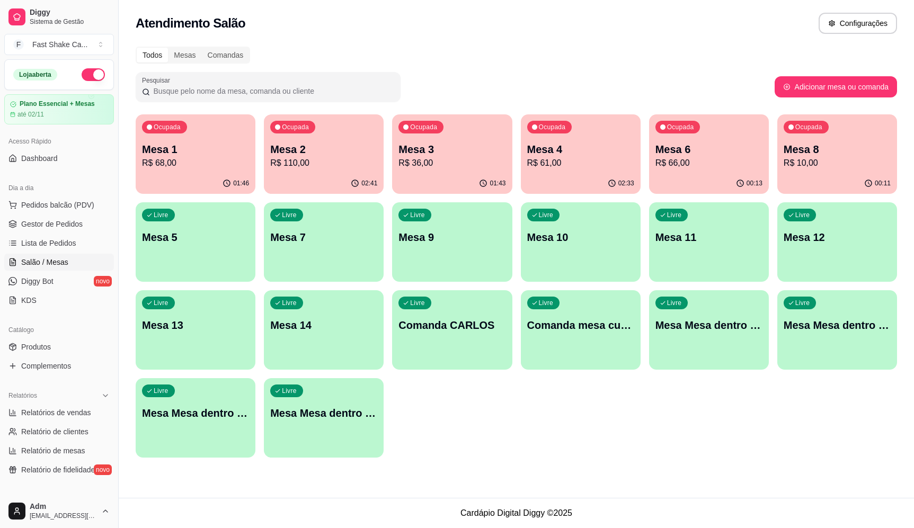
click at [427, 168] on p "R$ 36,00" at bounding box center [451, 163] width 107 height 13
click at [640, 227] on header "MESA 3" at bounding box center [456, 243] width 407 height 32
click at [577, 159] on p "R$ 61,00" at bounding box center [581, 163] width 104 height 12
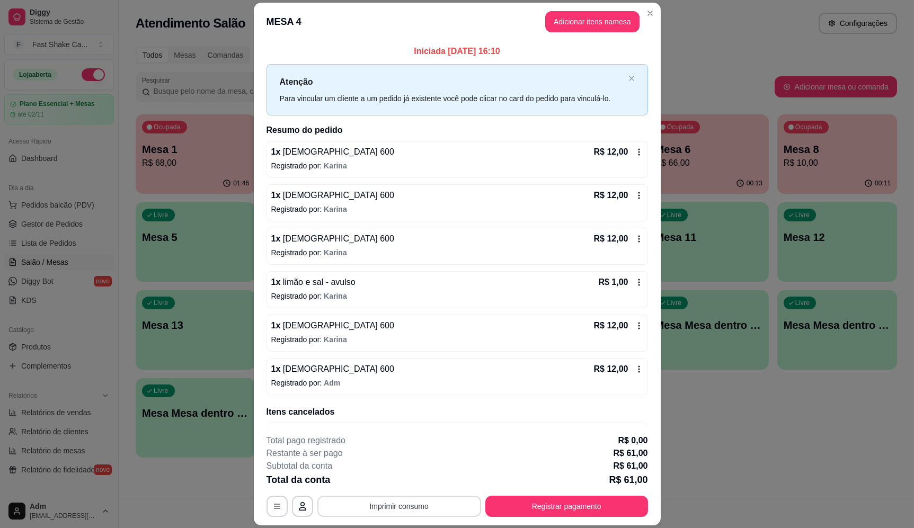
click at [366, 506] on button "Imprimir consumo" at bounding box center [399, 506] width 164 height 21
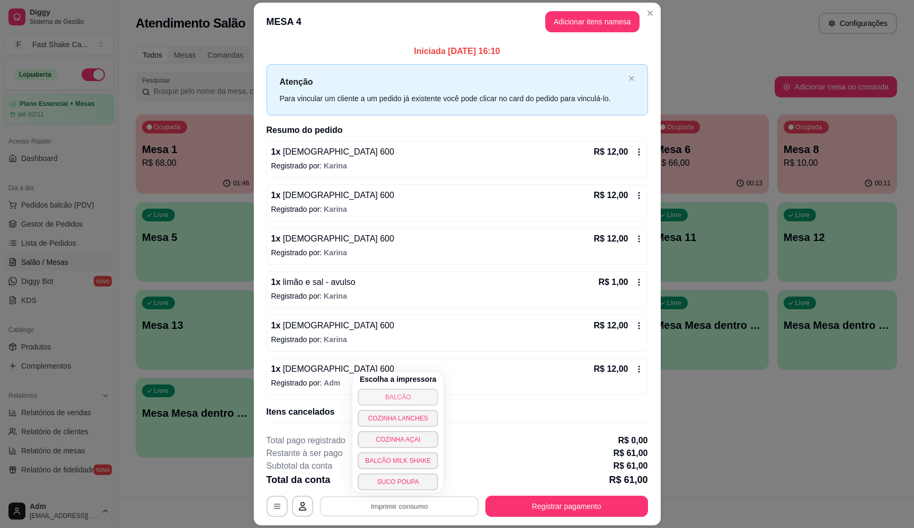
click at [386, 392] on button "BALCÃO" at bounding box center [397, 397] width 81 height 17
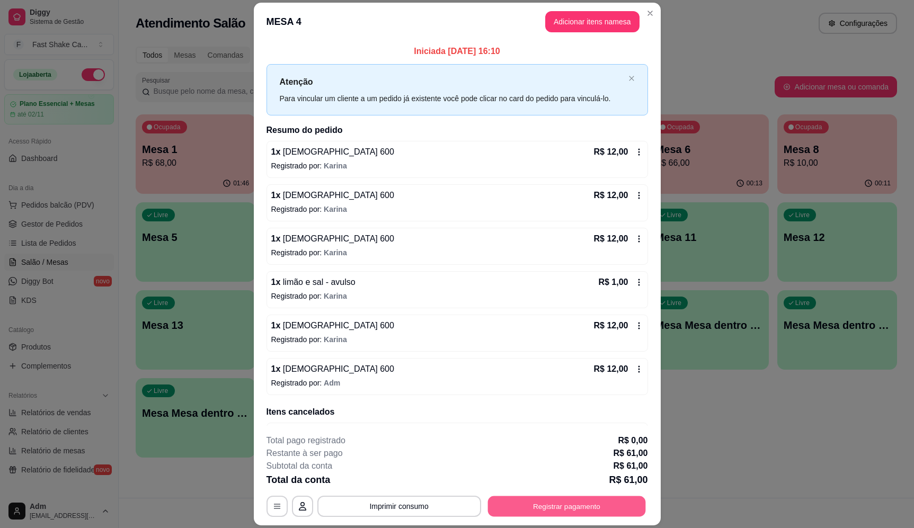
click at [587, 506] on button "Registrar pagamento" at bounding box center [566, 506] width 158 height 21
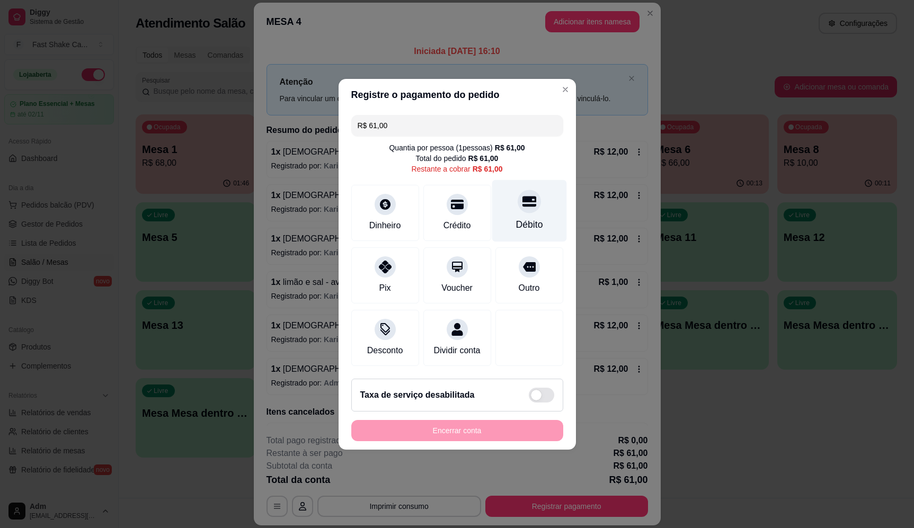
click at [521, 210] on div "Débito" at bounding box center [528, 211] width 75 height 62
type input "R$ 0,00"
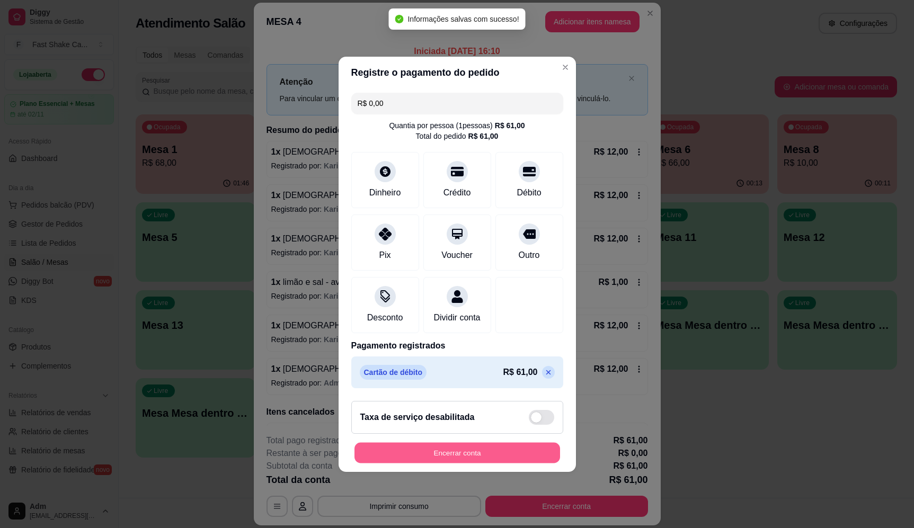
click at [473, 463] on button "Encerrar conta" at bounding box center [456, 452] width 205 height 21
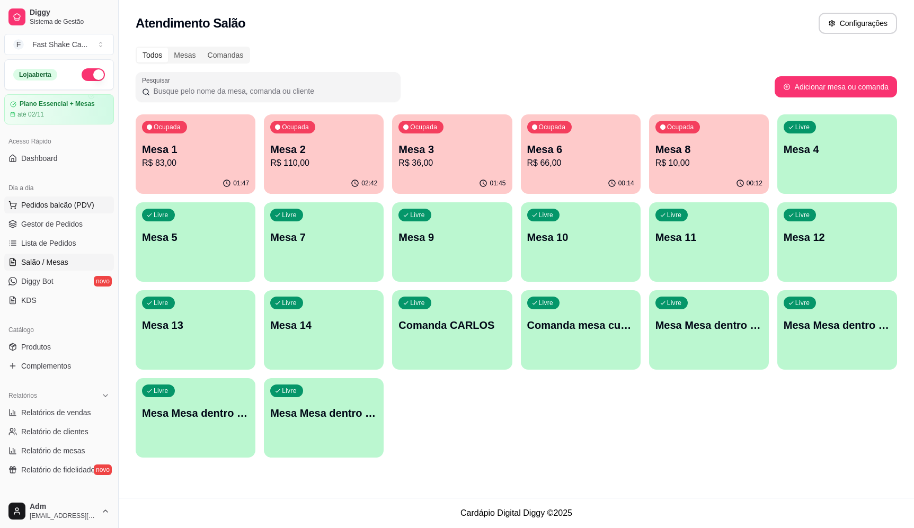
click at [59, 207] on span "Pedidos balcão (PDV)" at bounding box center [57, 205] width 73 height 11
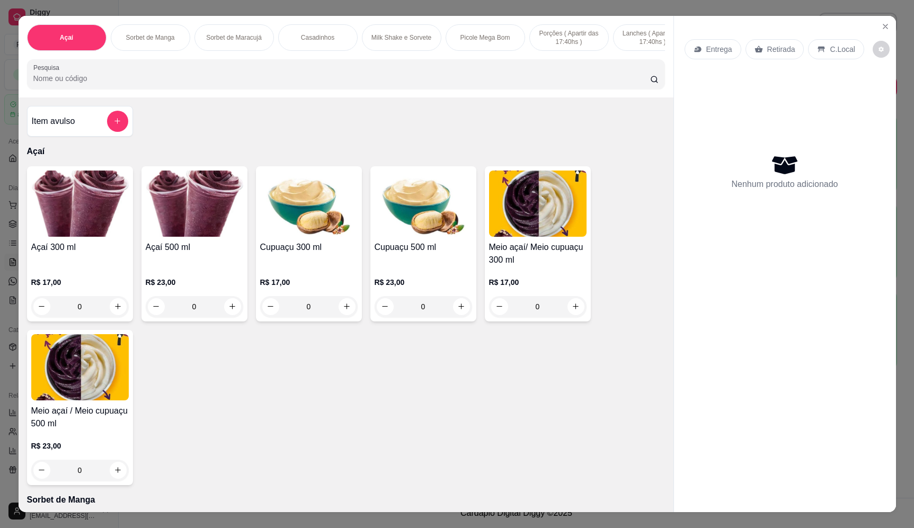
click at [114, 311] on div "0" at bounding box center [79, 306] width 97 height 21
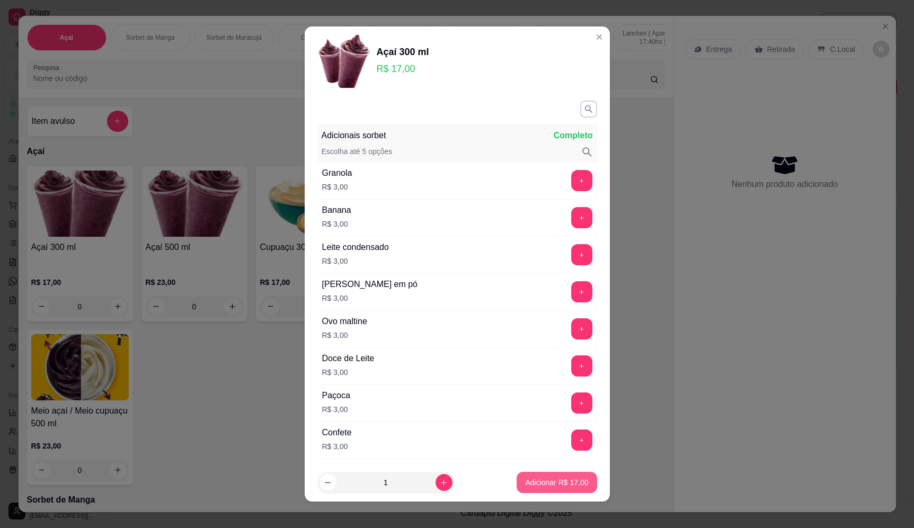
click at [529, 483] on p "Adicionar R$ 17,00" at bounding box center [556, 482] width 63 height 11
type input "1"
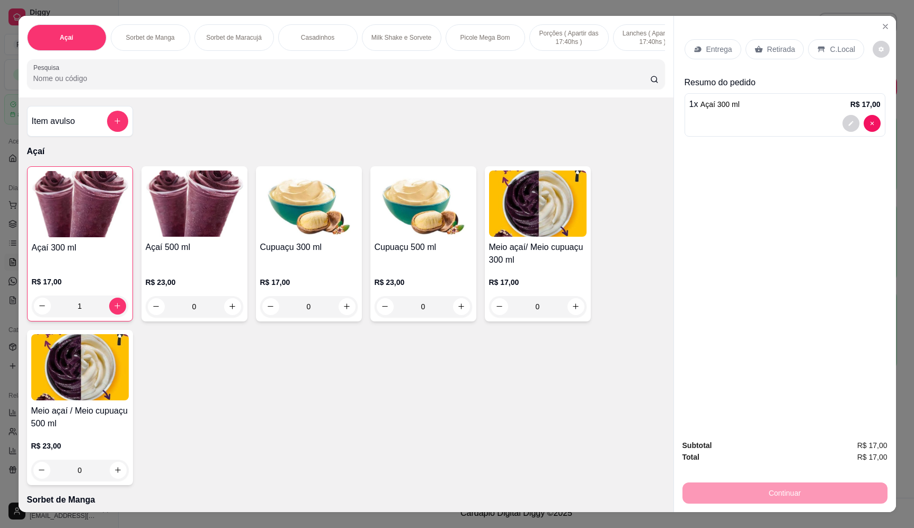
click at [114, 308] on div "1" at bounding box center [80, 306] width 96 height 21
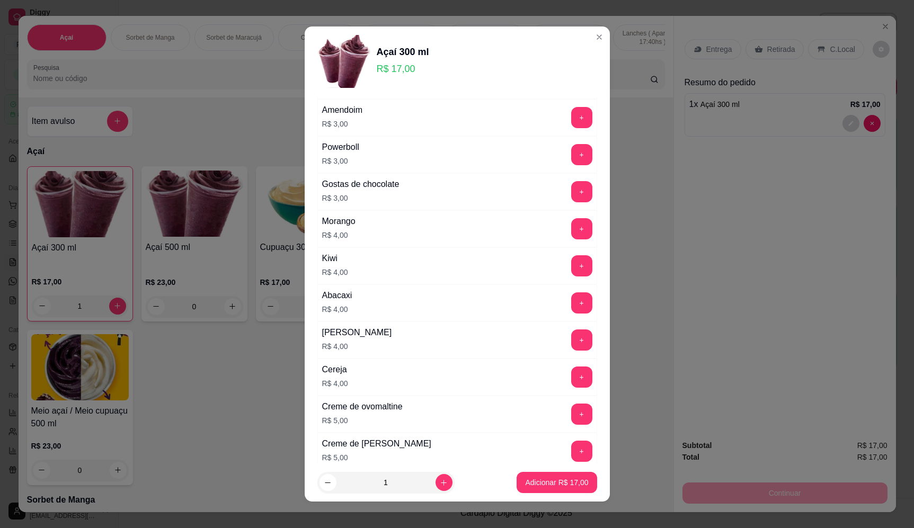
scroll to position [583, 0]
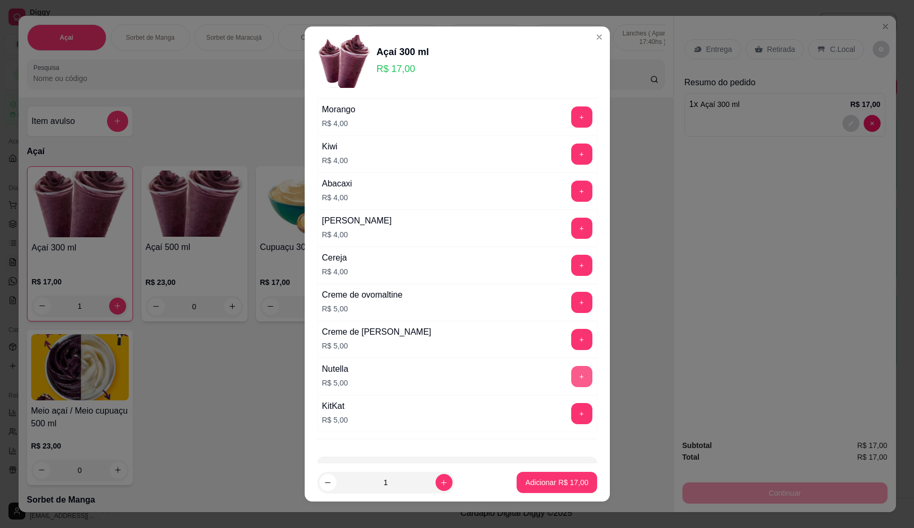
click at [571, 379] on button "+" at bounding box center [581, 376] width 21 height 21
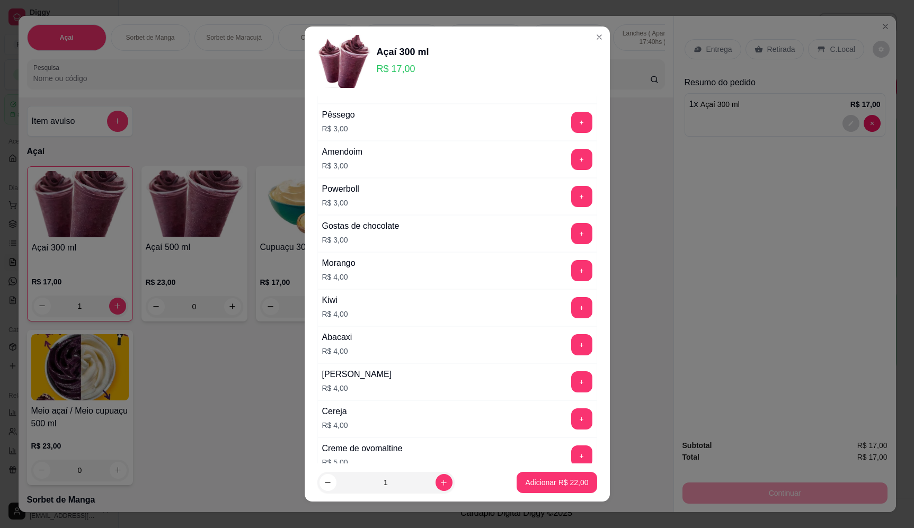
scroll to position [424, 0]
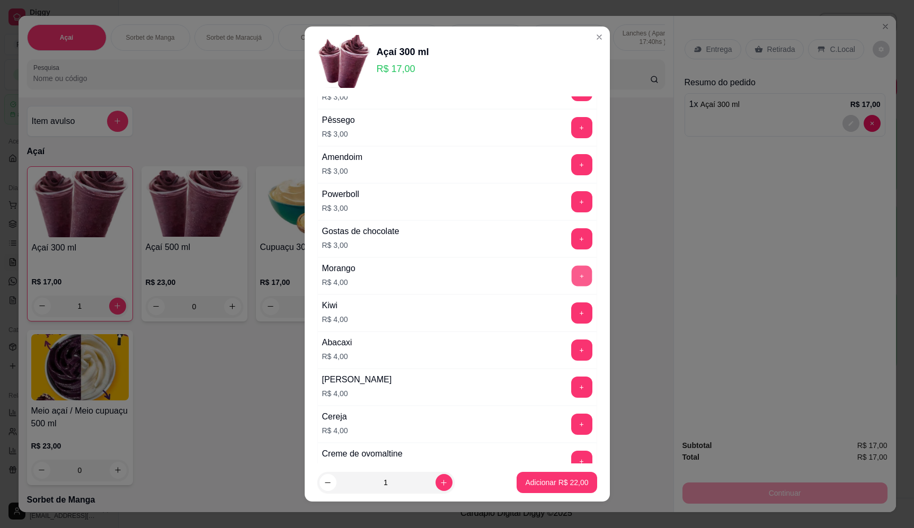
click at [571, 271] on button "+" at bounding box center [581, 275] width 21 height 21
click at [567, 481] on p "Adicionar R$ 26,00" at bounding box center [556, 482] width 63 height 11
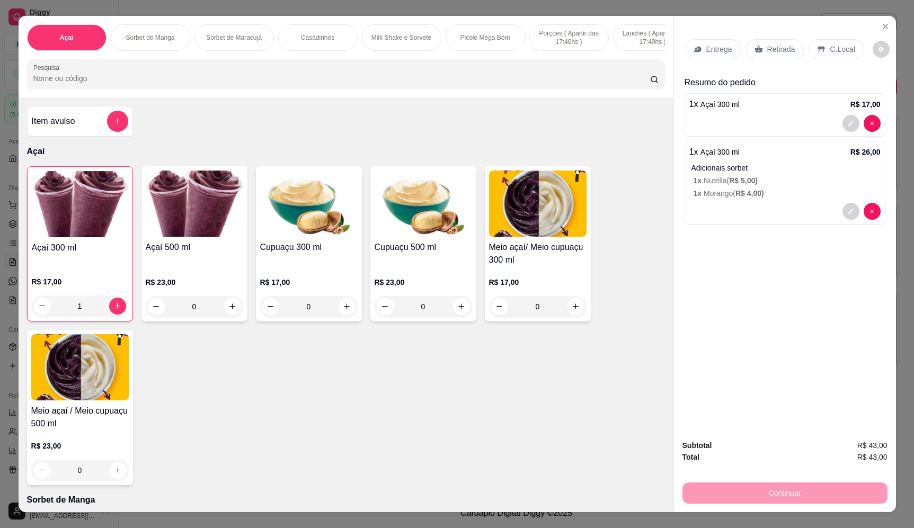
click at [106, 317] on div "1" at bounding box center [80, 306] width 96 height 21
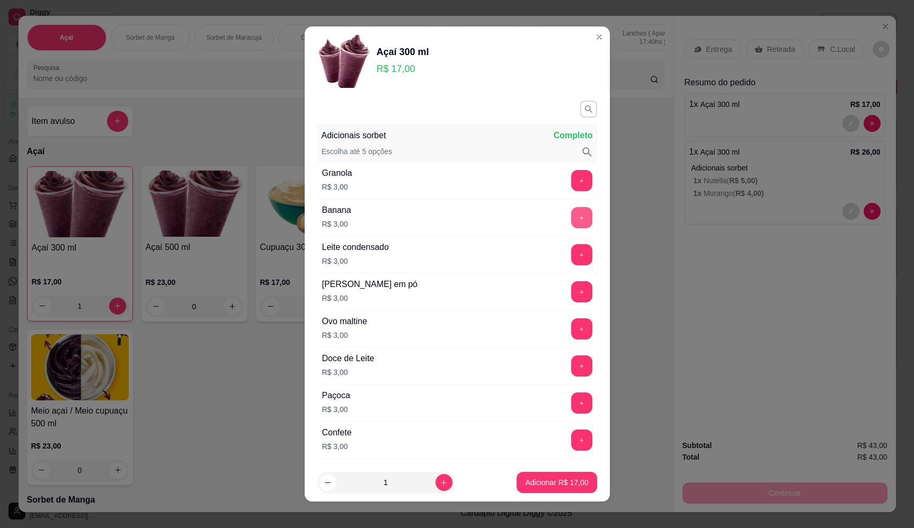
click at [571, 222] on button "+" at bounding box center [581, 217] width 21 height 21
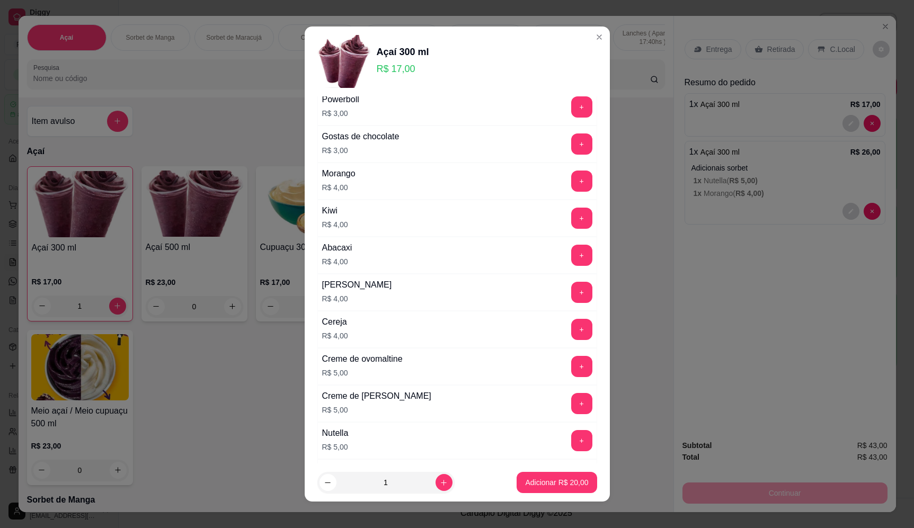
scroll to position [530, 0]
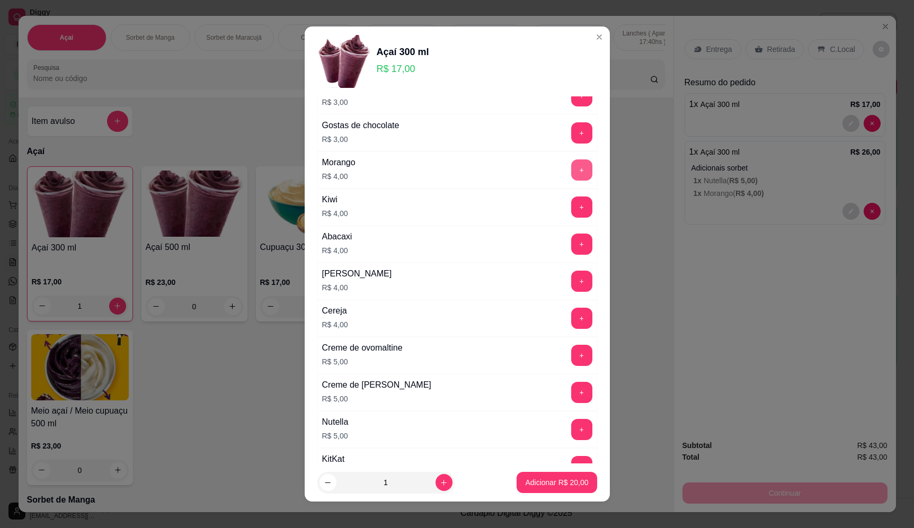
click at [571, 170] on button "+" at bounding box center [581, 169] width 21 height 21
click at [546, 489] on button "Adicionar R$ 24,00" at bounding box center [557, 482] width 78 height 21
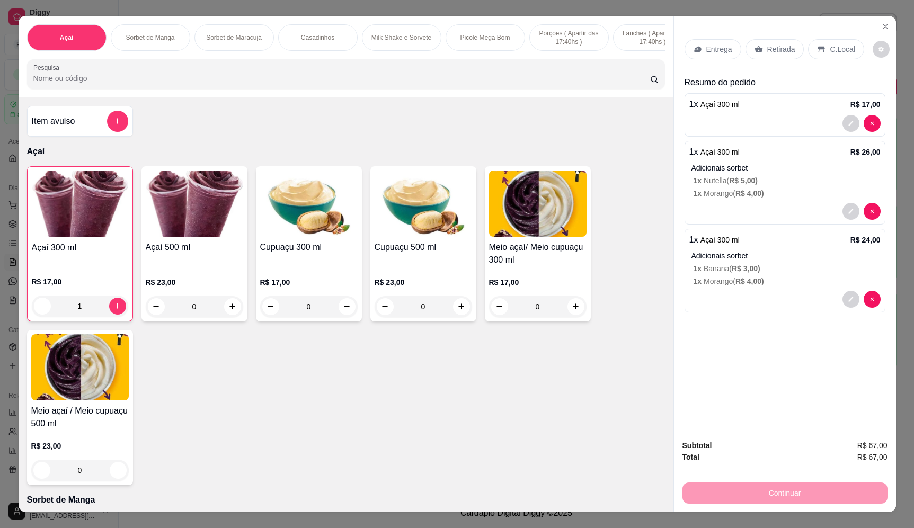
click at [701, 53] on div "Entrega" at bounding box center [712, 49] width 57 height 20
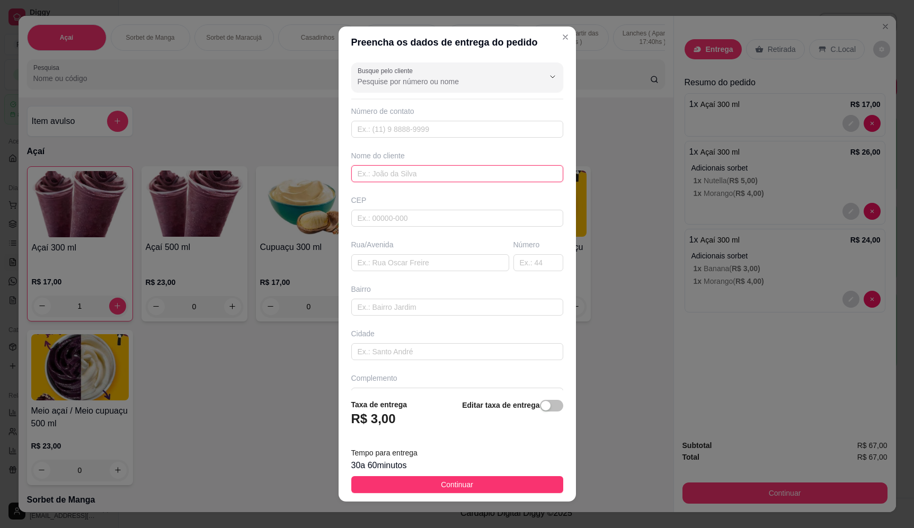
click at [431, 168] on input "text" at bounding box center [457, 173] width 212 height 17
type input "dom diego"
click at [423, 264] on input "text" at bounding box center [430, 262] width 158 height 17
paste input "Av Brasil 1577"
type input "Av Brasil 1577"
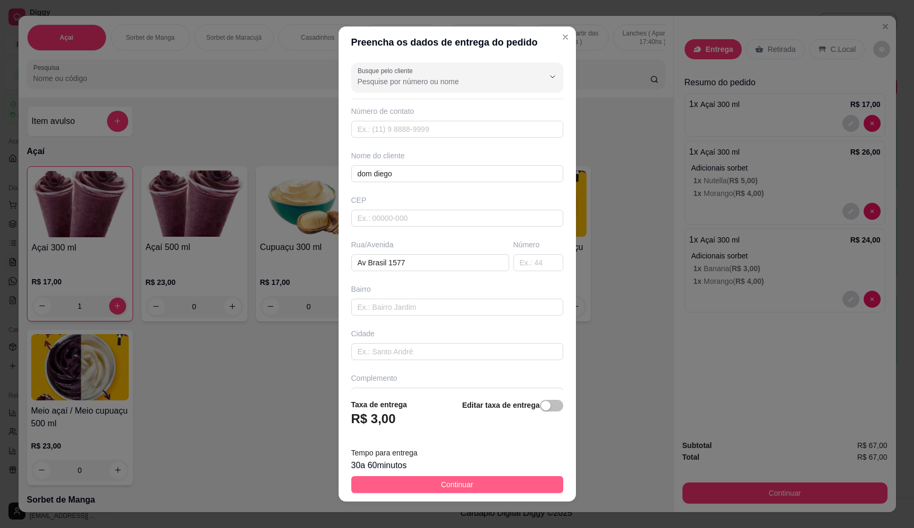
click at [459, 485] on span "Continuar" at bounding box center [457, 485] width 32 height 12
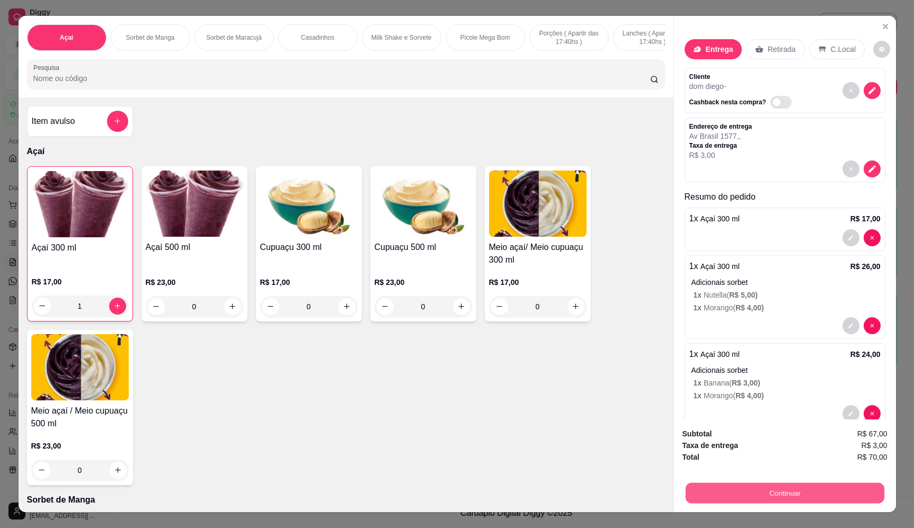
click at [820, 484] on button "Continuar" at bounding box center [784, 493] width 199 height 21
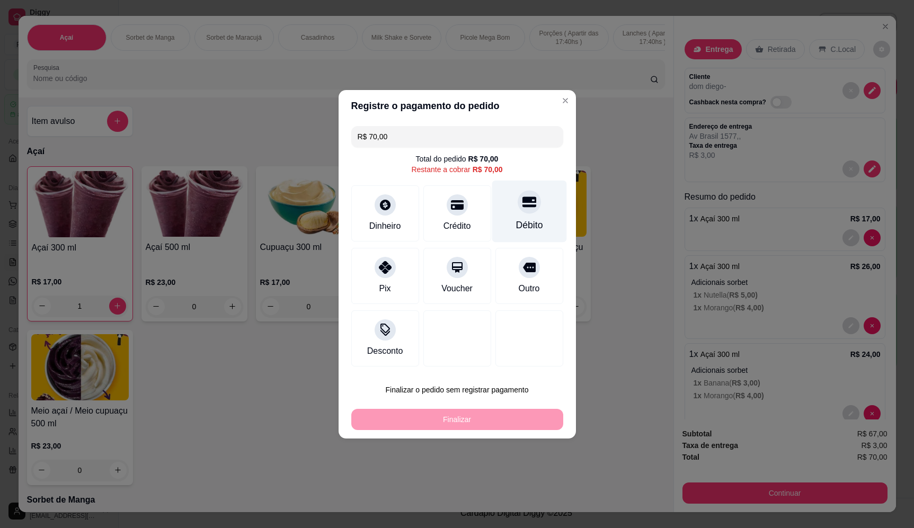
click at [521, 211] on div at bounding box center [528, 201] width 23 height 23
type input "R$ 0,00"
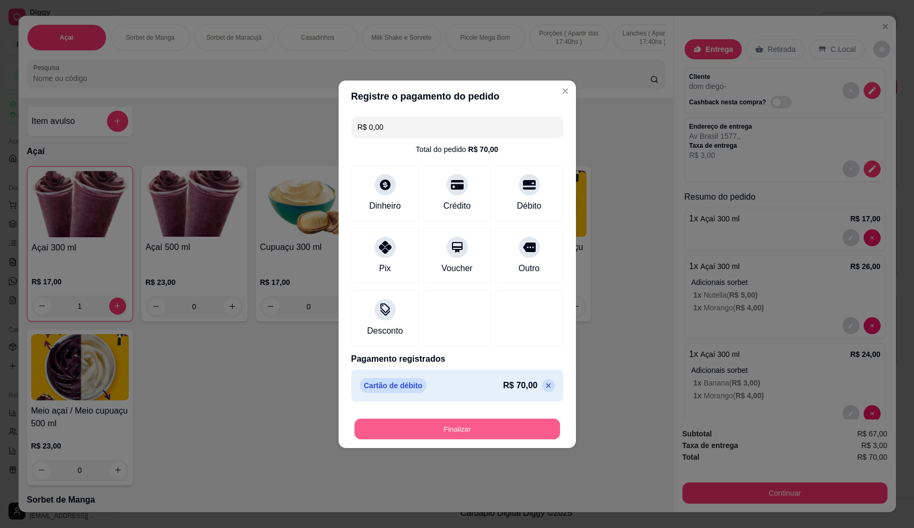
click at [482, 432] on button "Finalizar" at bounding box center [456, 428] width 205 height 21
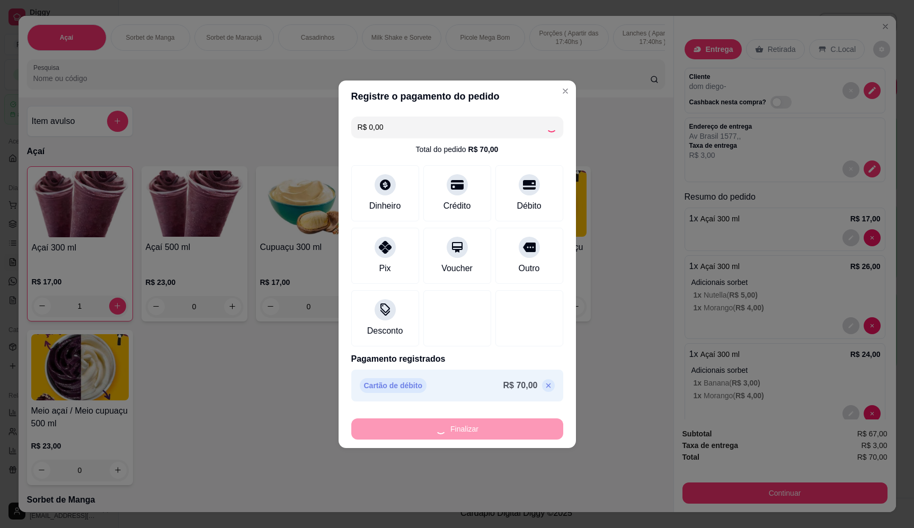
type input "0"
type input "-R$ 70,00"
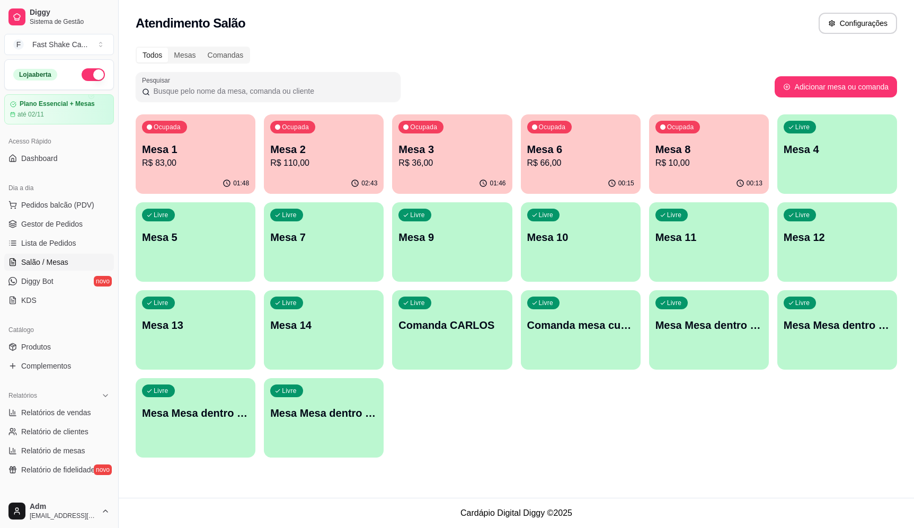
click at [445, 328] on p "Comanda CARLOS" at bounding box center [451, 325] width 107 height 15
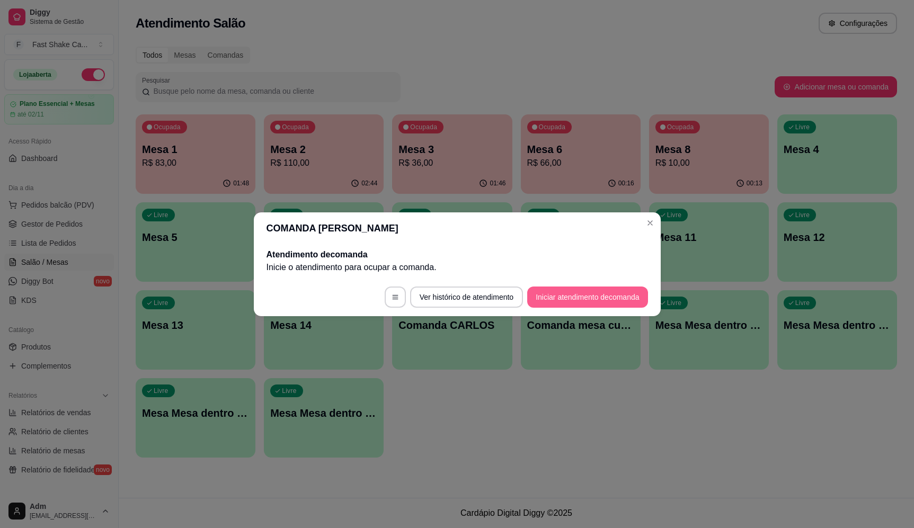
click at [589, 287] on button "Iniciar atendimento de comanda" at bounding box center [587, 297] width 120 height 21
click at [389, 301] on button "button" at bounding box center [394, 297] width 21 height 21
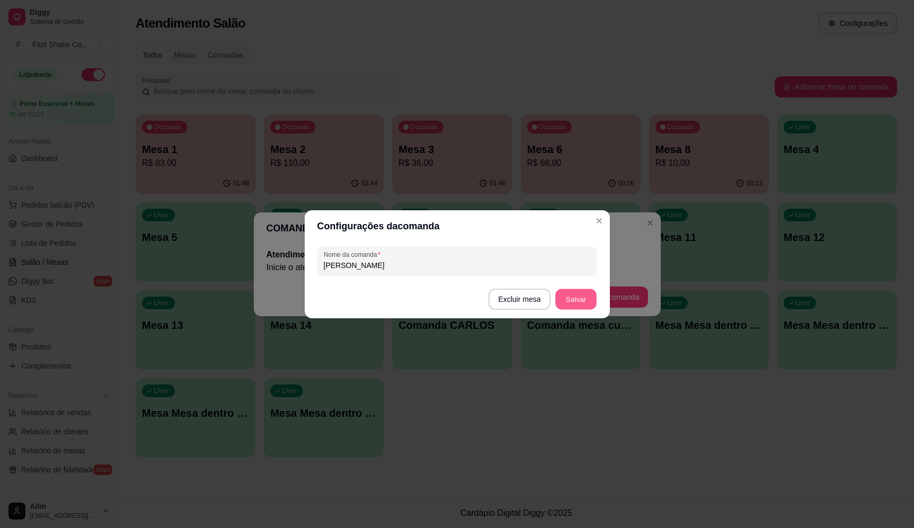
click at [584, 295] on button "Salvar" at bounding box center [575, 299] width 41 height 21
click at [367, 295] on footer "Excluir mesa Salvar" at bounding box center [457, 299] width 305 height 38
click at [368, 291] on footer "Excluir mesa Salvar" at bounding box center [457, 299] width 305 height 38
drag, startPoint x: 370, startPoint y: 289, endPoint x: 521, endPoint y: 303, distance: 151.1
click at [404, 291] on footer "Excluir mesa Salvar" at bounding box center [457, 299] width 305 height 38
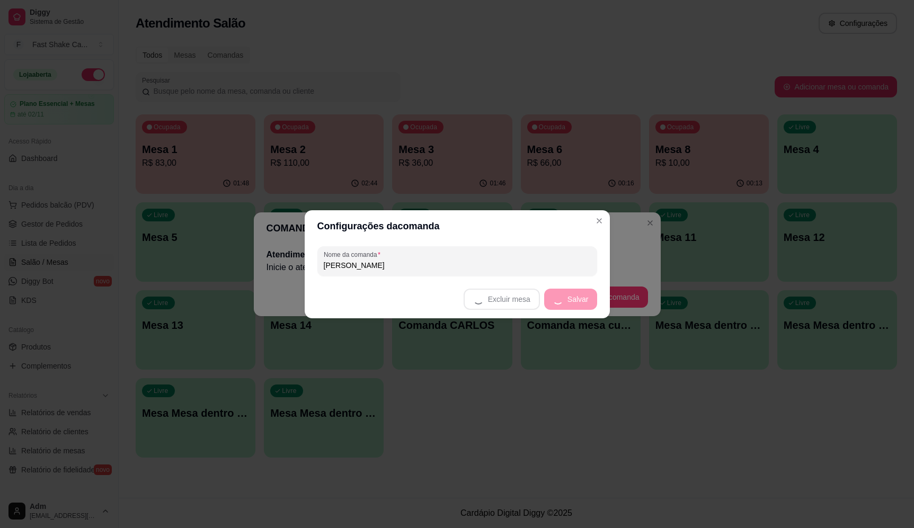
click at [524, 304] on footer "Excluir mesa Salvar" at bounding box center [457, 299] width 305 height 38
drag, startPoint x: 524, startPoint y: 304, endPoint x: 517, endPoint y: 299, distance: 7.9
click at [523, 304] on footer "Excluir mesa Salvar" at bounding box center [457, 299] width 305 height 38
click at [516, 298] on footer "Excluir mesa Salvar" at bounding box center [457, 299] width 305 height 38
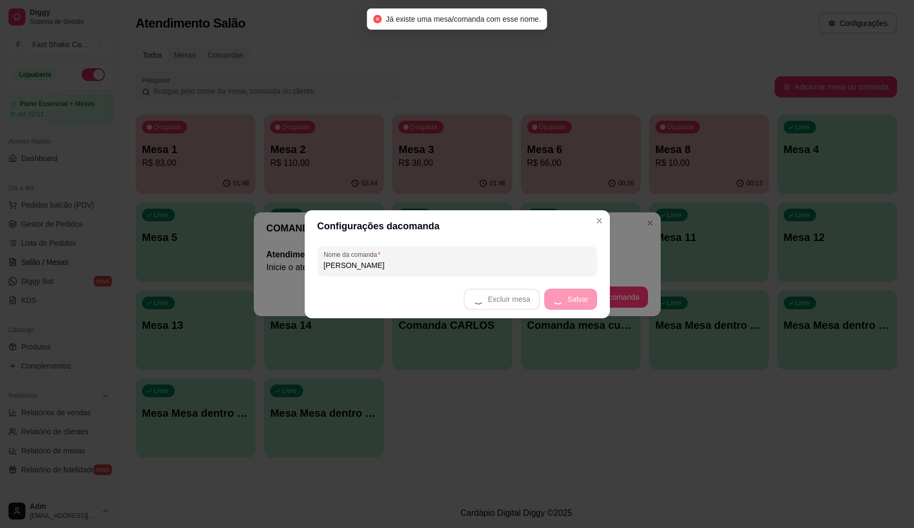
click at [512, 297] on footer "Excluir mesa Salvar" at bounding box center [457, 299] width 305 height 38
drag, startPoint x: 509, startPoint y: 297, endPoint x: 508, endPoint y: 303, distance: 5.9
click at [509, 298] on footer "Excluir mesa Salvar" at bounding box center [457, 299] width 305 height 38
click at [500, 305] on footer "Excluir mesa Salvar" at bounding box center [457, 299] width 305 height 38
click at [497, 305] on footer "Excluir mesa Salvar" at bounding box center [457, 299] width 305 height 38
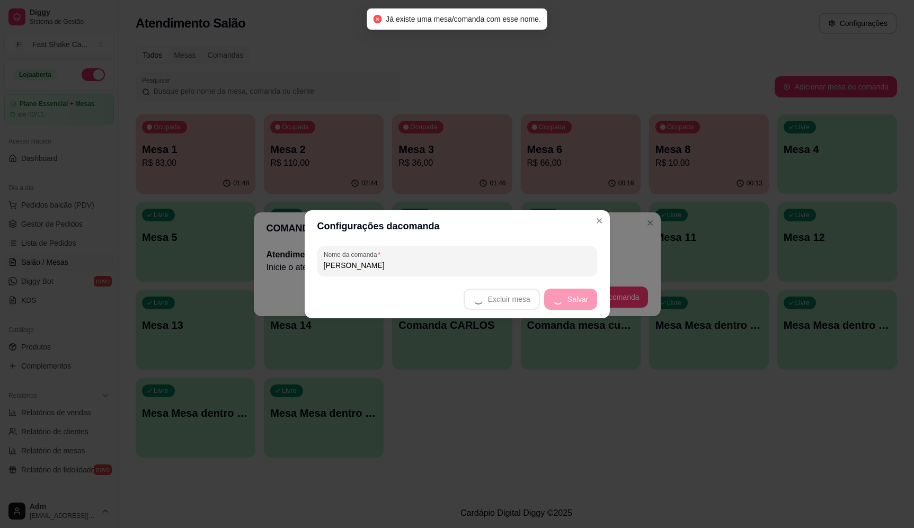
click at [495, 305] on footer "Excluir mesa Salvar" at bounding box center [457, 299] width 305 height 38
click at [495, 302] on footer "Excluir mesa Salvar" at bounding box center [457, 299] width 305 height 38
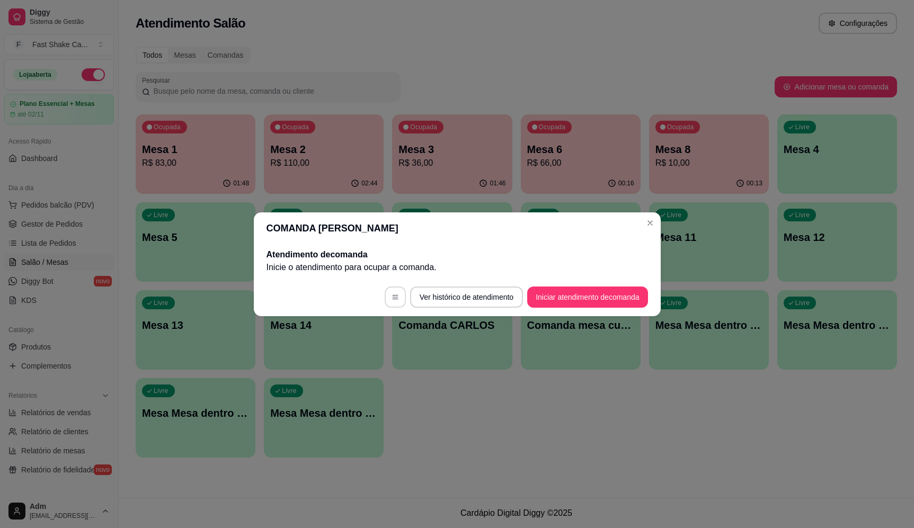
click at [388, 300] on button "button" at bounding box center [394, 297] width 21 height 21
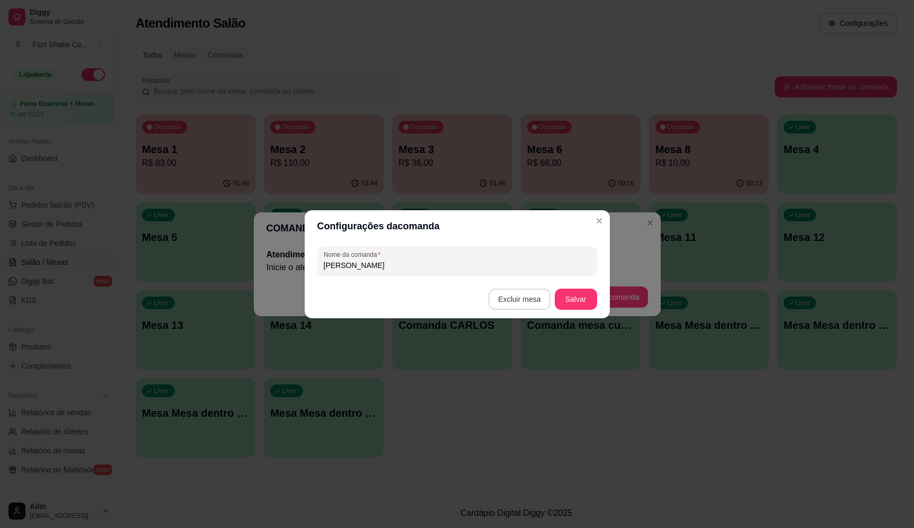
click at [524, 294] on button "Excluir mesa" at bounding box center [518, 299] width 61 height 21
click at [524, 370] on button "Confirmar" at bounding box center [521, 365] width 39 height 16
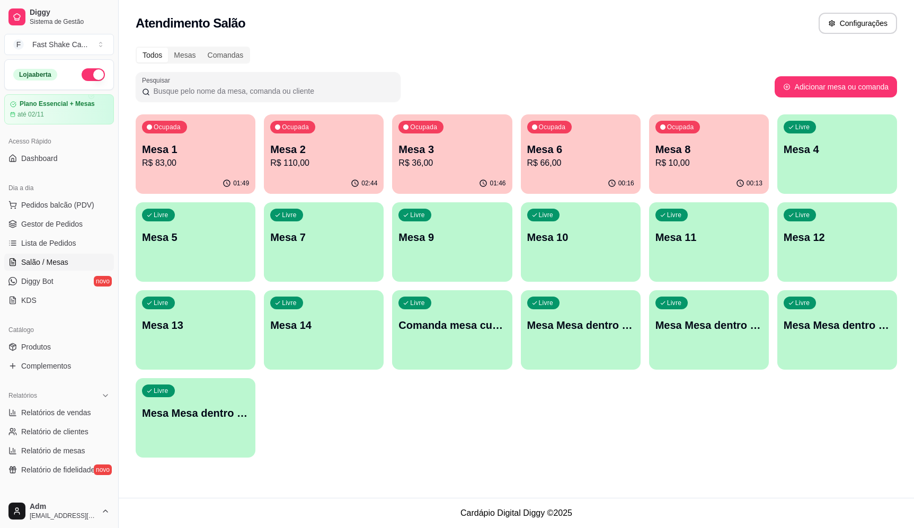
click at [880, 325] on p "Mesa Mesa dentro verde" at bounding box center [836, 325] width 107 height 15
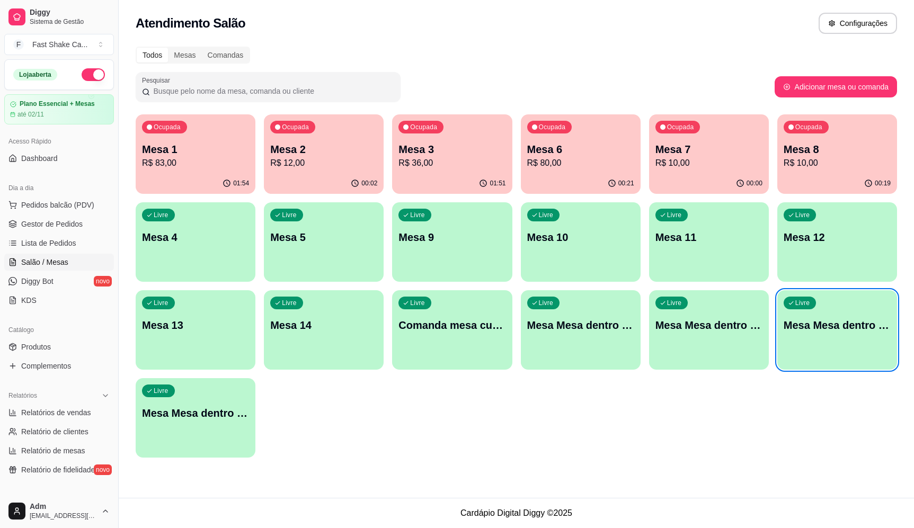
click at [225, 419] on p "Mesa Mesa dentro vermelha" at bounding box center [195, 413] width 107 height 15
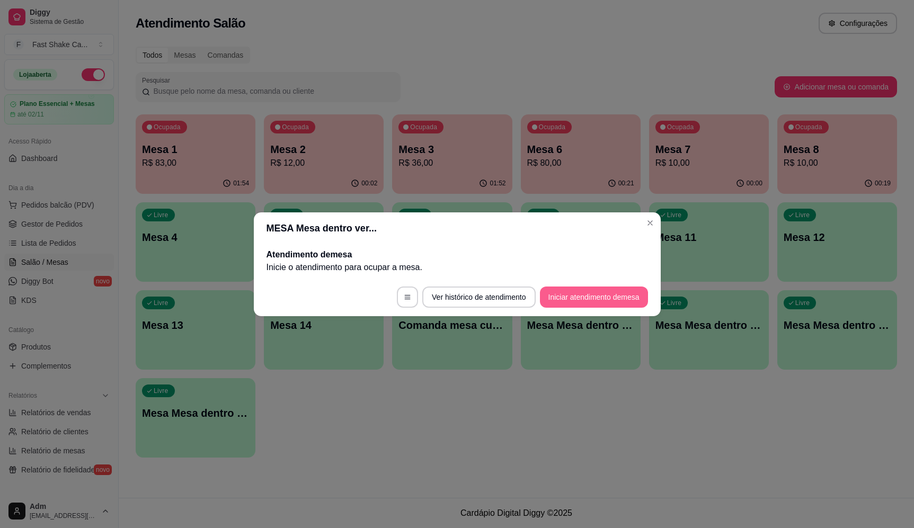
click at [580, 303] on button "Iniciar atendimento de mesa" at bounding box center [594, 297] width 108 height 21
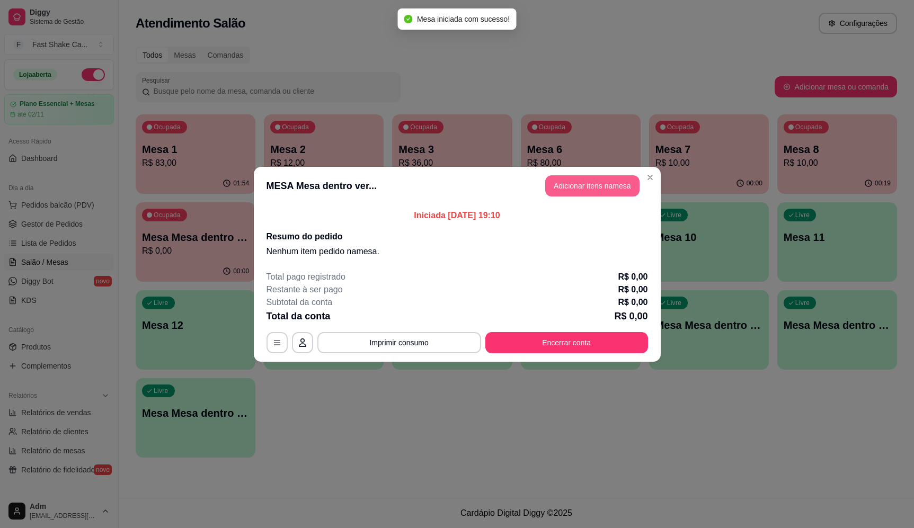
click at [623, 188] on button "Adicionar itens na mesa" at bounding box center [592, 185] width 94 height 21
click at [290, 82] on input "Pesquisa" at bounding box center [341, 78] width 616 height 11
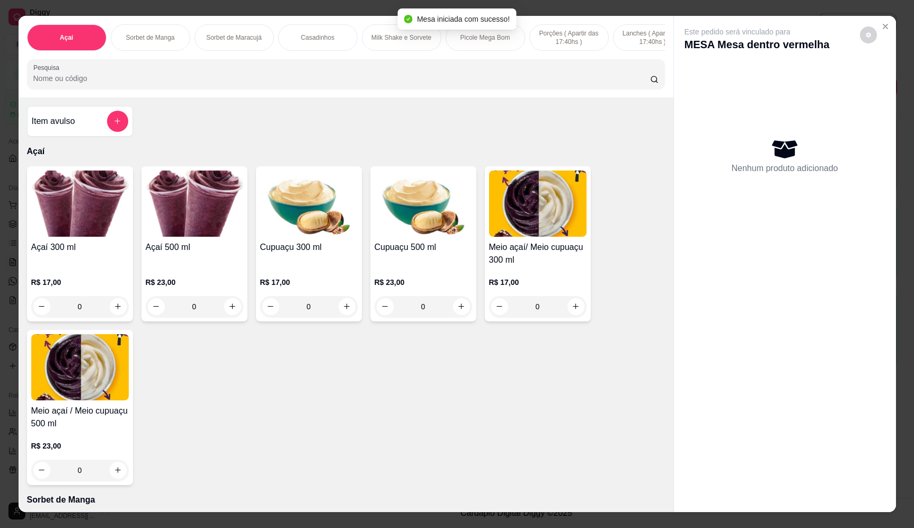
type input "n"
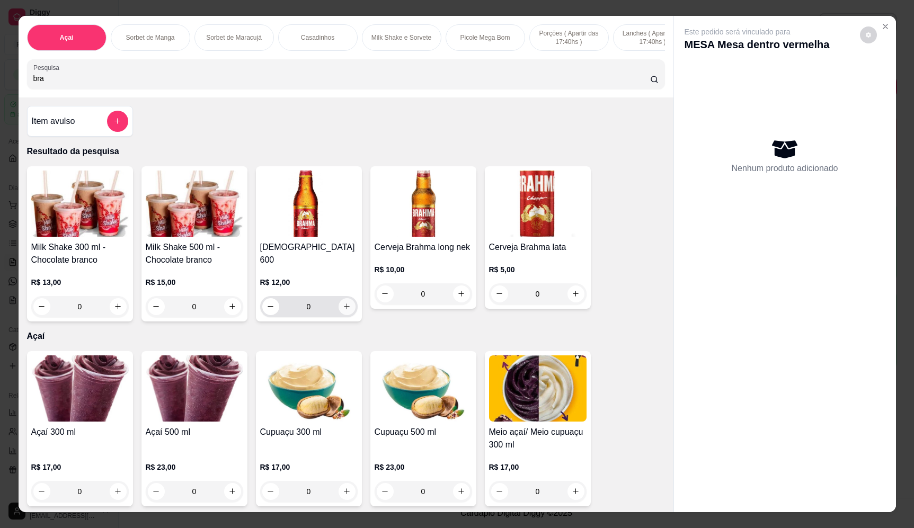
type input "bra"
click at [344, 302] on icon "increase-product-quantity" at bounding box center [347, 306] width 8 height 8
type input "1"
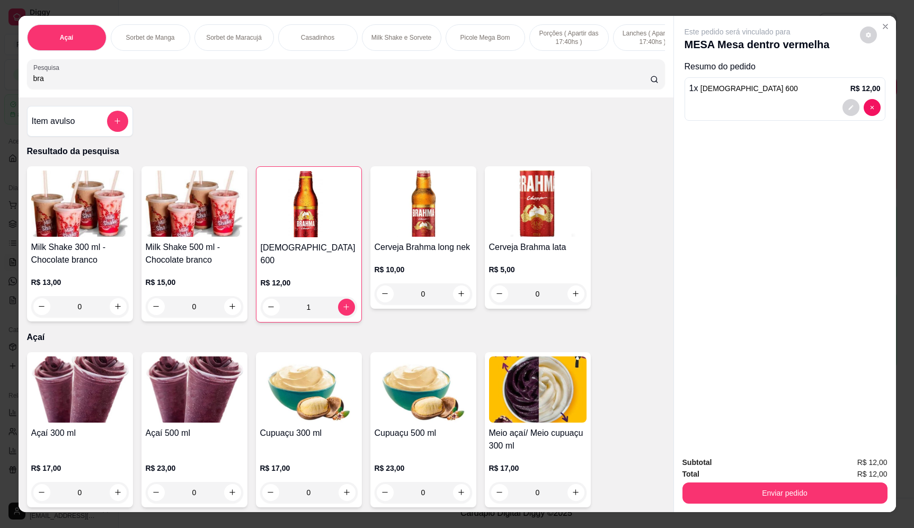
click at [766, 485] on div "Subtotal R$ 12,00 Total R$ 12,00 Enviar pedido" at bounding box center [784, 480] width 205 height 47
click at [801, 499] on button "Enviar pedido" at bounding box center [784, 492] width 205 height 21
click at [860, 458] on button "Enviar pedido" at bounding box center [859, 467] width 60 height 20
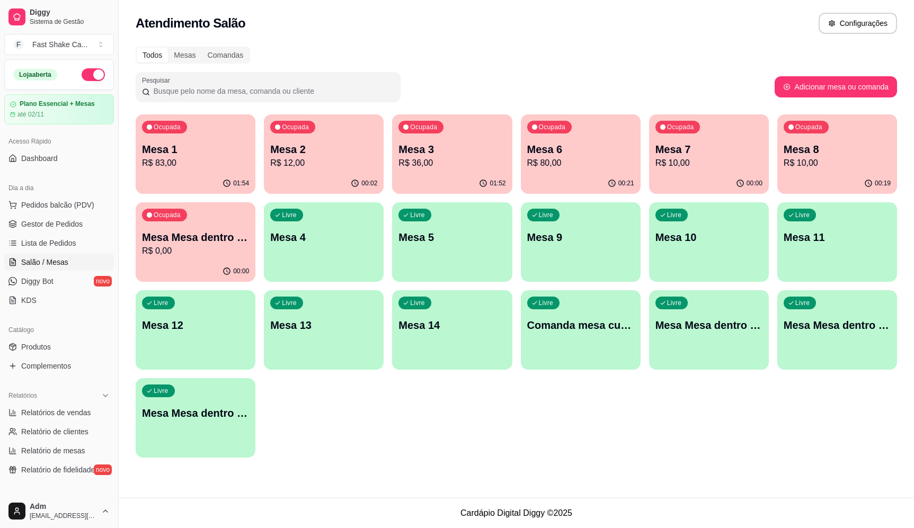
click at [287, 160] on p "R$ 12,00" at bounding box center [323, 163] width 107 height 13
click at [225, 416] on p "Mesa Mesa dentro verde" at bounding box center [195, 413] width 107 height 15
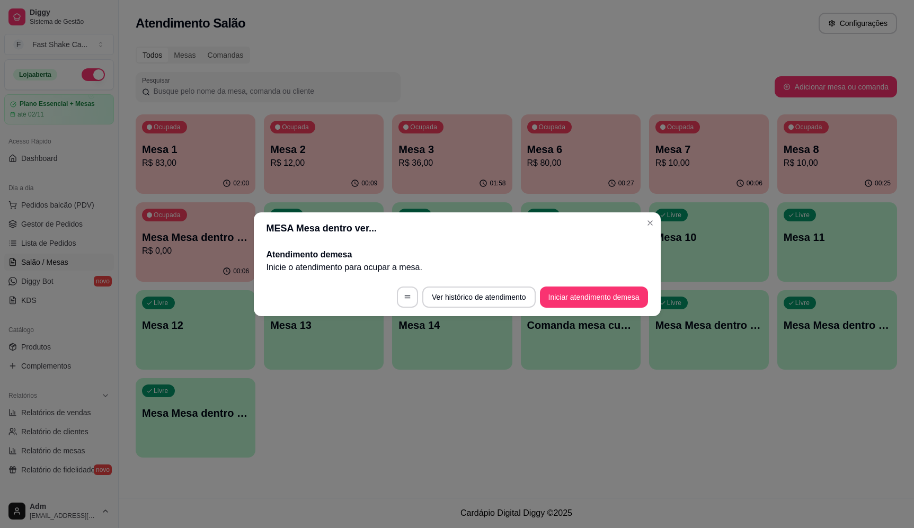
click at [582, 283] on footer "Ver histórico de atendimento Iniciar atendimento de mesa" at bounding box center [457, 297] width 407 height 38
click at [586, 298] on button "Iniciar atendimento de mesa" at bounding box center [594, 297] width 108 height 21
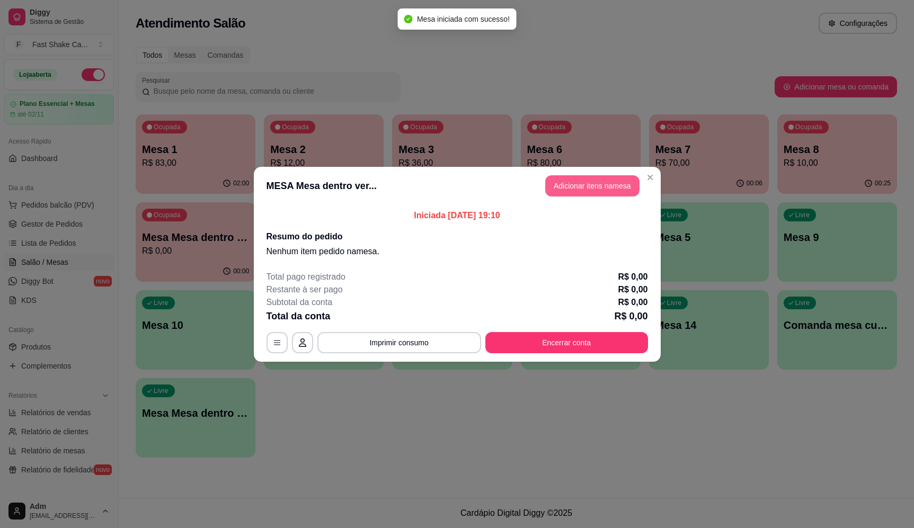
click at [612, 178] on button "Adicionar itens na mesa" at bounding box center [592, 185] width 94 height 21
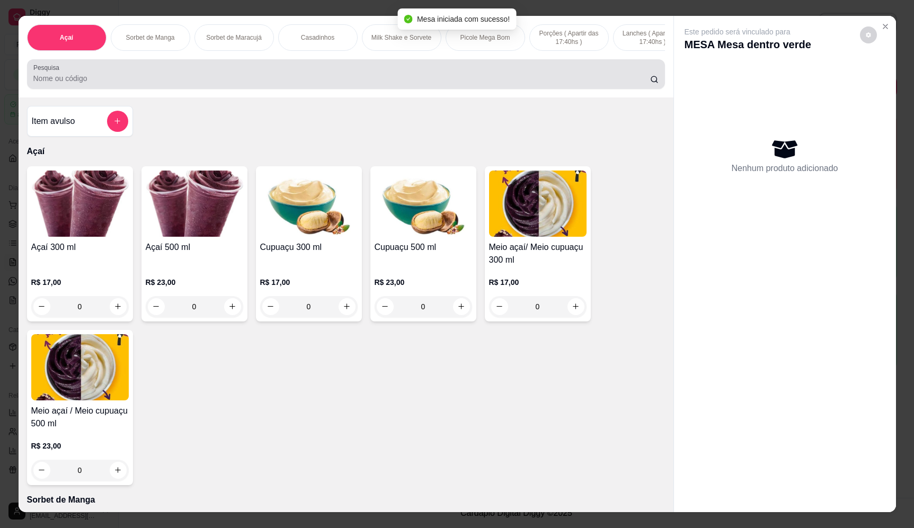
click at [523, 85] on div at bounding box center [345, 74] width 625 height 21
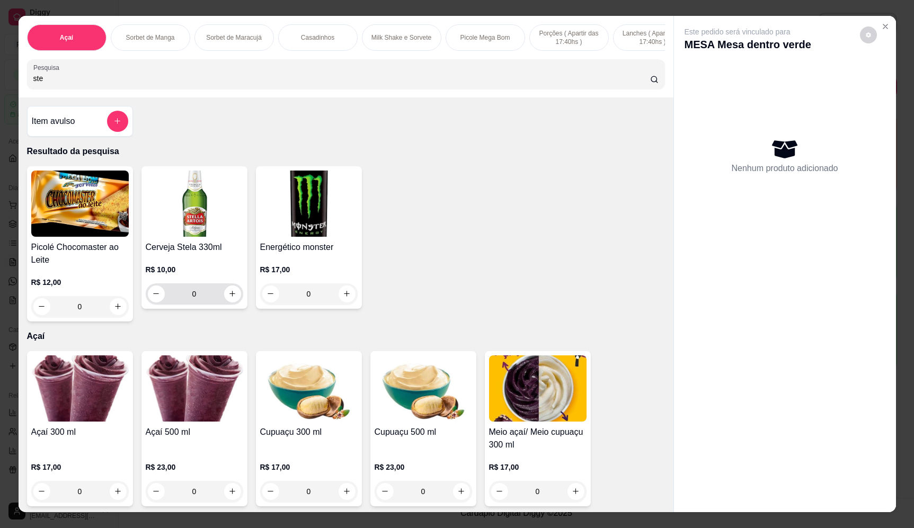
type input "ste"
click at [231, 298] on icon "increase-product-quantity" at bounding box center [232, 294] width 8 height 8
type input "1"
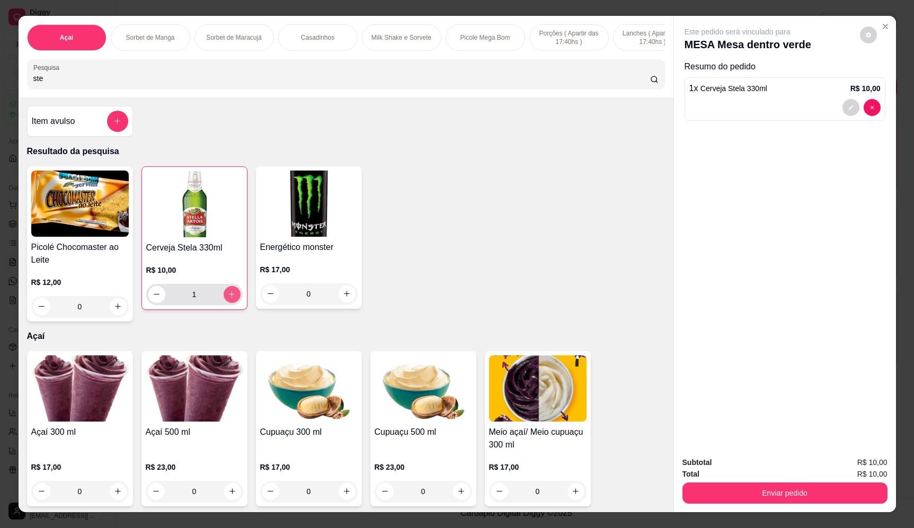
click at [231, 298] on icon "increase-product-quantity" at bounding box center [232, 294] width 8 height 8
type input "2"
click at [231, 299] on icon "increase-product-quantity" at bounding box center [232, 295] width 8 height 8
type input "3"
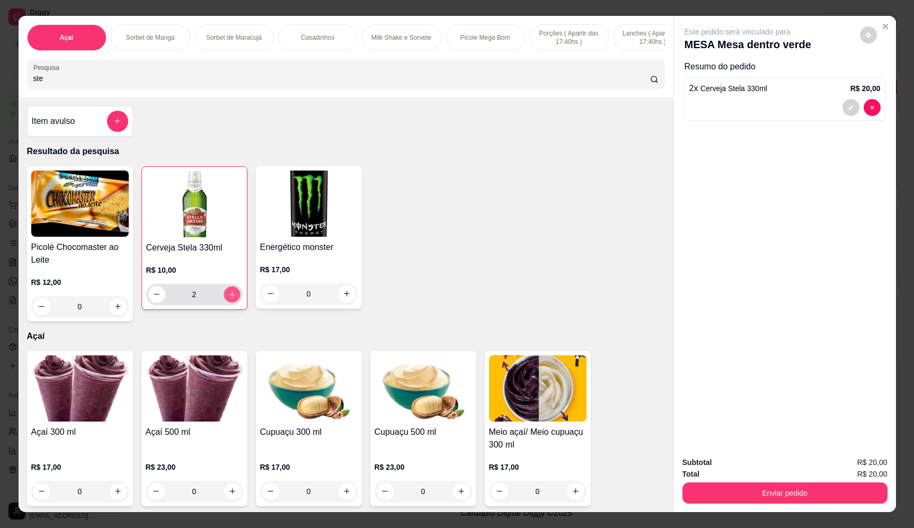
type input "3"
click at [231, 299] on icon "increase-product-quantity" at bounding box center [232, 295] width 8 height 8
type input "4"
click at [231, 299] on icon "increase-product-quantity" at bounding box center [232, 295] width 8 height 8
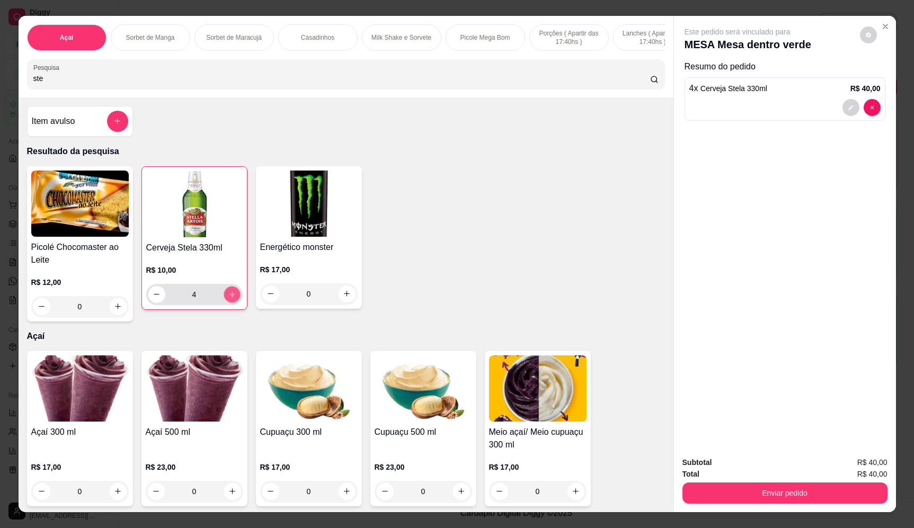
type input "5"
click at [231, 299] on icon "increase-product-quantity" at bounding box center [232, 295] width 8 height 8
type input "6"
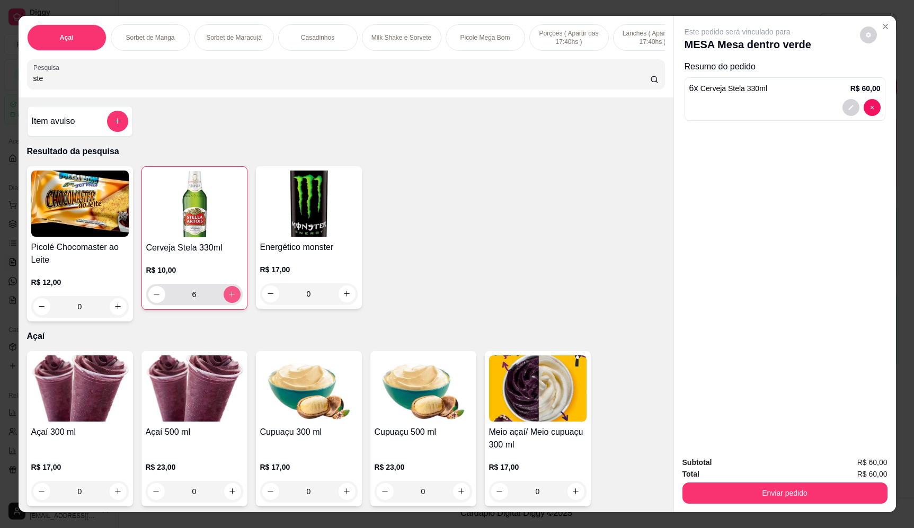
click at [231, 298] on icon "increase-product-quantity" at bounding box center [232, 294] width 8 height 8
type input "7"
click at [231, 299] on icon "increase-product-quantity" at bounding box center [232, 295] width 8 height 8
type input "8"
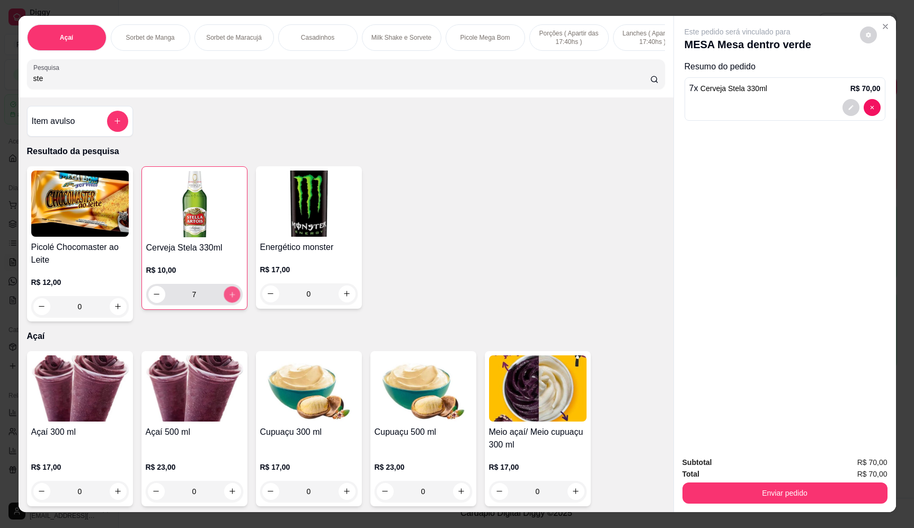
type input "8"
click at [231, 299] on icon "increase-product-quantity" at bounding box center [232, 295] width 8 height 8
type input "9"
click at [231, 299] on icon "increase-product-quantity" at bounding box center [232, 295] width 8 height 8
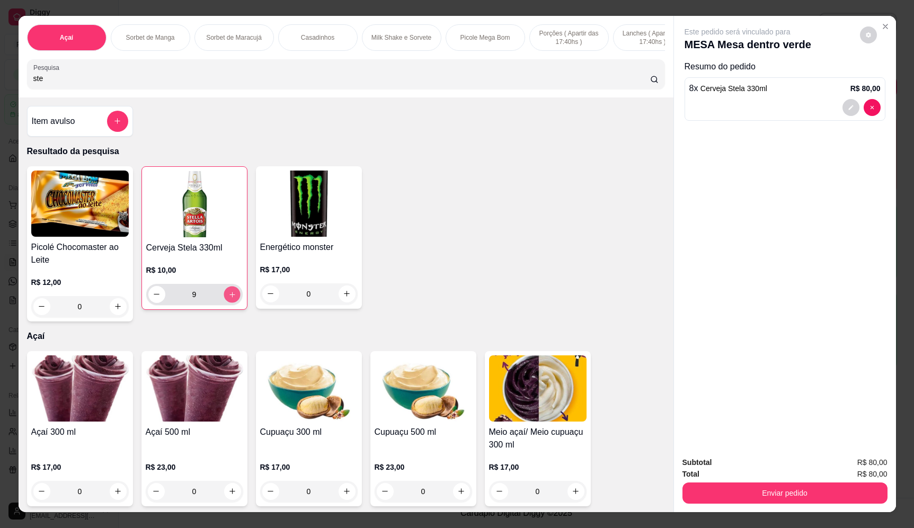
type input "10"
click at [231, 299] on icon "increase-product-quantity" at bounding box center [232, 295] width 8 height 8
type input "11"
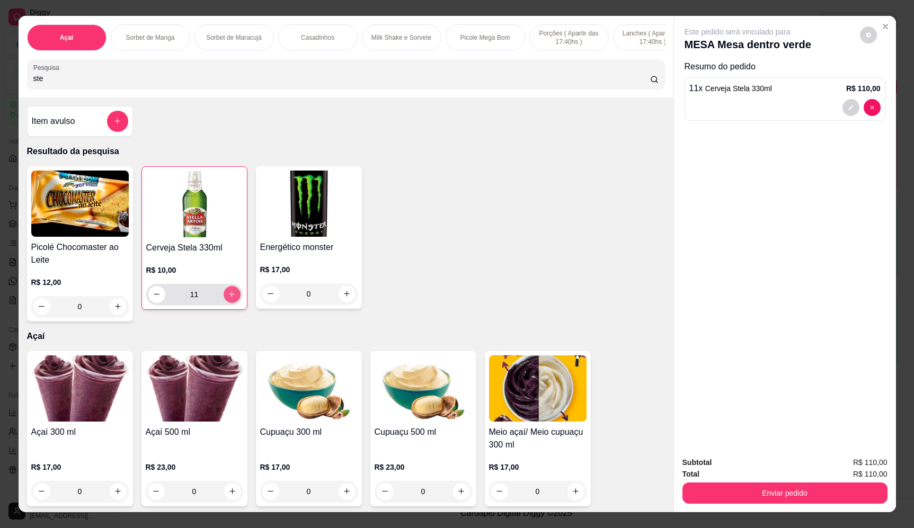
click at [229, 303] on button "increase-product-quantity" at bounding box center [231, 294] width 17 height 17
type input "12"
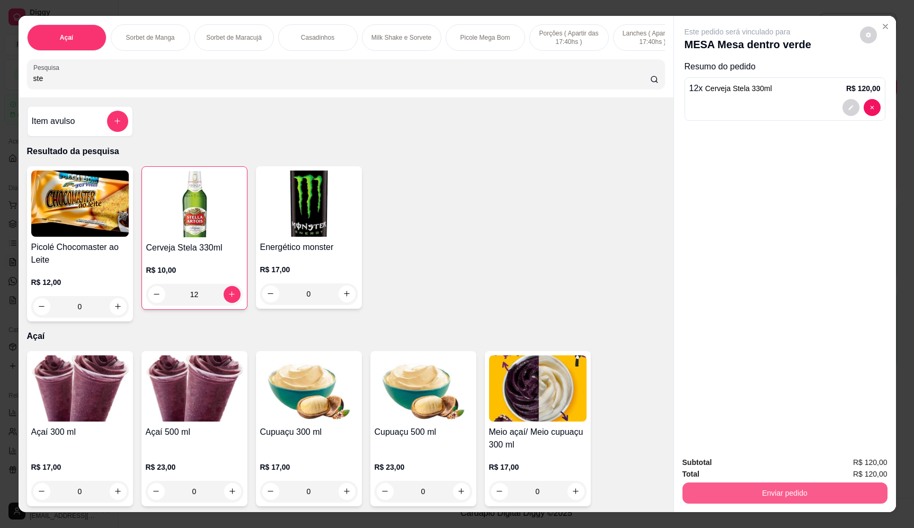
click at [784, 489] on button "Enviar pedido" at bounding box center [784, 492] width 205 height 21
click at [855, 468] on button "Enviar pedido" at bounding box center [859, 467] width 60 height 20
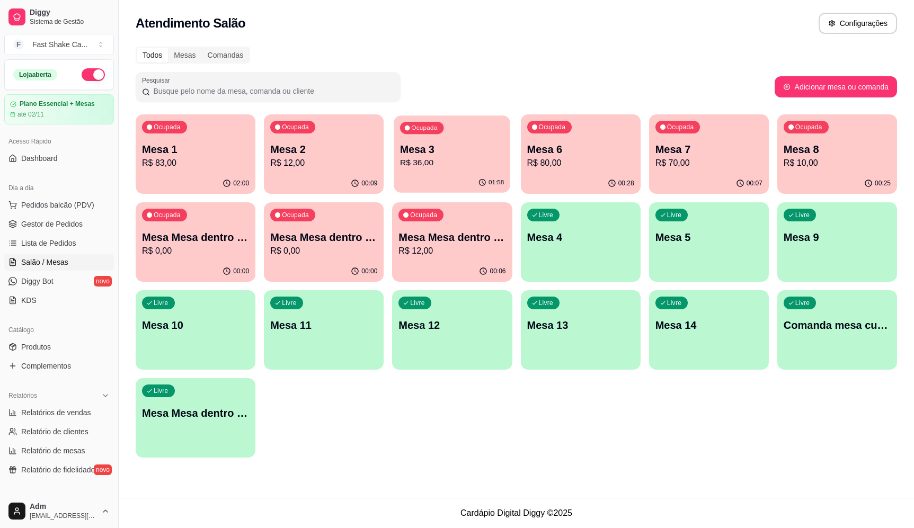
click at [436, 127] on p "Ocupada" at bounding box center [425, 128] width 26 height 8
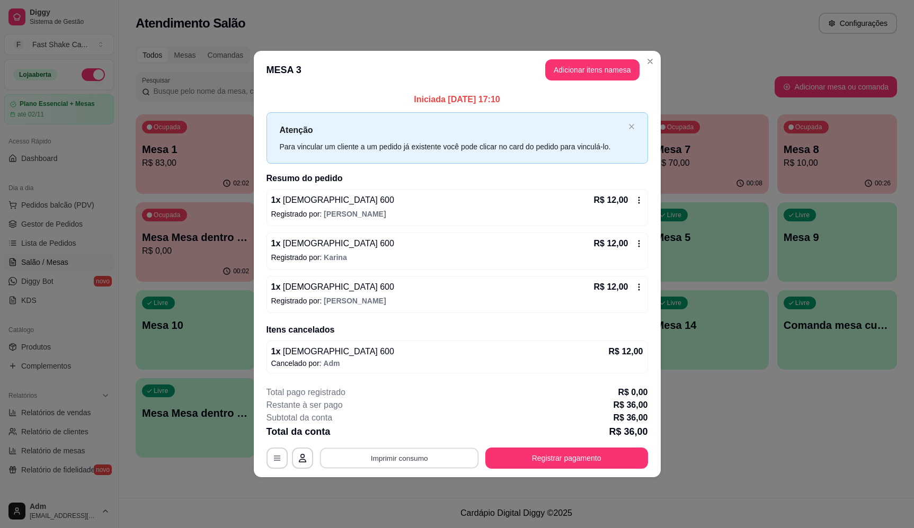
click at [421, 462] on button "Imprimir consumo" at bounding box center [398, 458] width 159 height 21
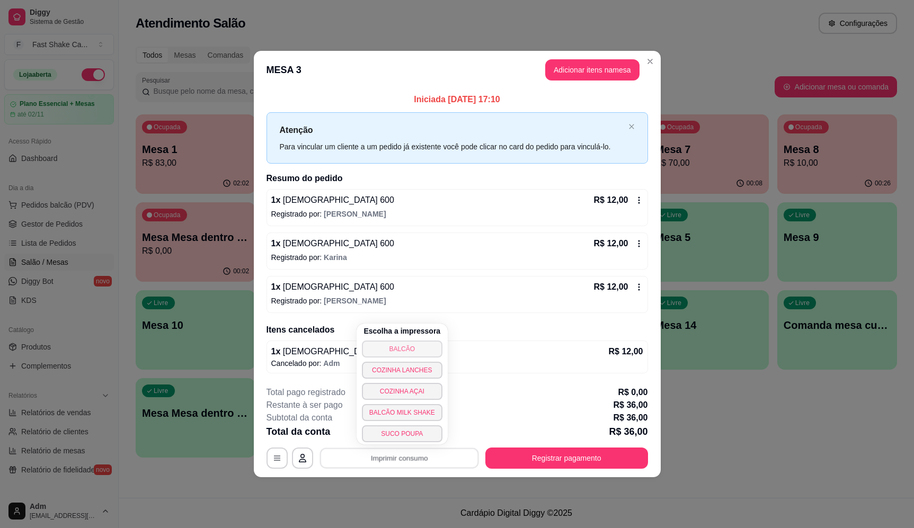
click at [397, 354] on button "BALCÃO" at bounding box center [402, 349] width 81 height 17
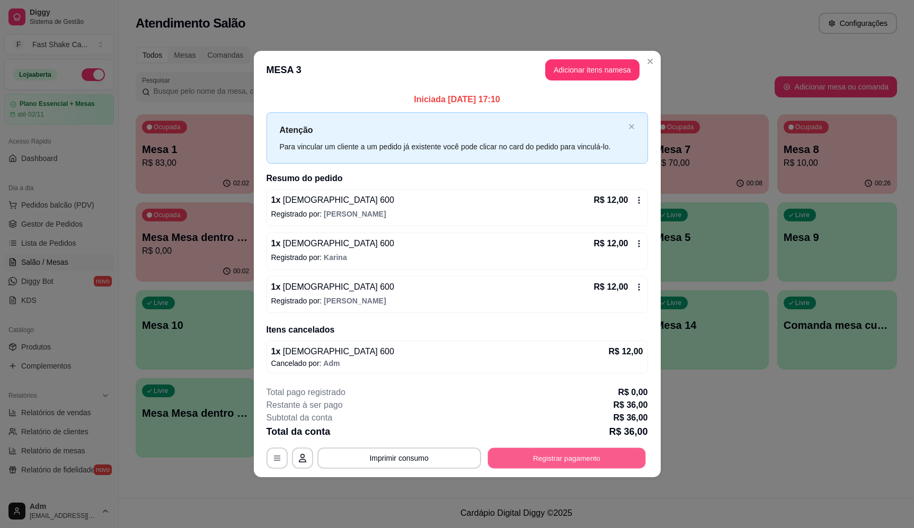
click at [611, 466] on button "Registrar pagamento" at bounding box center [566, 458] width 158 height 21
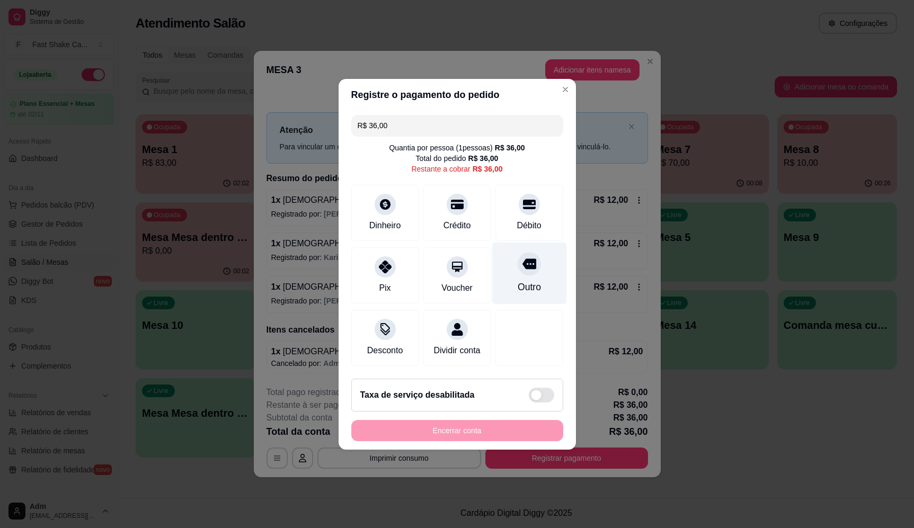
click at [531, 245] on div "Outro" at bounding box center [528, 273] width 75 height 62
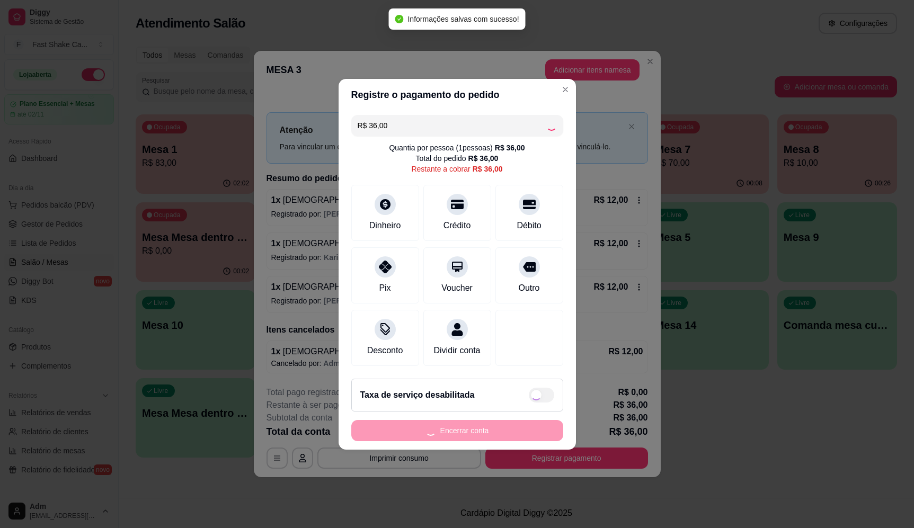
type input "R$ 0,00"
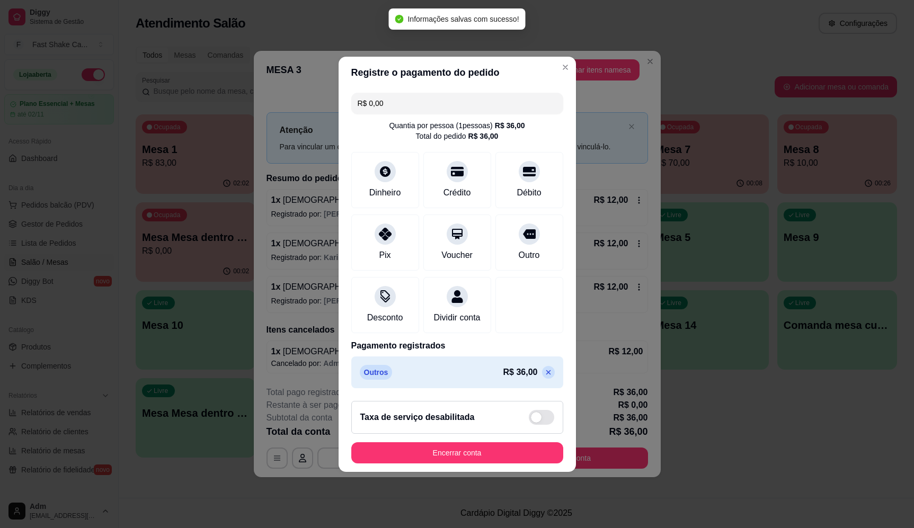
click at [514, 453] on button "Encerrar conta" at bounding box center [457, 452] width 212 height 21
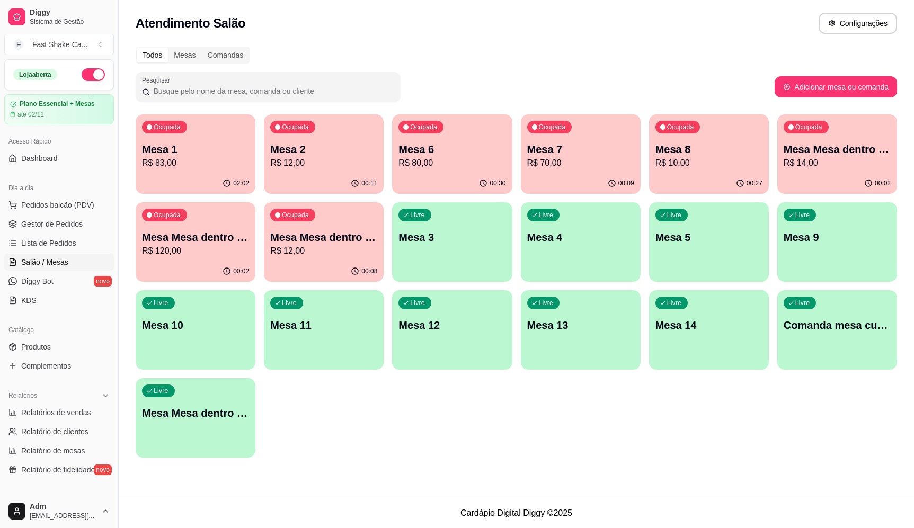
click at [164, 151] on p "Mesa 1" at bounding box center [195, 149] width 107 height 15
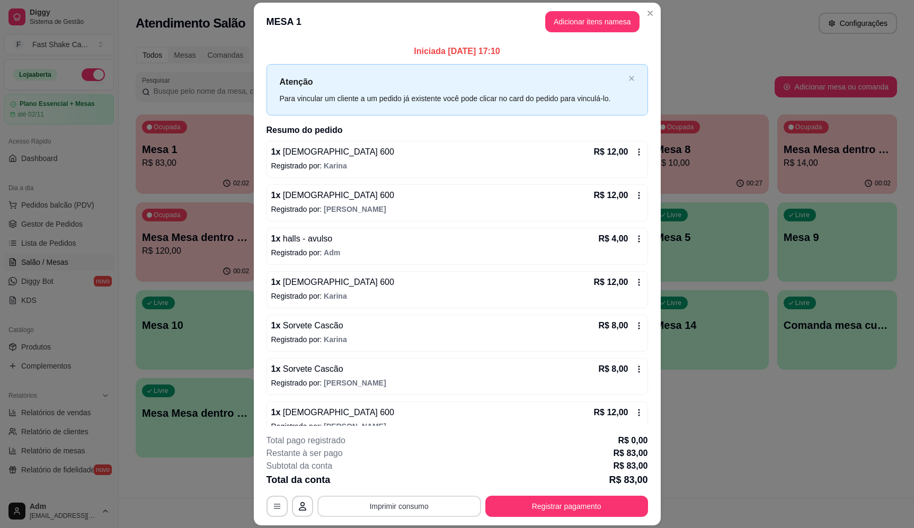
click at [423, 506] on button "Imprimir consumo" at bounding box center [399, 506] width 164 height 21
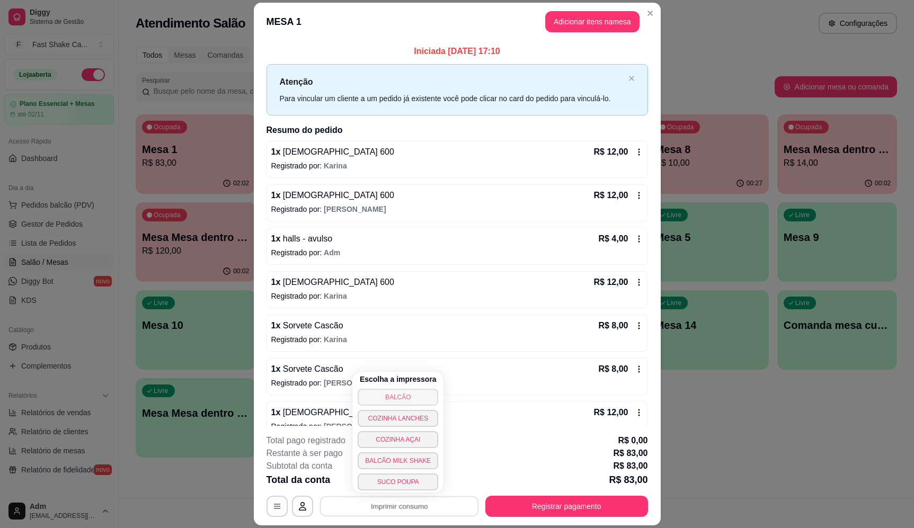
click at [408, 395] on button "BALCÃO" at bounding box center [397, 397] width 81 height 17
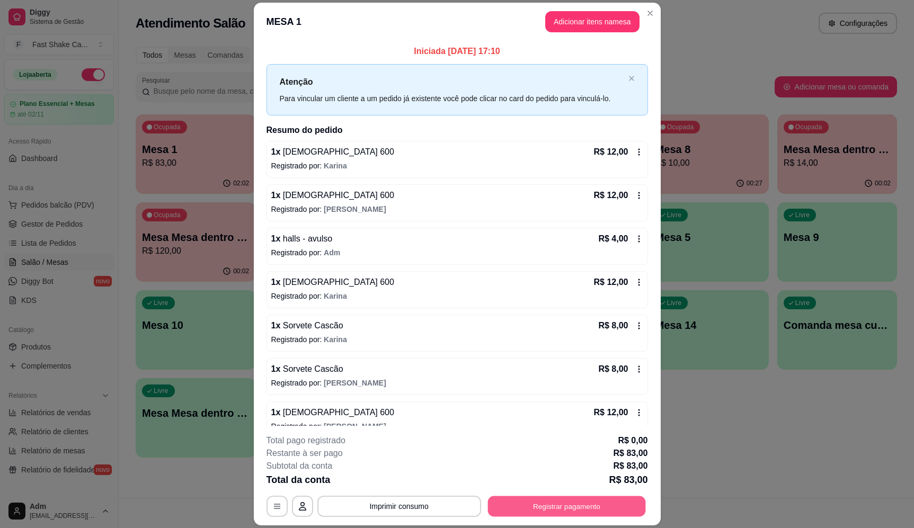
click at [582, 505] on button "Registrar pagamento" at bounding box center [566, 506] width 158 height 21
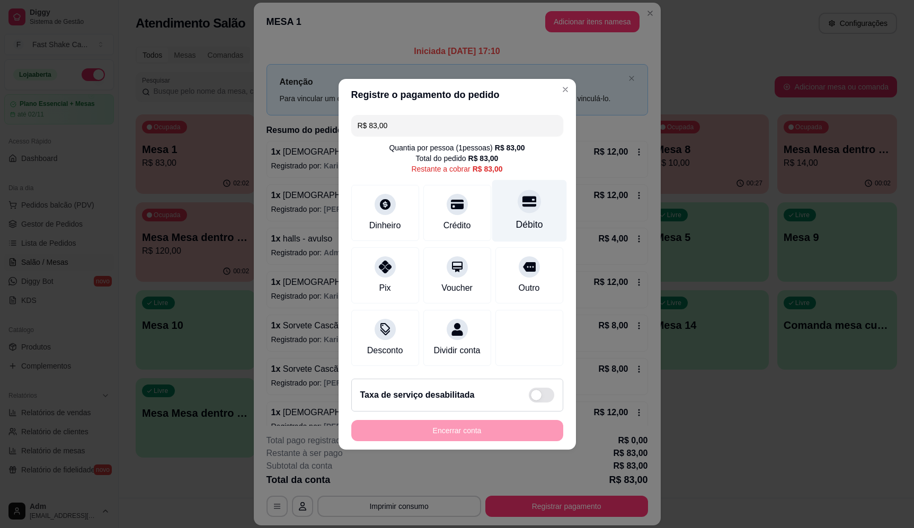
drag, startPoint x: 531, startPoint y: 235, endPoint x: 529, endPoint y: 227, distance: 7.7
click at [531, 234] on div "R$ 83,00 Quantia por pessoa ( 1 pessoas) R$ 83,00 Total do pedido R$ 83,00 Rest…" at bounding box center [456, 241] width 237 height 260
click at [529, 221] on div "Débito" at bounding box center [528, 225] width 27 height 14
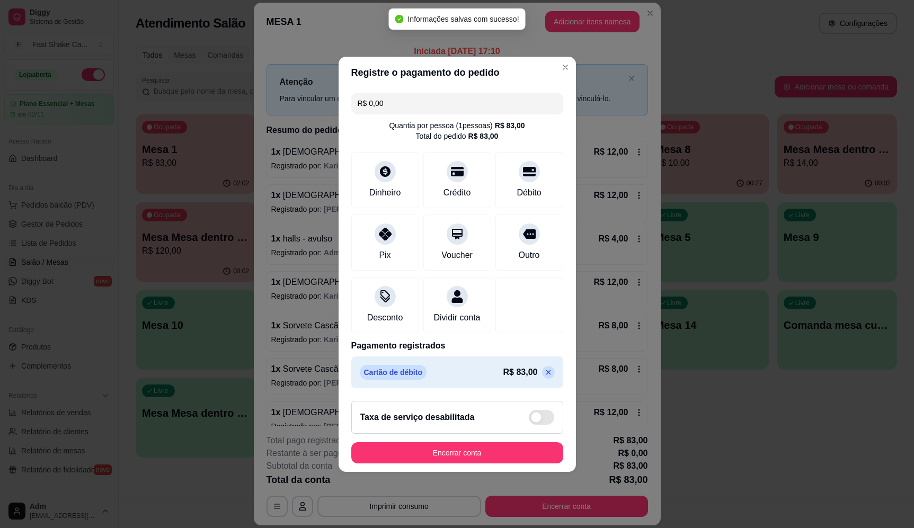
type input "R$ 0,00"
click at [513, 463] on button "Encerrar conta" at bounding box center [456, 452] width 205 height 21
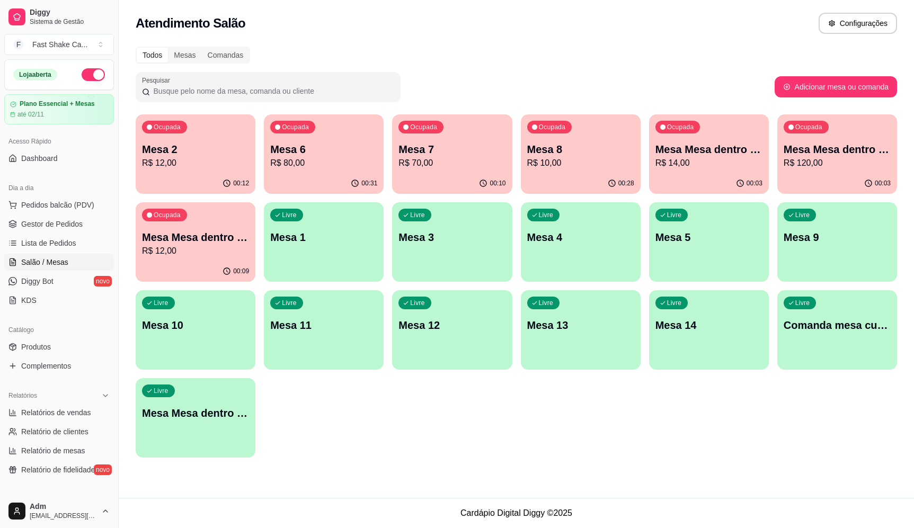
click at [436, 155] on p "Mesa 7" at bounding box center [451, 149] width 107 height 15
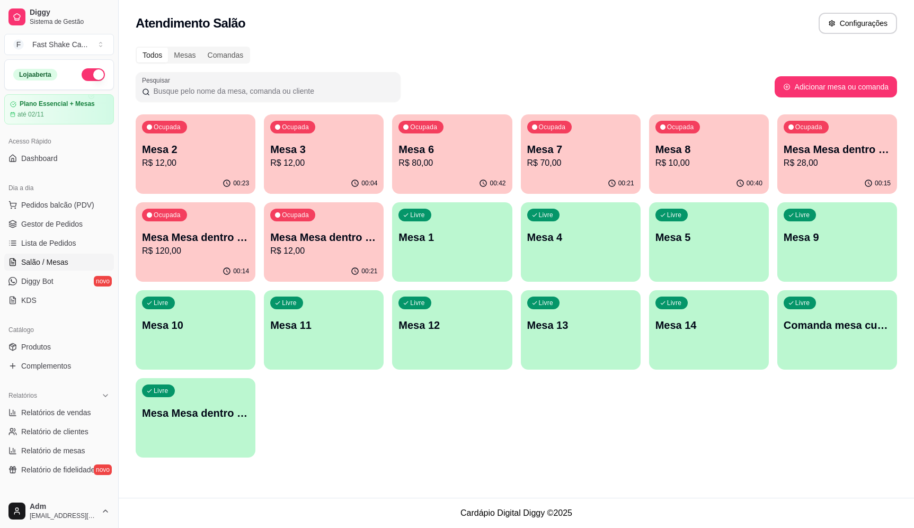
click at [441, 163] on p "R$ 80,00" at bounding box center [451, 163] width 107 height 13
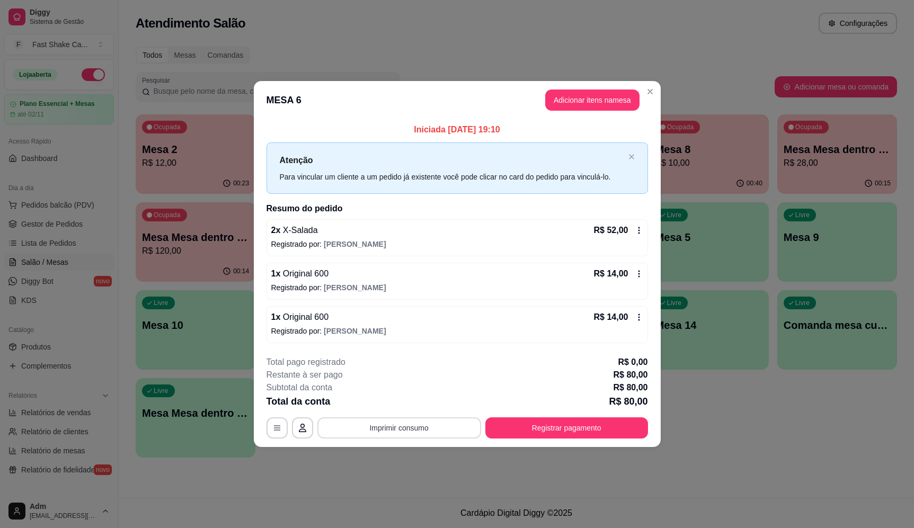
click at [404, 432] on button "Imprimir consumo" at bounding box center [399, 427] width 164 height 21
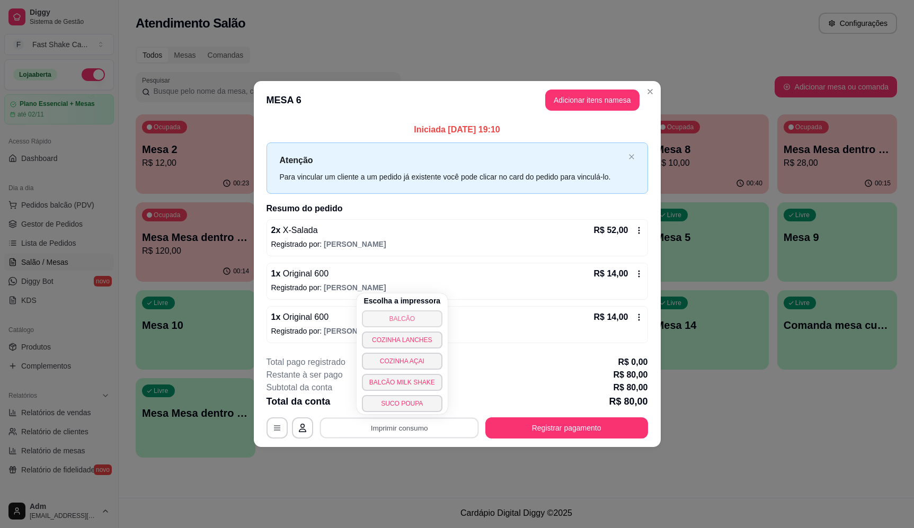
click at [408, 318] on button "BALCÃO" at bounding box center [402, 318] width 81 height 17
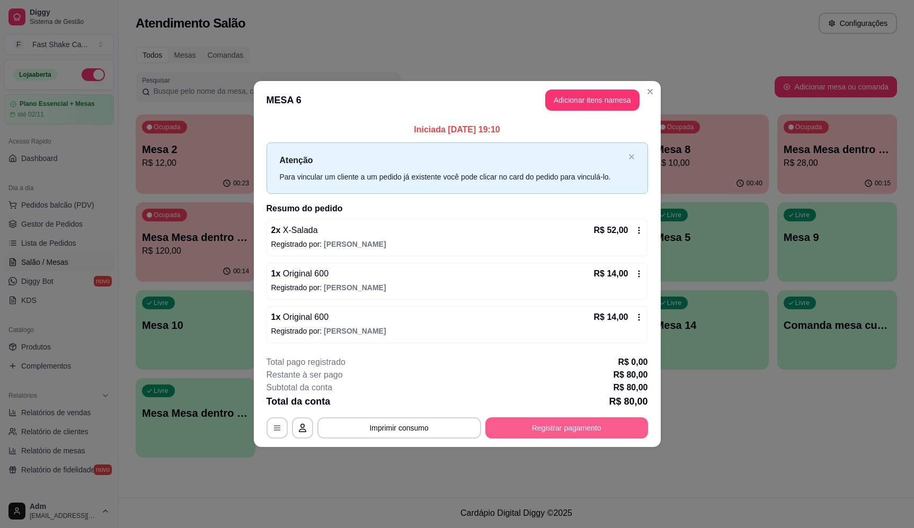
click at [552, 435] on button "Registrar pagamento" at bounding box center [566, 427] width 163 height 21
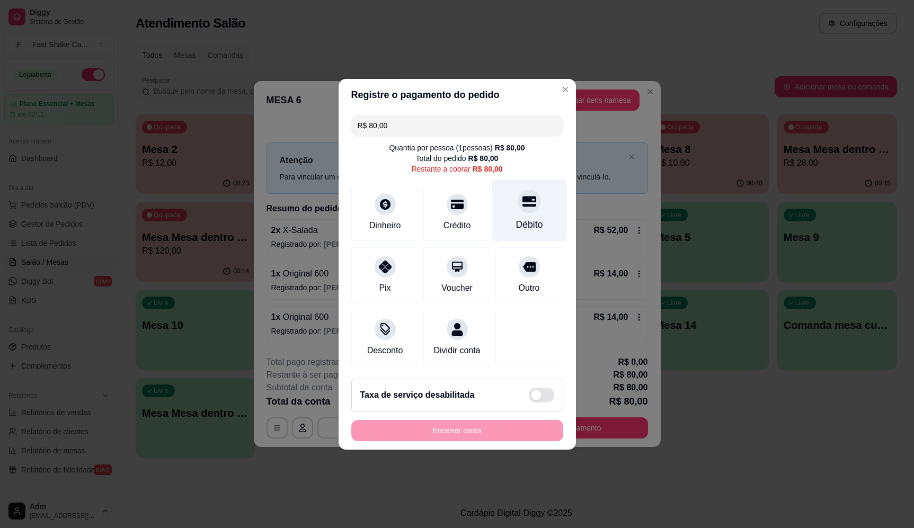
click at [515, 218] on div "Débito" at bounding box center [528, 225] width 27 height 14
type input "R$ 0,00"
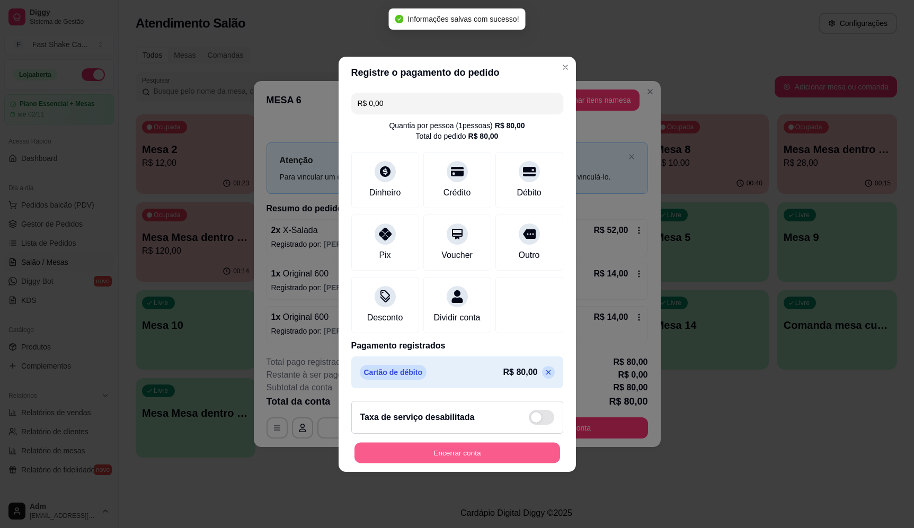
click at [460, 461] on button "Encerrar conta" at bounding box center [456, 452] width 205 height 21
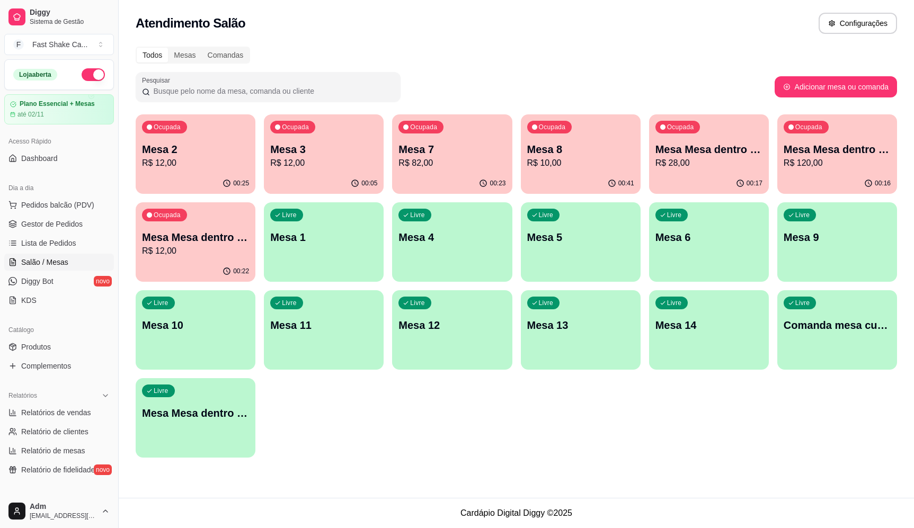
click at [827, 155] on p "Mesa Mesa dentro verde" at bounding box center [836, 149] width 107 height 15
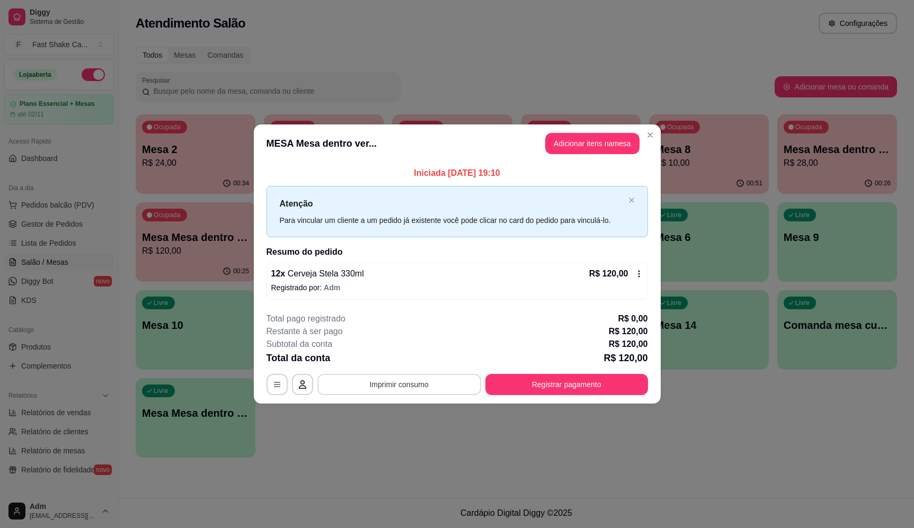
click at [405, 379] on button "Imprimir consumo" at bounding box center [399, 384] width 164 height 21
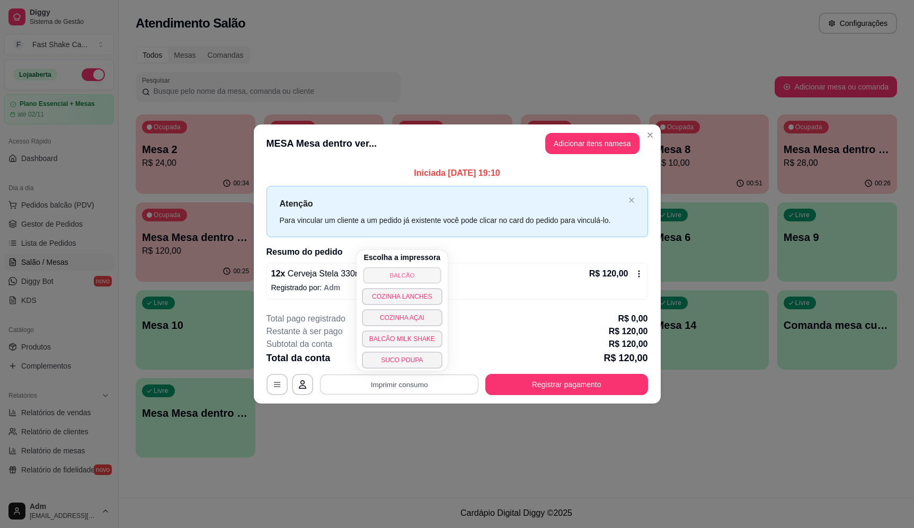
click at [419, 267] on button "BALCÃO" at bounding box center [402, 275] width 78 height 16
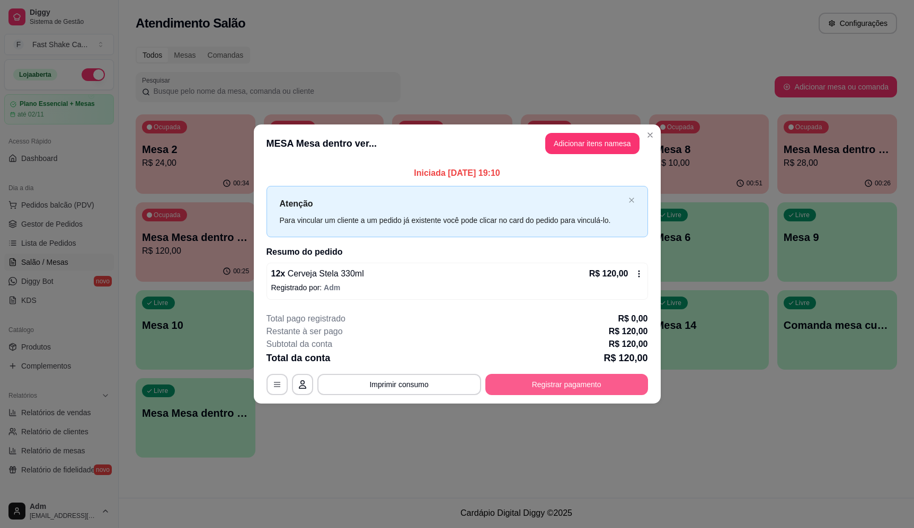
click at [576, 390] on button "Registrar pagamento" at bounding box center [566, 384] width 163 height 21
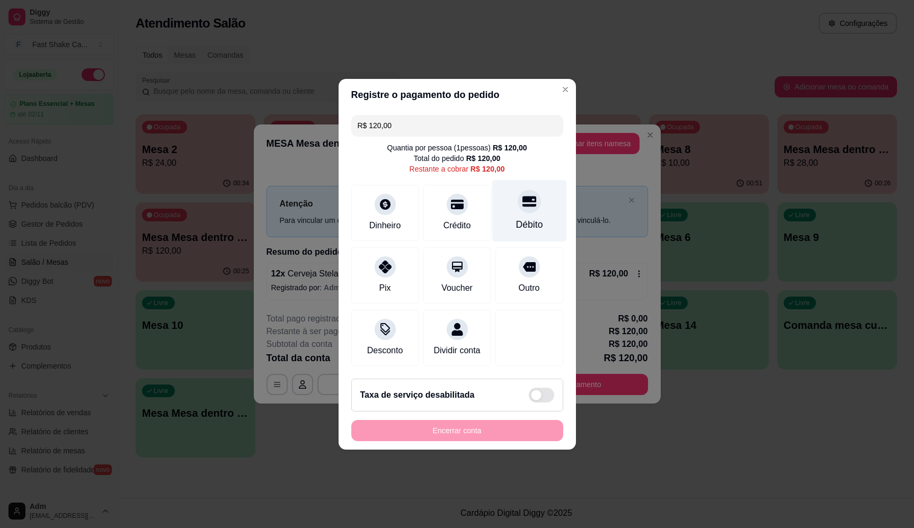
click at [531, 188] on div "Débito" at bounding box center [528, 211] width 75 height 62
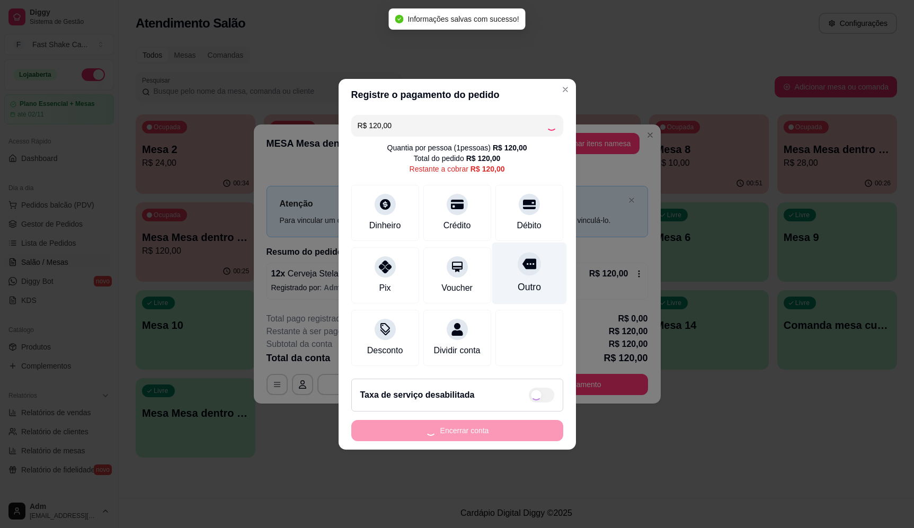
type input "R$ 0,00"
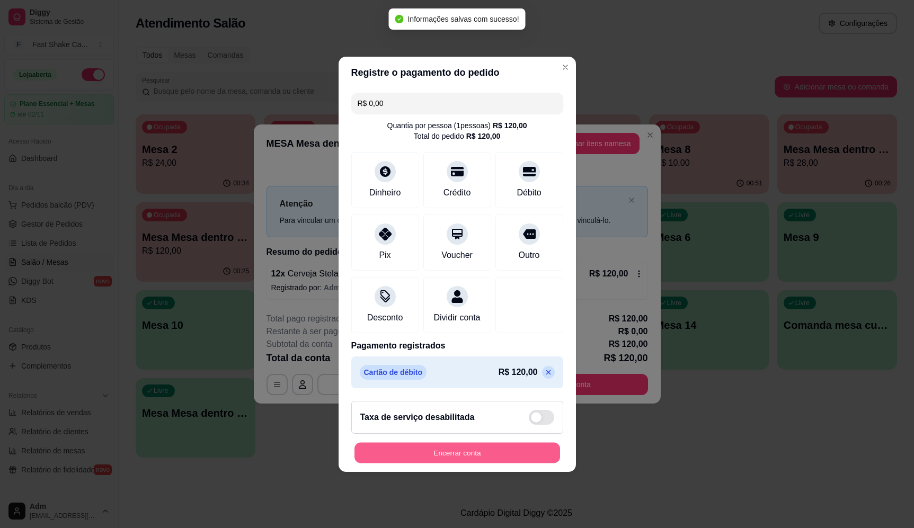
click at [507, 463] on button "Encerrar conta" at bounding box center [456, 452] width 205 height 21
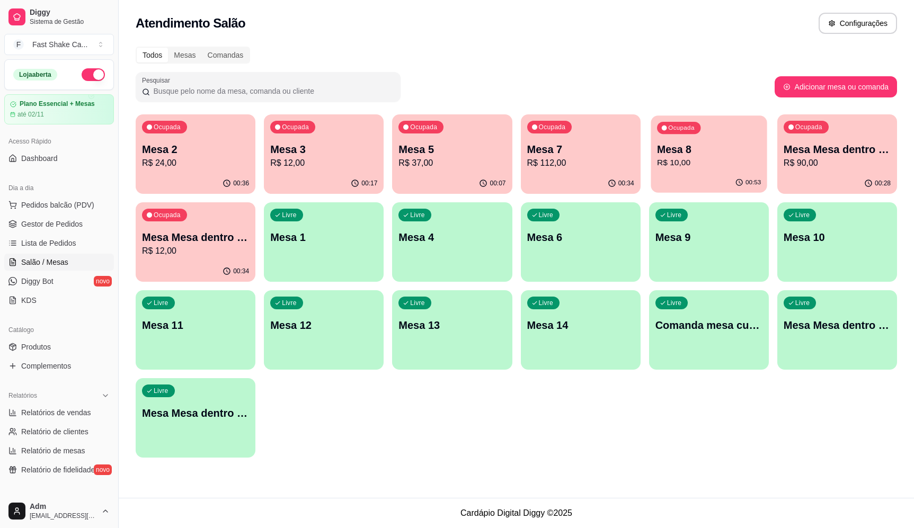
click at [713, 158] on p "R$ 10,00" at bounding box center [709, 163] width 104 height 12
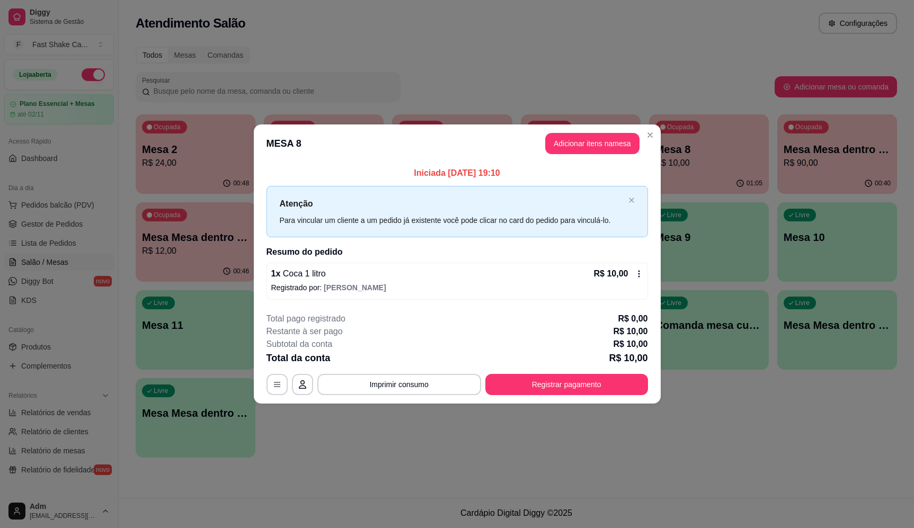
click at [596, 391] on button "Registrar pagamento" at bounding box center [566, 384] width 163 height 21
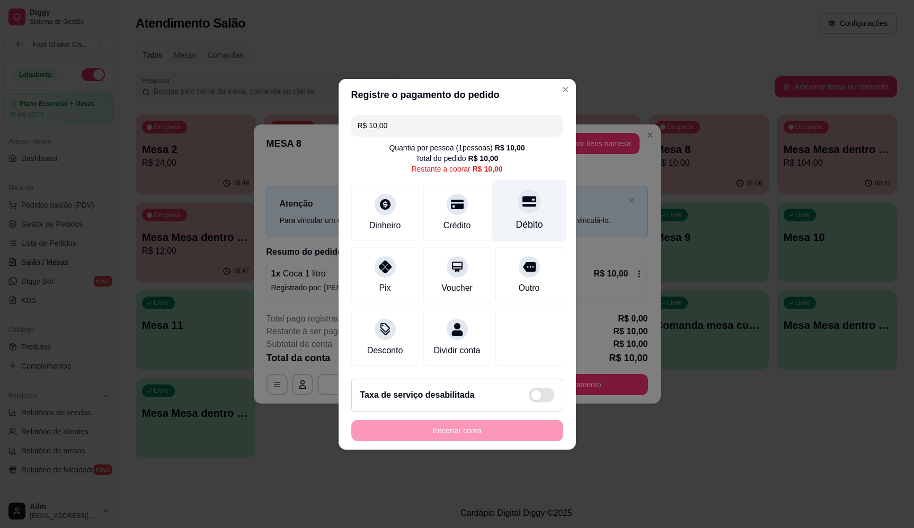
click at [512, 206] on div "Débito" at bounding box center [528, 211] width 75 height 62
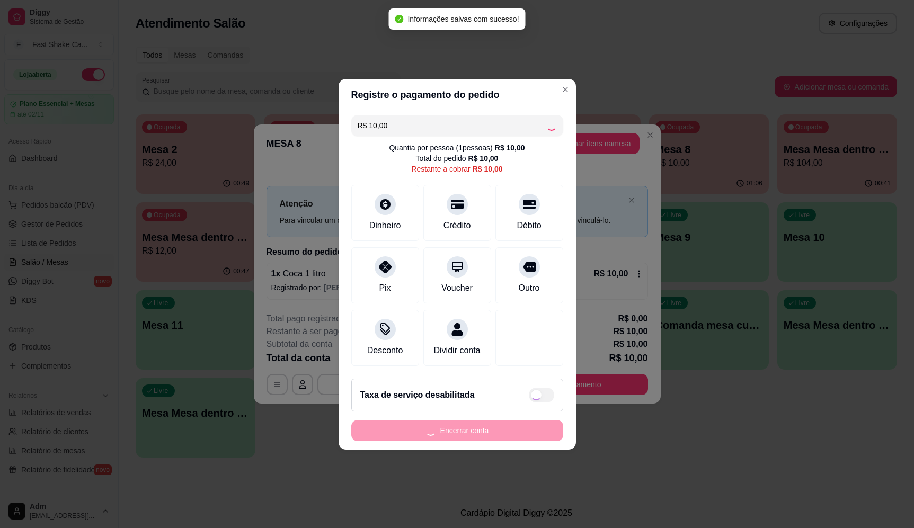
type input "R$ 0,00"
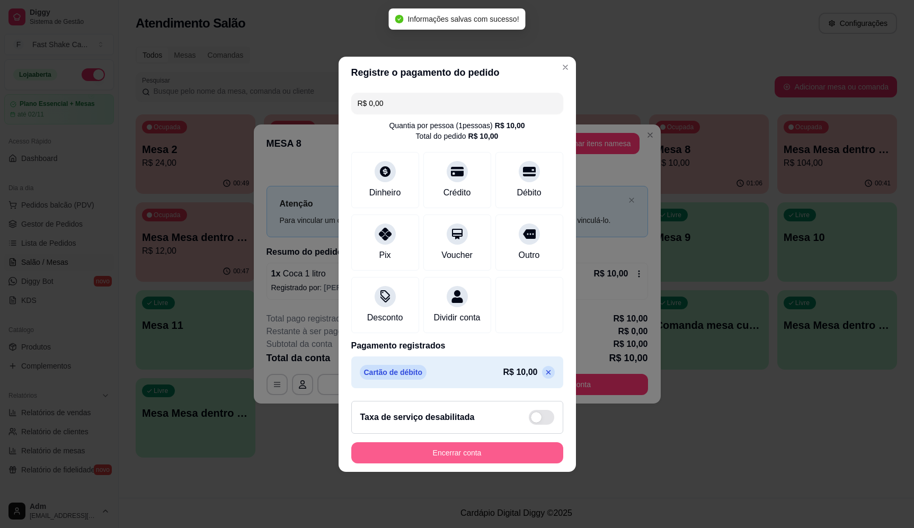
click at [488, 471] on footer "Taxa de serviço desabilitada Encerrar conta" at bounding box center [456, 431] width 237 height 79
click at [491, 463] on button "Encerrar conta" at bounding box center [456, 452] width 205 height 21
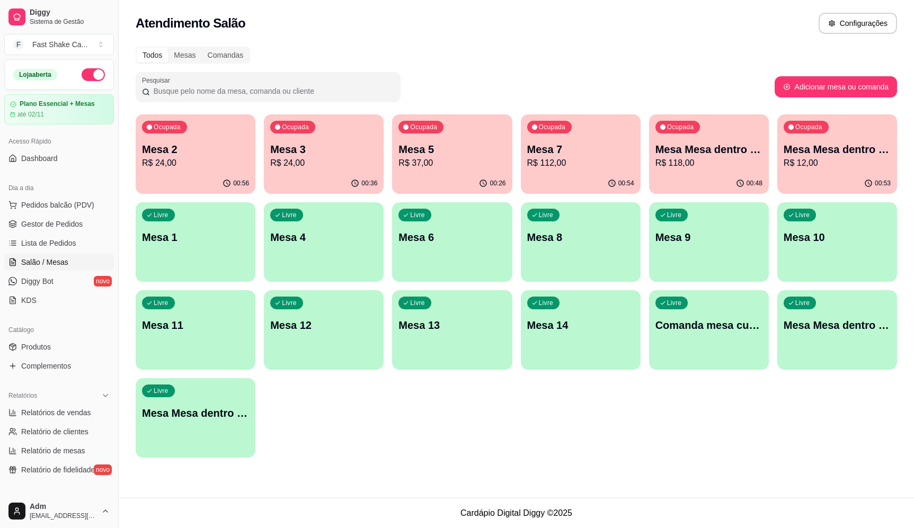
click at [466, 169] on p "R$ 37,00" at bounding box center [451, 163] width 107 height 13
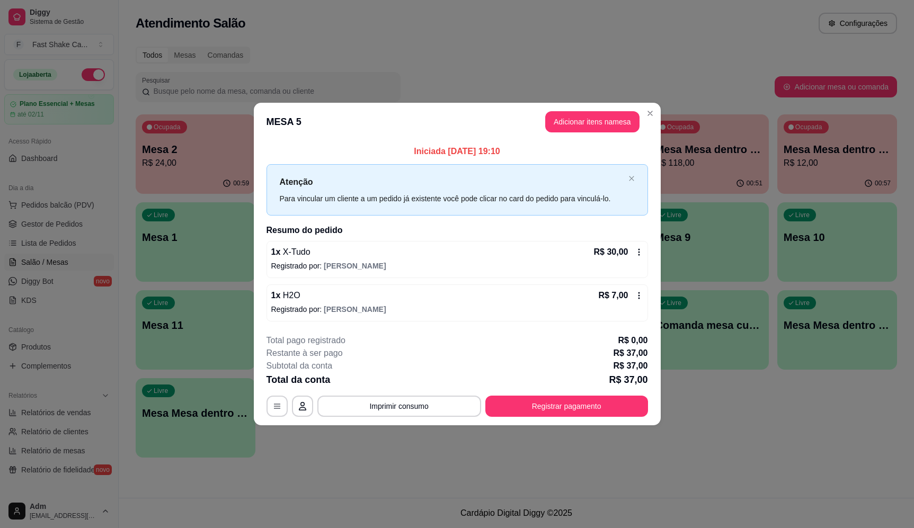
click at [425, 418] on footer "**********" at bounding box center [457, 376] width 407 height 100
click at [431, 398] on div "**********" at bounding box center [456, 375] width 381 height 83
click at [431, 408] on button "Imprimir consumo" at bounding box center [399, 406] width 164 height 21
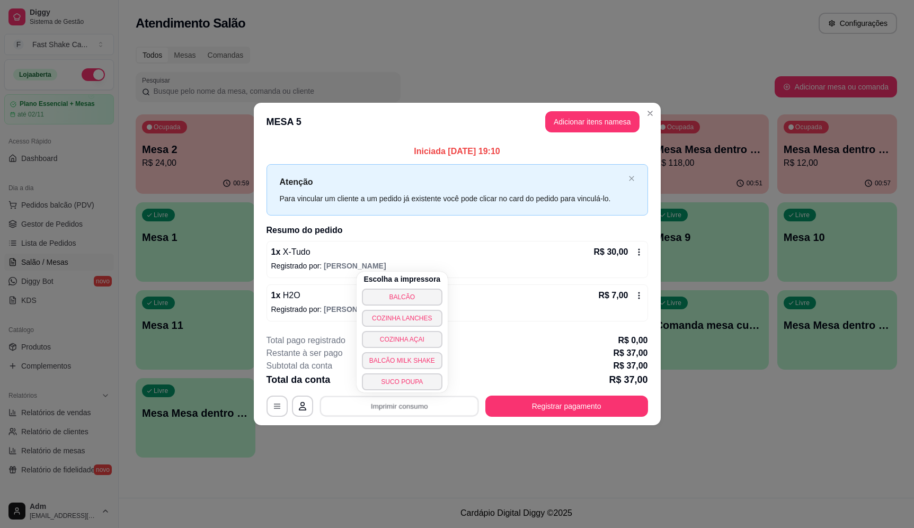
click at [423, 306] on div "Escolha a impressora BALCÃO COZINHA LANCHES COZINHA AÇAI BALCÃO MILK SHAKE SUCO…" at bounding box center [401, 332] width 91 height 121
click at [423, 303] on button "BALCÃO" at bounding box center [402, 297] width 81 height 17
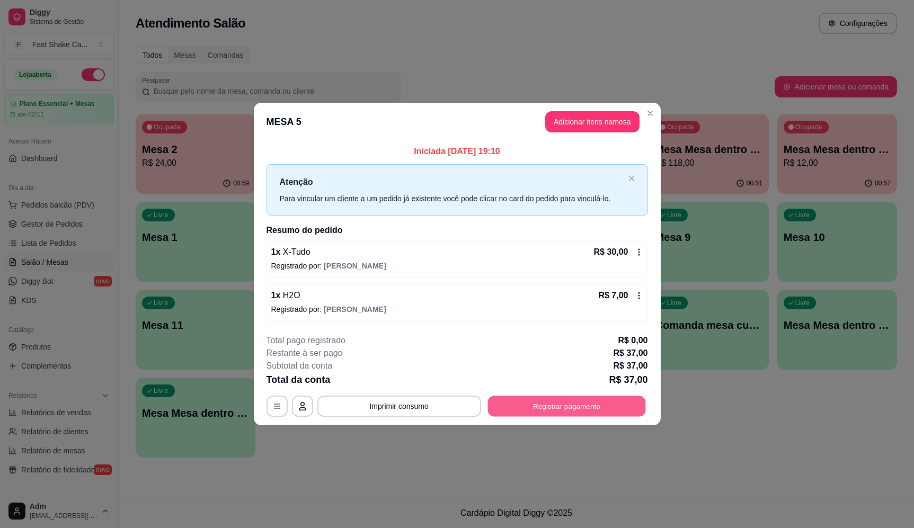
click at [614, 398] on button "Registrar pagamento" at bounding box center [566, 406] width 158 height 21
click at [518, 211] on div "Débito" at bounding box center [528, 211] width 75 height 62
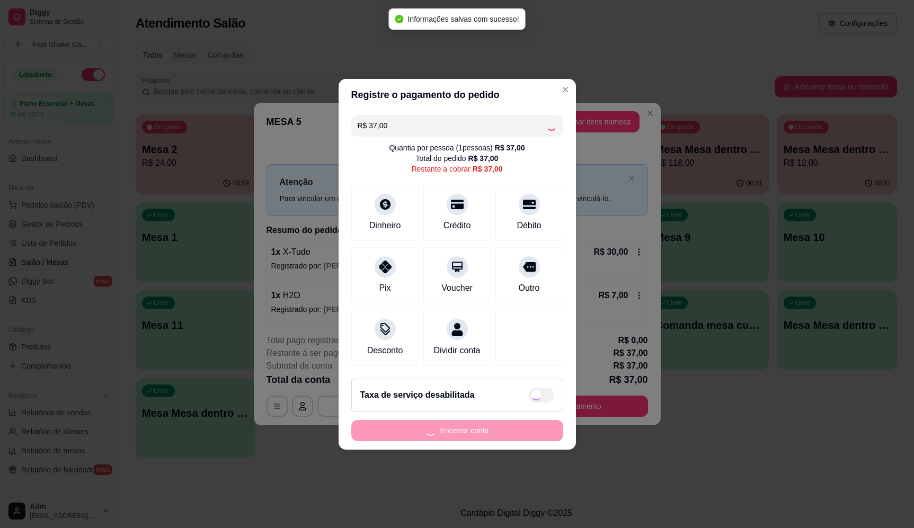
type input "R$ 0,00"
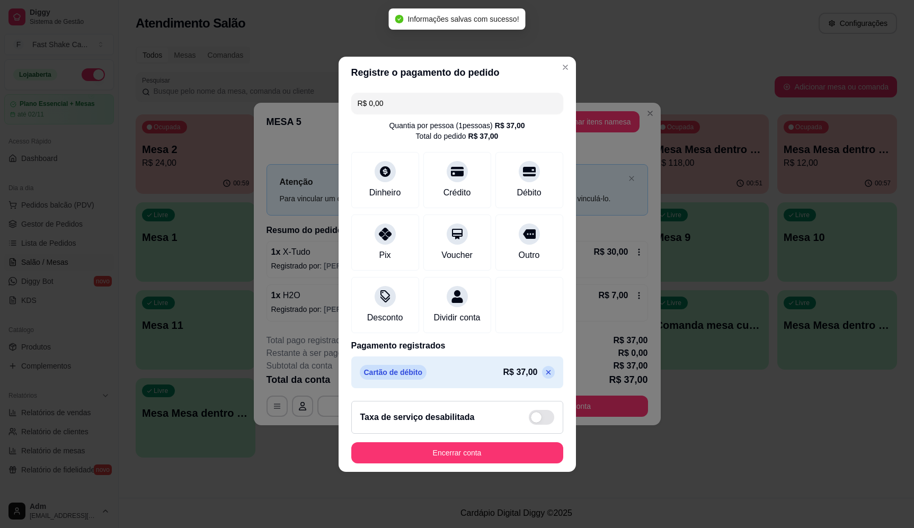
click at [525, 463] on button "Encerrar conta" at bounding box center [457, 452] width 212 height 21
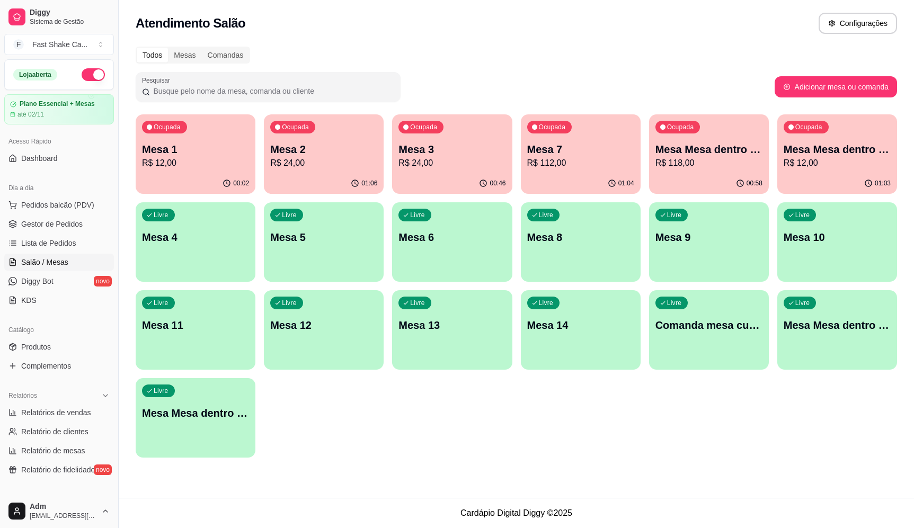
click at [202, 169] on div "Ocupada Mesa 1 R$ 12,00" at bounding box center [196, 143] width 120 height 59
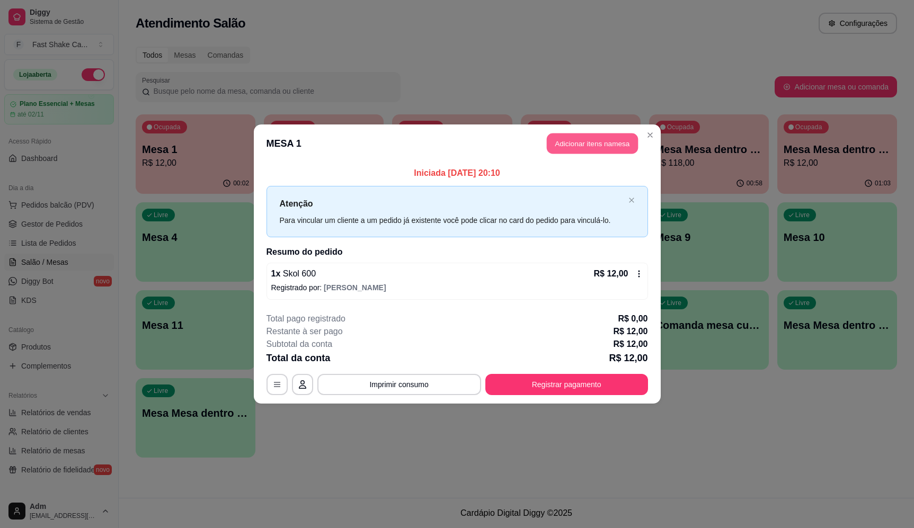
click at [596, 150] on button "Adicionar itens na mesa" at bounding box center [592, 143] width 91 height 21
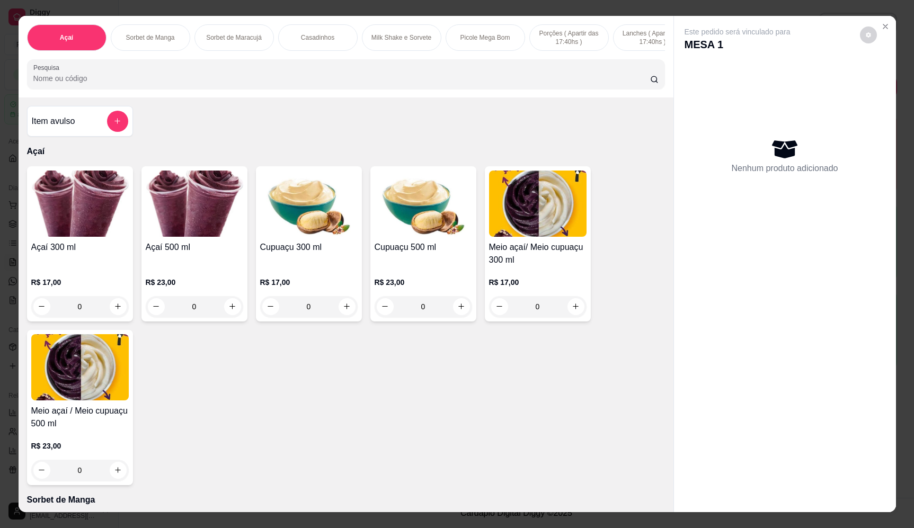
click at [131, 122] on div "Item avulso Açaí Açaí 300 ml R$ 17,00 0 Açaí 500 ml R$ 23,00 0 Cupuaçu 300 ml R…" at bounding box center [346, 304] width 655 height 415
click at [115, 126] on icon "add-separate-item" at bounding box center [117, 122] width 8 height 8
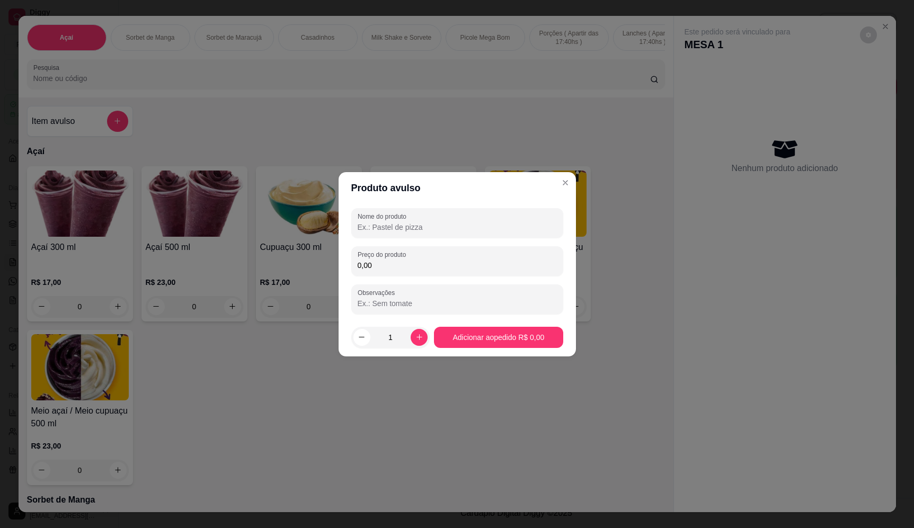
click at [448, 231] on input "Nome do produto" at bounding box center [456, 227] width 199 height 11
type input "sorvete"
click at [443, 257] on div "0,00" at bounding box center [456, 261] width 199 height 21
type input "15,30"
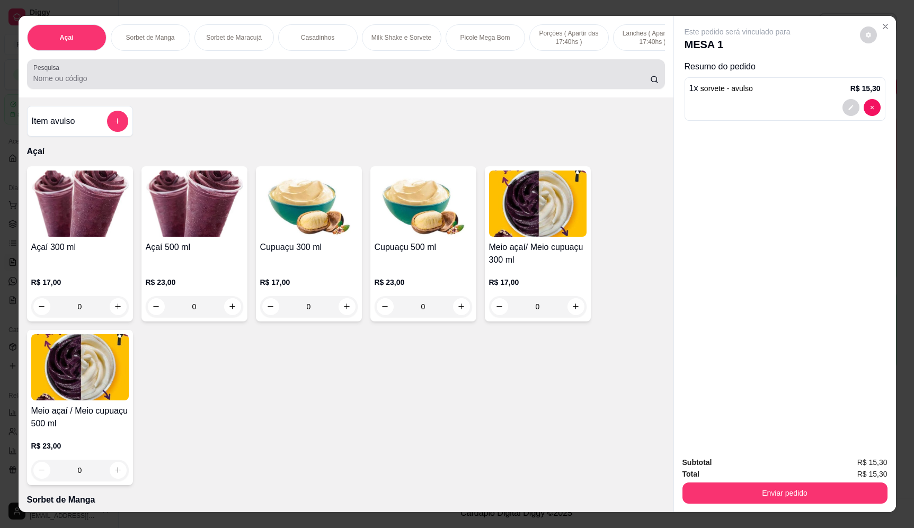
click at [124, 85] on div at bounding box center [345, 74] width 625 height 21
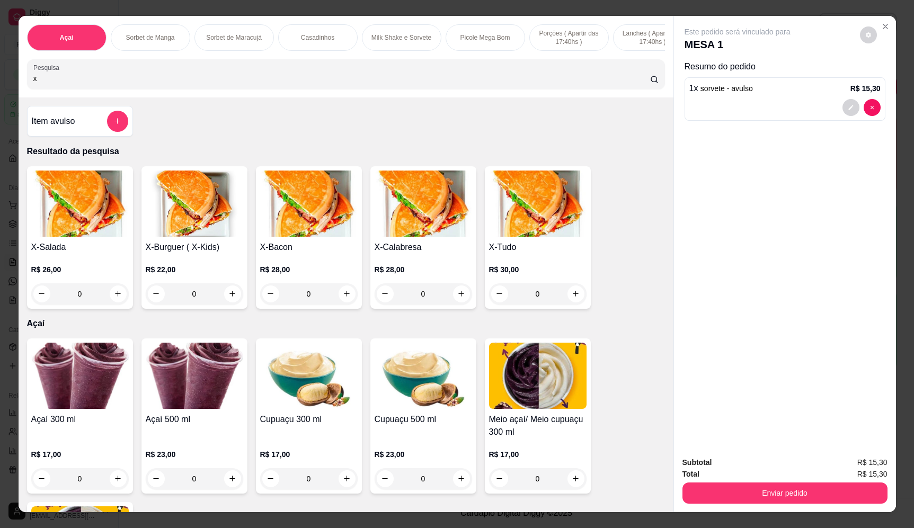
type input "x"
click at [570, 305] on div "0" at bounding box center [537, 293] width 97 height 21
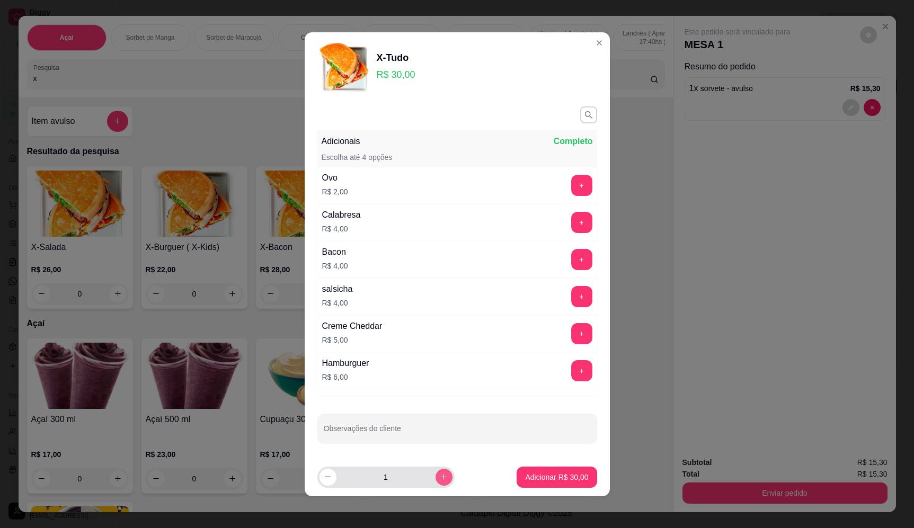
click at [435, 471] on button "increase-product-quantity" at bounding box center [443, 477] width 17 height 17
click at [435, 471] on button "increase-product-quantity" at bounding box center [443, 477] width 16 height 16
type input "3"
click at [545, 473] on p "Adicionar R$ 90,00" at bounding box center [556, 477] width 61 height 10
type input "3"
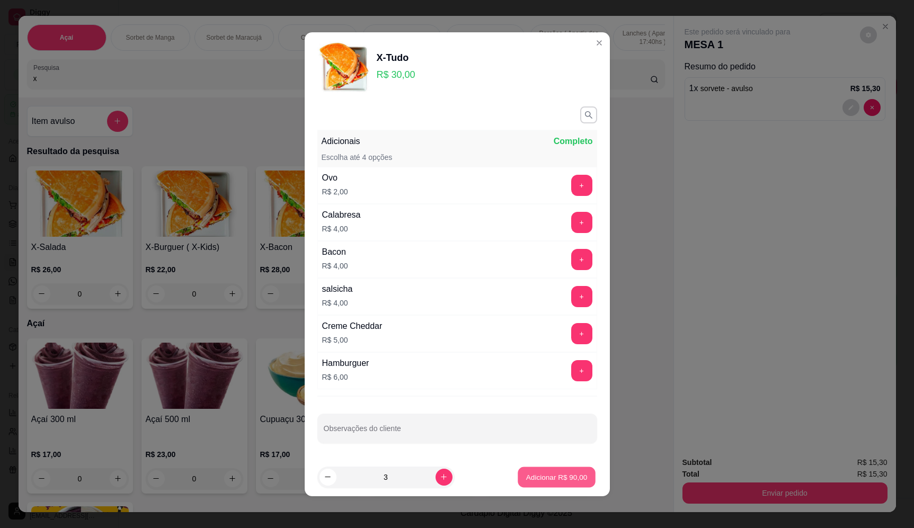
type input "3"
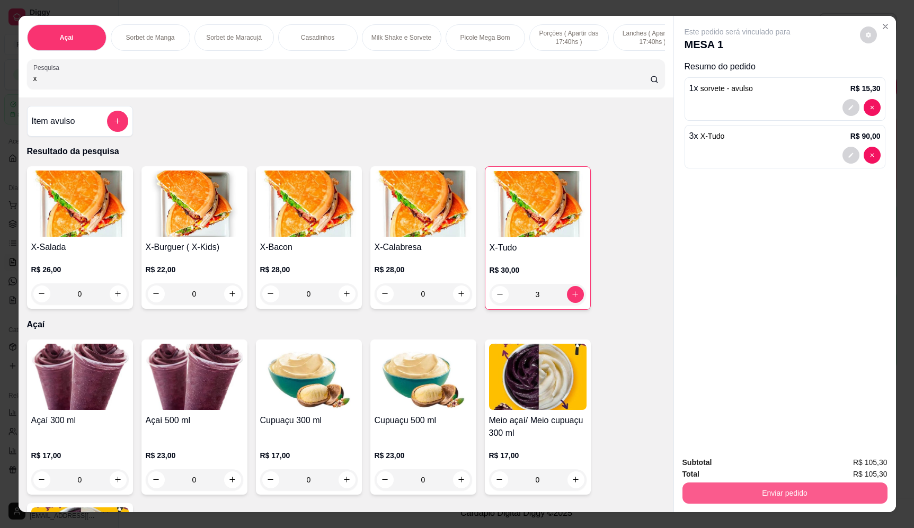
click at [857, 496] on button "Enviar pedido" at bounding box center [784, 492] width 205 height 21
click at [873, 467] on button "Enviar pedido" at bounding box center [859, 467] width 60 height 20
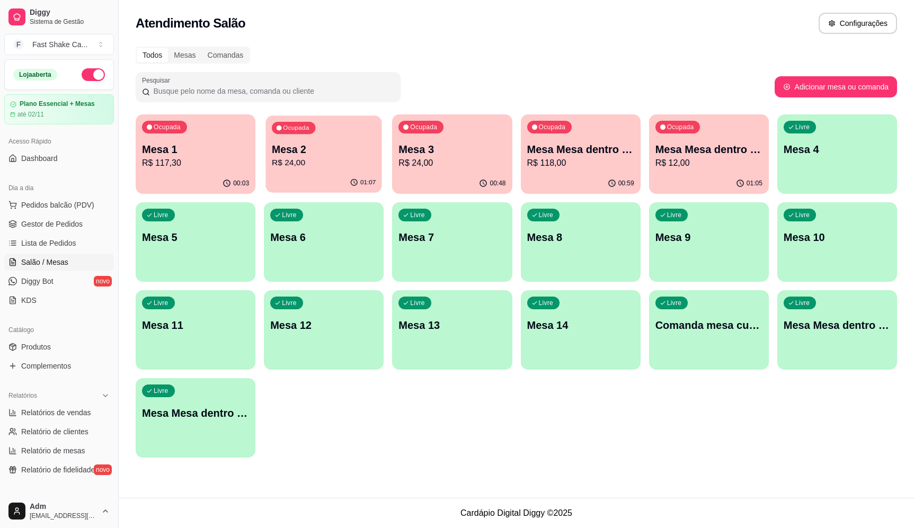
click at [335, 136] on div "Ocupada Mesa 2 R$ 24,00" at bounding box center [324, 143] width 116 height 57
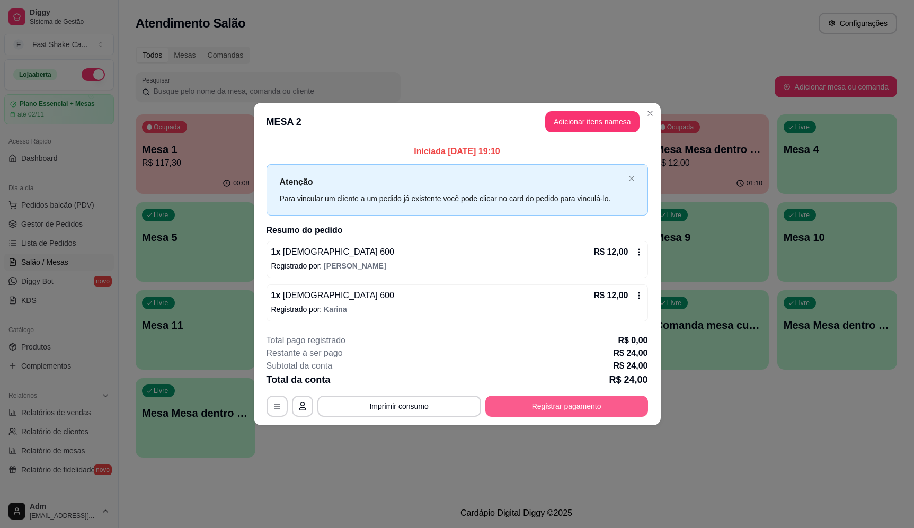
click at [577, 404] on button "Registrar pagamento" at bounding box center [566, 406] width 163 height 21
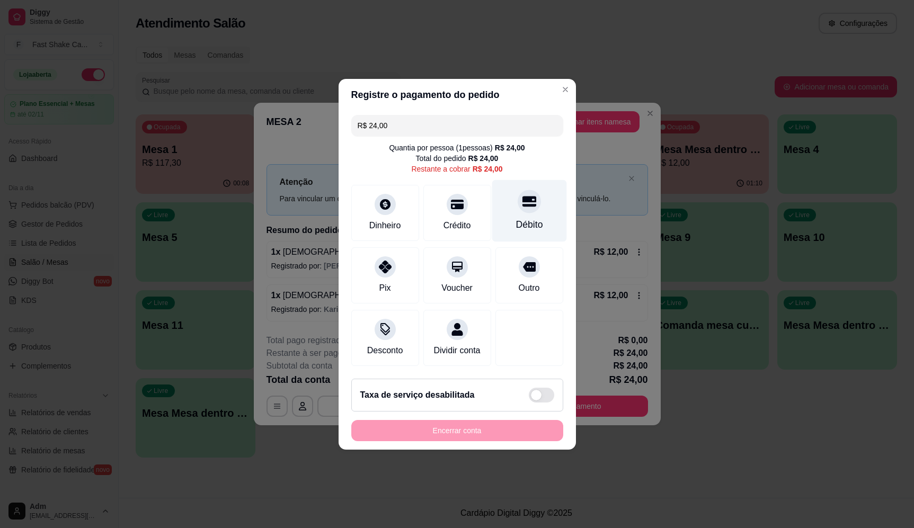
click at [507, 212] on div "Débito" at bounding box center [528, 211] width 75 height 62
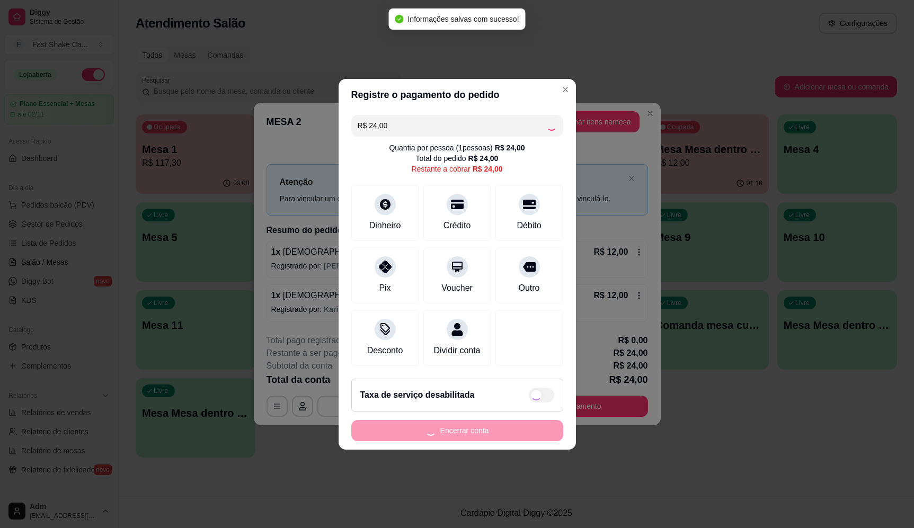
type input "R$ 0,00"
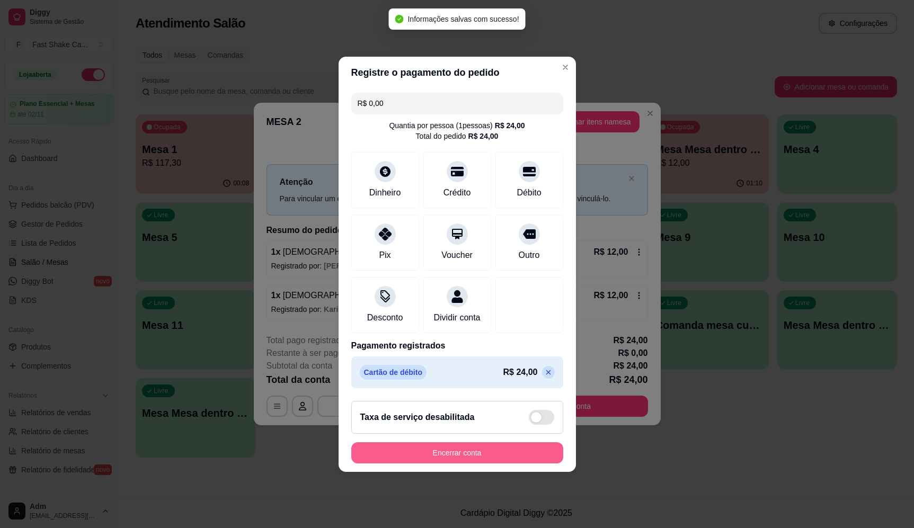
click at [485, 455] on button "Encerrar conta" at bounding box center [457, 452] width 212 height 21
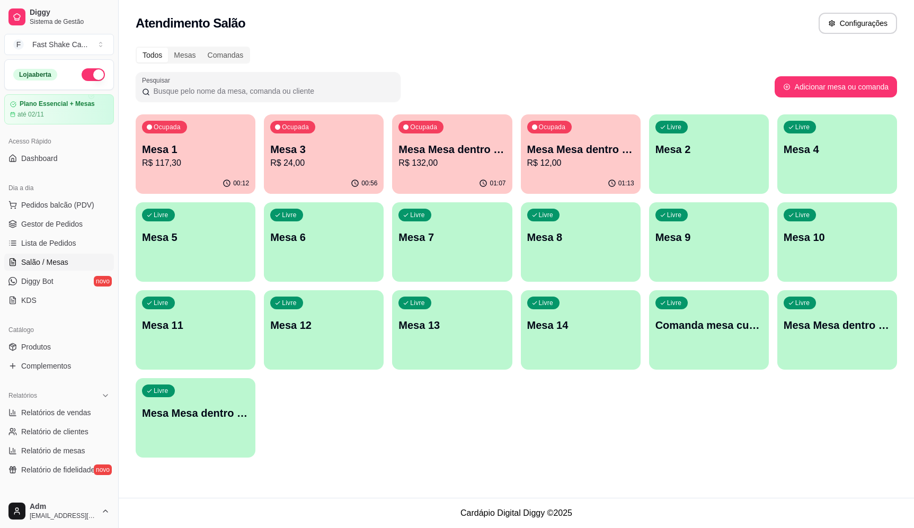
click at [446, 140] on div "Ocupada Mesa Mesa dentro laranja R$ 132,00" at bounding box center [452, 143] width 120 height 59
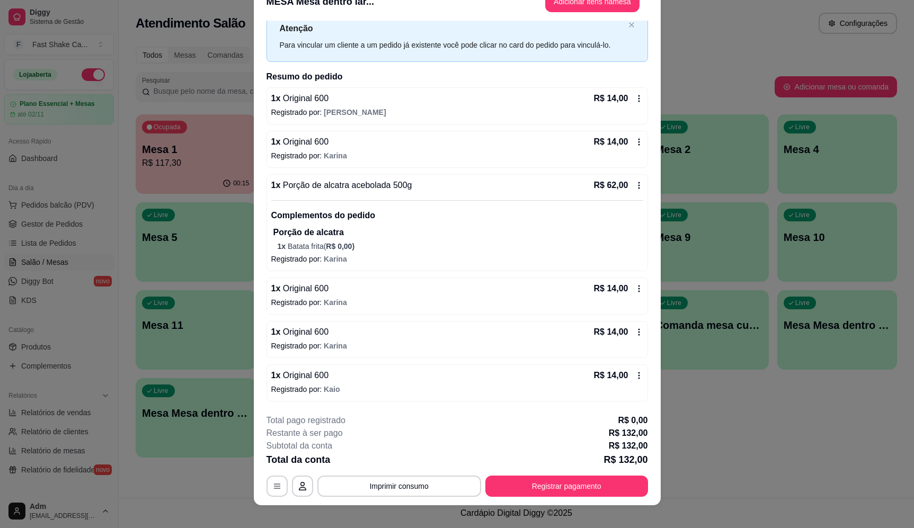
scroll to position [31, 0]
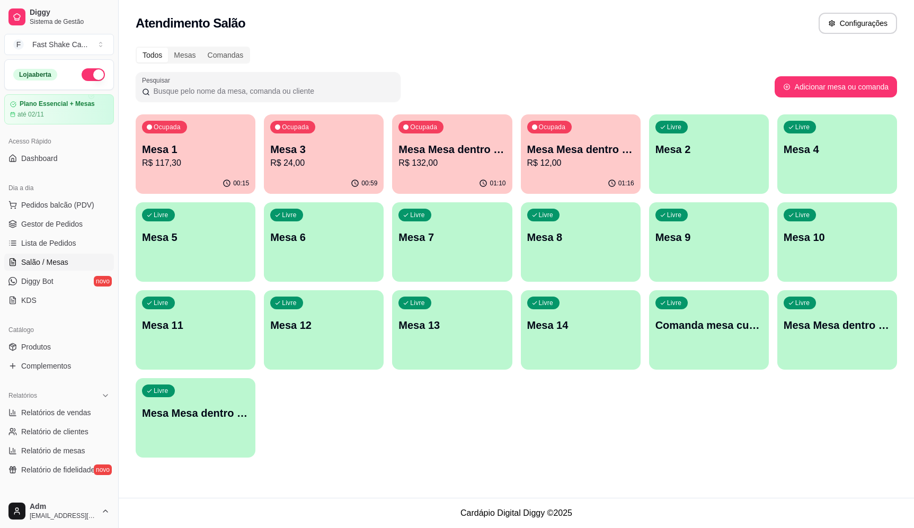
click at [609, 53] on div "Todos Mesas Comandas" at bounding box center [516, 55] width 761 height 17
click at [312, 157] on p "R$ 24,00" at bounding box center [323, 163] width 107 height 13
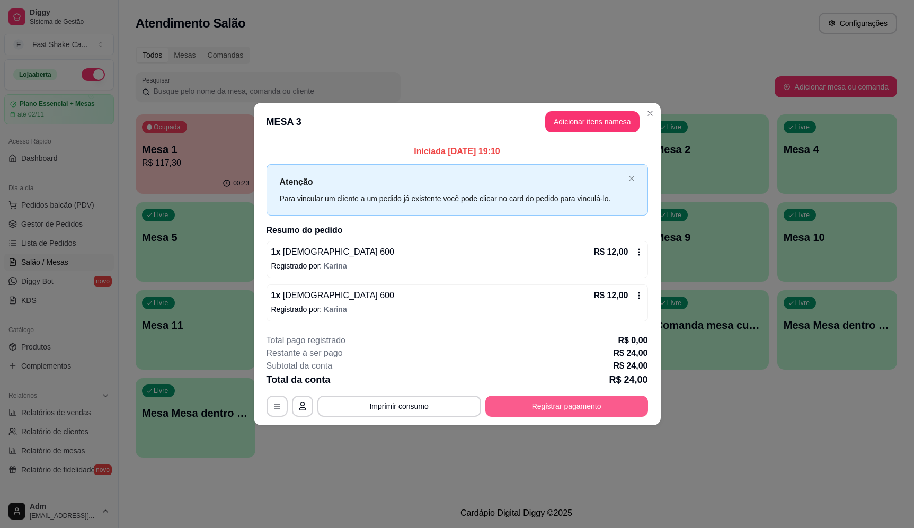
click at [565, 412] on button "Registrar pagamento" at bounding box center [566, 406] width 163 height 21
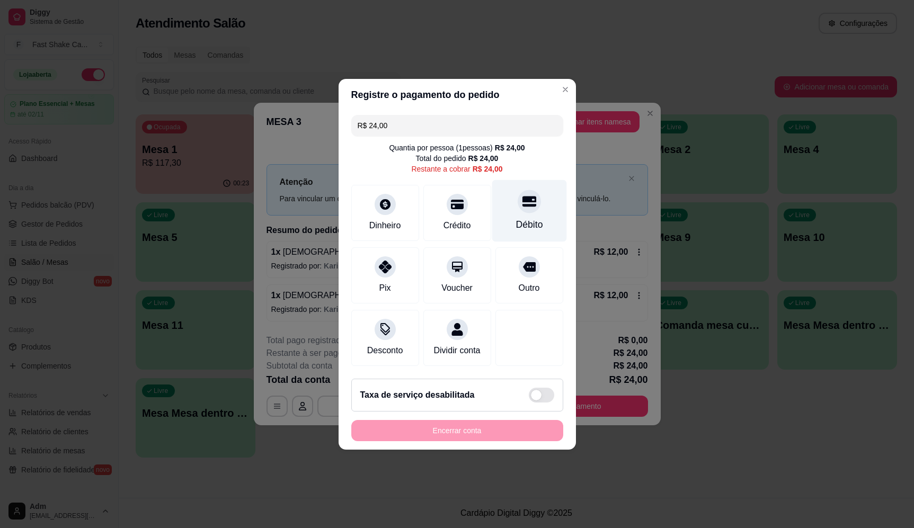
click at [546, 186] on div "Débito" at bounding box center [528, 211] width 75 height 62
type input "R$ 0,00"
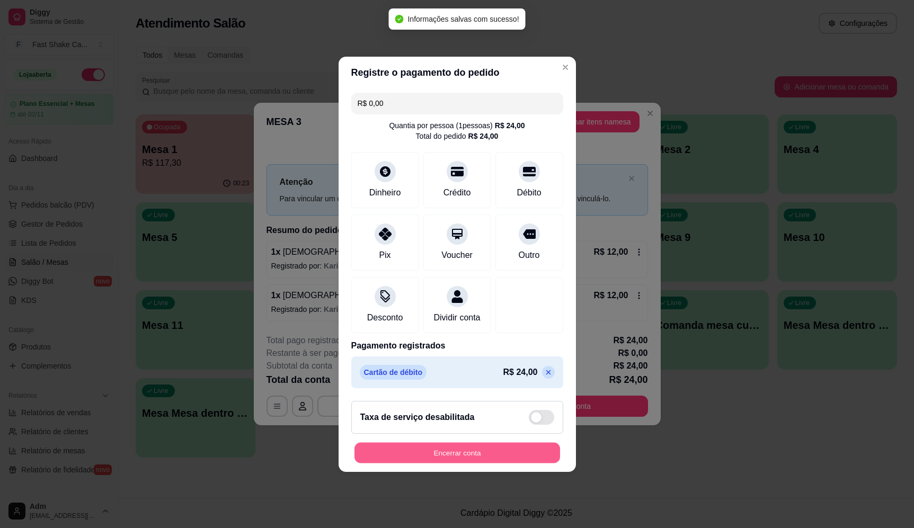
click at [499, 457] on button "Encerrar conta" at bounding box center [456, 452] width 205 height 21
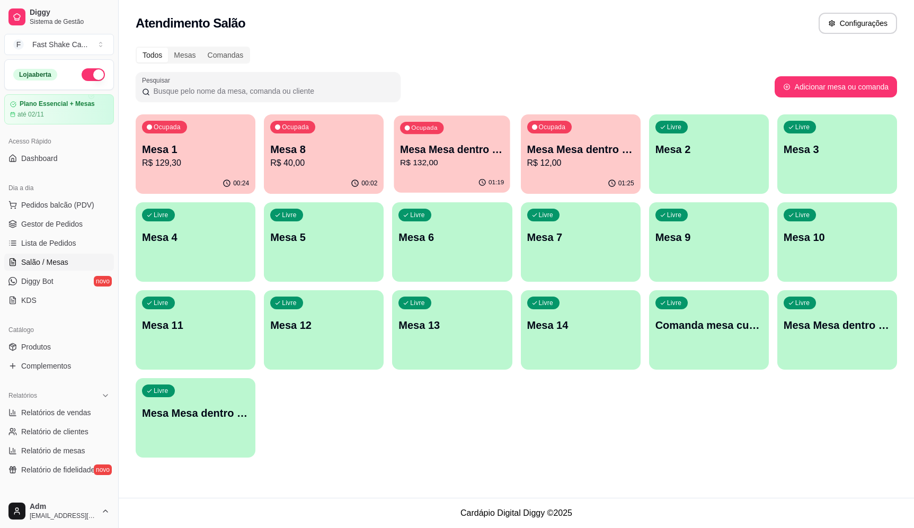
click at [450, 162] on p "R$ 132,00" at bounding box center [452, 163] width 104 height 12
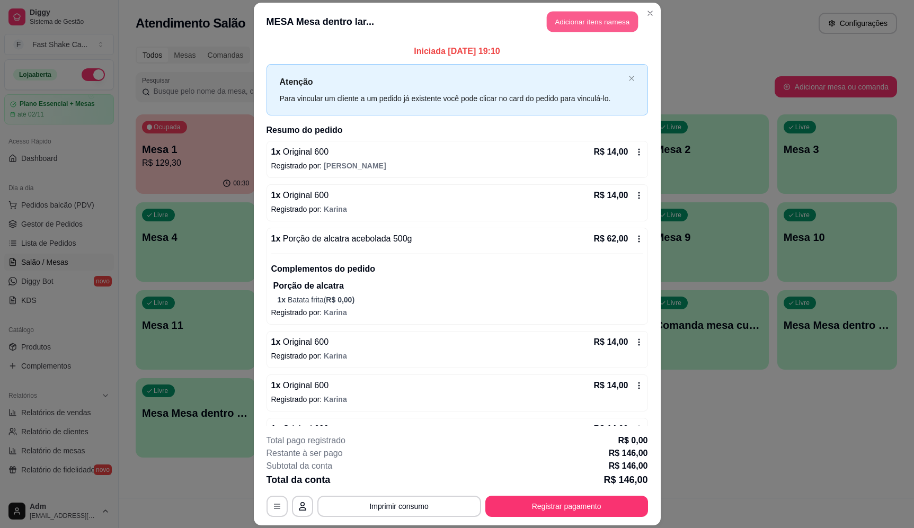
click at [593, 26] on button "Adicionar itens na mesa" at bounding box center [592, 22] width 91 height 21
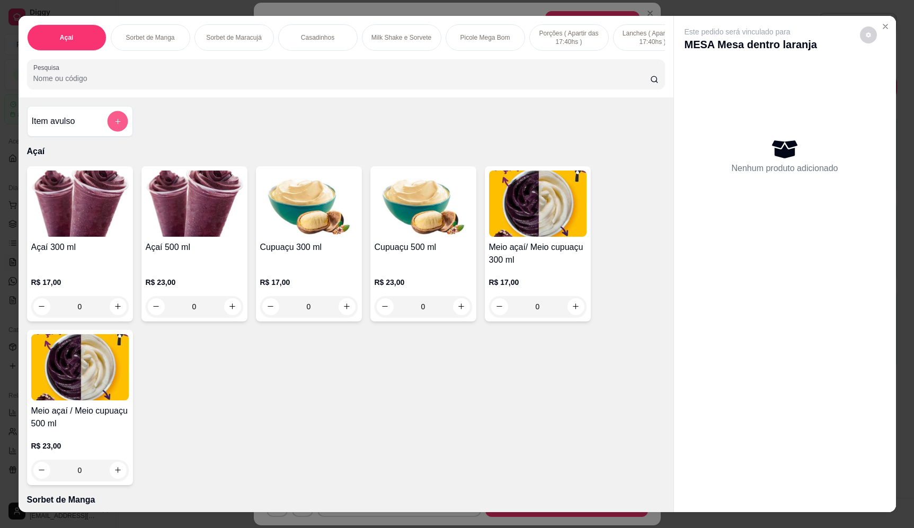
click at [115, 126] on icon "add-separate-item" at bounding box center [117, 122] width 8 height 8
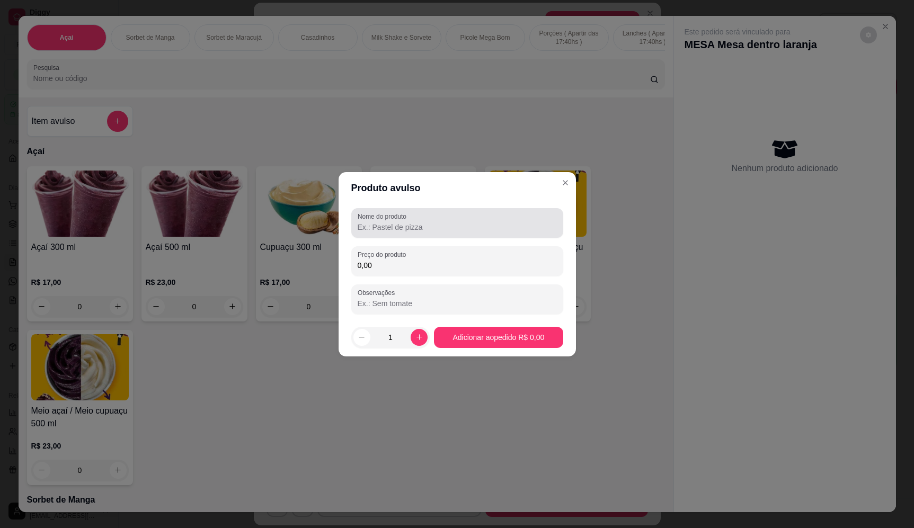
click at [458, 212] on div at bounding box center [456, 222] width 199 height 21
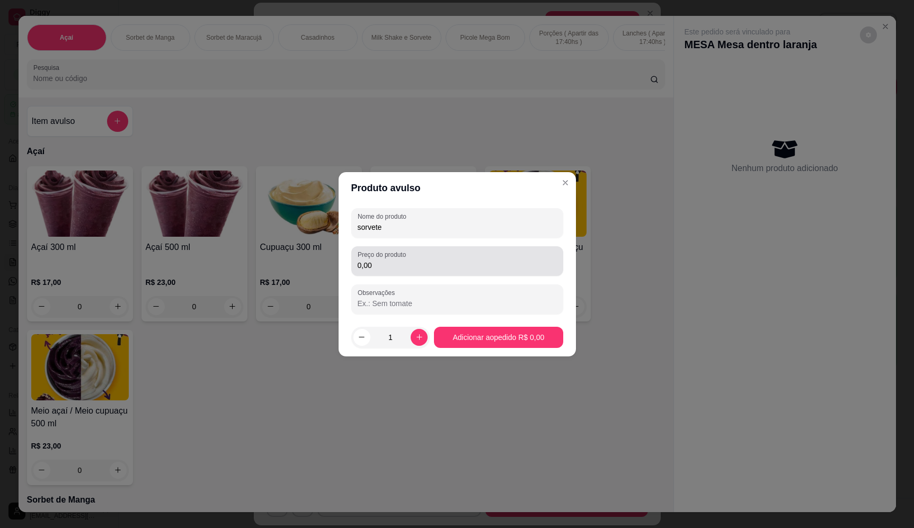
type input "sorvete"
click at [398, 270] on input "0,00" at bounding box center [456, 265] width 199 height 11
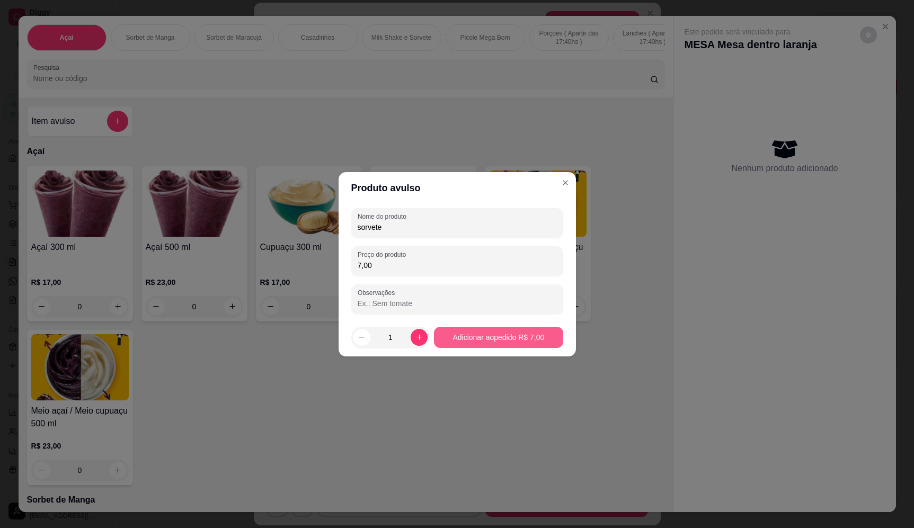
type input "7,00"
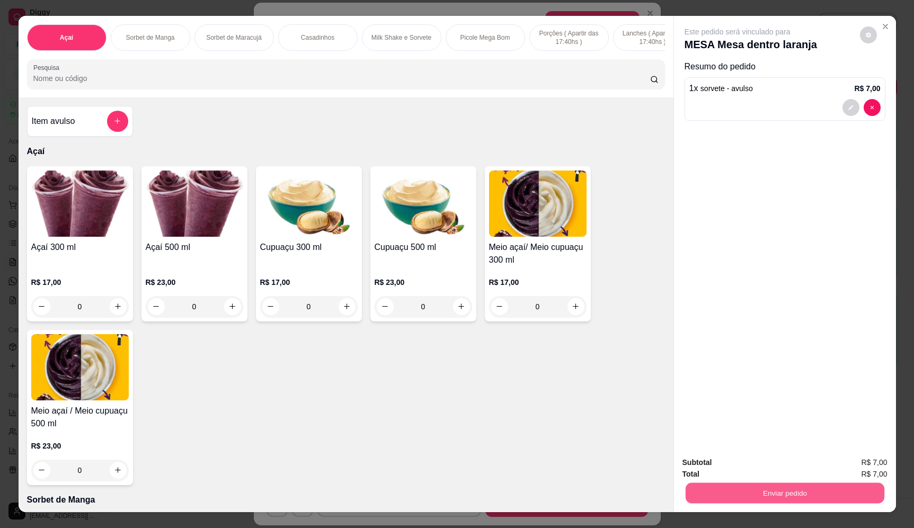
click at [775, 492] on button "Enviar pedido" at bounding box center [784, 493] width 199 height 21
click at [866, 468] on button "Enviar pedido" at bounding box center [859, 467] width 58 height 20
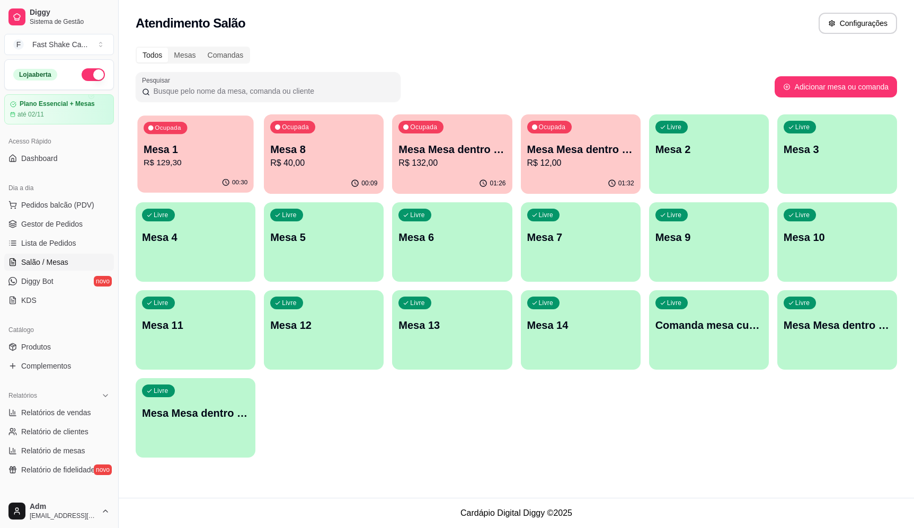
click at [210, 155] on p "Mesa 1" at bounding box center [196, 149] width 104 height 14
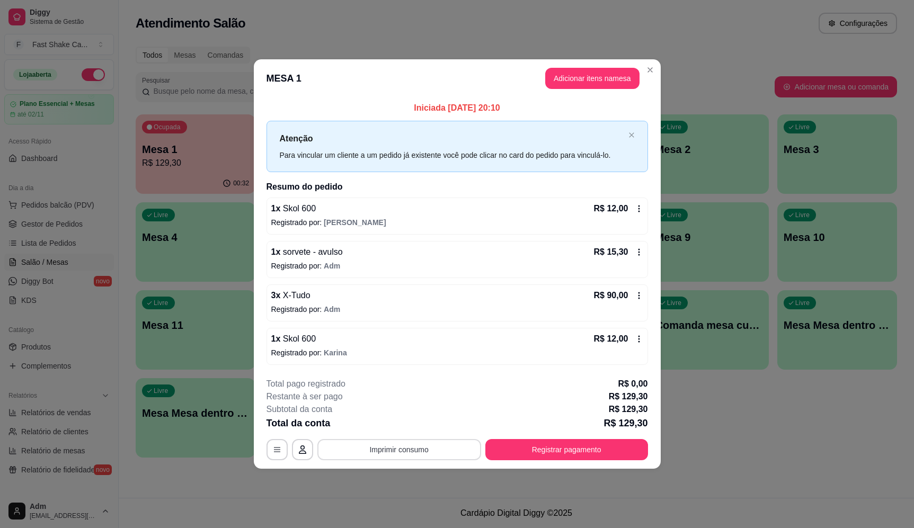
click at [414, 443] on button "Imprimir consumo" at bounding box center [399, 449] width 164 height 21
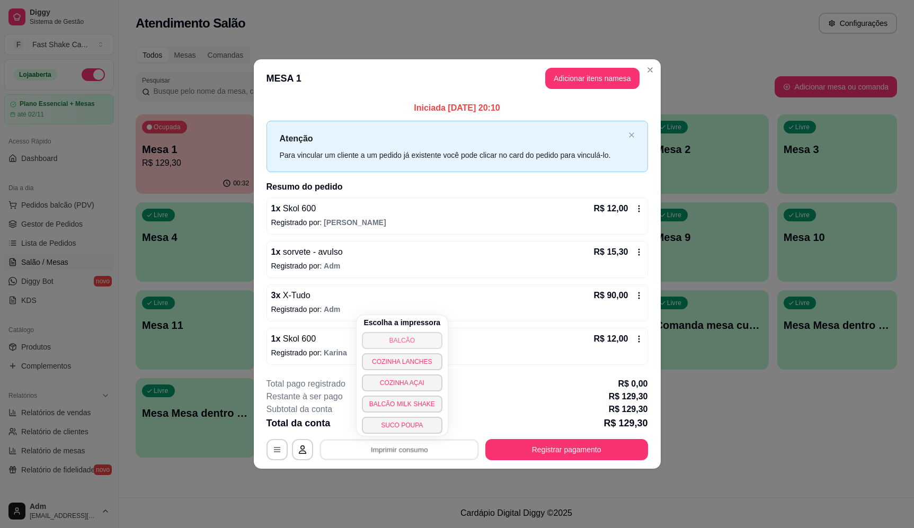
click at [424, 343] on button "BALCÃO" at bounding box center [402, 340] width 81 height 17
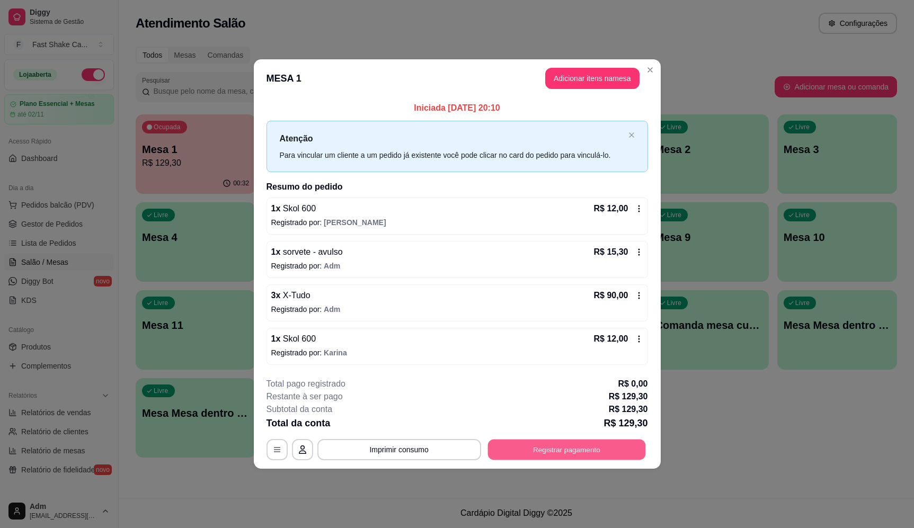
click at [588, 452] on button "Registrar pagamento" at bounding box center [566, 450] width 158 height 21
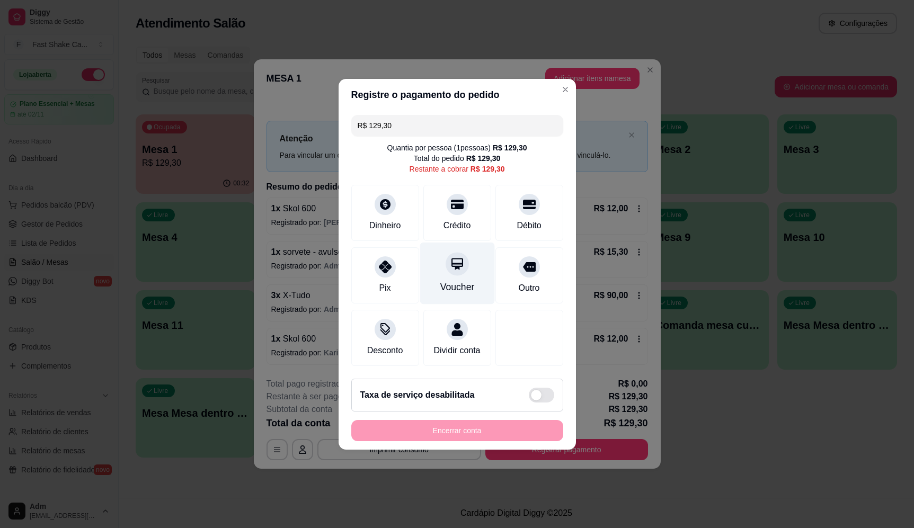
click at [457, 275] on div "Voucher" at bounding box center [456, 273] width 75 height 62
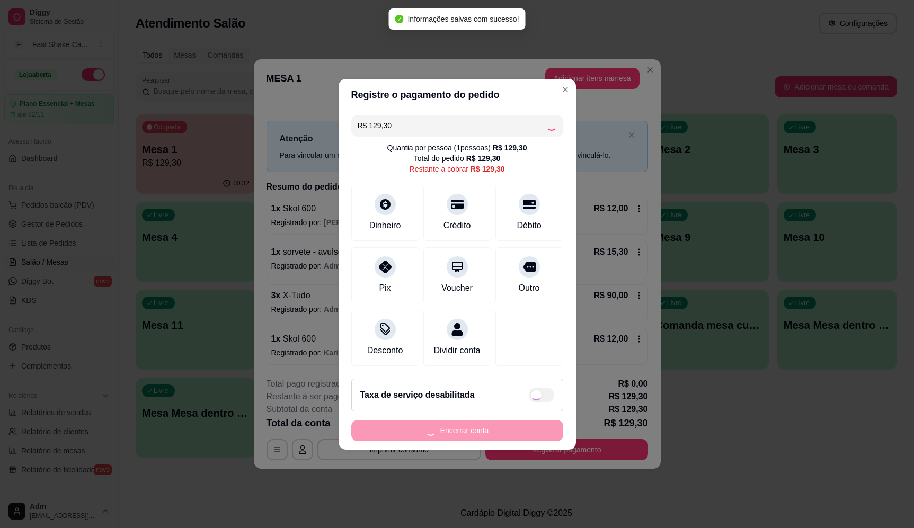
type input "R$ 0,00"
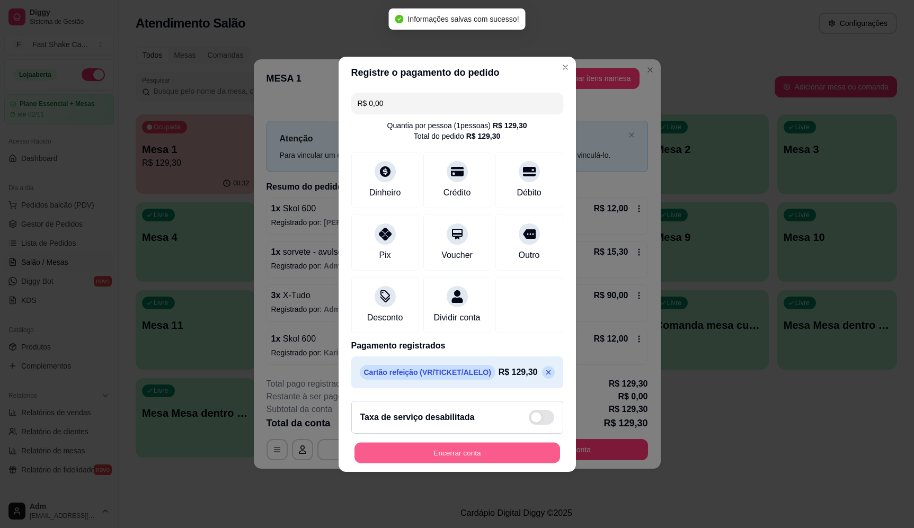
click at [460, 456] on button "Encerrar conta" at bounding box center [456, 452] width 205 height 21
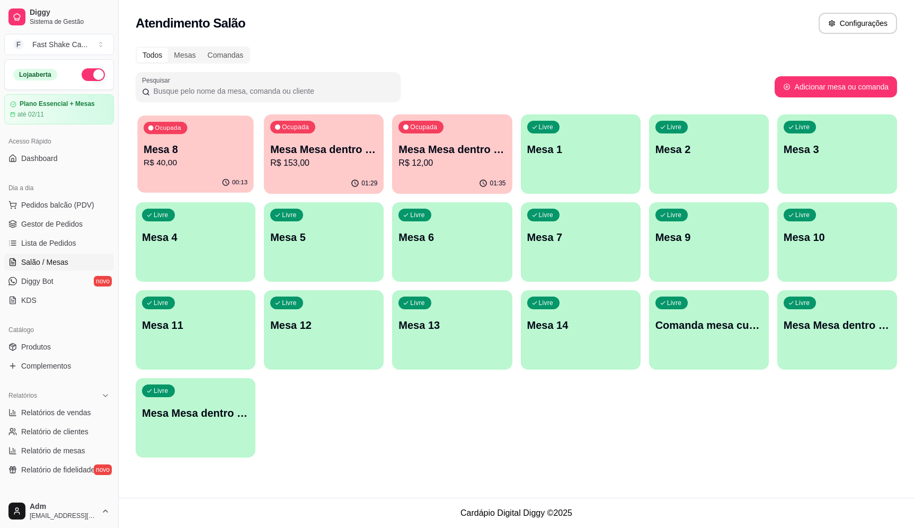
click at [216, 174] on div "00:13" at bounding box center [195, 183] width 116 height 20
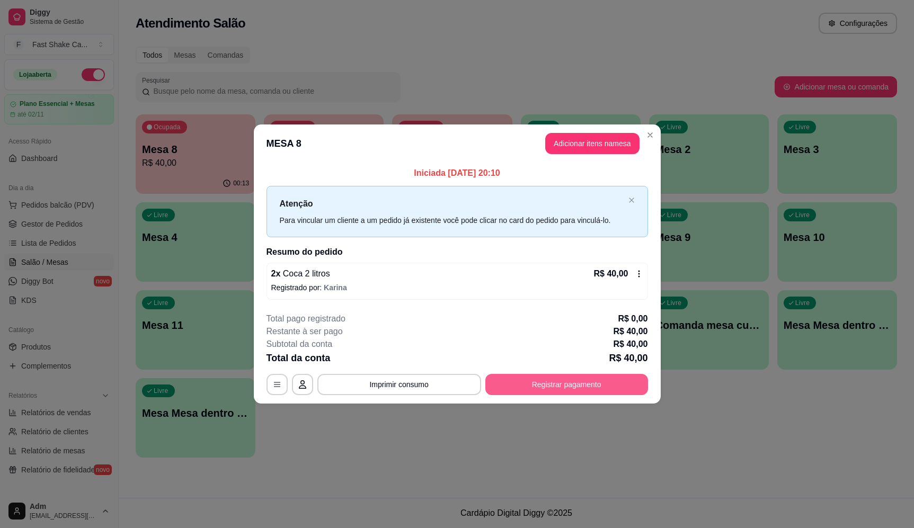
click at [523, 385] on button "Registrar pagamento" at bounding box center [566, 384] width 163 height 21
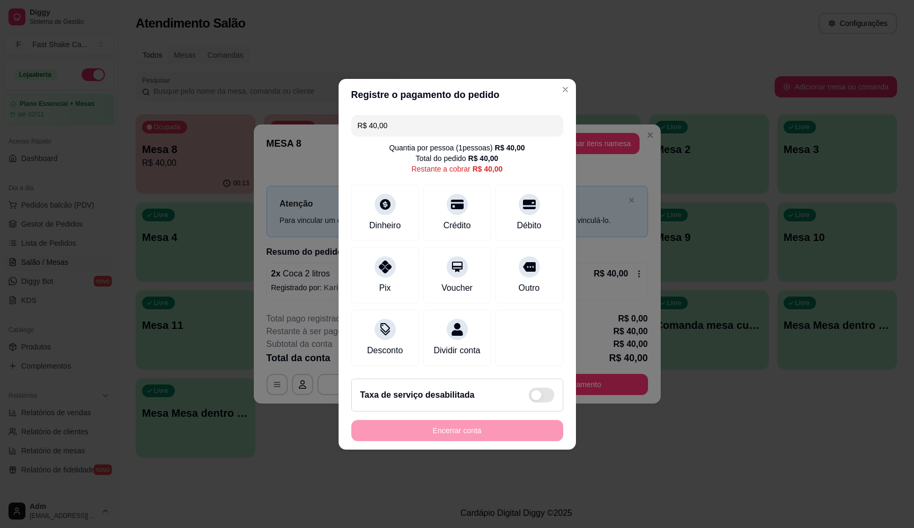
drag, startPoint x: 477, startPoint y: 115, endPoint x: 284, endPoint y: 113, distance: 192.8
click at [300, 115] on div "Registre o pagamento do pedido R$ 40,00 Quantia por pessoa ( 1 pessoas) R$ 40,0…" at bounding box center [457, 264] width 914 height 528
click at [393, 199] on div at bounding box center [384, 201] width 23 height 23
type input "R$ 30,00"
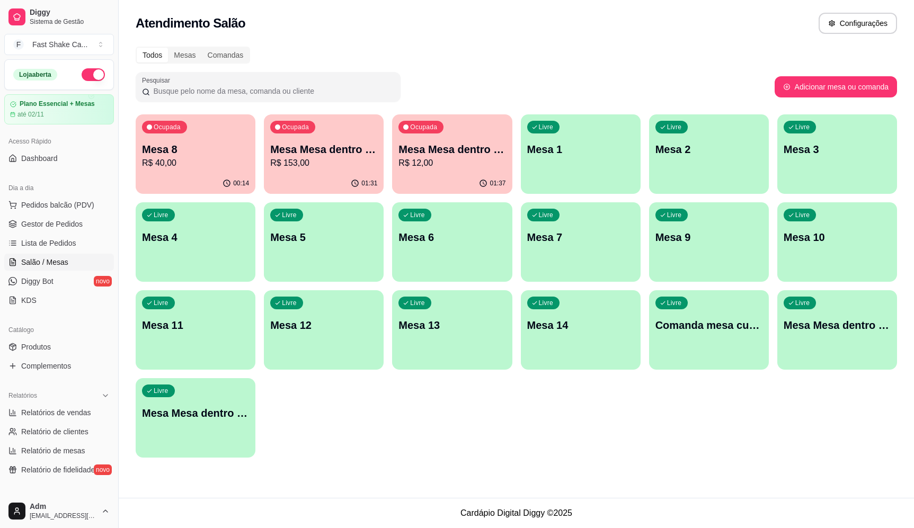
click at [534, 160] on div "Livre Mesa 1" at bounding box center [581, 147] width 120 height 67
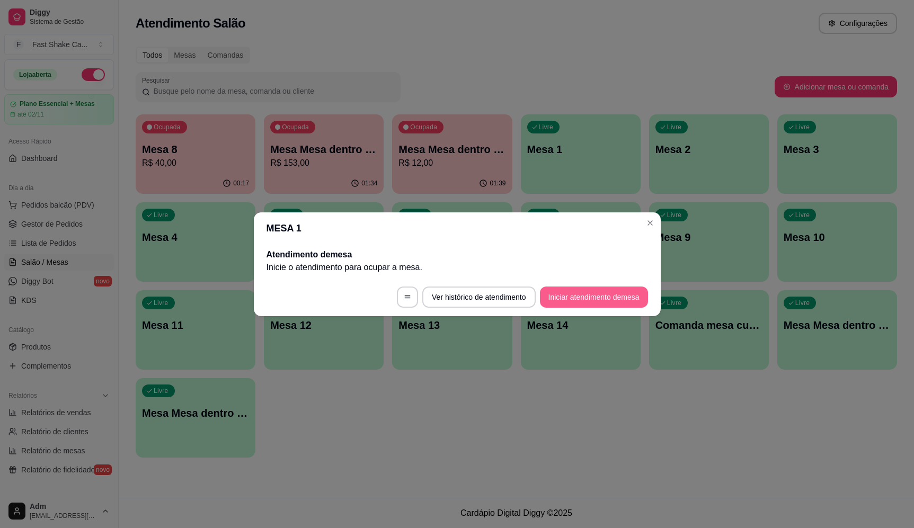
click at [580, 300] on button "Iniciar atendimento de mesa" at bounding box center [594, 297] width 108 height 21
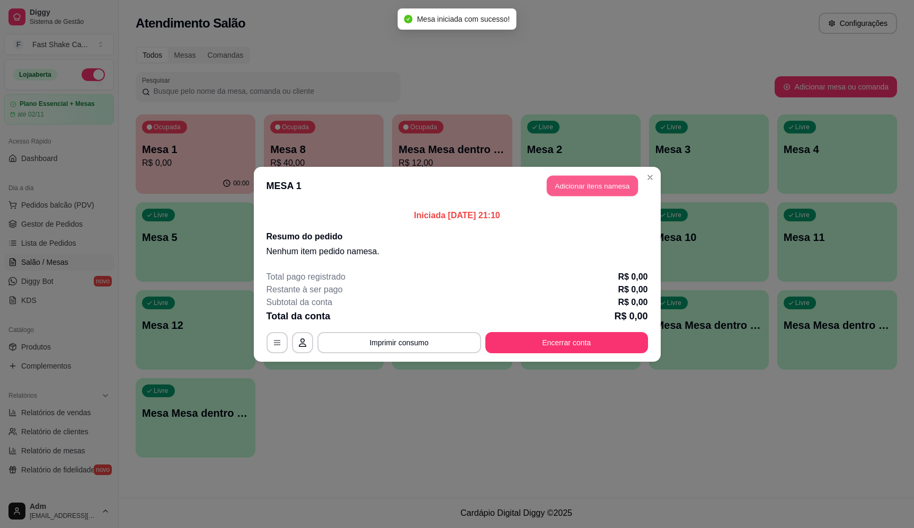
click at [600, 195] on button "Adicionar itens na mesa" at bounding box center [592, 185] width 91 height 21
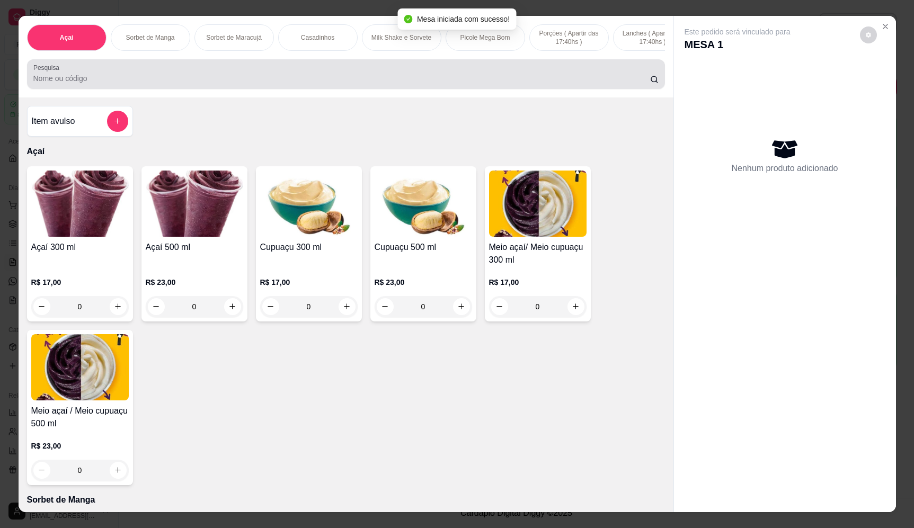
click at [291, 84] on input "Pesquisa" at bounding box center [341, 78] width 616 height 11
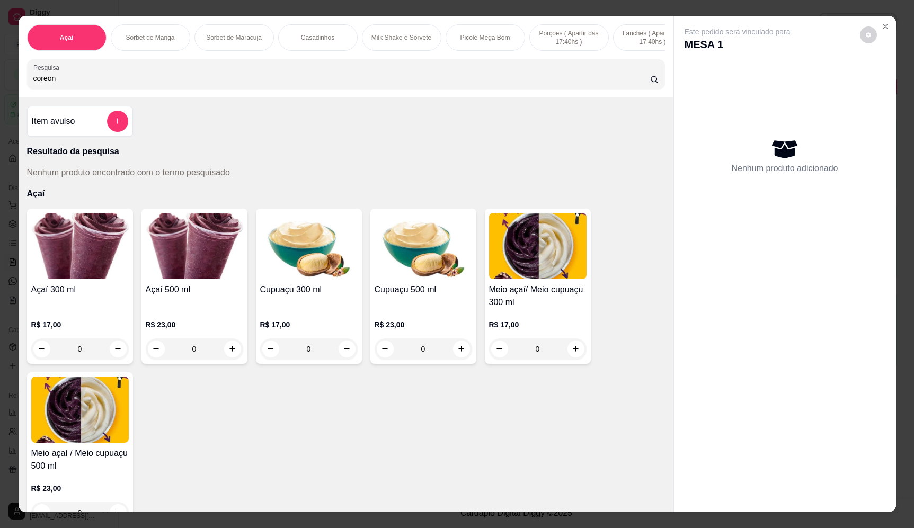
type input "coreona"
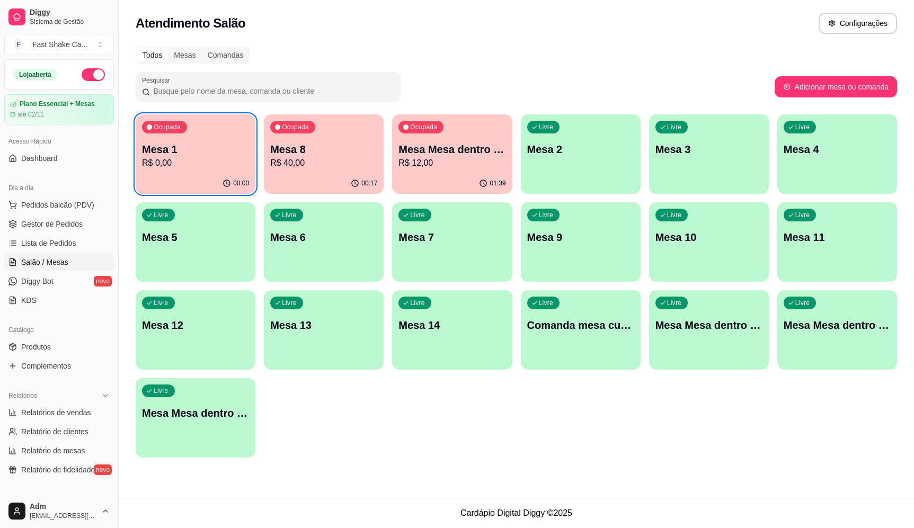
click at [204, 147] on p "Mesa 1" at bounding box center [195, 149] width 107 height 15
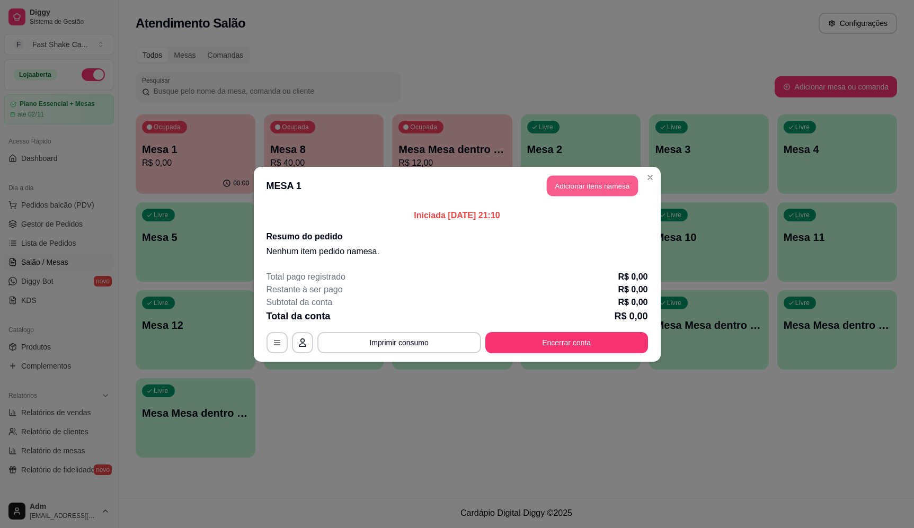
click at [609, 192] on button "Adicionar itens na mesa" at bounding box center [592, 185] width 91 height 21
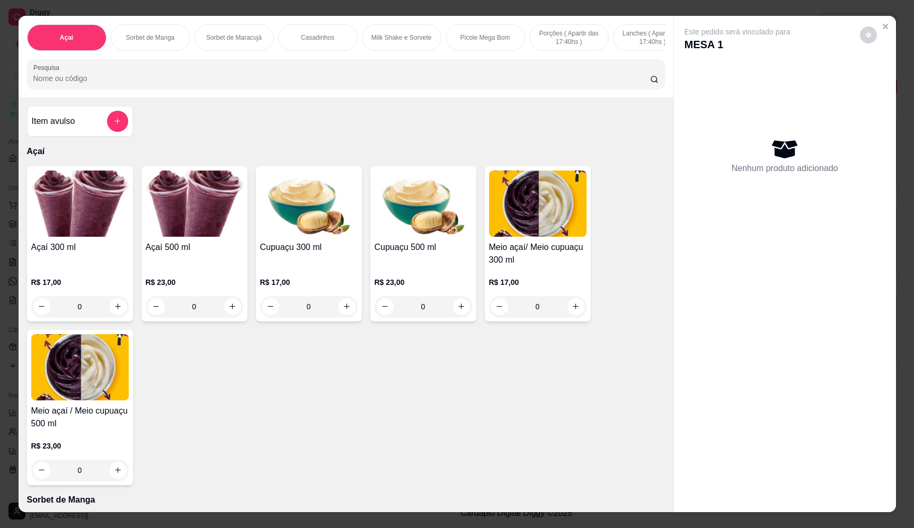
click at [304, 83] on input "Pesquisa" at bounding box center [341, 78] width 616 height 11
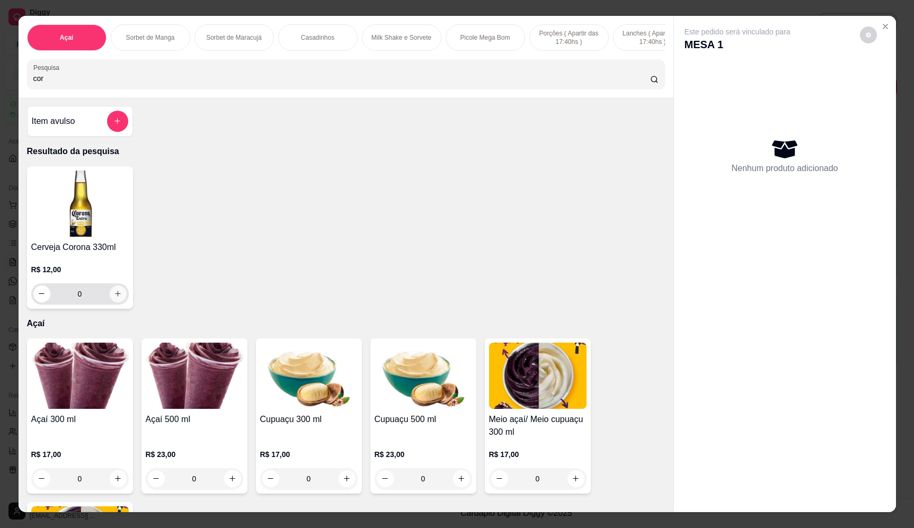
type input "cor"
click at [114, 298] on icon "increase-product-quantity" at bounding box center [118, 294] width 8 height 8
type input "1"
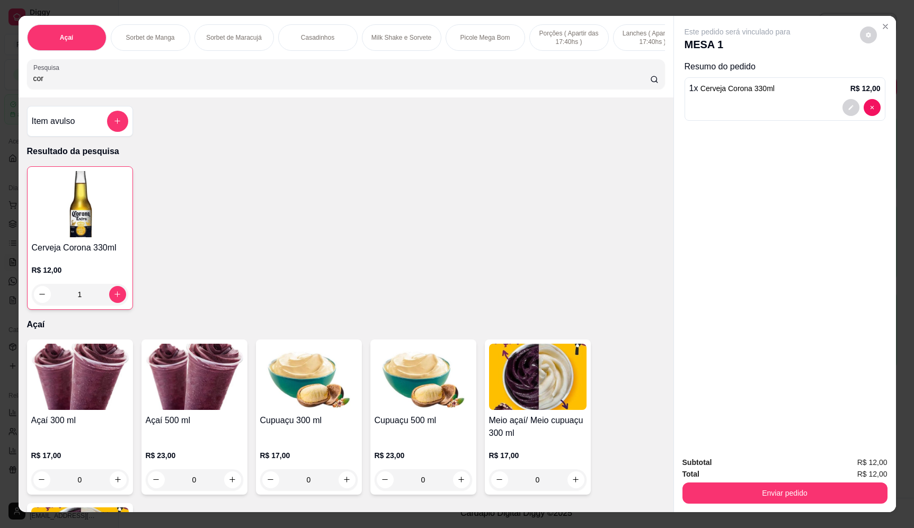
click at [121, 120] on div at bounding box center [117, 121] width 21 height 21
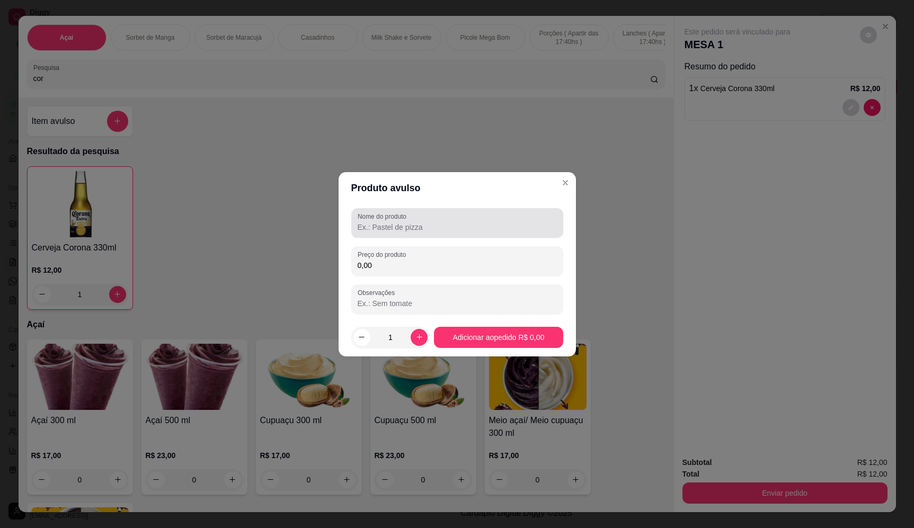
click at [448, 227] on input "Nome do produto" at bounding box center [456, 227] width 199 height 11
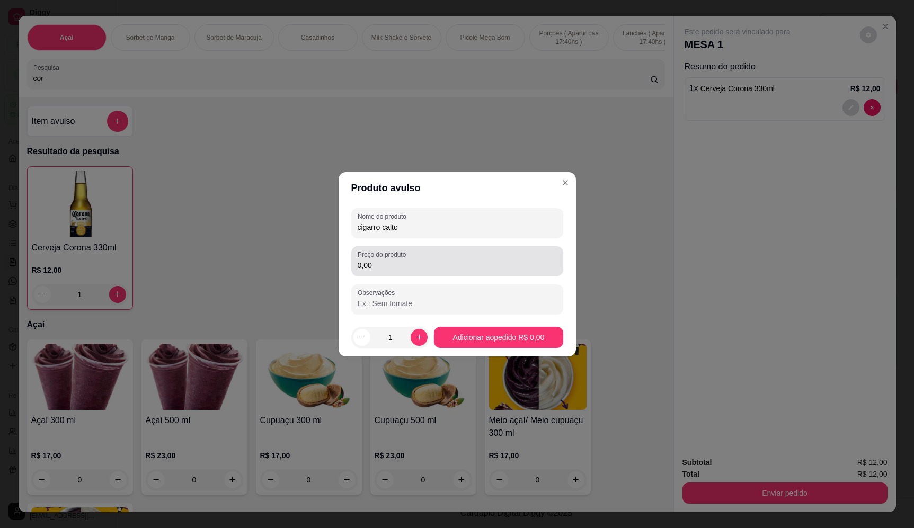
type input "cigarro calto"
click at [425, 255] on div "0,00" at bounding box center [456, 261] width 199 height 21
type input "19,00"
click at [496, 350] on footer "1 Adicionar ao pedido R$ 19,00" at bounding box center [456, 337] width 237 height 38
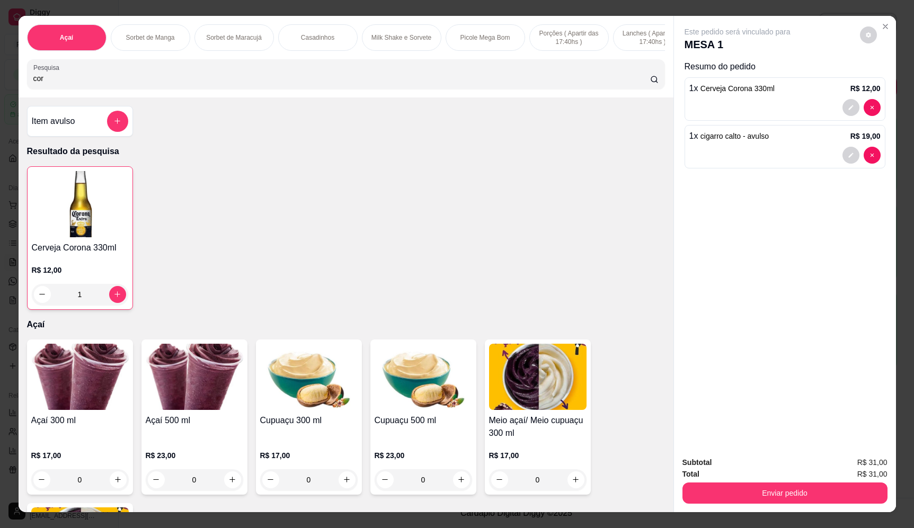
click at [113, 125] on icon "add-separate-item" at bounding box center [117, 121] width 8 height 8
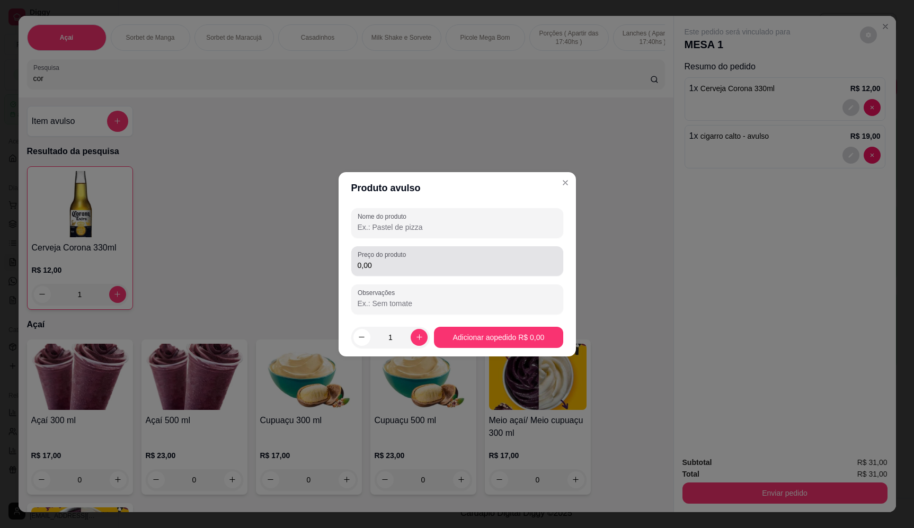
click at [441, 231] on div at bounding box center [456, 222] width 199 height 21
type input "esqueiro"
drag, startPoint x: 430, startPoint y: 263, endPoint x: 424, endPoint y: 264, distance: 6.4
click at [430, 264] on input "0,00" at bounding box center [456, 265] width 199 height 11
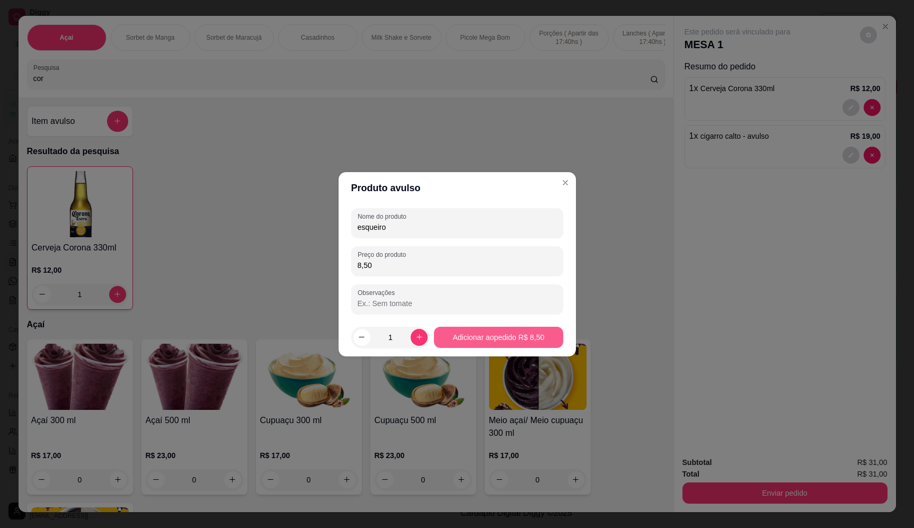
type input "8,50"
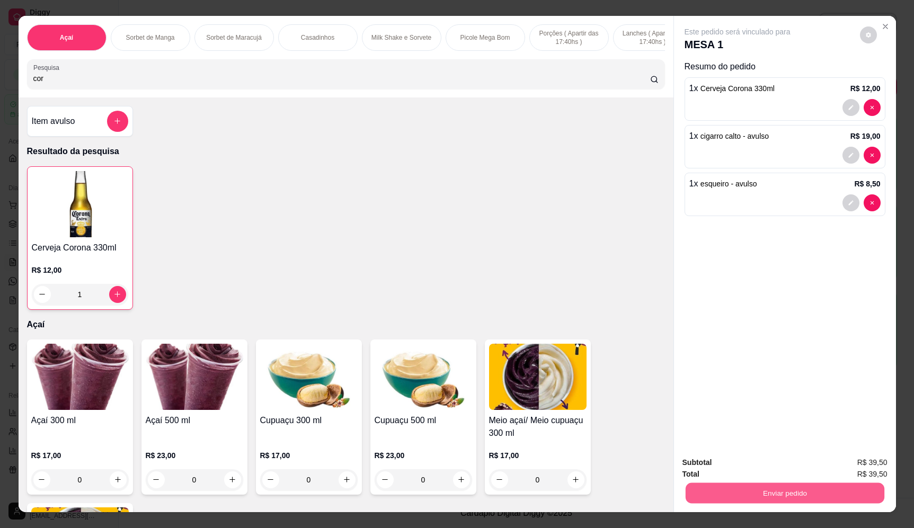
click at [796, 487] on button "Enviar pedido" at bounding box center [784, 493] width 199 height 21
click at [860, 469] on button "Enviar pedido" at bounding box center [859, 467] width 58 height 20
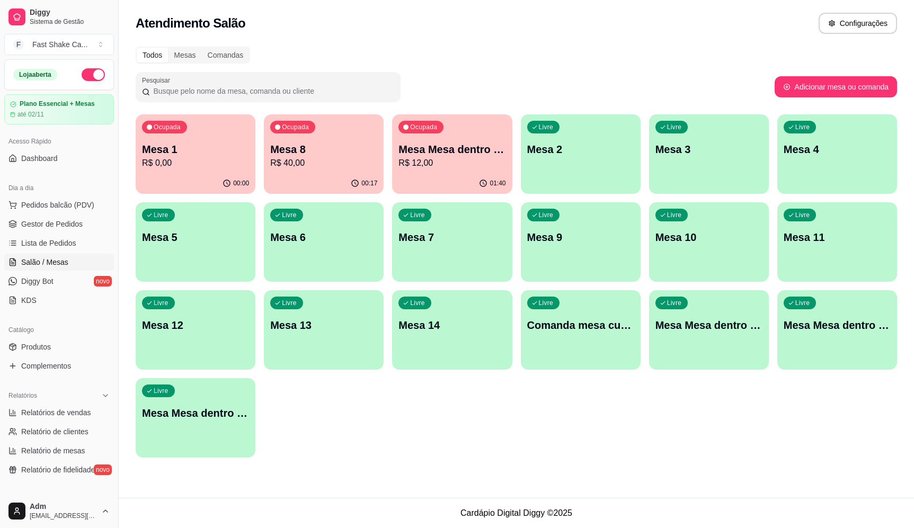
click at [316, 157] on p "R$ 40,00" at bounding box center [323, 163] width 107 height 13
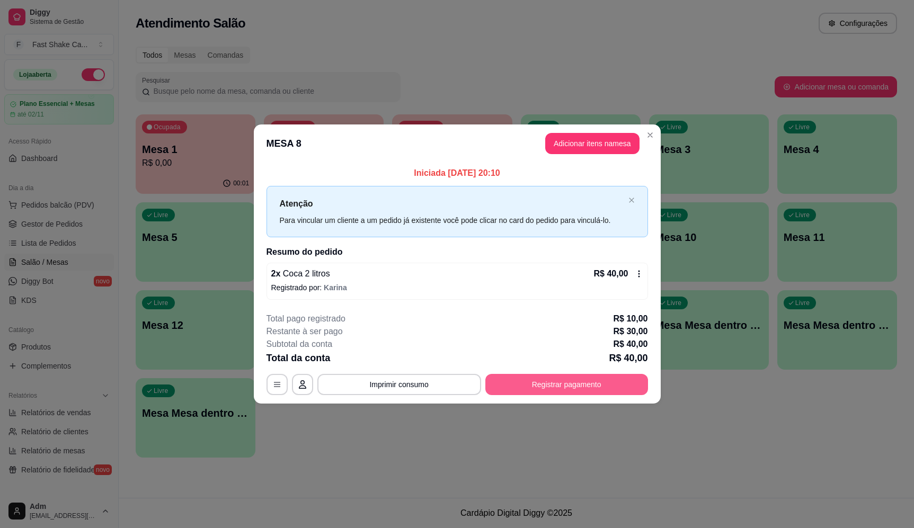
click at [533, 379] on button "Registrar pagamento" at bounding box center [566, 384] width 163 height 21
click at [533, 219] on div "Outro" at bounding box center [528, 245] width 75 height 62
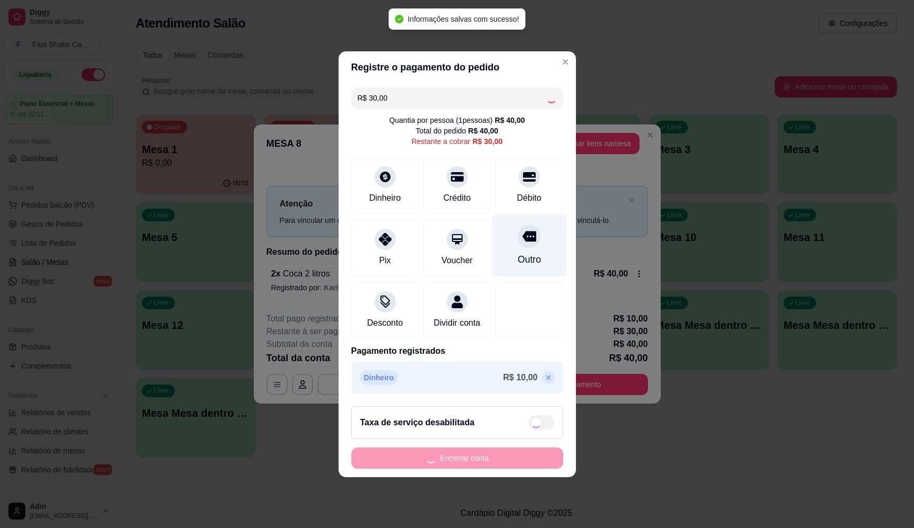
type input "R$ 0,00"
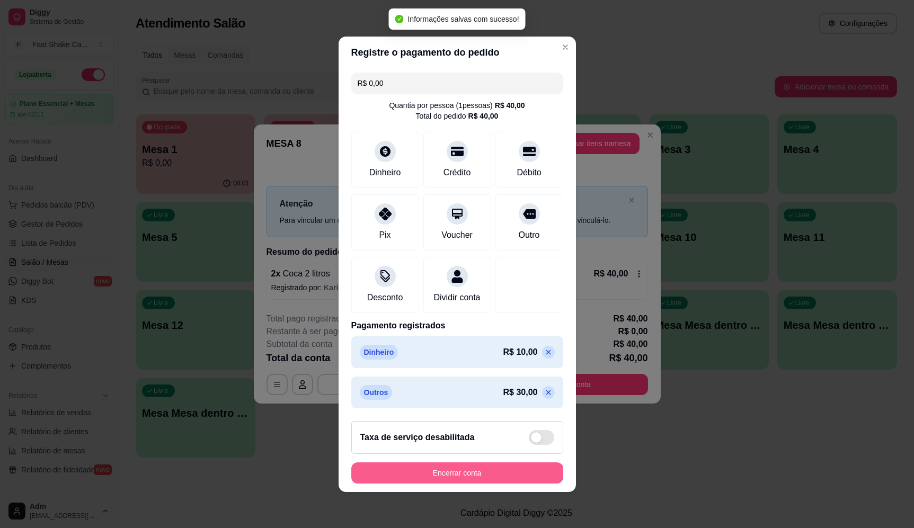
click at [517, 492] on footer "Taxa de serviço desabilitada Encerrar conta" at bounding box center [456, 452] width 237 height 79
click at [518, 483] on button "Encerrar conta" at bounding box center [456, 472] width 205 height 21
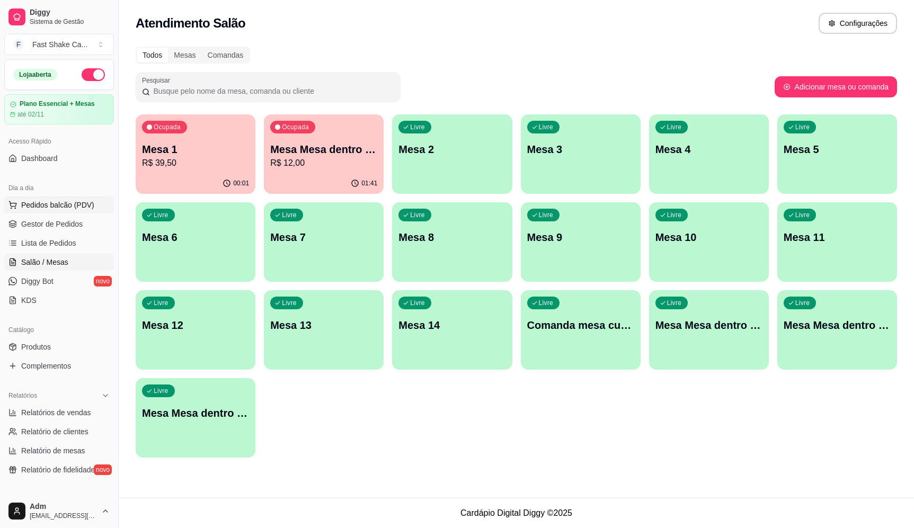
click at [87, 203] on span "Pedidos balcão (PDV)" at bounding box center [57, 205] width 73 height 11
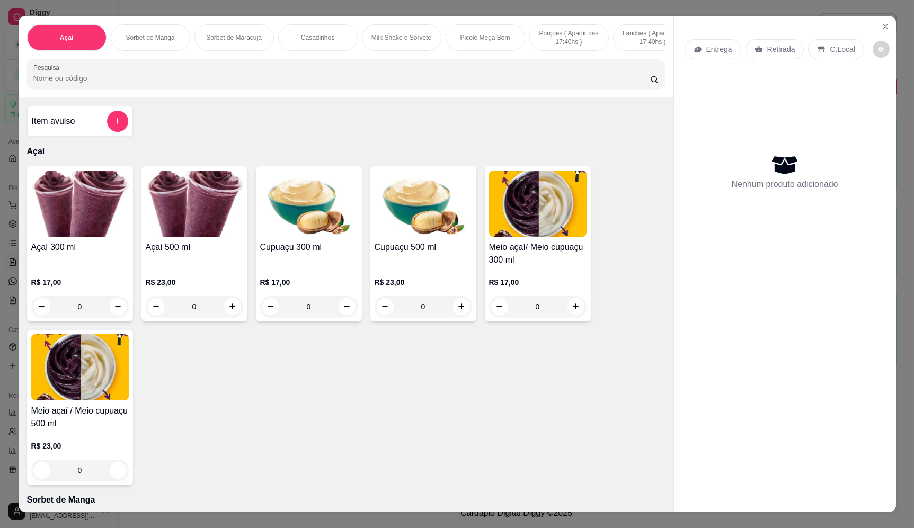
click at [227, 317] on div "0" at bounding box center [194, 306] width 97 height 21
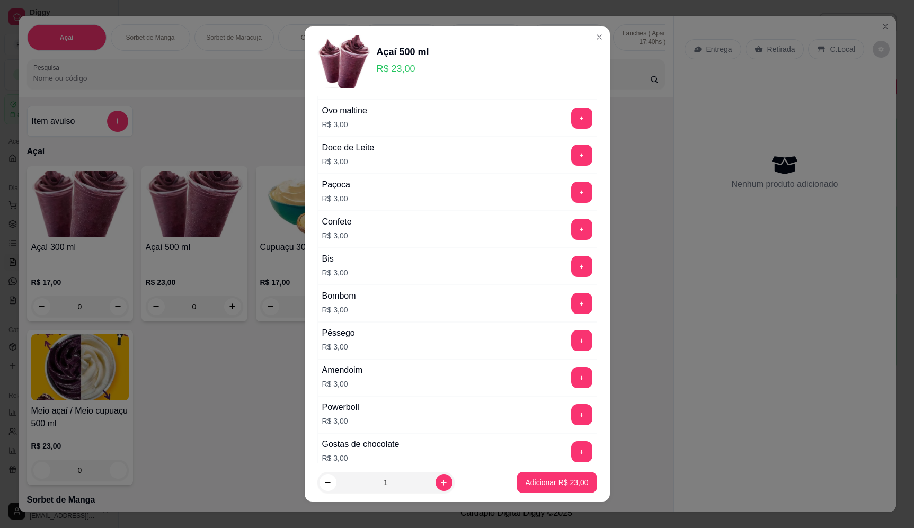
scroll to position [477, 0]
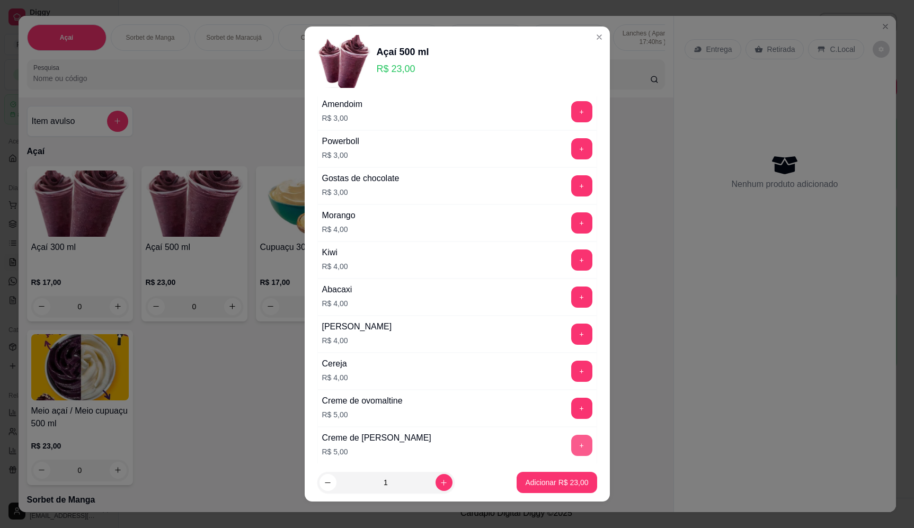
click at [571, 450] on button "+" at bounding box center [581, 445] width 21 height 21
click at [571, 219] on button "+" at bounding box center [581, 222] width 21 height 21
click at [550, 482] on p "Adicionar R$ 32,00" at bounding box center [556, 482] width 63 height 11
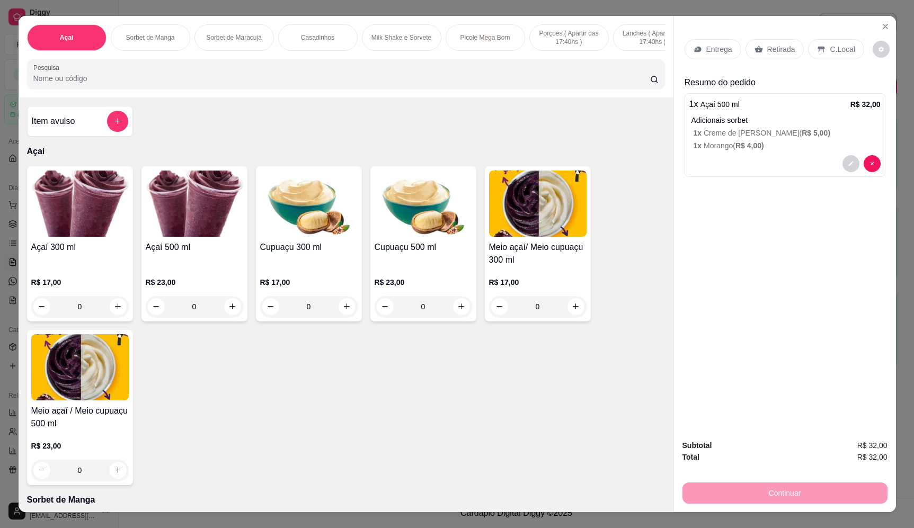
click at [706, 51] on p "Entrega" at bounding box center [719, 49] width 26 height 11
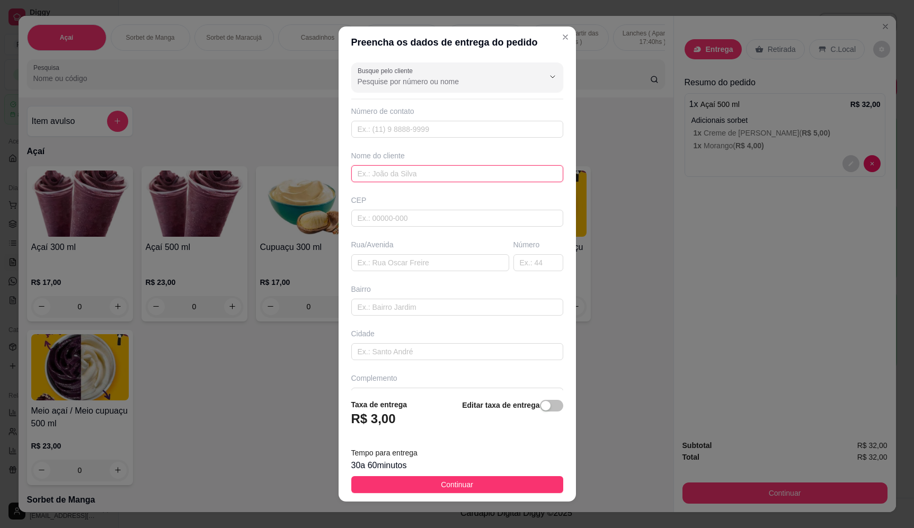
click at [458, 167] on input "text" at bounding box center [457, 173] width 212 height 17
type input "[DEMOGRAPHIC_DATA]"
click at [420, 262] on input "text" at bounding box center [430, 262] width 158 height 17
click at [391, 258] on input "text" at bounding box center [430, 262] width 158 height 17
paste input "Na [STREET_ADDRESS]"
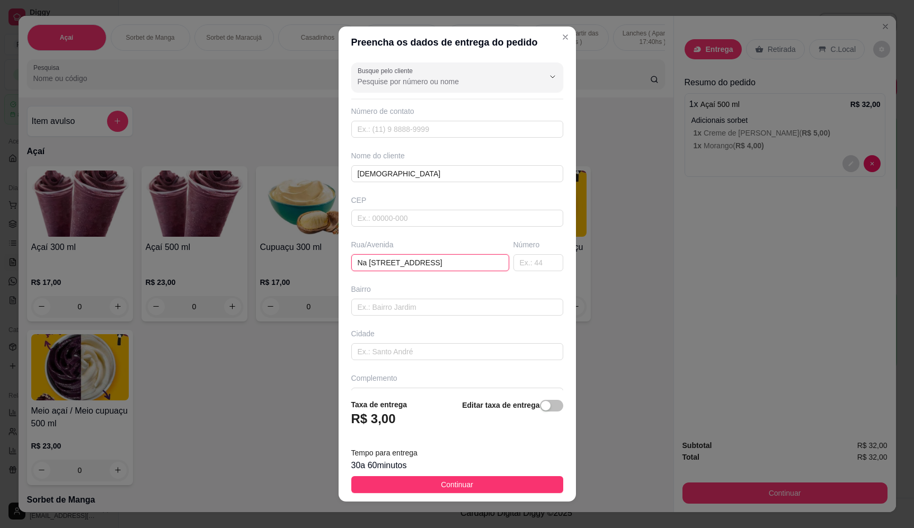
type input "Na [STREET_ADDRESS]"
click at [416, 491] on button "Continuar" at bounding box center [457, 484] width 212 height 17
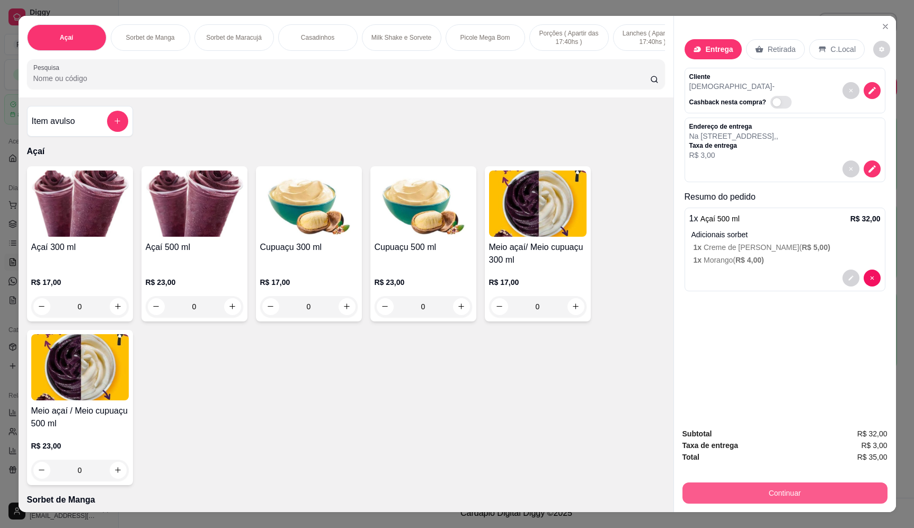
click at [817, 492] on button "Continuar" at bounding box center [784, 492] width 205 height 21
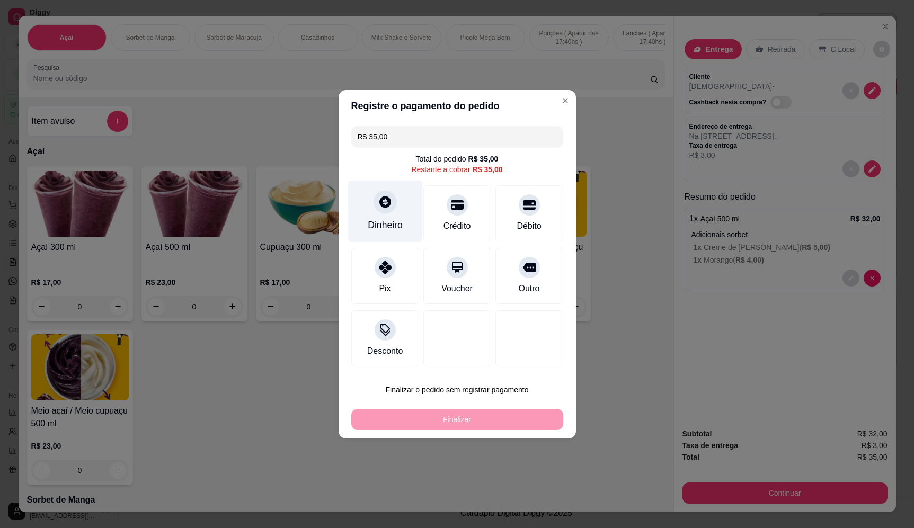
click at [395, 216] on div "Dinheiro" at bounding box center [384, 211] width 75 height 62
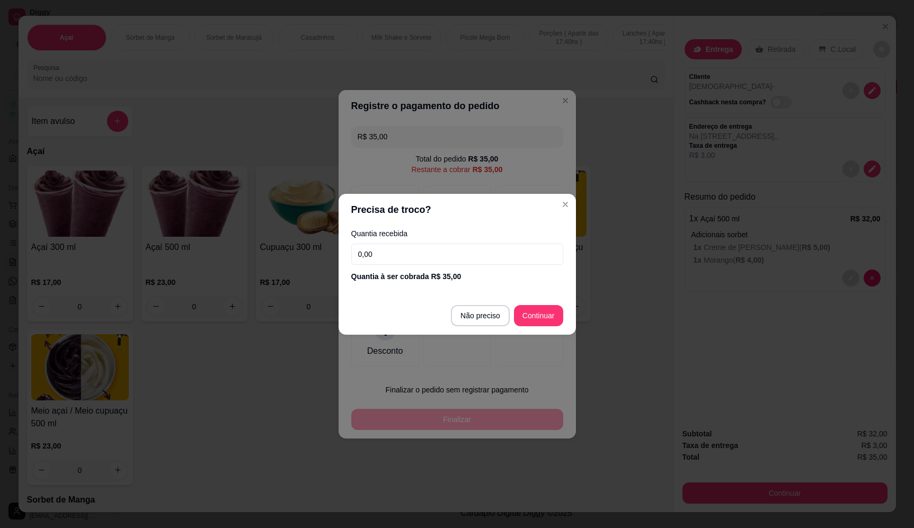
click at [387, 262] on input "0,00" at bounding box center [457, 254] width 212 height 21
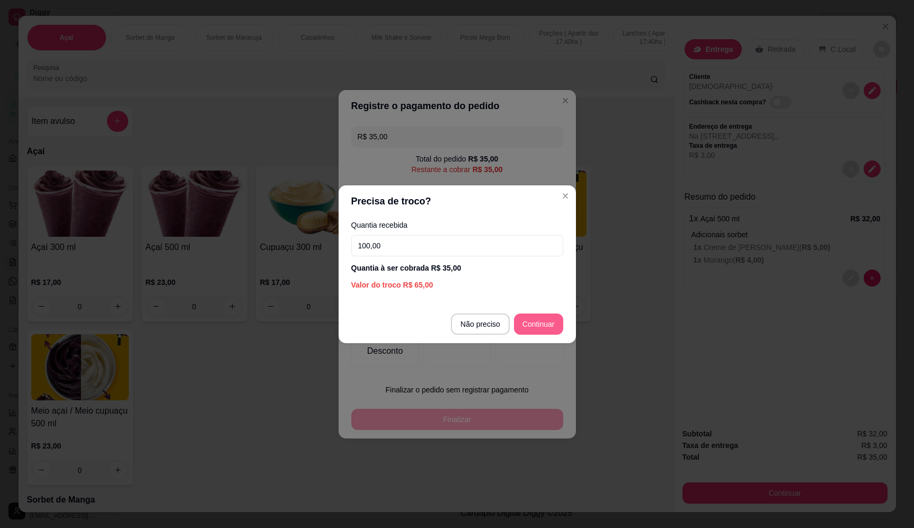
type input "100,00"
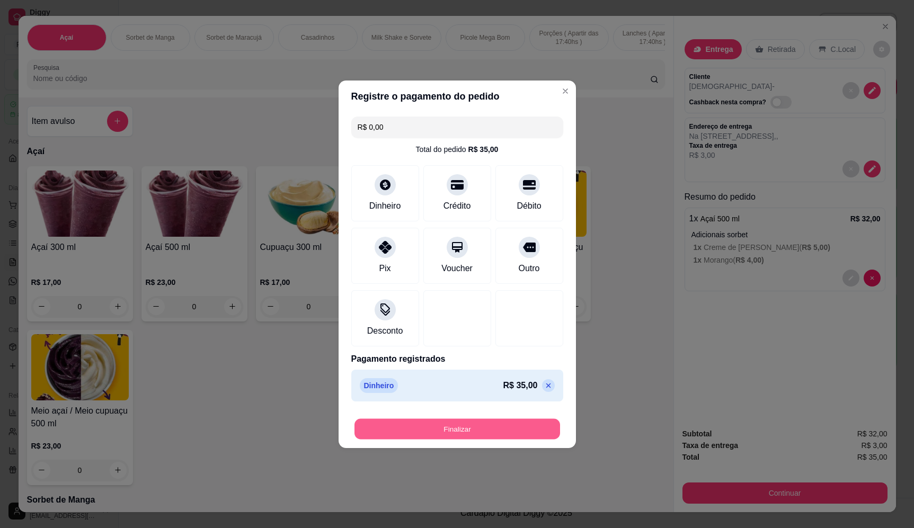
click at [493, 436] on button "Finalizar" at bounding box center [456, 428] width 205 height 21
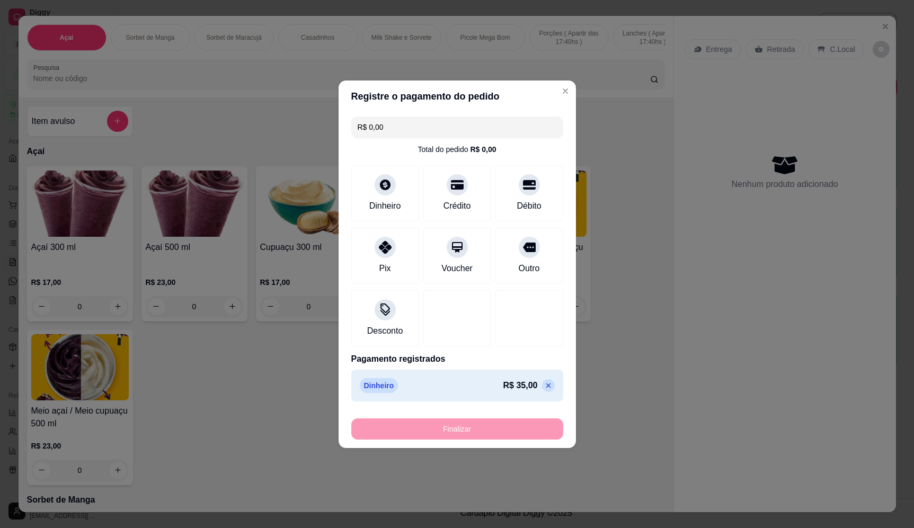
type input "-R$ 35,00"
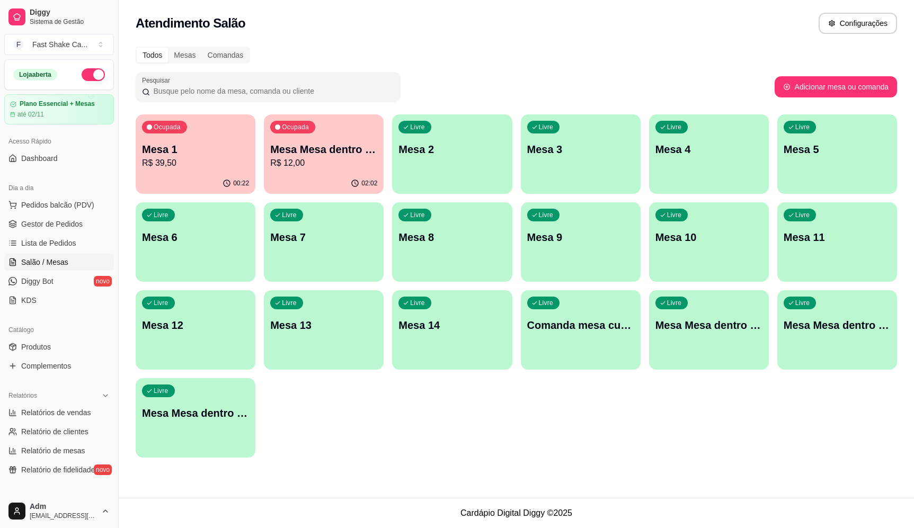
click at [758, 470] on div "Atendimento Salão Configurações Todos Mesas Comandas Pesquisar Adicionar mesa o…" at bounding box center [516, 249] width 795 height 498
click at [189, 156] on p "Mesa 1" at bounding box center [195, 149] width 107 height 15
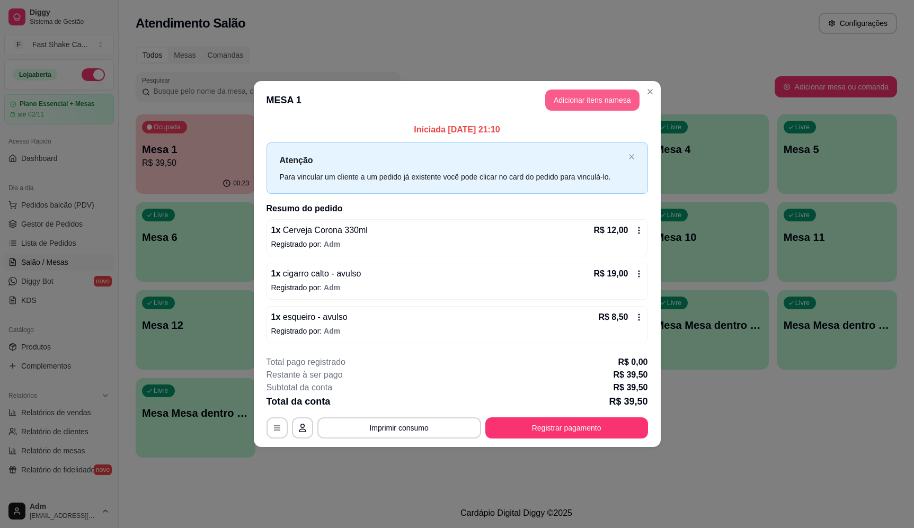
click at [577, 104] on button "Adicionar itens na mesa" at bounding box center [592, 100] width 94 height 21
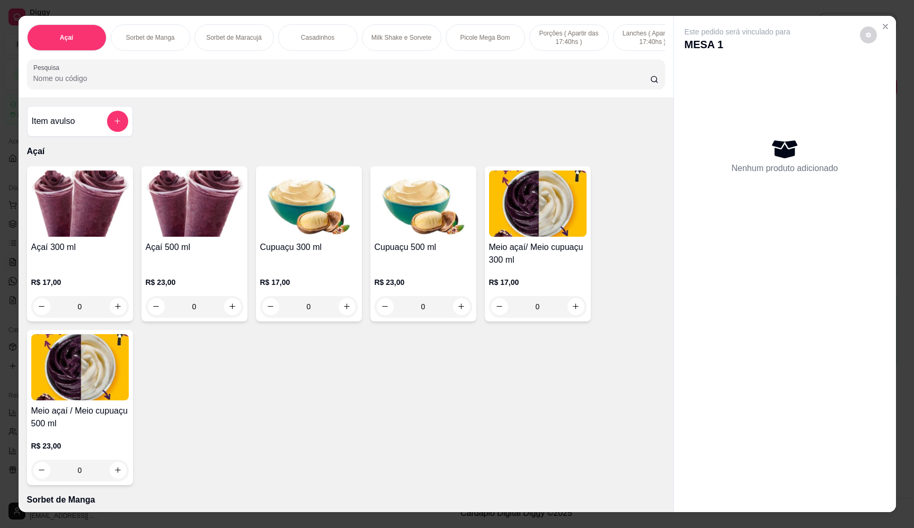
click at [240, 96] on div "Açaí Sorbet de Manga Sorbet de Maracujá Casadinhos Milk Shake e Sorvete Picole …" at bounding box center [346, 57] width 655 height 82
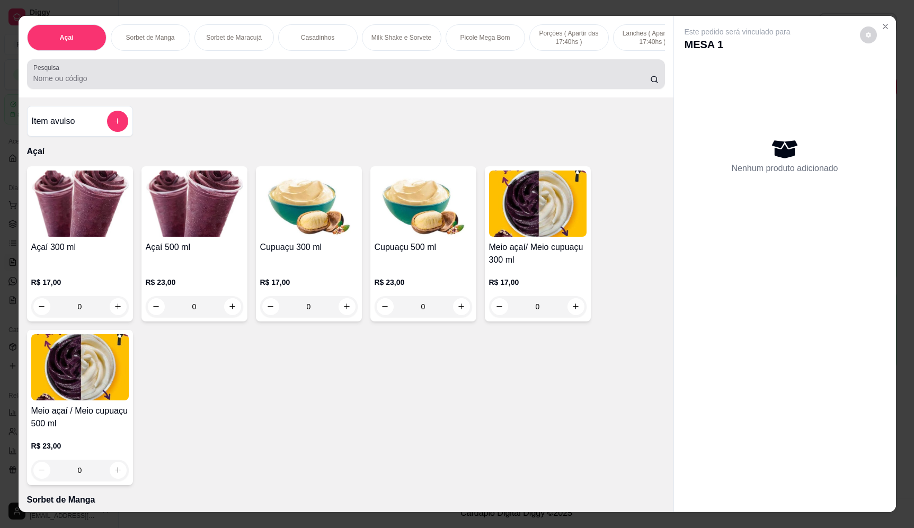
click at [242, 85] on div at bounding box center [345, 74] width 625 height 21
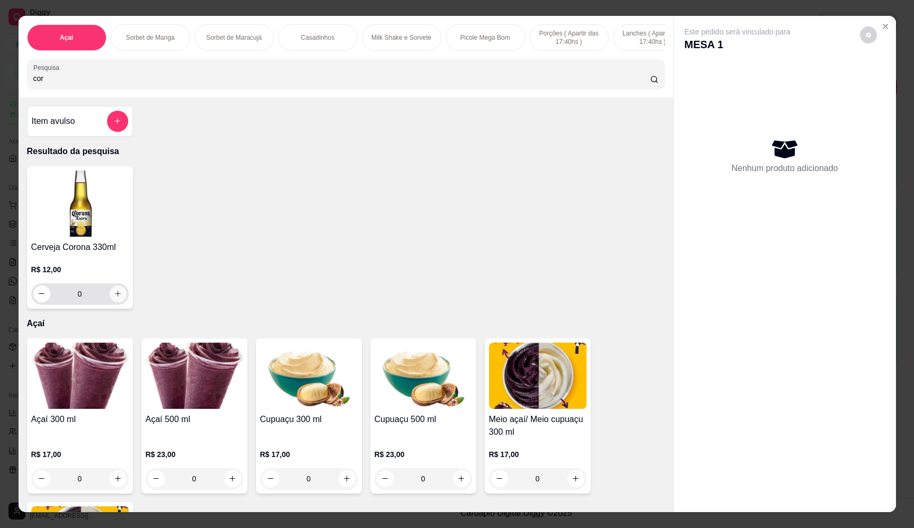
type input "cor"
click at [115, 297] on button "increase-product-quantity" at bounding box center [118, 293] width 17 height 17
type input "1"
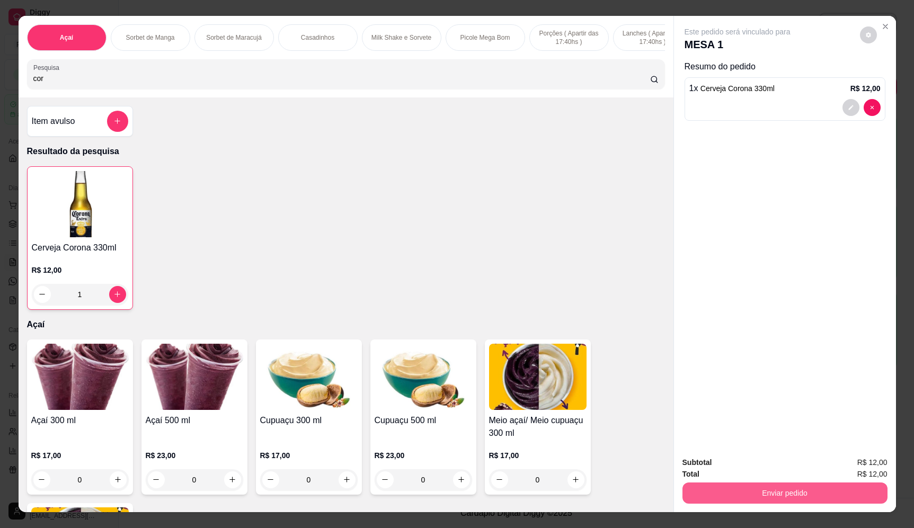
click at [801, 491] on button "Enviar pedido" at bounding box center [784, 492] width 205 height 21
click at [848, 473] on button "Enviar pedido" at bounding box center [859, 467] width 58 height 20
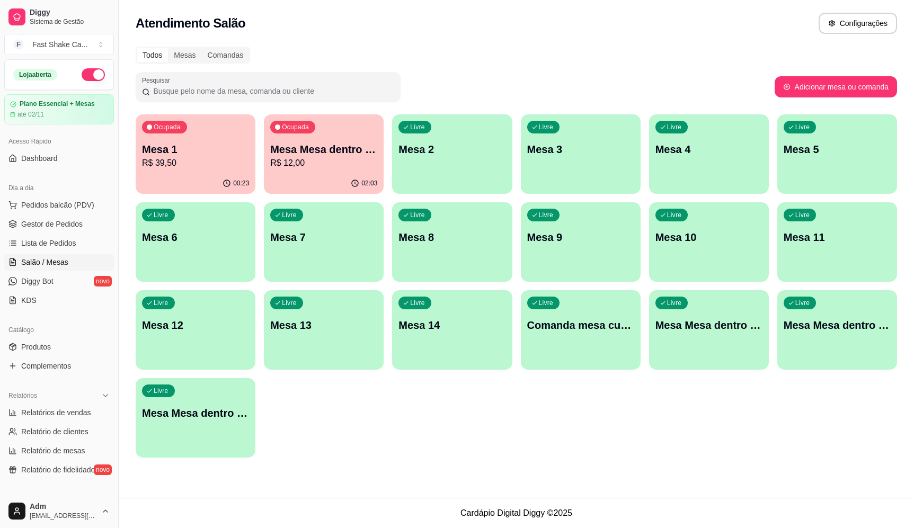
click at [166, 169] on div "Ocupada Mesa 1 R$ 39,50" at bounding box center [196, 143] width 120 height 59
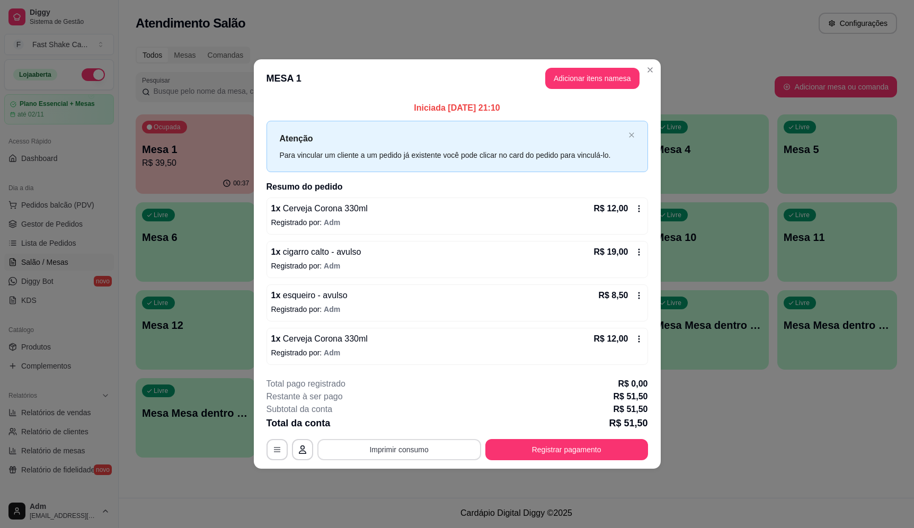
click at [392, 454] on button "Imprimir consumo" at bounding box center [399, 449] width 164 height 21
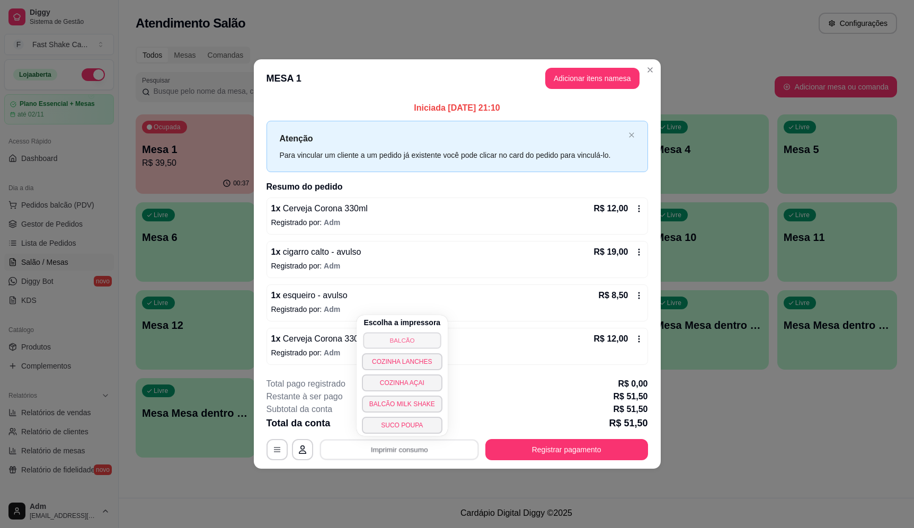
click at [403, 344] on button "BALCÃO" at bounding box center [402, 340] width 78 height 16
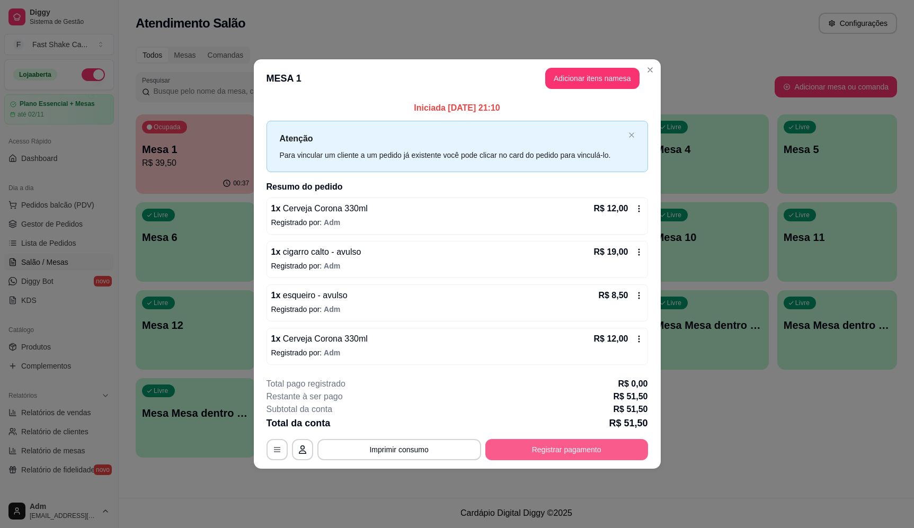
click at [599, 446] on div "**********" at bounding box center [456, 419] width 381 height 83
click at [590, 444] on button "Registrar pagamento" at bounding box center [566, 449] width 163 height 21
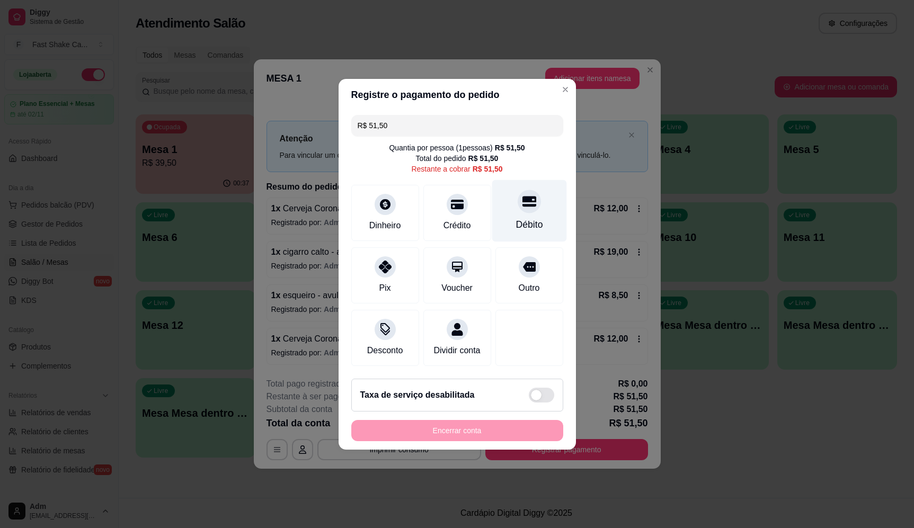
click at [533, 207] on div "Débito" at bounding box center [528, 211] width 75 height 62
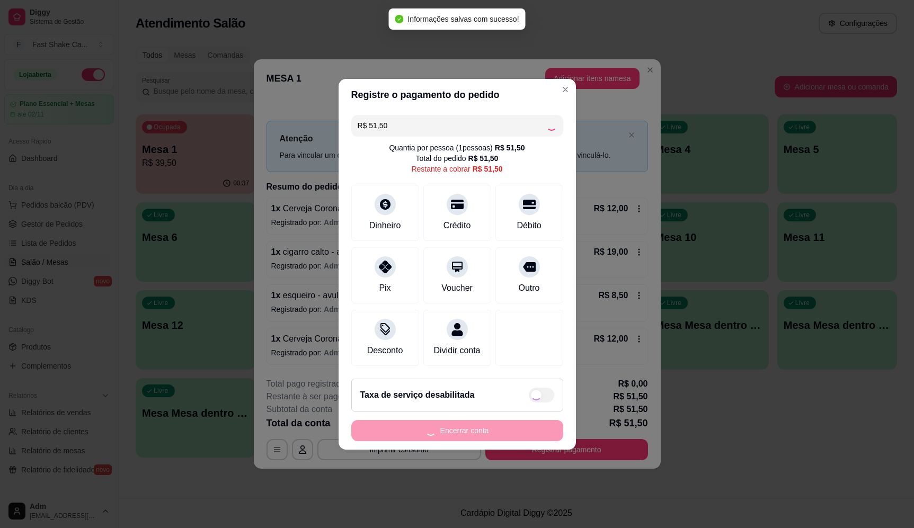
type input "R$ 0,00"
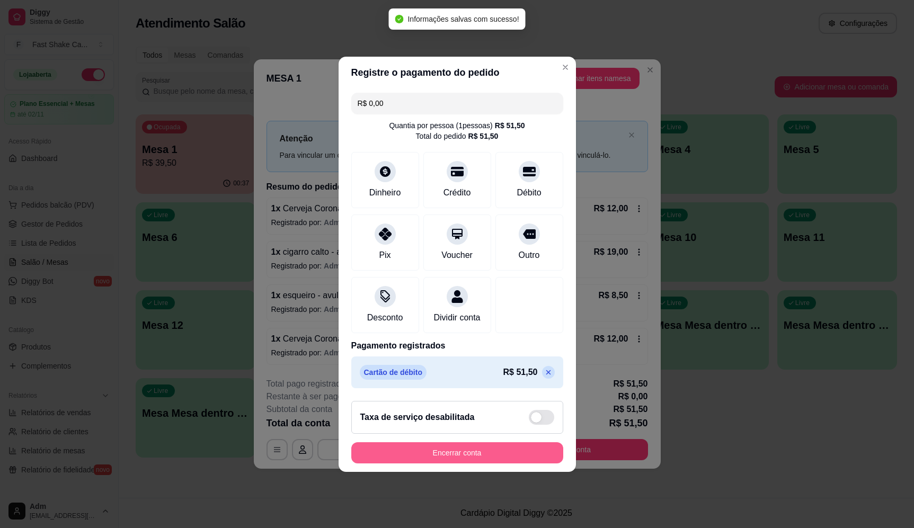
click at [457, 458] on button "Encerrar conta" at bounding box center [457, 452] width 212 height 21
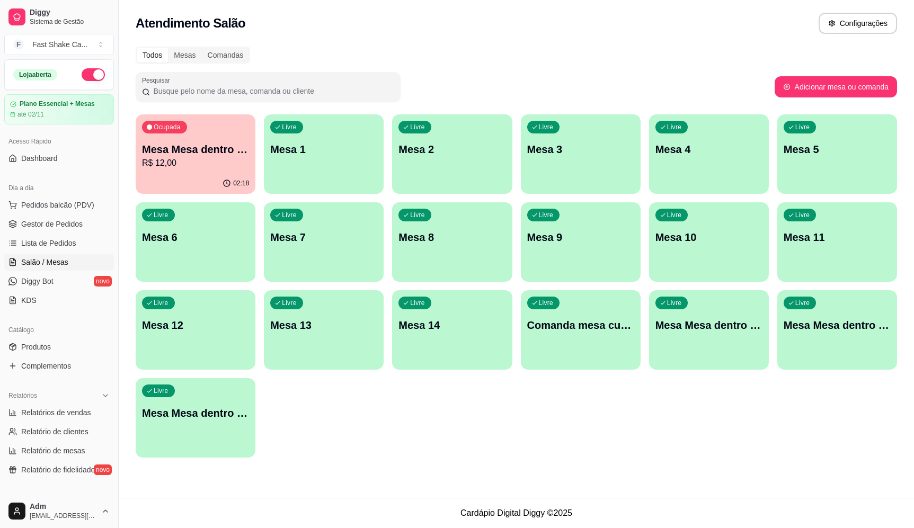
click at [221, 142] on p "Mesa Mesa dentro vermelha" at bounding box center [195, 149] width 107 height 15
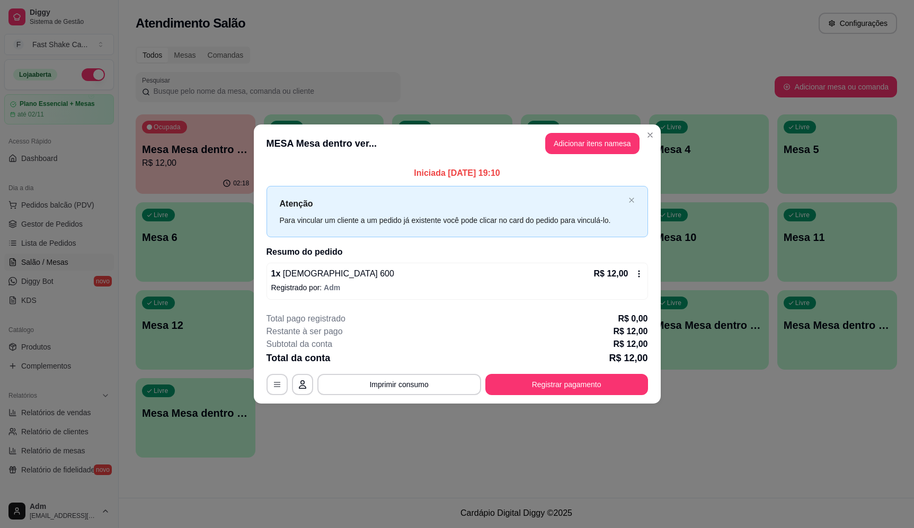
click at [610, 377] on button "Registrar pagamento" at bounding box center [566, 384] width 163 height 21
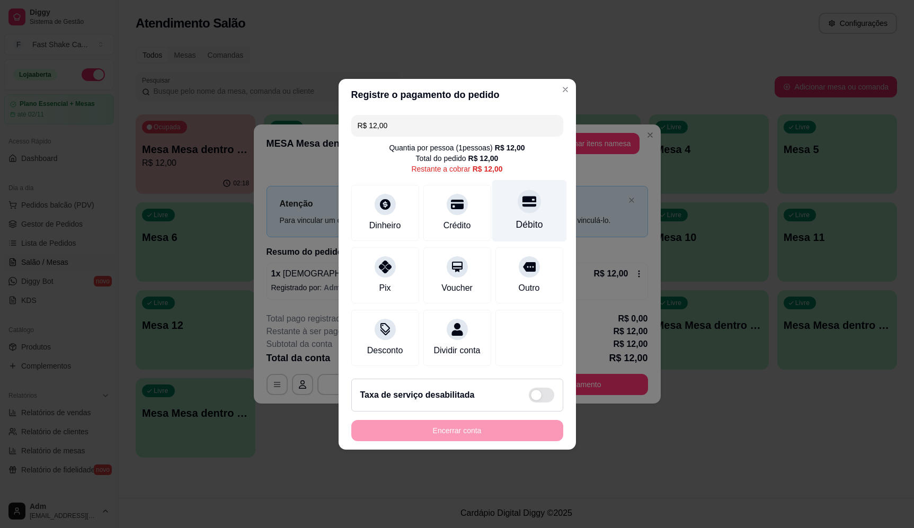
click at [526, 218] on div "Débito" at bounding box center [528, 225] width 27 height 14
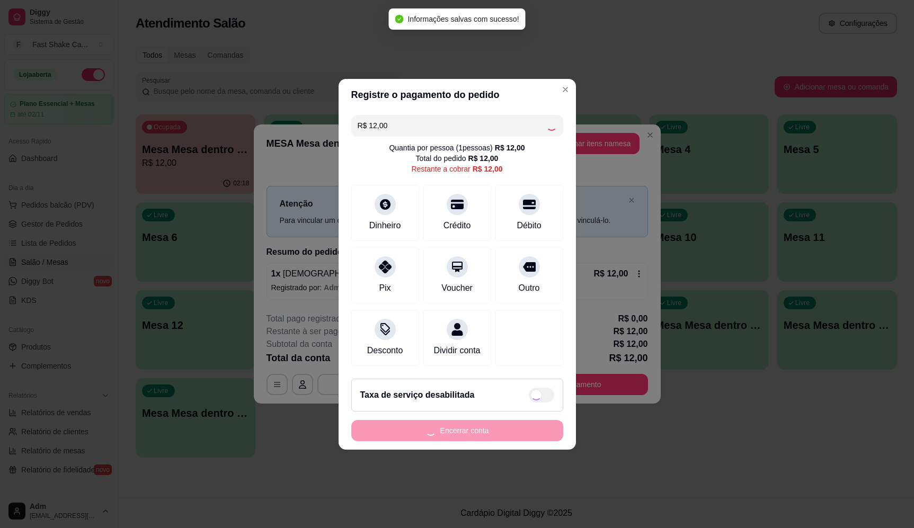
type input "R$ 0,00"
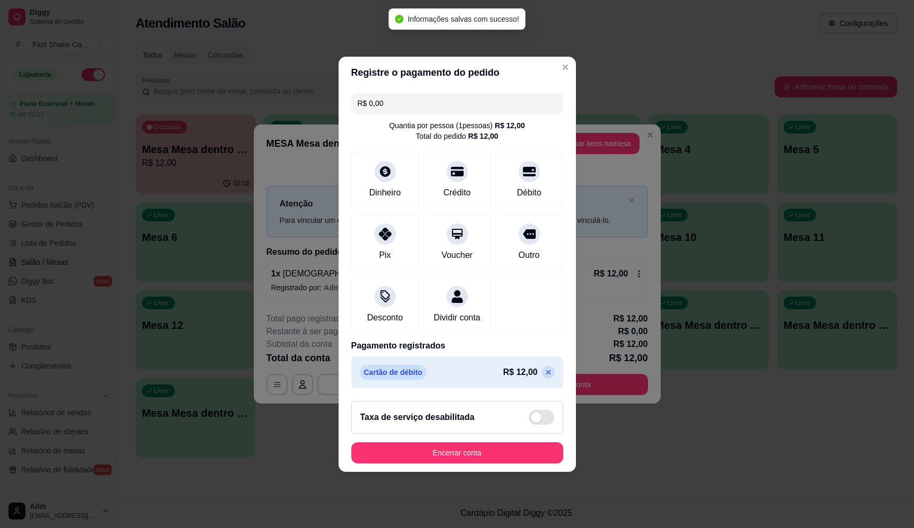
click at [486, 445] on footer "Taxa de serviço desabilitada Encerrar conta" at bounding box center [456, 431] width 237 height 79
click at [493, 461] on button "Encerrar conta" at bounding box center [457, 452] width 212 height 21
